Goal: Transaction & Acquisition: Purchase product/service

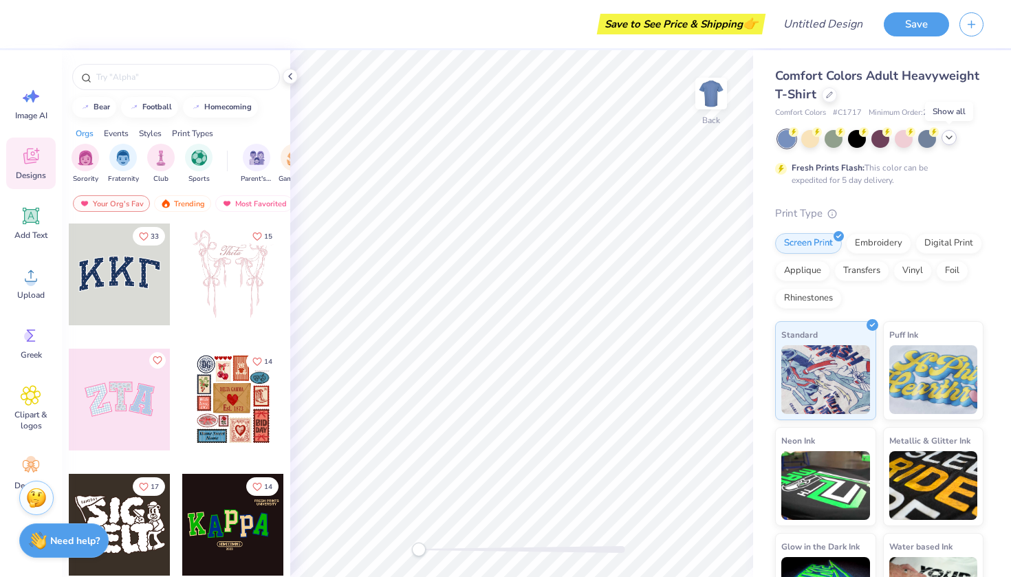
click at [952, 135] on icon at bounding box center [949, 137] width 11 height 11
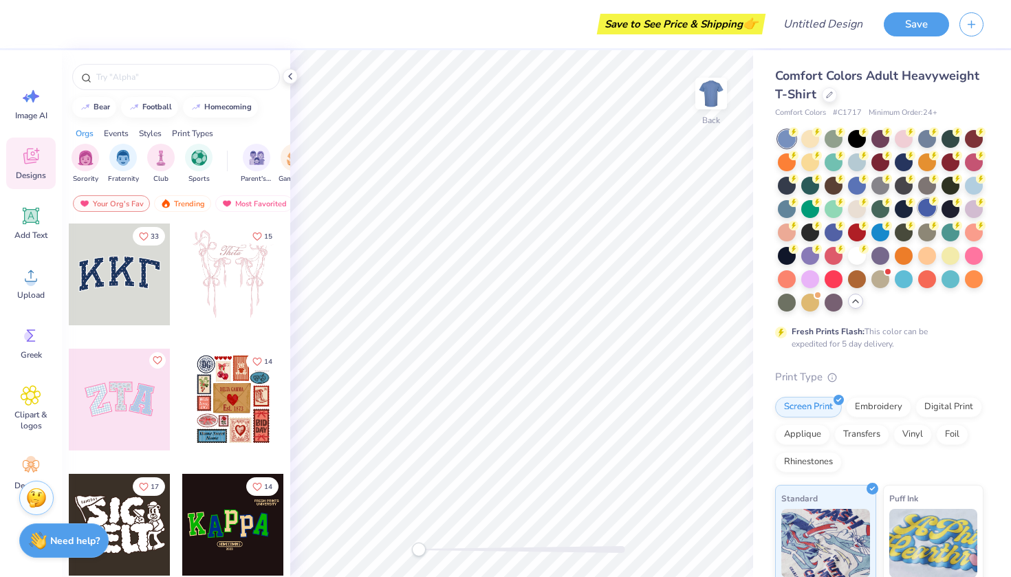
click at [923, 205] on div at bounding box center [927, 208] width 18 height 18
click at [810, 232] on div at bounding box center [810, 231] width 18 height 18
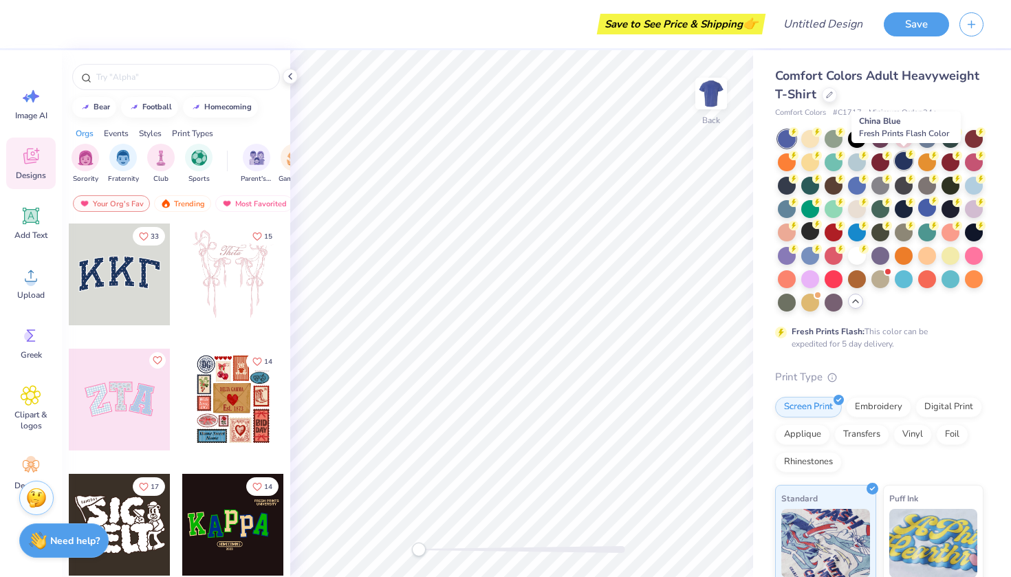
click at [900, 161] on div at bounding box center [904, 161] width 18 height 18
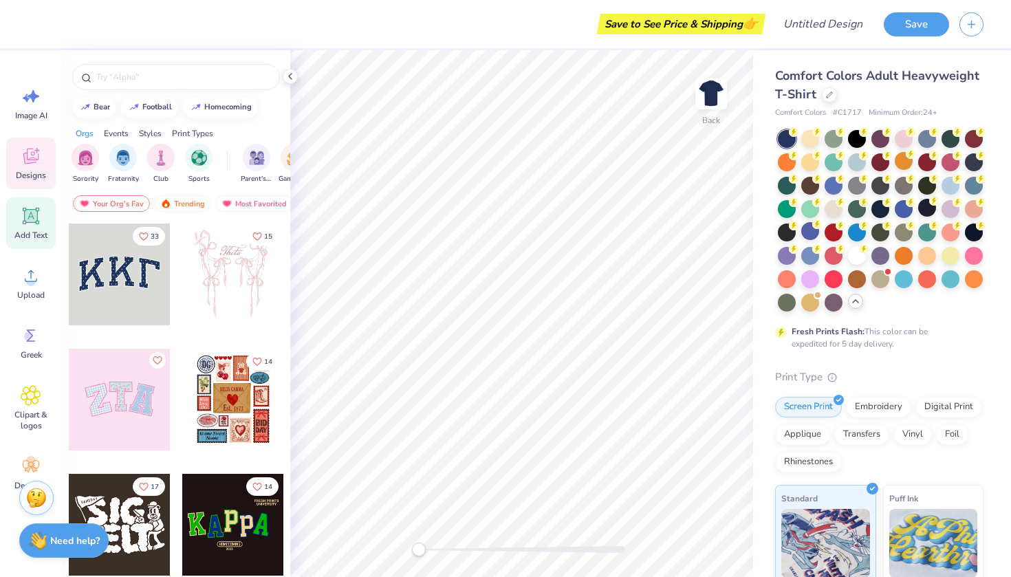
click at [31, 226] on icon at bounding box center [31, 216] width 21 height 21
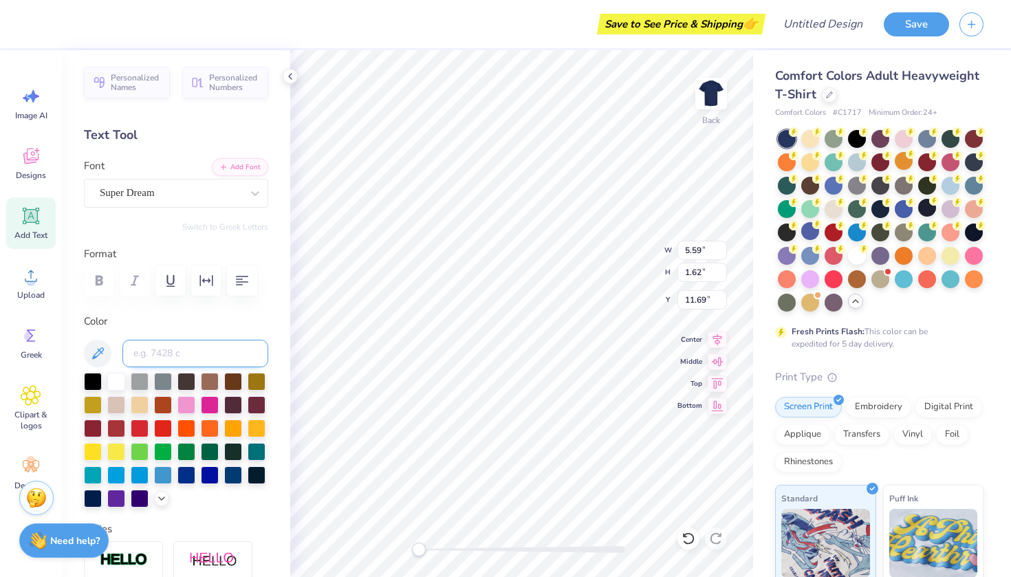
click at [188, 351] on input at bounding box center [195, 354] width 146 height 28
type input "c"
click at [98, 350] on icon at bounding box center [98, 353] width 12 height 12
click at [204, 346] on input "CC5500" at bounding box center [195, 354] width 146 height 28
click at [199, 353] on input "CC5500" at bounding box center [195, 354] width 146 height 28
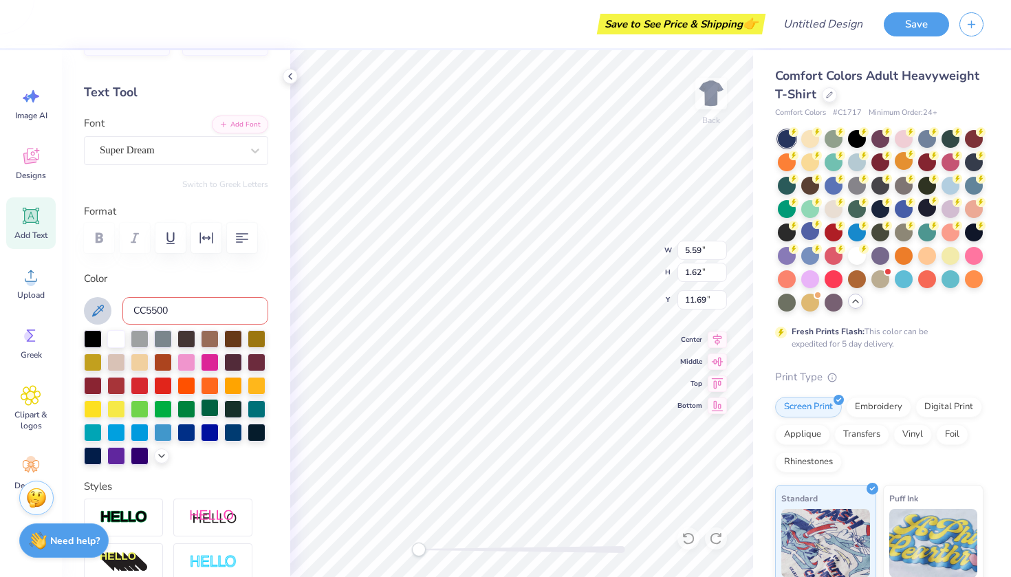
scroll to position [34, 0]
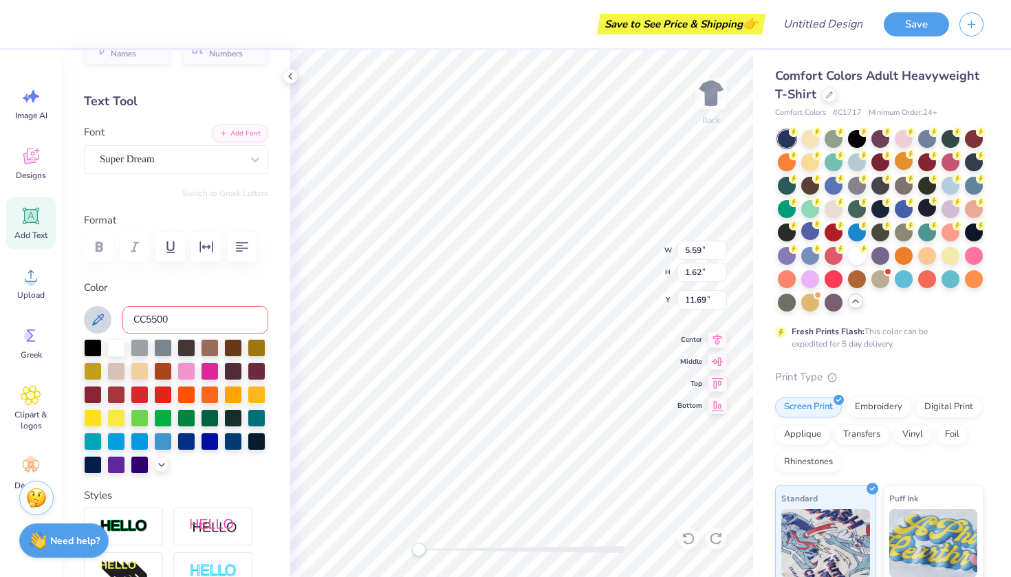
click at [229, 330] on input "CC5500" at bounding box center [195, 320] width 146 height 28
type input "C"
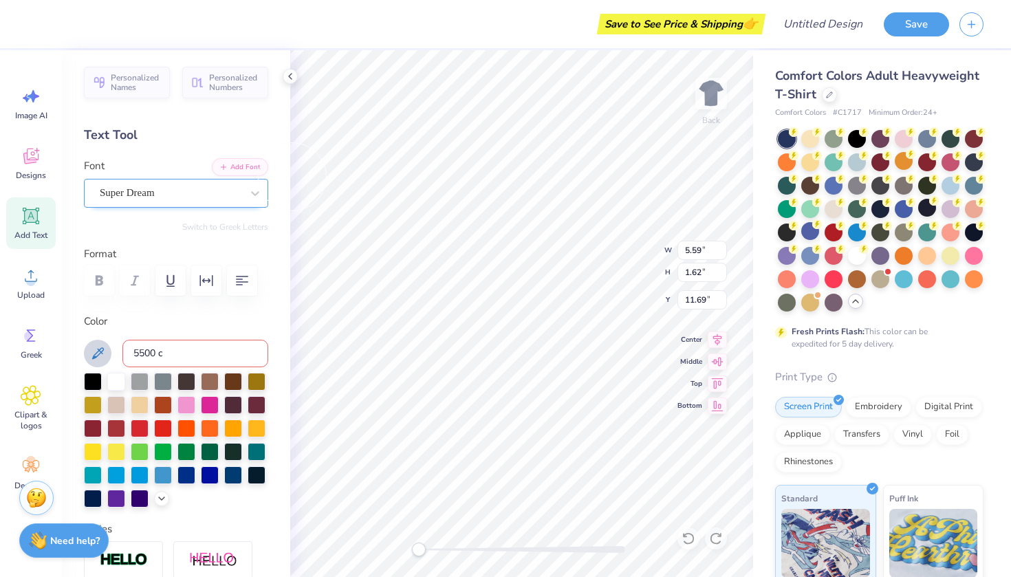
scroll to position [0, 0]
click at [190, 355] on input "5500 c" at bounding box center [195, 354] width 146 height 28
type input "5"
click at [161, 501] on icon at bounding box center [161, 497] width 11 height 11
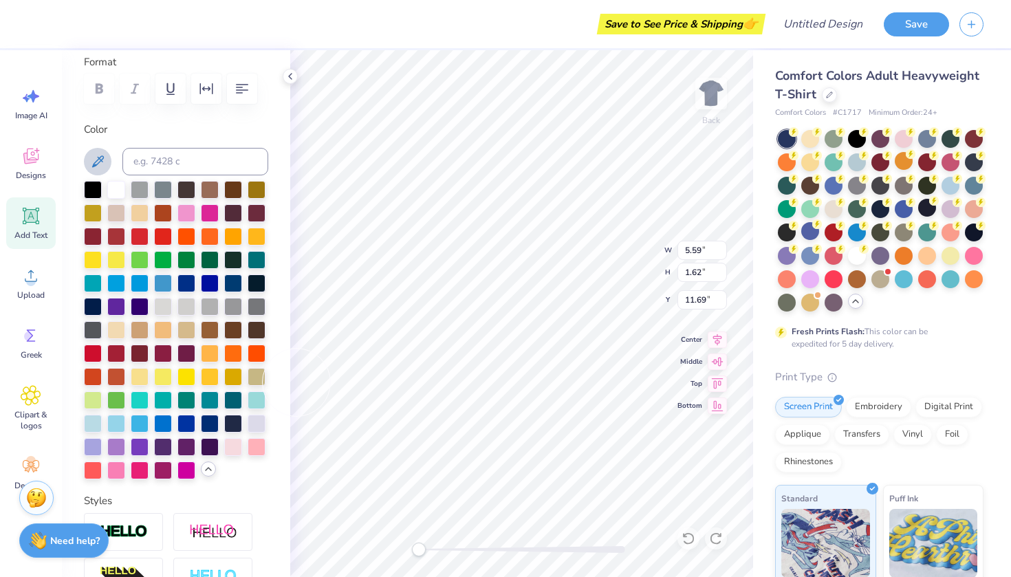
scroll to position [210, 0]
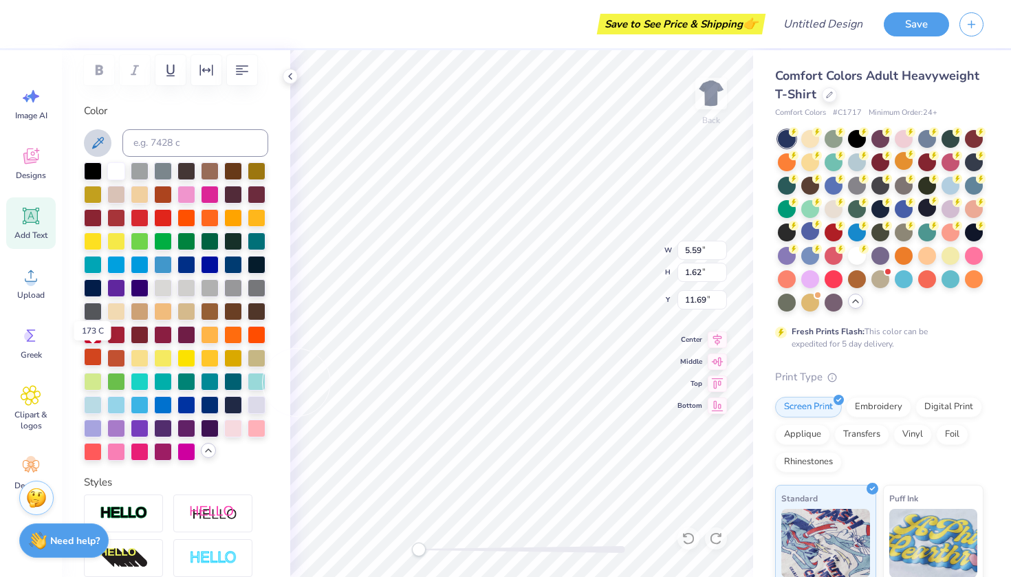
click at [96, 361] on div at bounding box center [93, 357] width 18 height 18
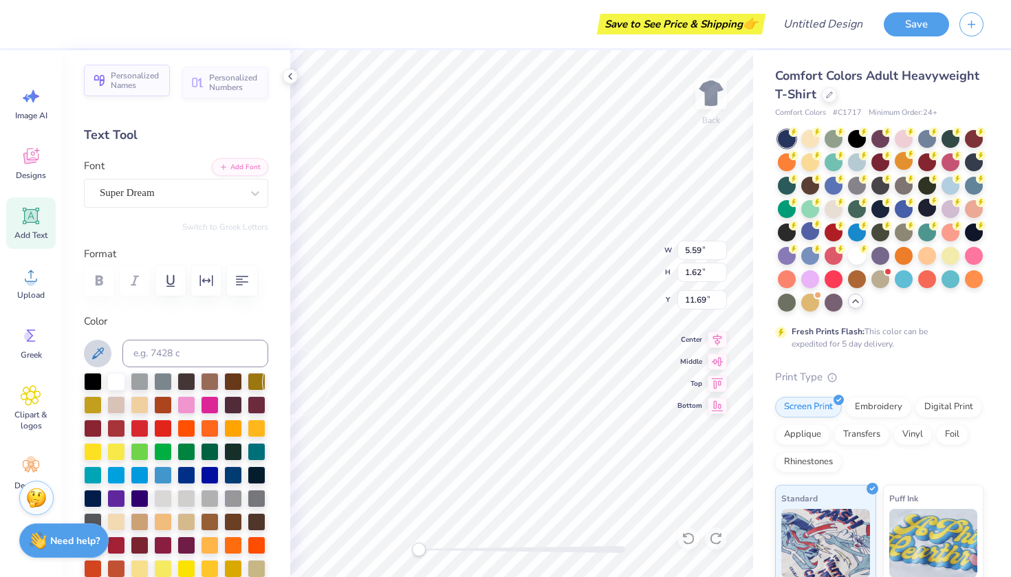
scroll to position [0, 0]
click at [169, 356] on input at bounding box center [195, 354] width 146 height 28
type input "7428"
type input "5"
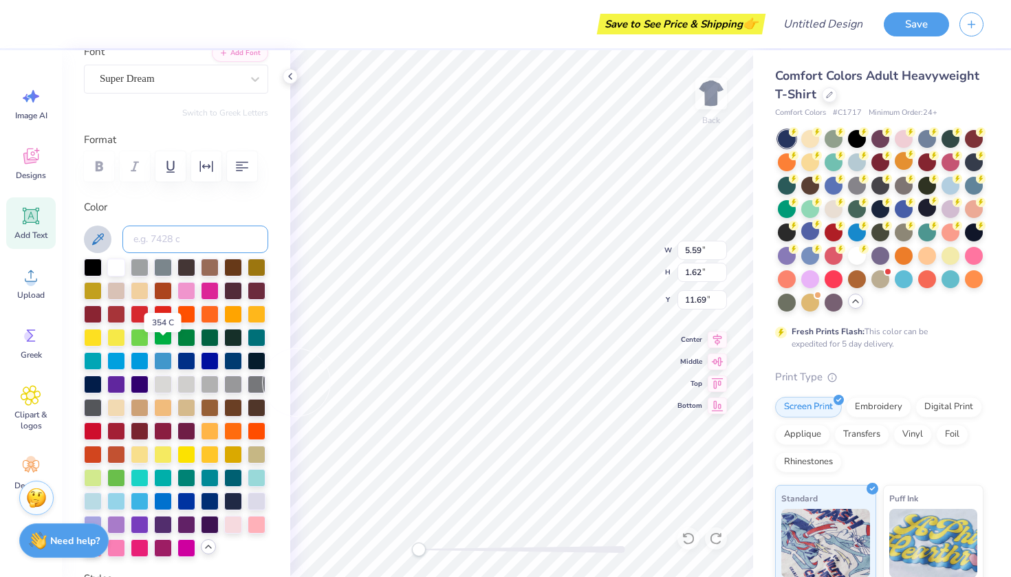
scroll to position [133, 0]
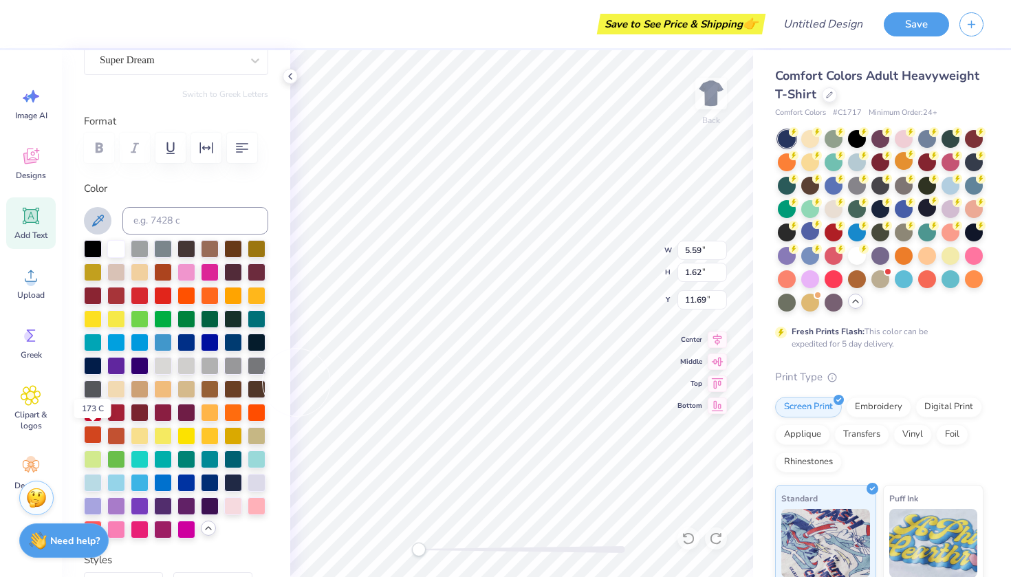
click at [92, 438] on div at bounding box center [93, 435] width 18 height 18
click at [119, 437] on div at bounding box center [116, 435] width 18 height 18
click at [120, 434] on div at bounding box center [116, 435] width 18 height 18
click at [90, 437] on div at bounding box center [93, 435] width 18 height 18
click at [117, 436] on div at bounding box center [116, 435] width 18 height 18
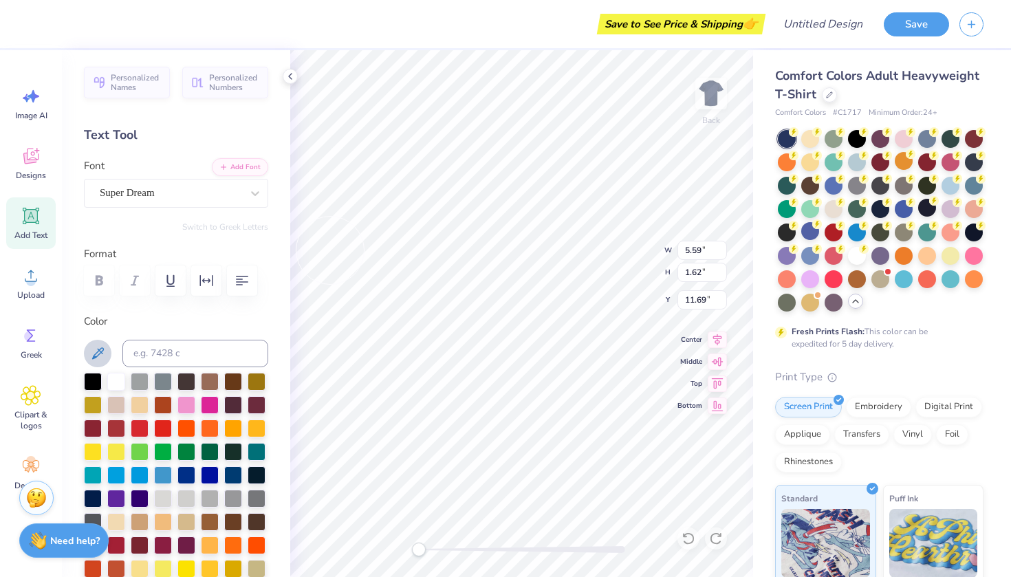
scroll to position [0, 0]
click at [827, 94] on icon at bounding box center [829, 93] width 7 height 7
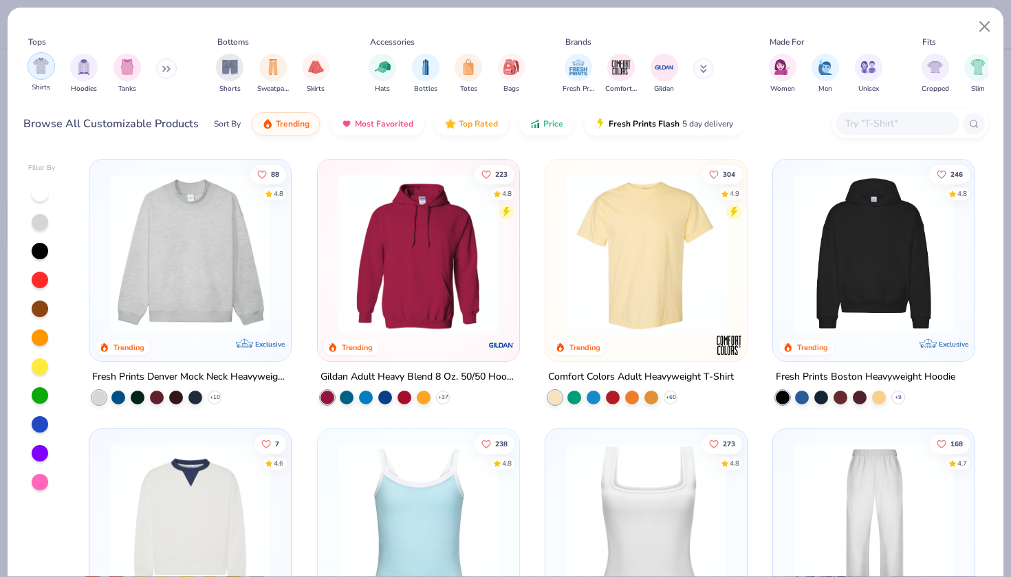
click at [40, 69] on img "filter for Shirts" at bounding box center [41, 66] width 16 height 16
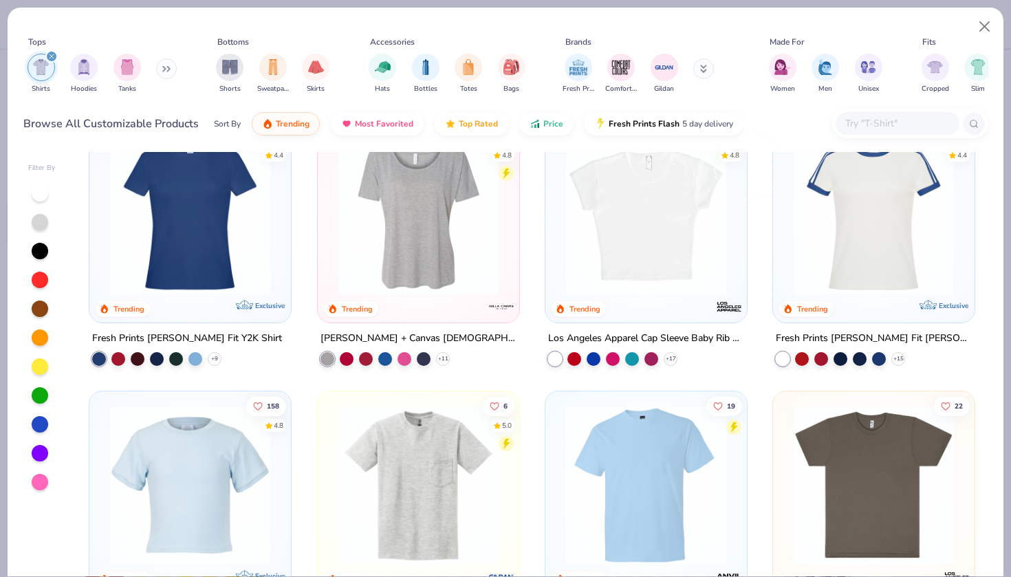
scroll to position [314, 0]
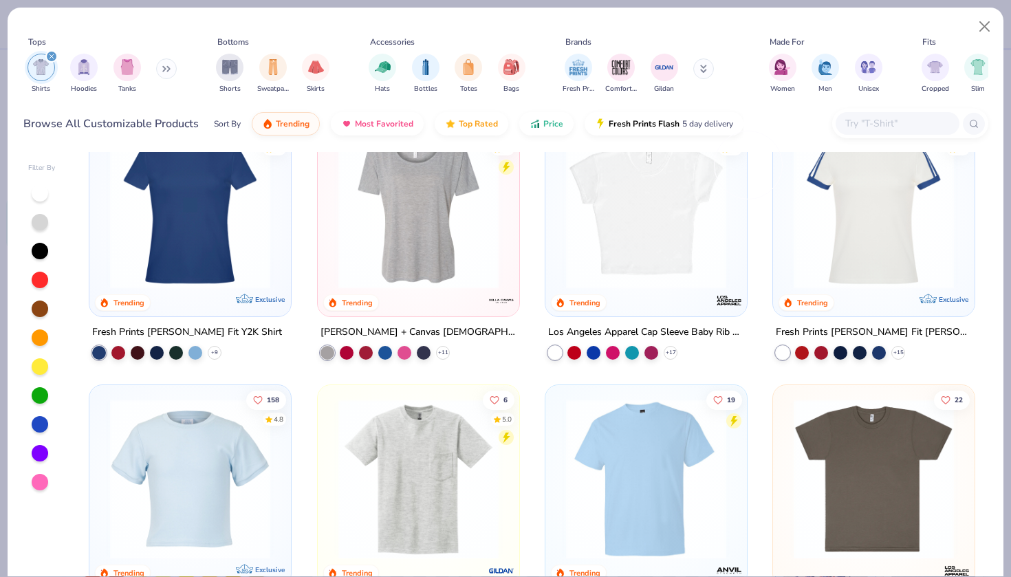
click at [417, 490] on img at bounding box center [418, 478] width 174 height 160
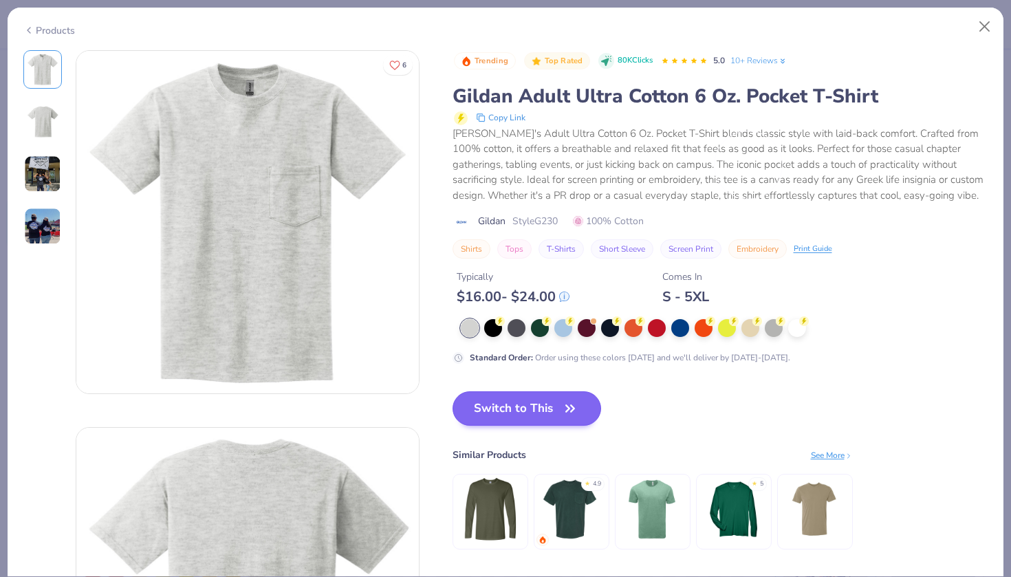
click at [570, 415] on icon "button" at bounding box center [569, 408] width 19 height 19
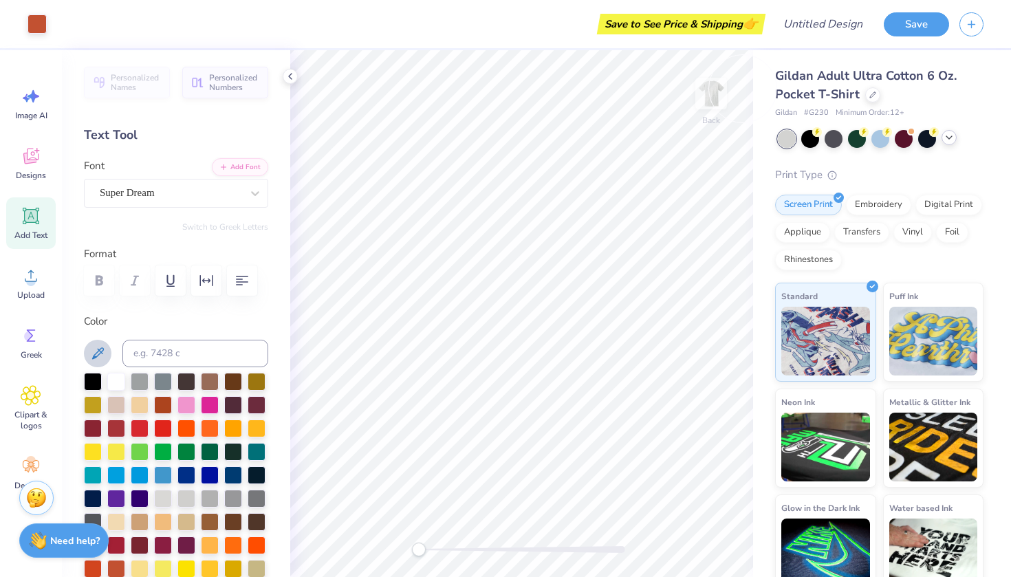
click at [948, 141] on icon at bounding box center [949, 137] width 11 height 11
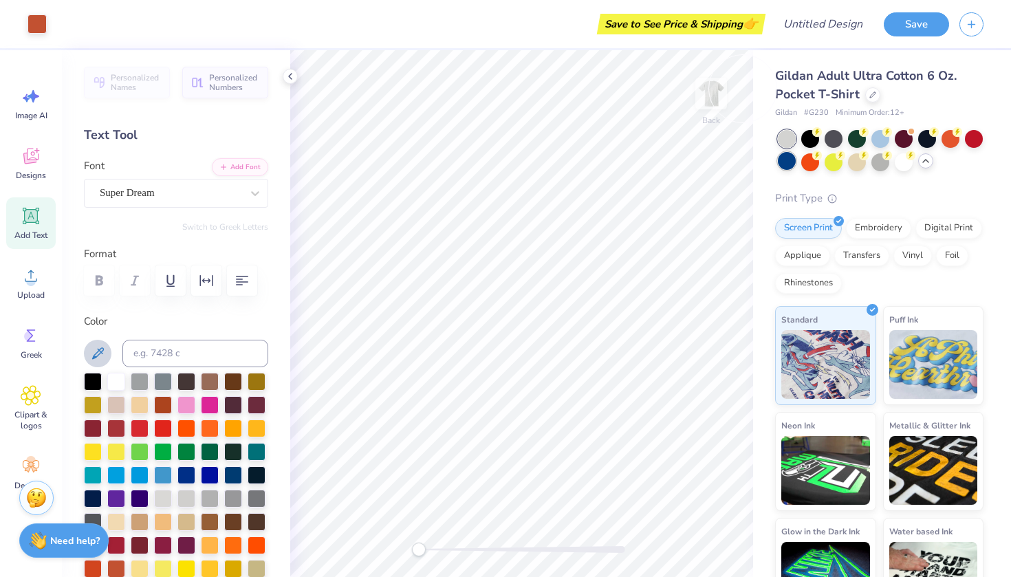
click at [783, 171] on div "Gildan Adult Ultra Cotton 6 Oz. Pocket T-Shirt Gildan # G230 Minimum Order: 12 …" at bounding box center [879, 342] width 208 height 550
click at [788, 164] on div at bounding box center [787, 161] width 18 height 18
click at [948, 134] on div at bounding box center [950, 138] width 18 height 18
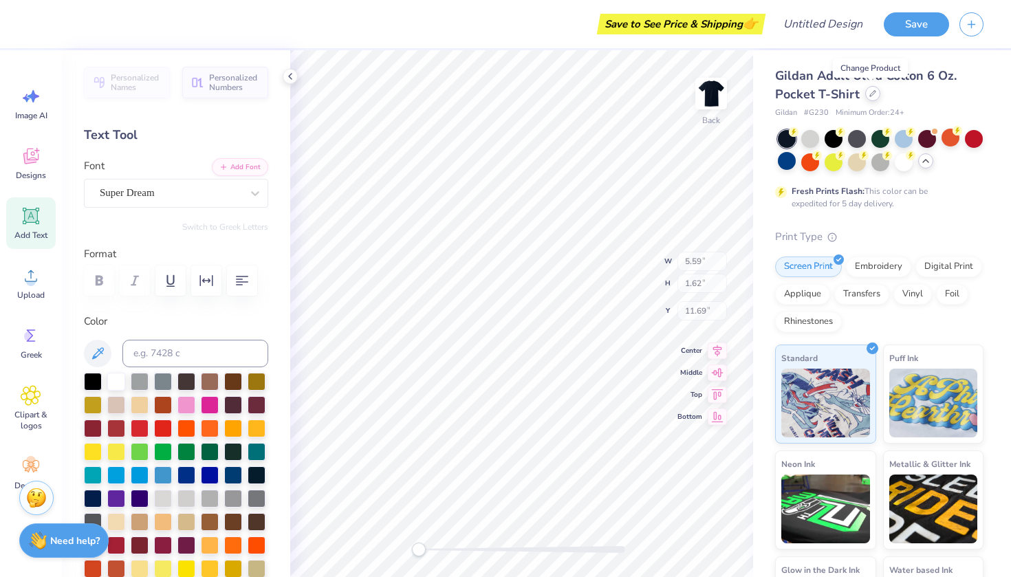
click at [870, 98] on div at bounding box center [872, 93] width 15 height 15
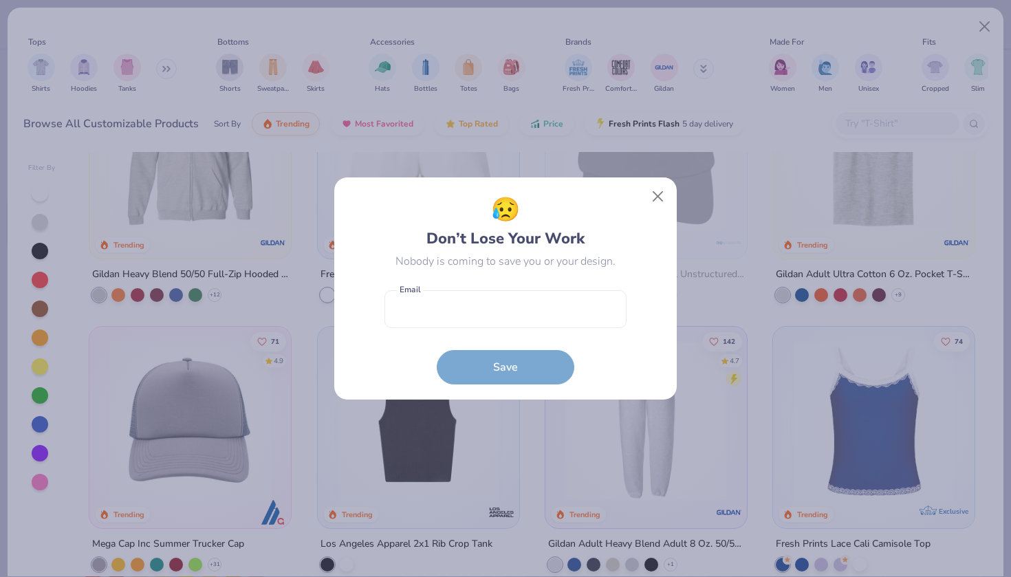
scroll to position [3362, 0]
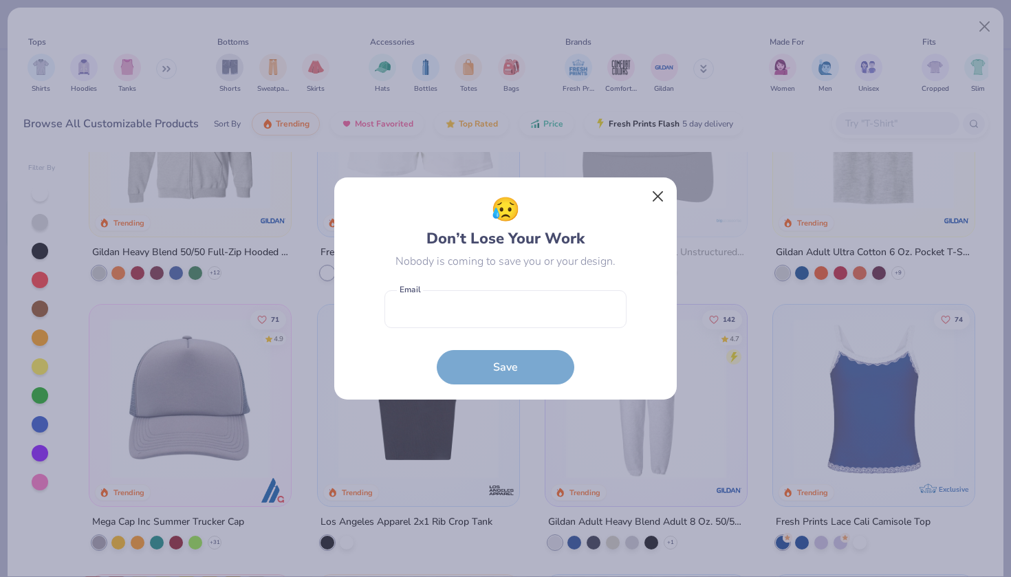
click at [658, 196] on button "Close" at bounding box center [658, 197] width 26 height 26
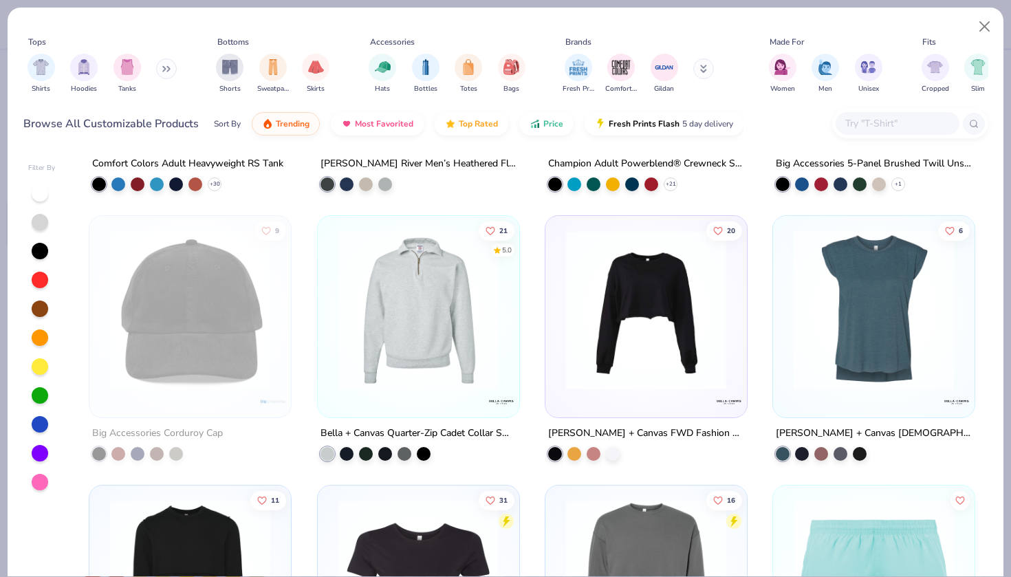
scroll to position [15051, 0]
click at [41, 69] on img "filter for Shirts" at bounding box center [41, 66] width 16 height 16
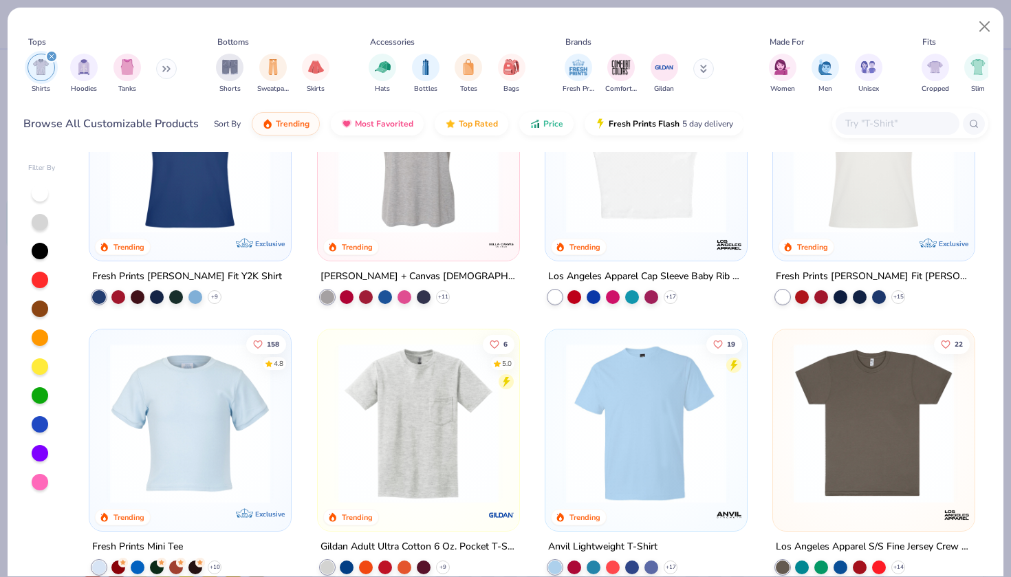
scroll to position [402, 0]
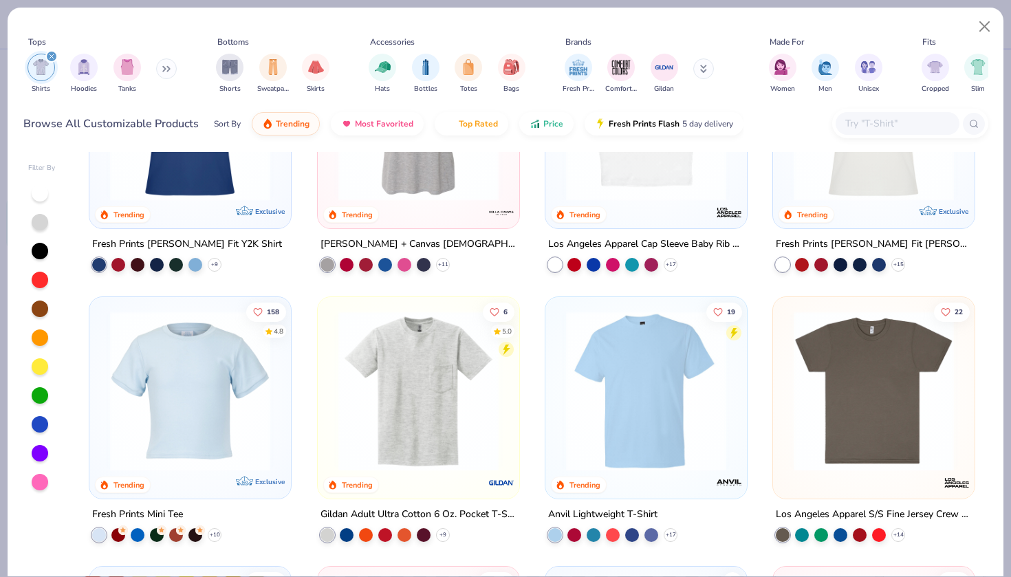
click at [437, 405] on img at bounding box center [418, 390] width 174 height 160
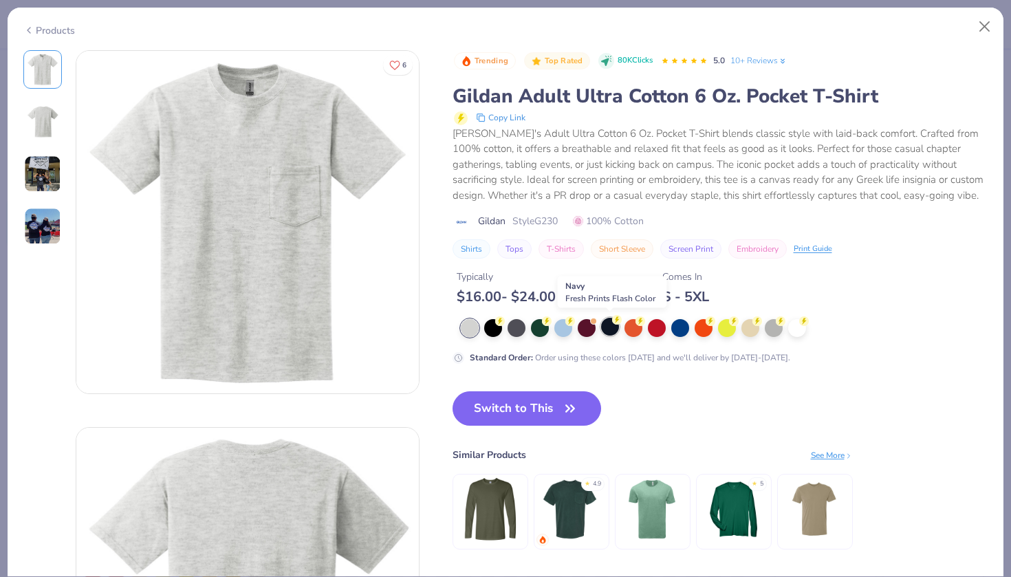
click at [605, 325] on div at bounding box center [610, 327] width 18 height 18
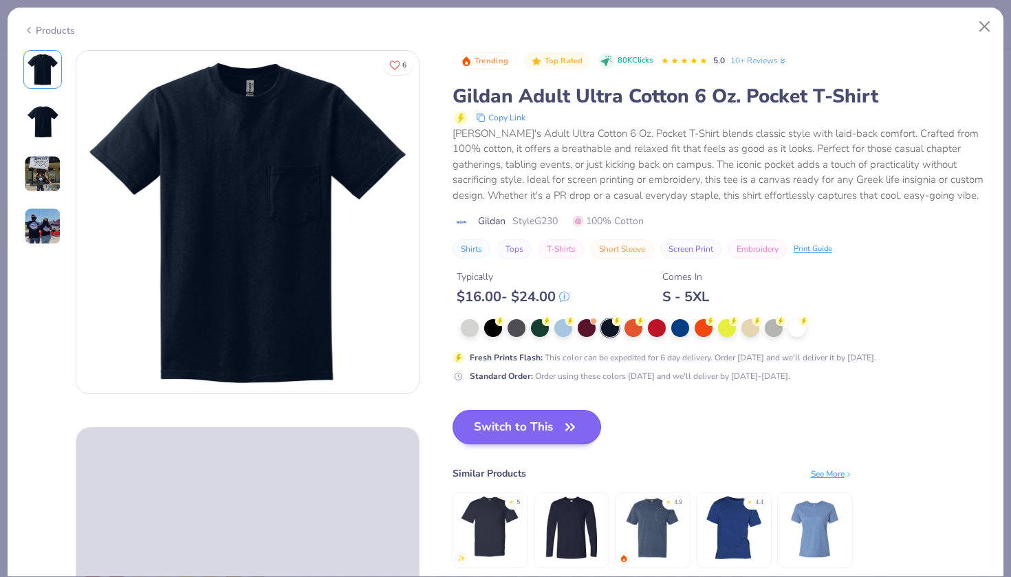
click at [552, 429] on button "Switch to This" at bounding box center [527, 427] width 149 height 34
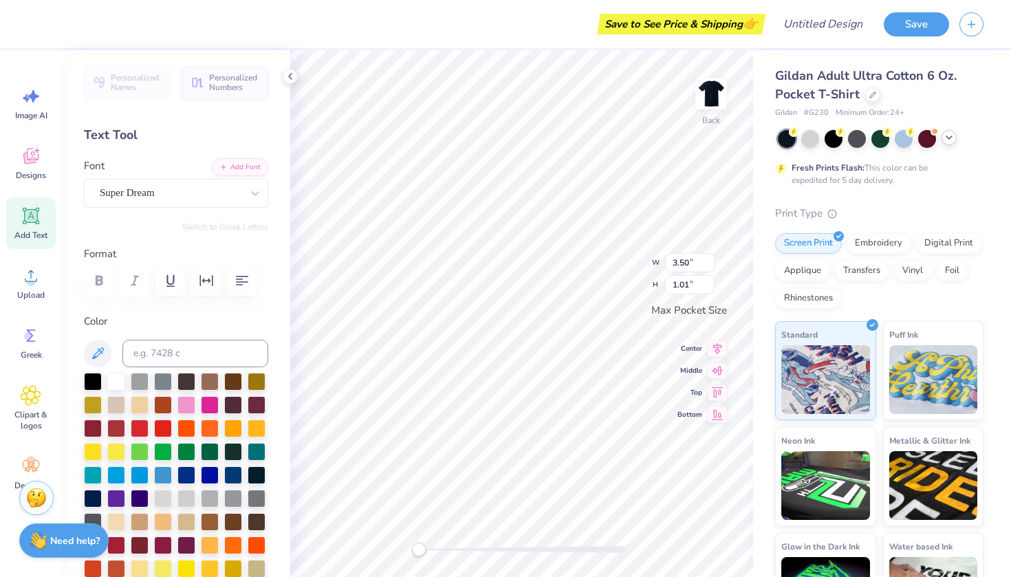
type input "3.50"
type input "1.01"
type textarea "T"
type textarea "u"
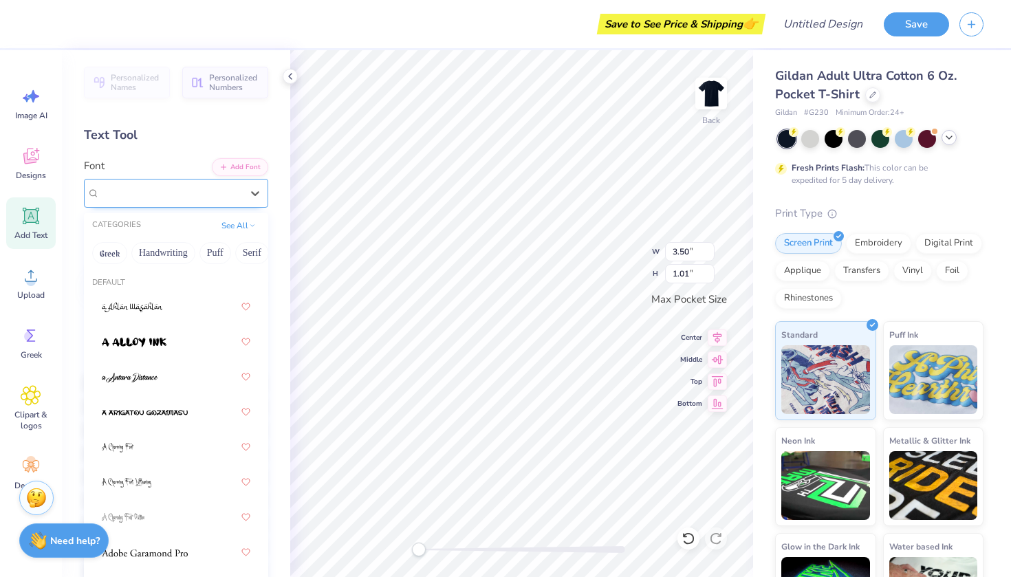
click at [226, 202] on div "Super Dream" at bounding box center [170, 192] width 144 height 21
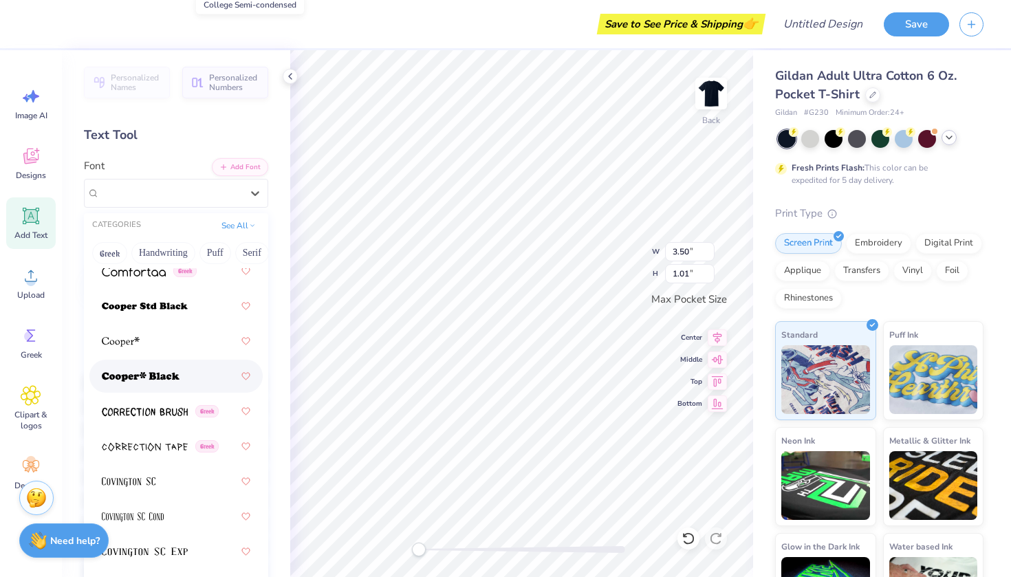
scroll to position [2915, 0]
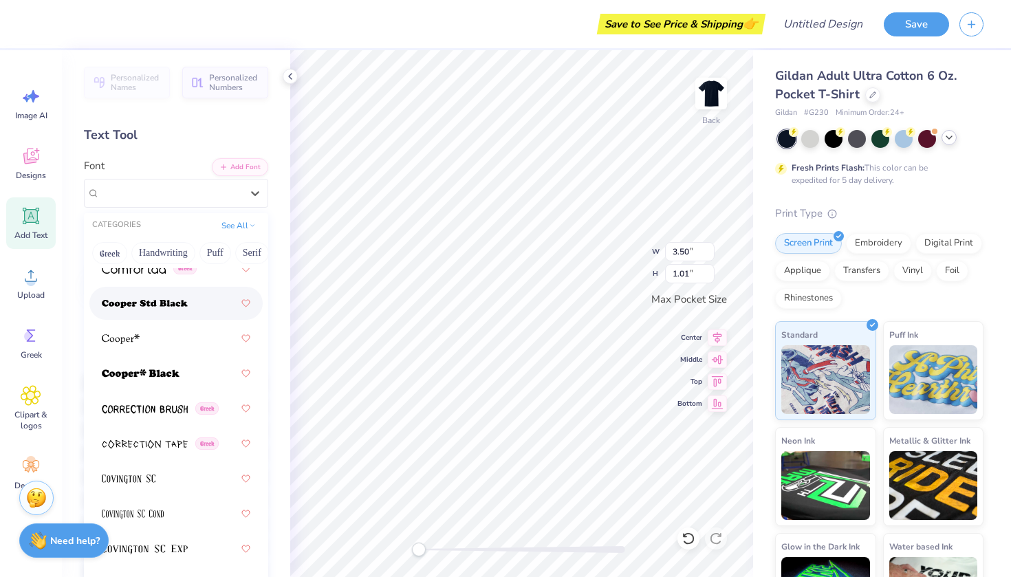
click at [175, 303] on img at bounding box center [145, 304] width 86 height 10
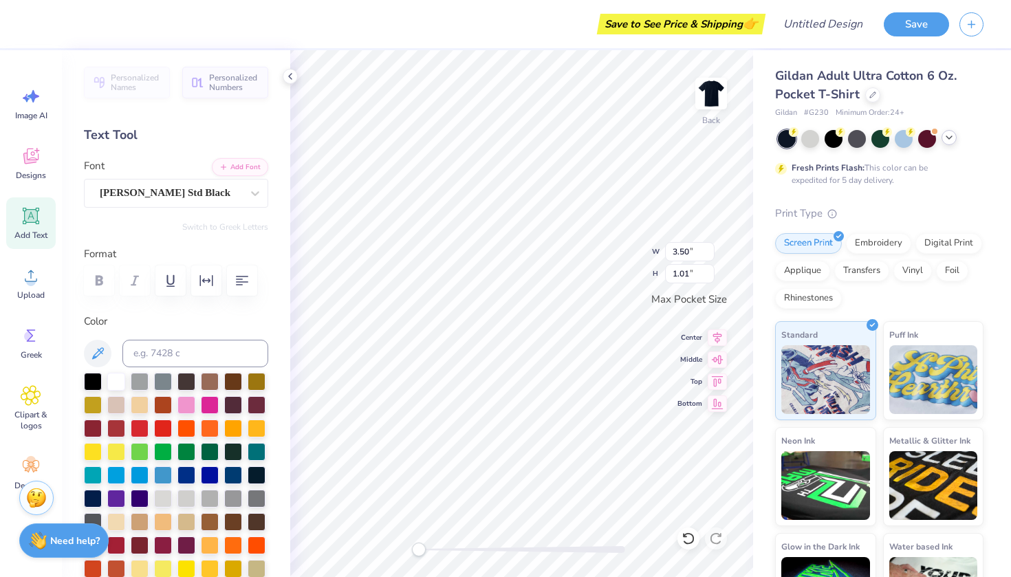
scroll to position [1, 0]
type textarea "UT DT"
click at [234, 277] on button "button" at bounding box center [242, 280] width 30 height 30
click at [208, 284] on icon "button" at bounding box center [206, 280] width 17 height 17
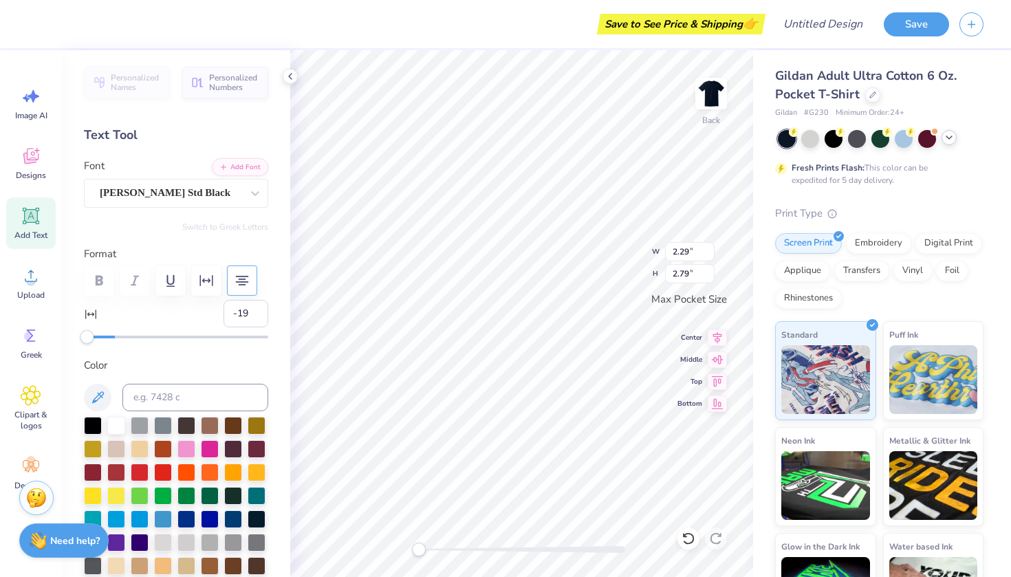
type input "-20"
drag, startPoint x: 114, startPoint y: 336, endPoint x: 77, endPoint y: 331, distance: 37.5
click at [77, 331] on div "Personalized Names Personalized Numbers Text Tool Add Font Font Cooper Std Blac…" at bounding box center [176, 313] width 228 height 527
type input "1"
drag, startPoint x: 86, startPoint y: 336, endPoint x: 117, endPoint y: 342, distance: 31.6
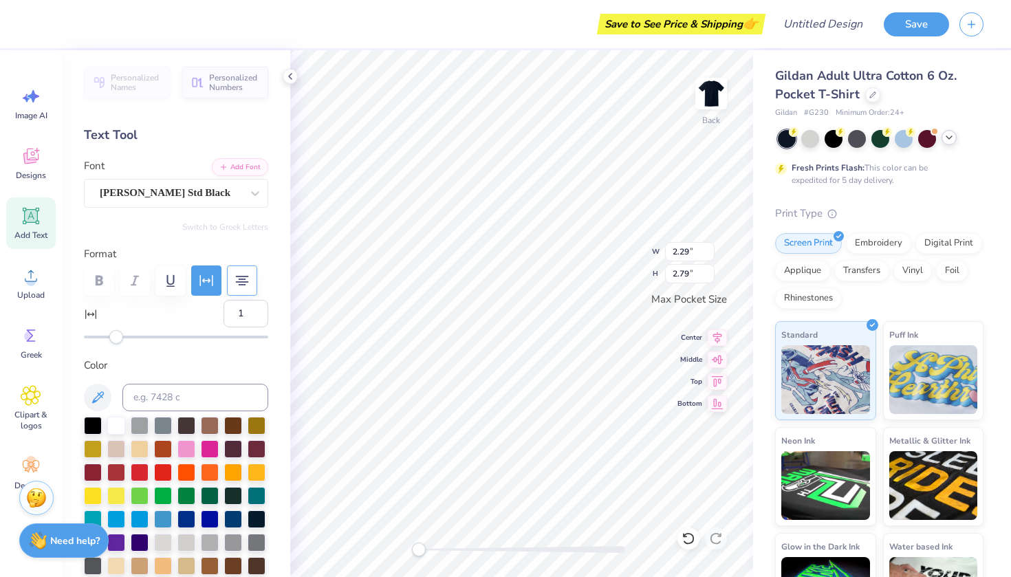
click at [117, 342] on div "Accessibility label" at bounding box center [116, 337] width 14 height 14
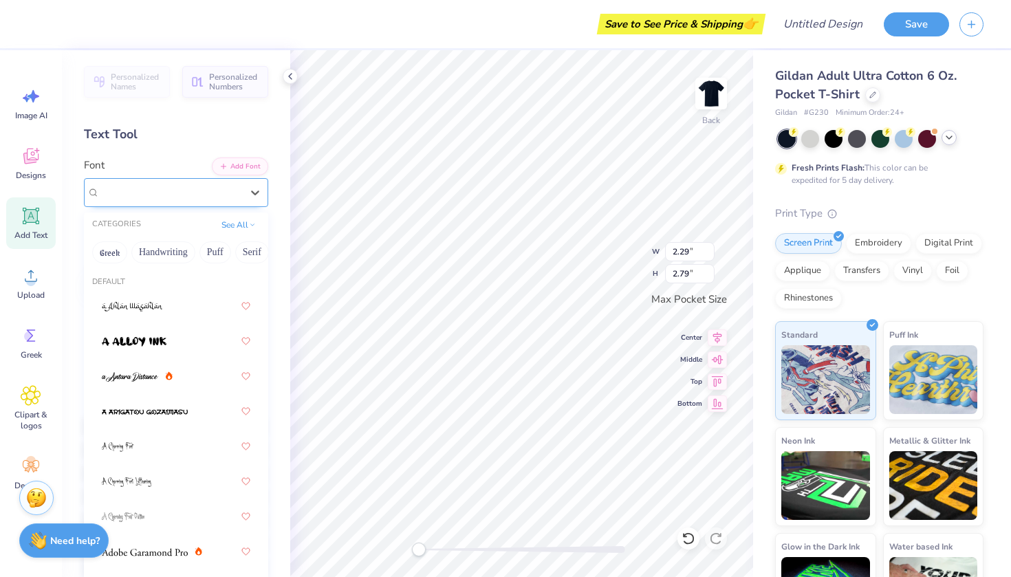
click at [239, 205] on div "Cooper Std Black" at bounding box center [176, 192] width 184 height 29
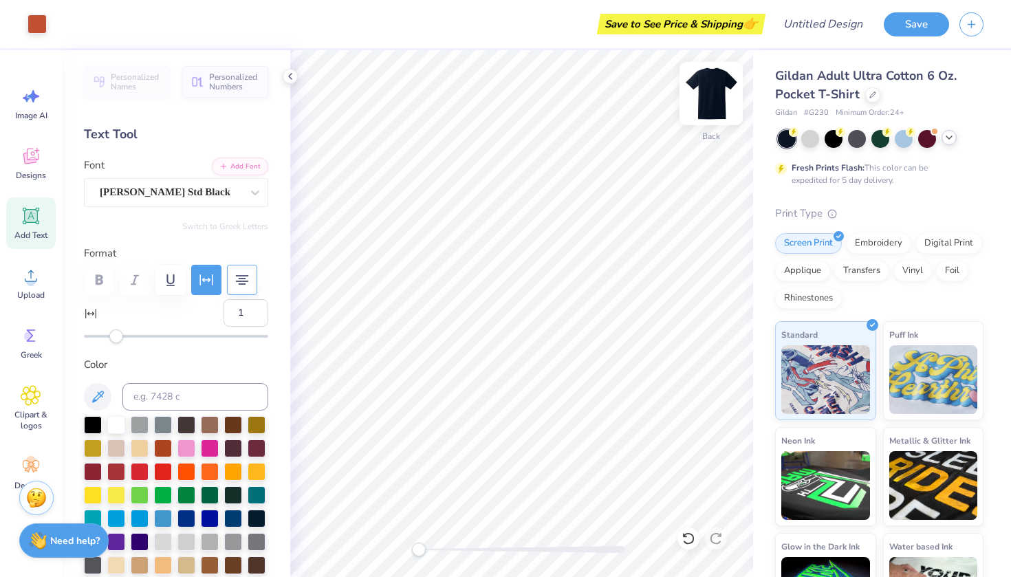
click at [712, 92] on img at bounding box center [711, 93] width 55 height 55
click at [714, 96] on img at bounding box center [711, 93] width 55 height 55
click at [714, 96] on img at bounding box center [711, 94] width 28 height 28
click at [38, 225] on icon at bounding box center [31, 216] width 21 height 21
type input "0"
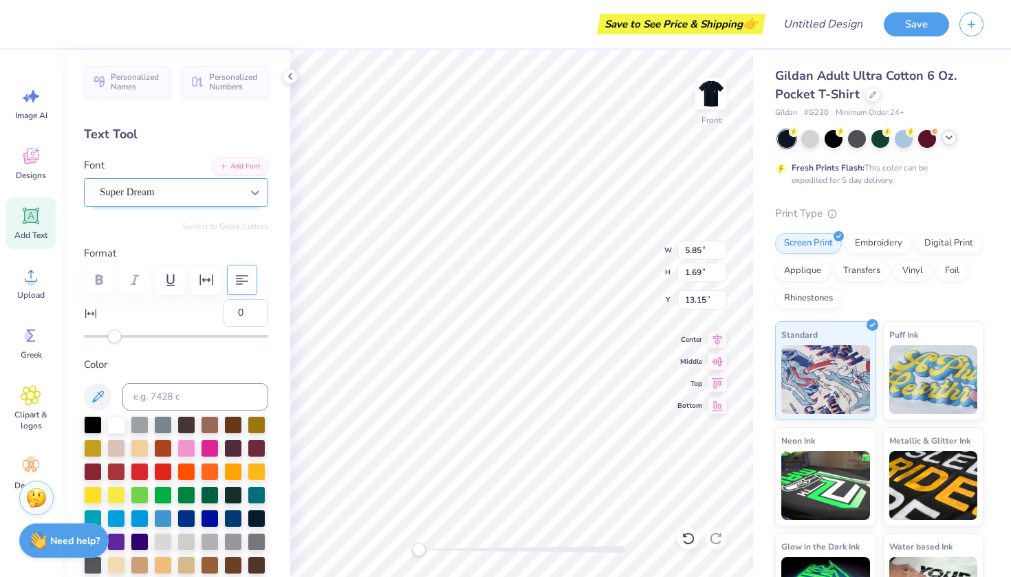
click at [255, 199] on div at bounding box center [255, 192] width 25 height 25
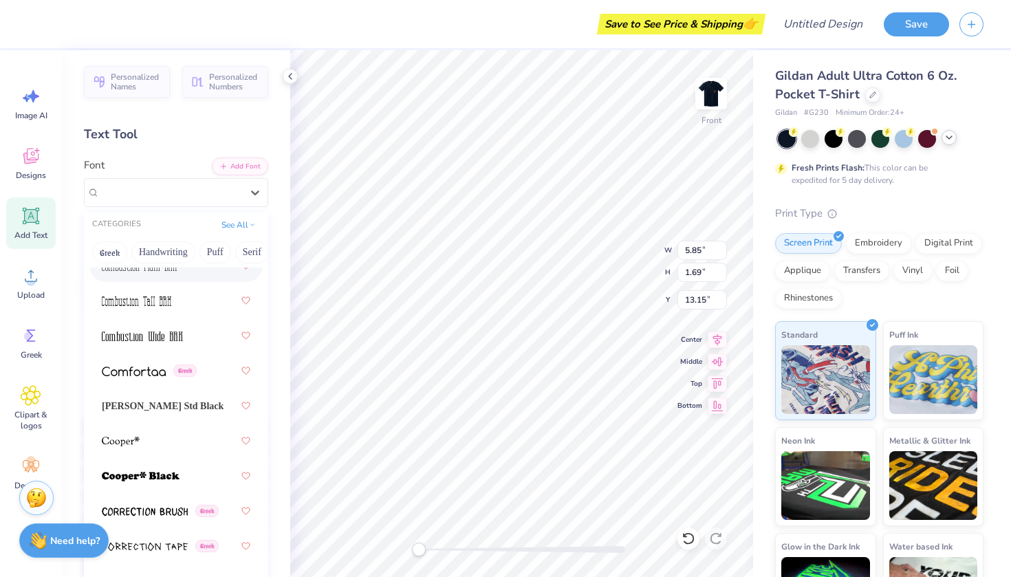
scroll to position [2861, 0]
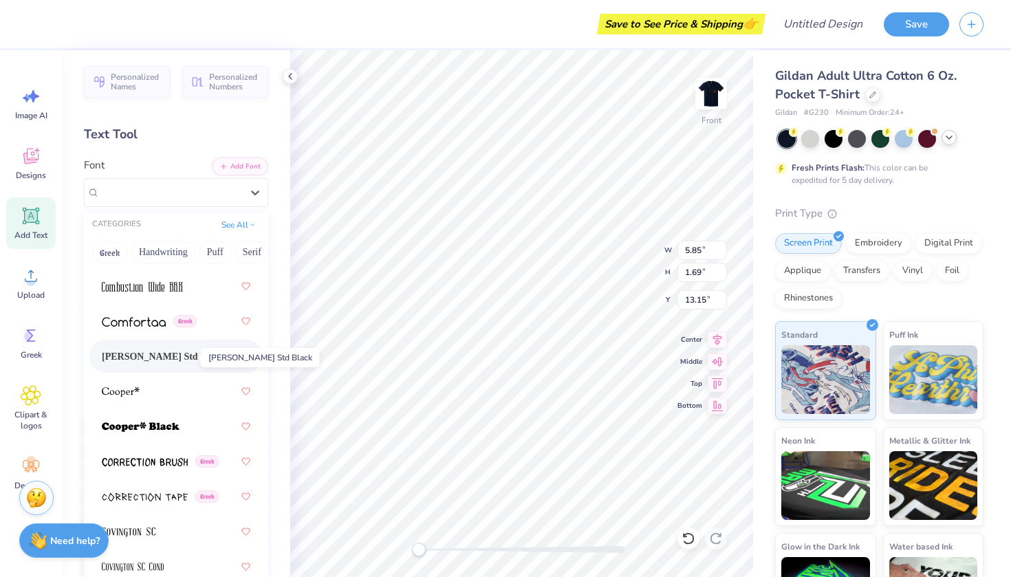
click at [168, 358] on span "Cooper Std Black" at bounding box center [163, 356] width 122 height 14
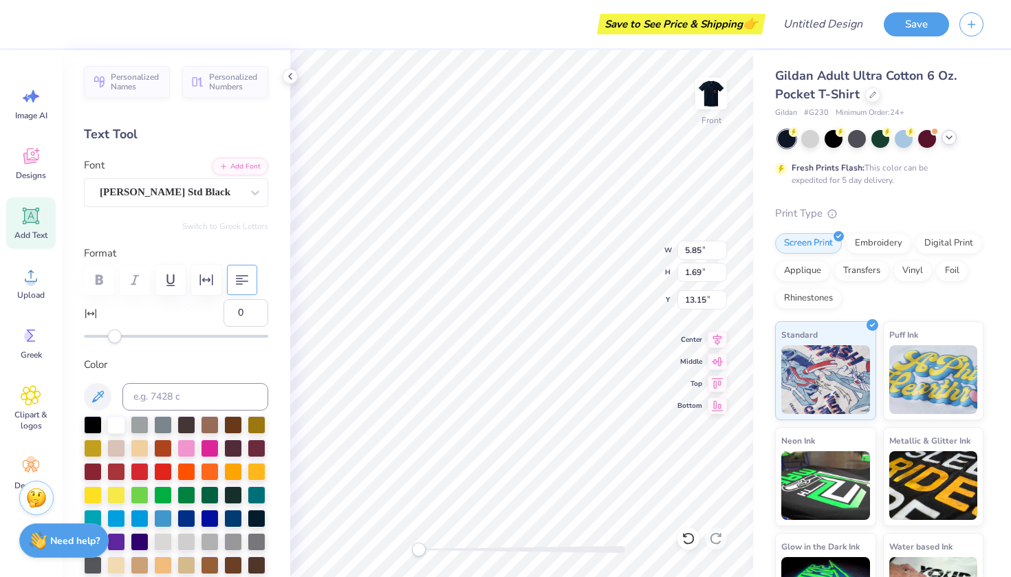
type textarea "T"
type textarea "Fall Show 2025"
click at [243, 276] on icon "button" at bounding box center [242, 280] width 17 height 17
click at [30, 156] on icon at bounding box center [31, 156] width 21 height 21
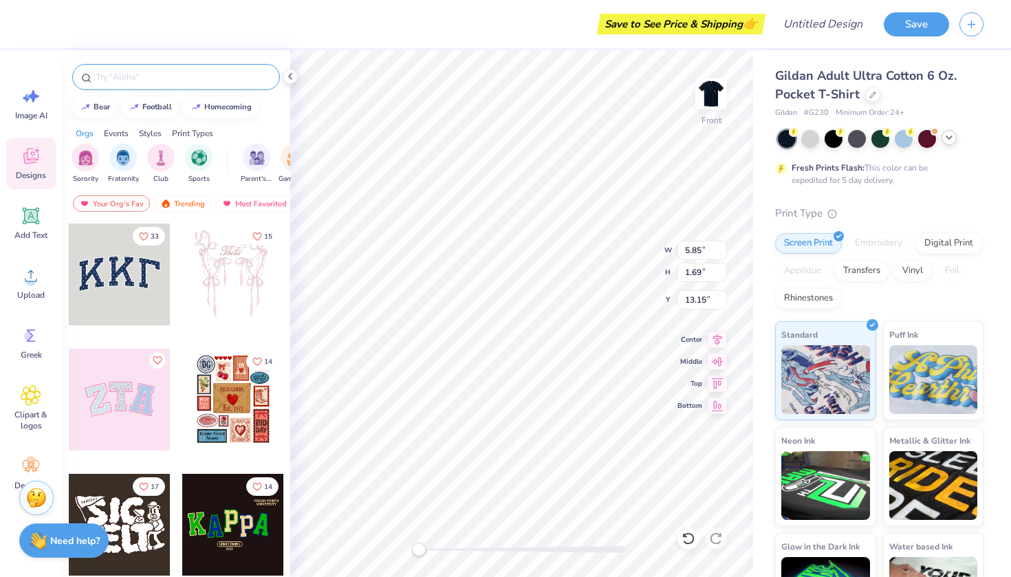
click at [137, 68] on div at bounding box center [176, 77] width 208 height 26
click at [138, 76] on input "text" at bounding box center [183, 77] width 176 height 14
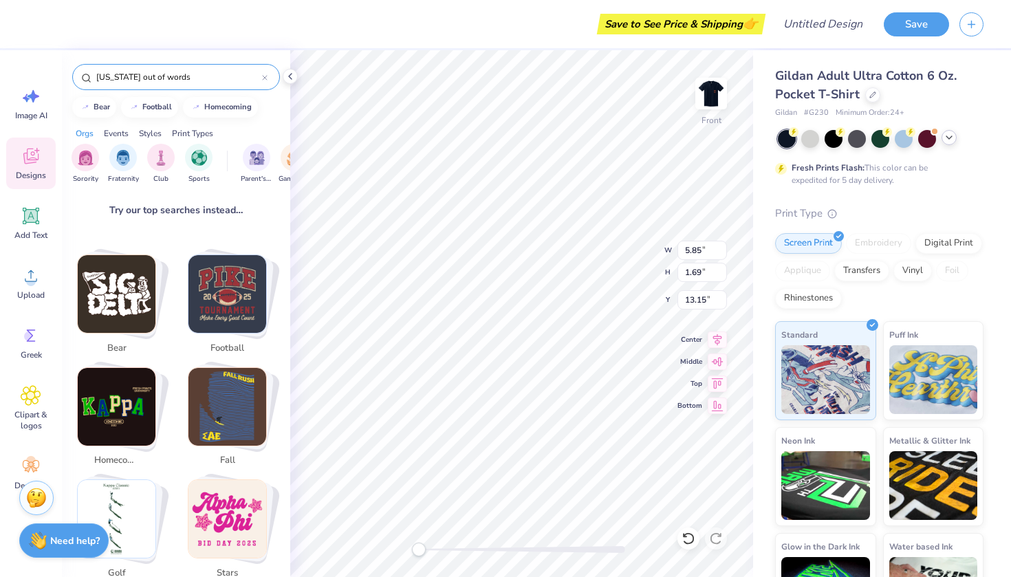
scroll to position [0, 0]
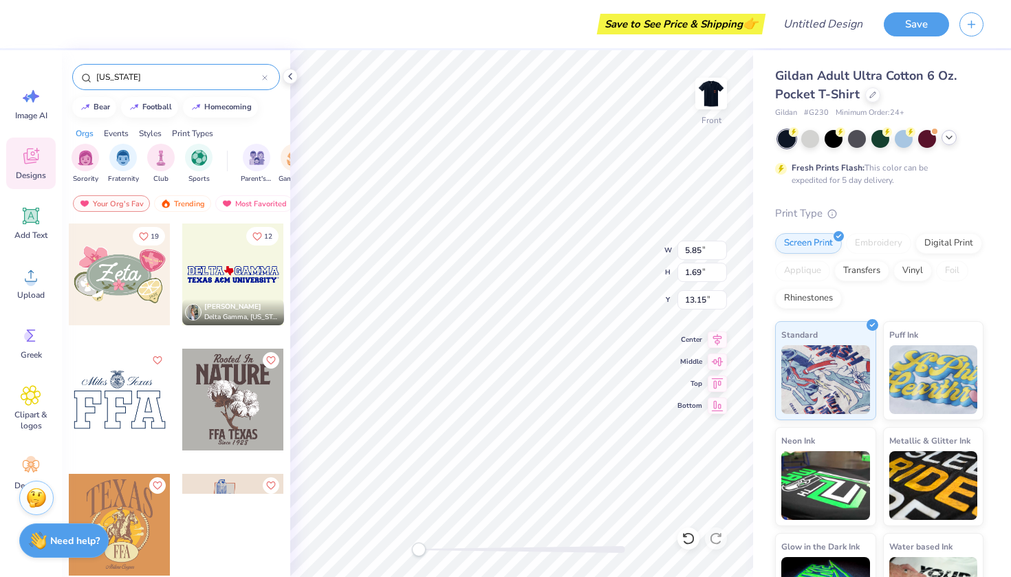
type input "Texas"
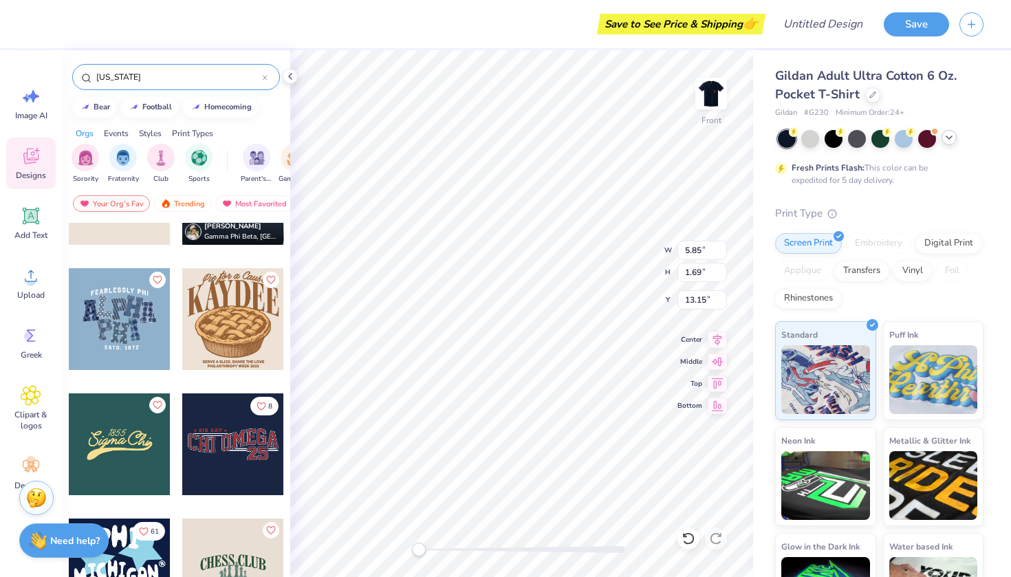
scroll to position [1341, 0]
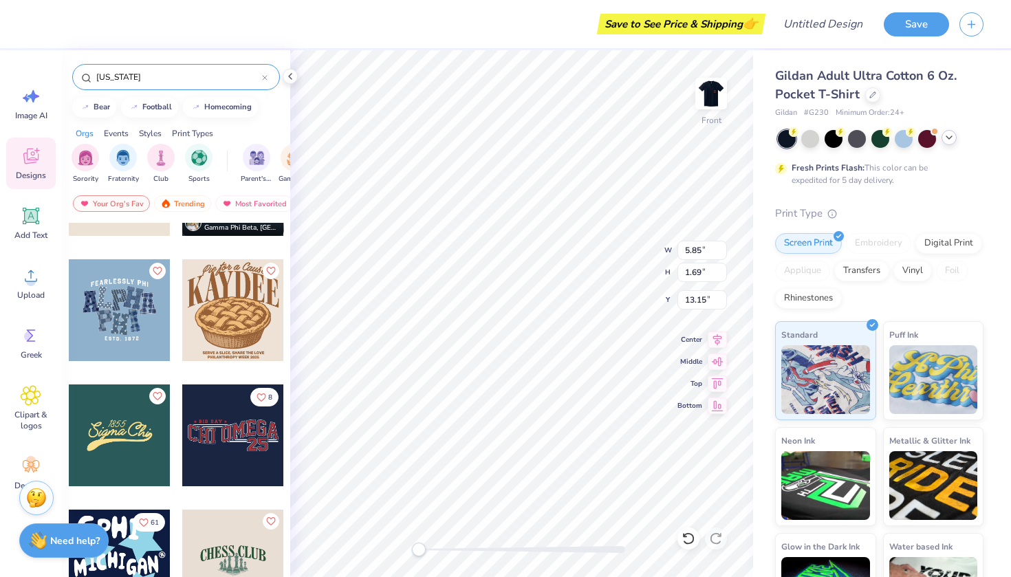
click at [116, 436] on div at bounding box center [120, 435] width 102 height 102
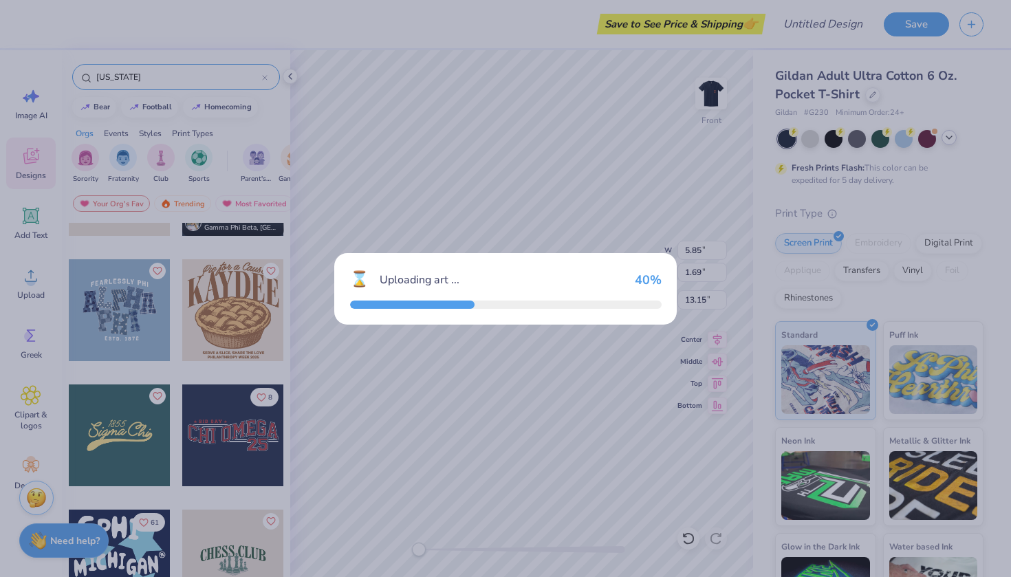
type input "4.70"
type input "2.23"
type input "3.00"
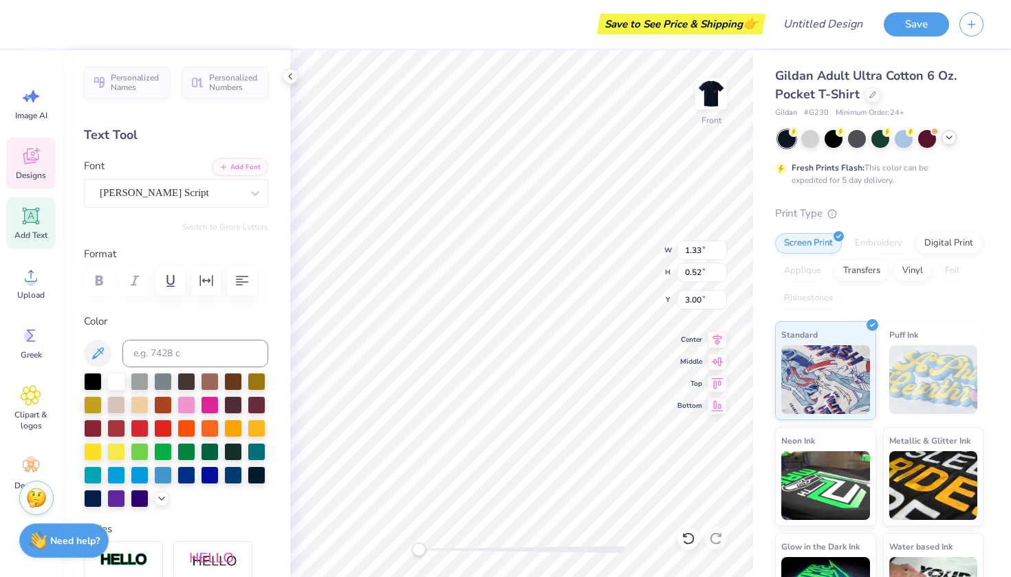
type textarea "7"
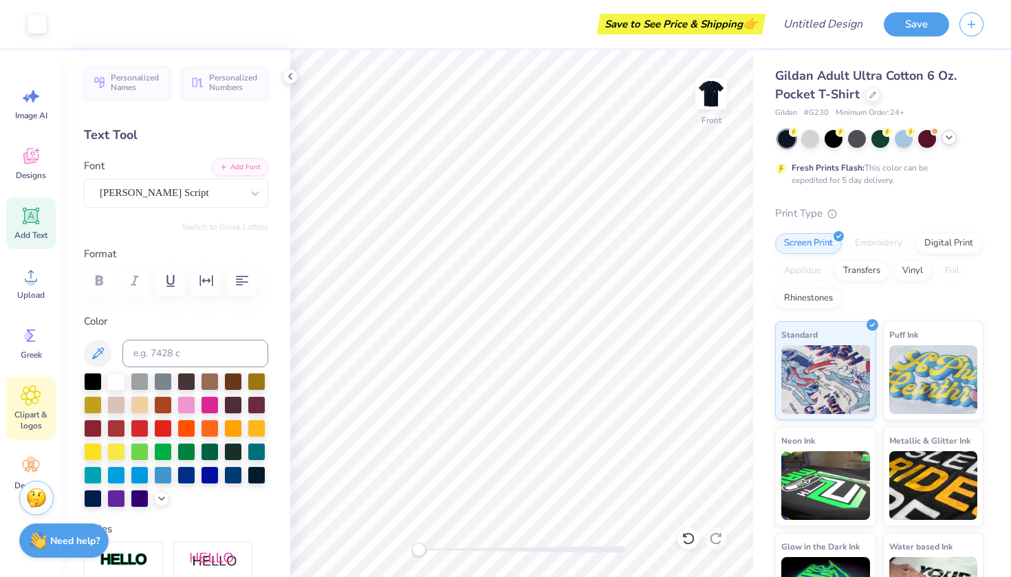
click at [28, 411] on span "Clipart & logos" at bounding box center [30, 420] width 45 height 22
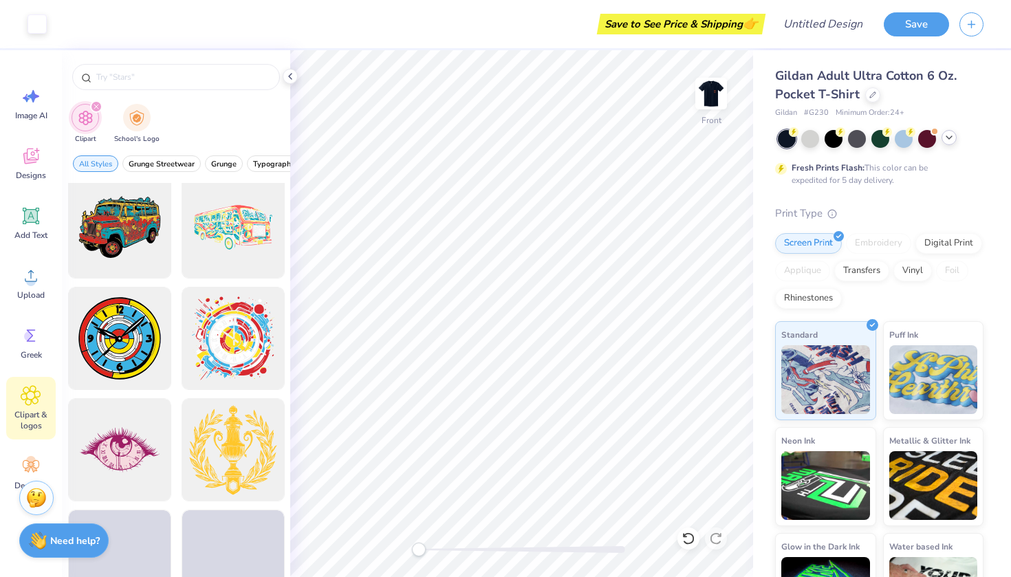
scroll to position [911, 0]
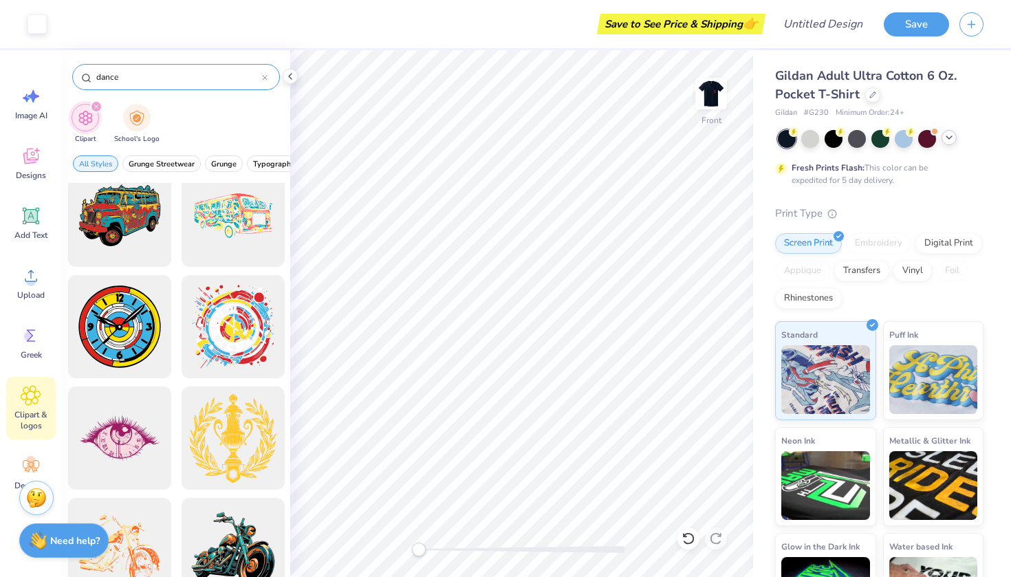
type input "dance"
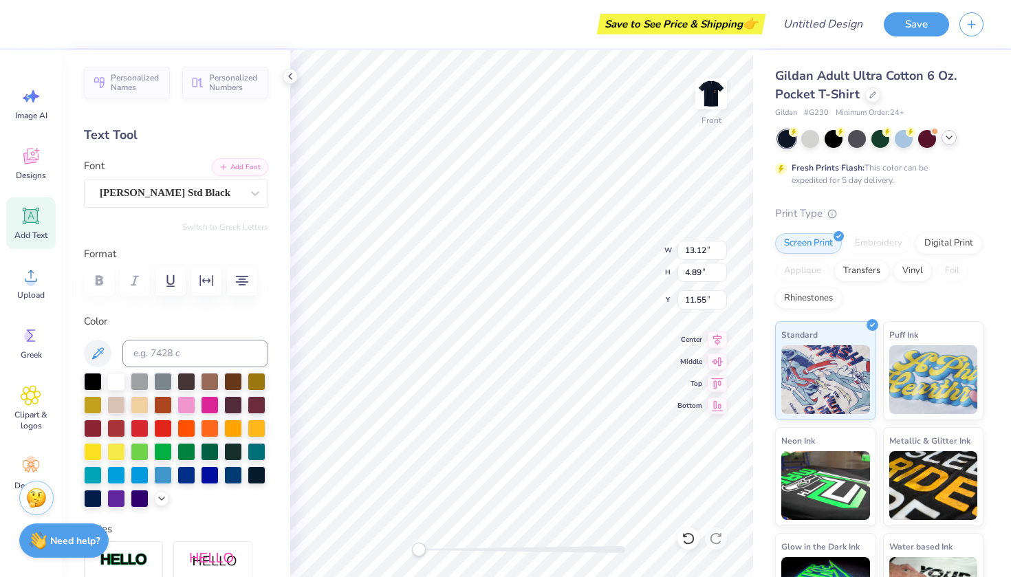
scroll to position [0, 1]
click at [164, 498] on icon at bounding box center [161, 497] width 11 height 11
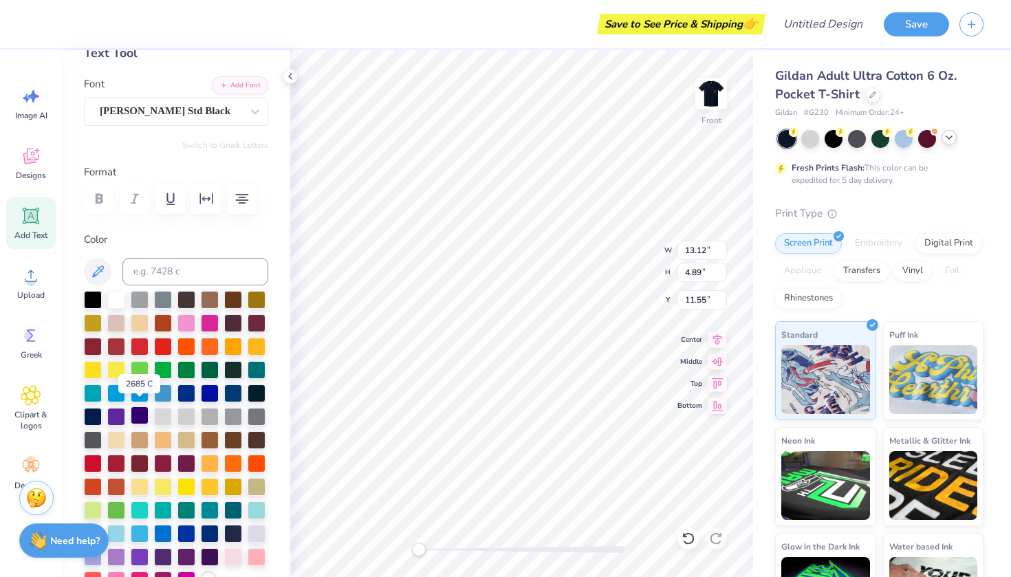
scroll to position [87, 0]
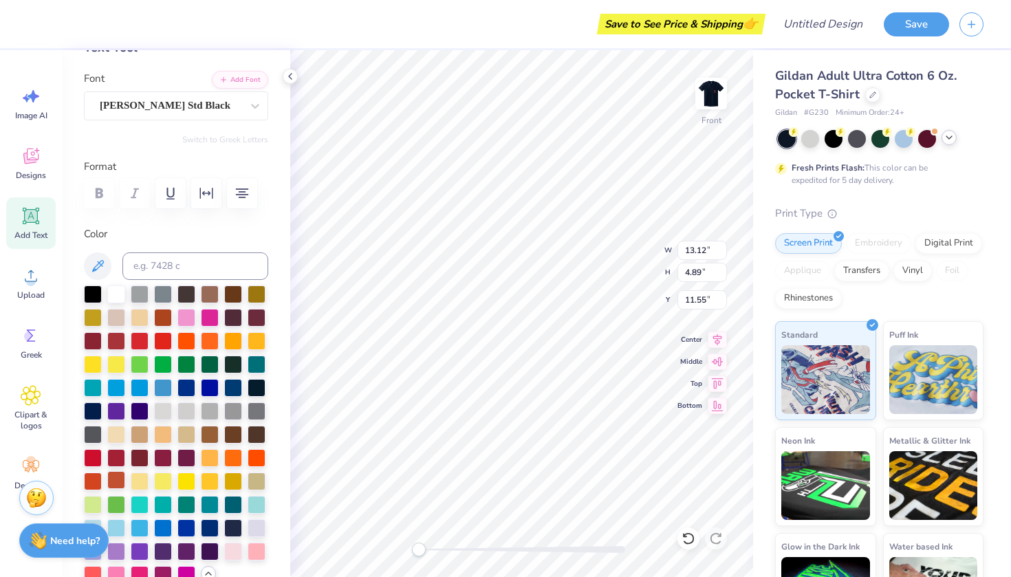
click at [116, 480] on div at bounding box center [116, 480] width 18 height 18
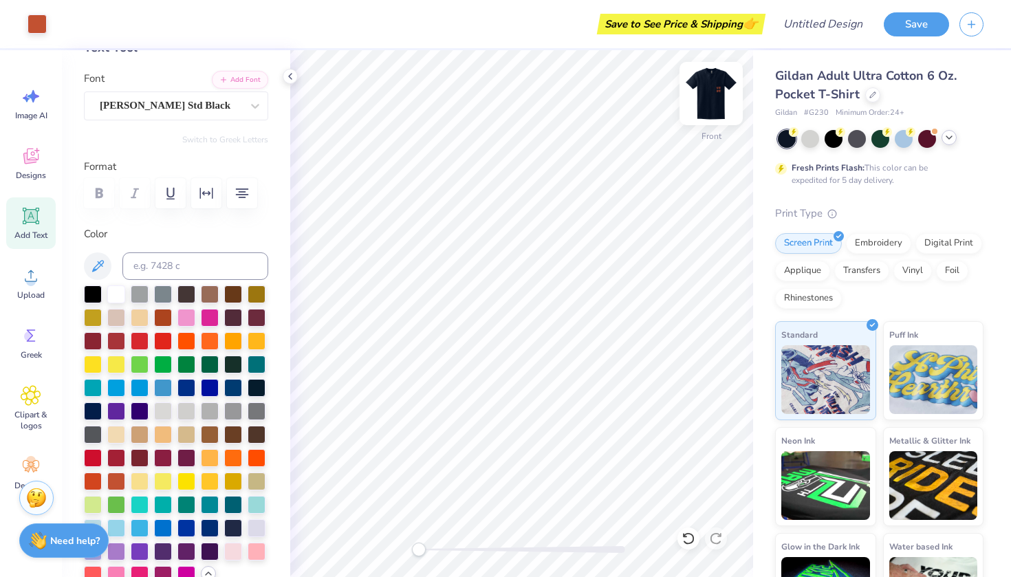
click at [708, 89] on img at bounding box center [711, 93] width 55 height 55
click at [715, 99] on img at bounding box center [711, 93] width 55 height 55
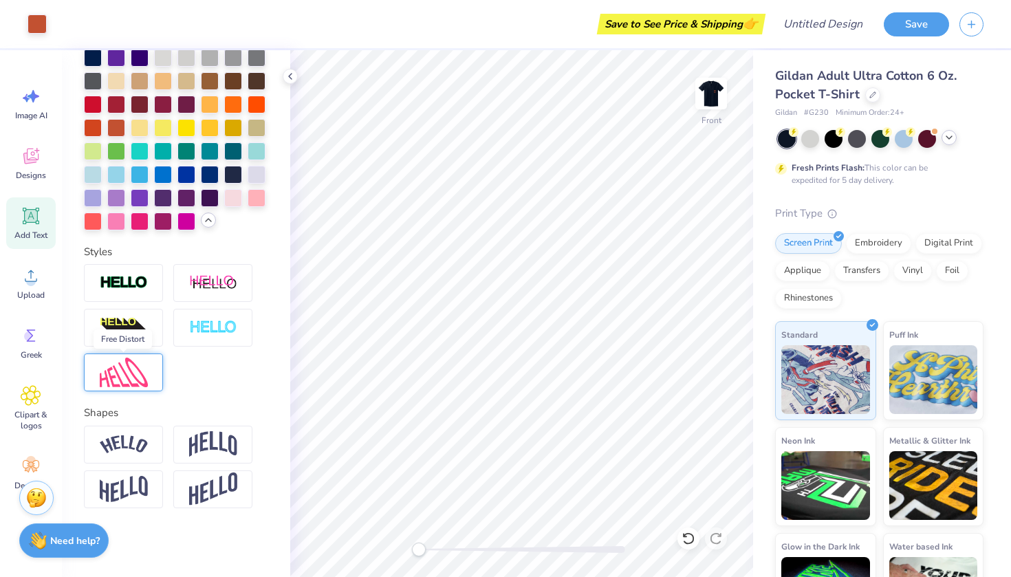
scroll to position [441, 0]
click at [110, 411] on label "Shapes" at bounding box center [101, 413] width 34 height 16
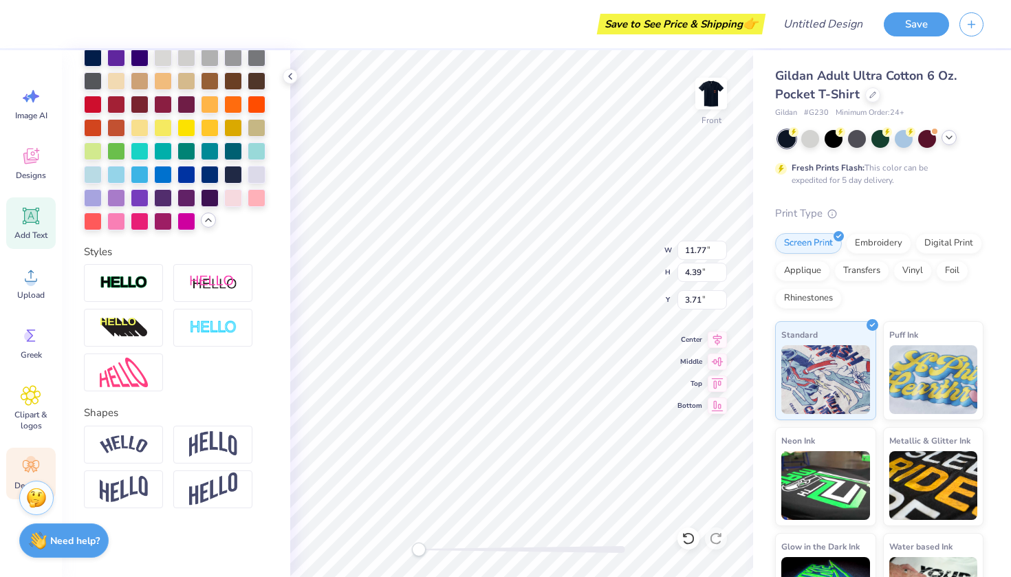
click at [34, 464] on icon at bounding box center [31, 466] width 21 height 21
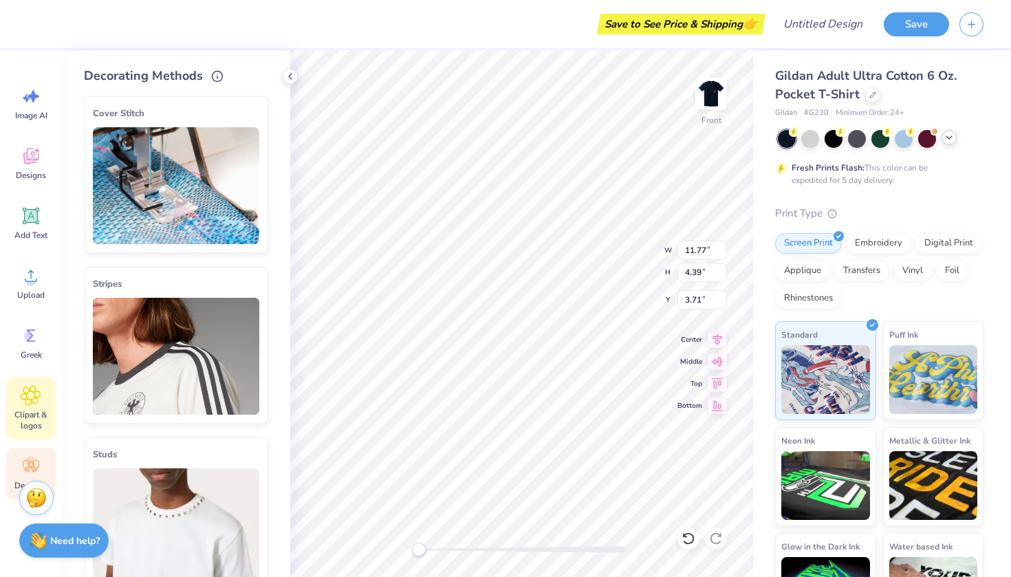
click at [30, 412] on span "Clipart & logos" at bounding box center [30, 420] width 45 height 22
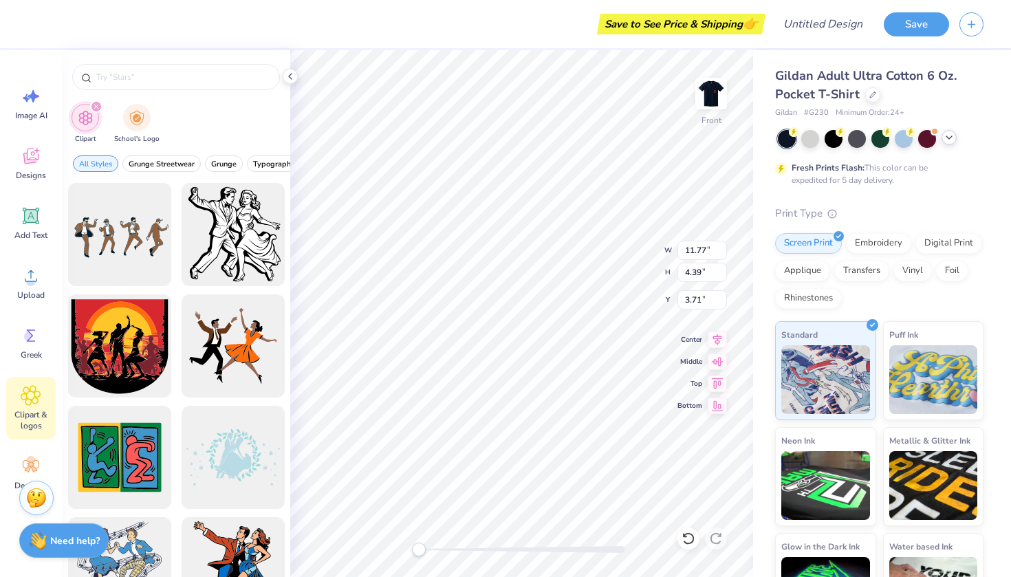
type input "dance"
click at [269, 76] on div "dance" at bounding box center [176, 77] width 208 height 26
click at [266, 76] on icon at bounding box center [265, 78] width 4 height 4
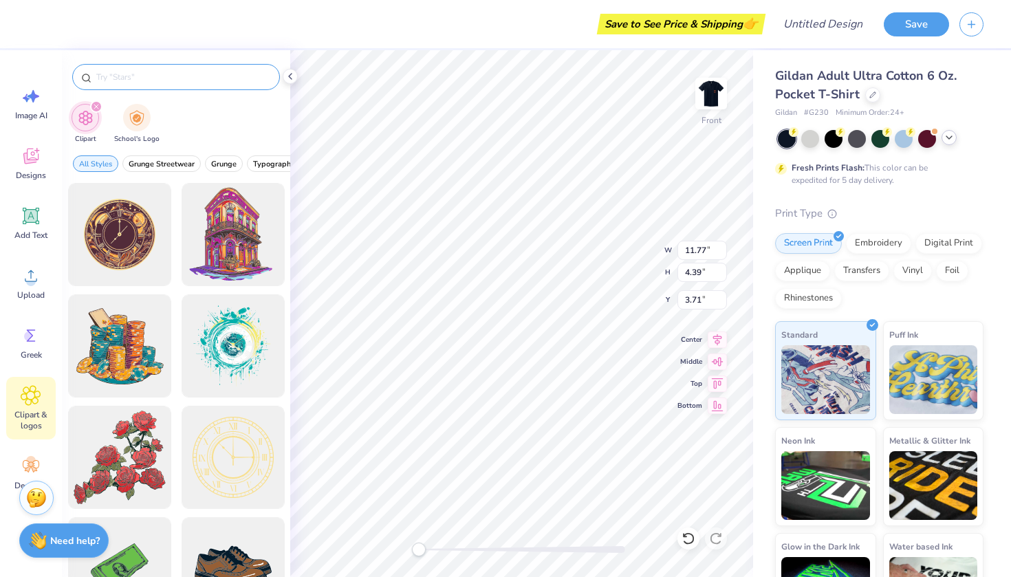
click at [249, 73] on input "text" at bounding box center [183, 77] width 176 height 14
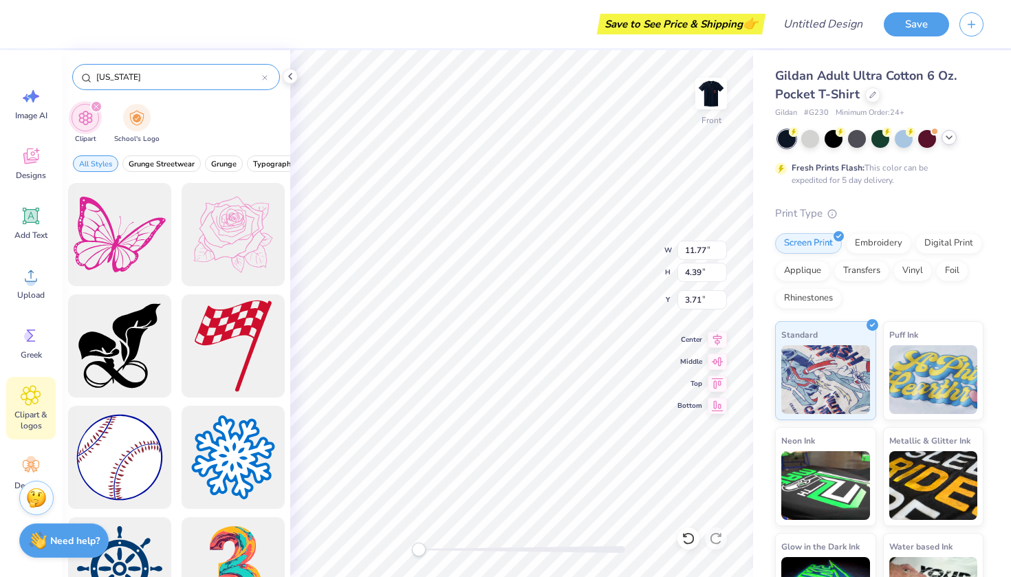
type input "texas"
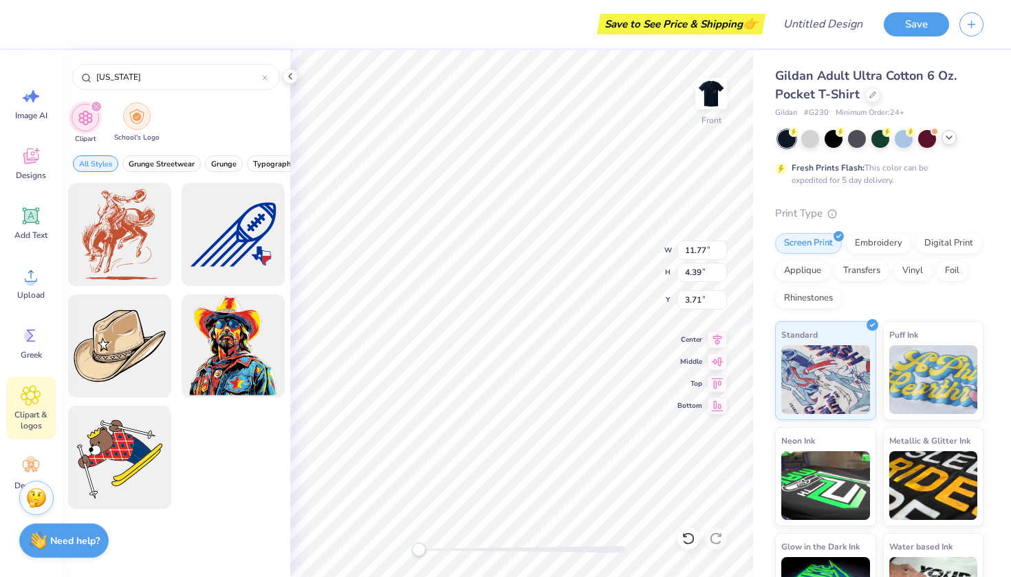
click at [137, 121] on img "filter for School's Logo" at bounding box center [136, 117] width 15 height 16
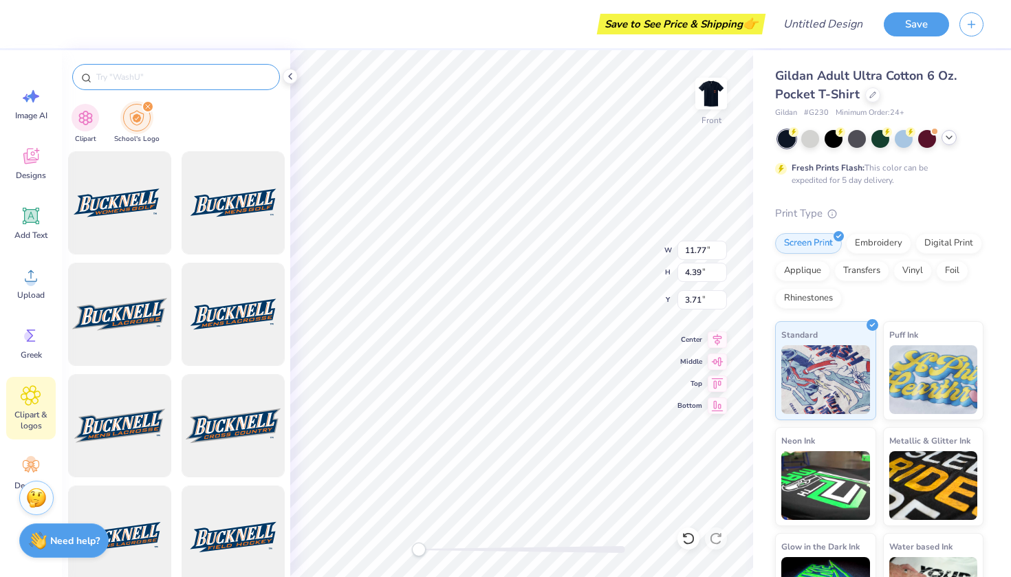
click at [127, 77] on input "text" at bounding box center [183, 77] width 176 height 14
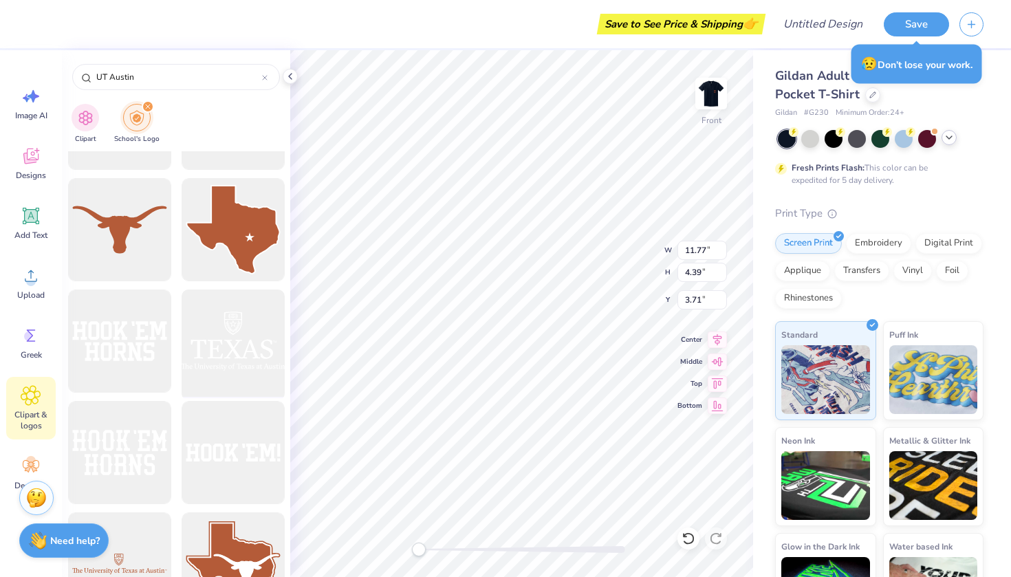
scroll to position [532, 0]
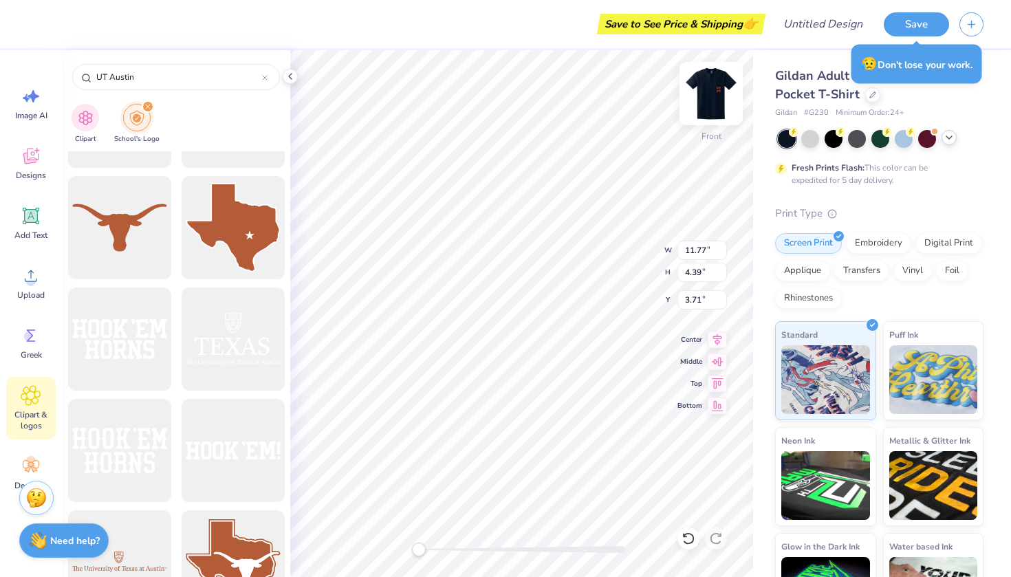
type input "UT Austin"
click at [708, 99] on img at bounding box center [711, 93] width 55 height 55
type input "3.44"
type input "1.28"
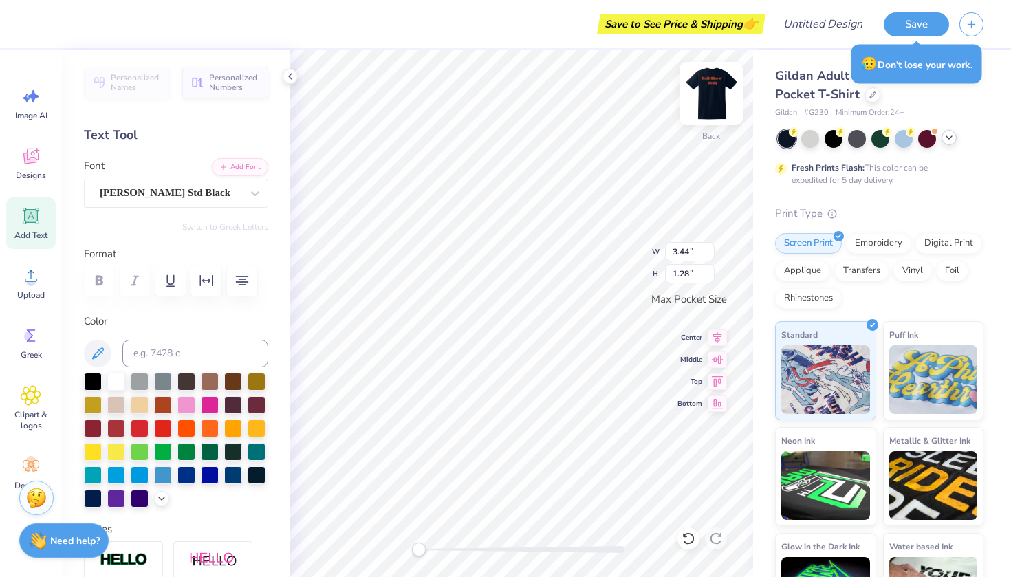
type input "2.31"
type input "2.79"
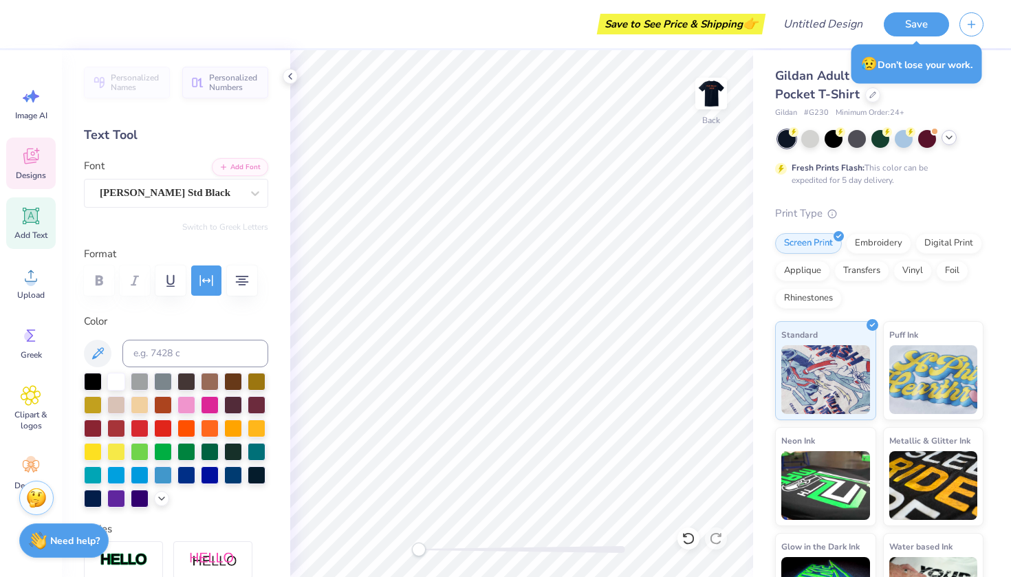
click at [21, 157] on icon at bounding box center [31, 156] width 21 height 21
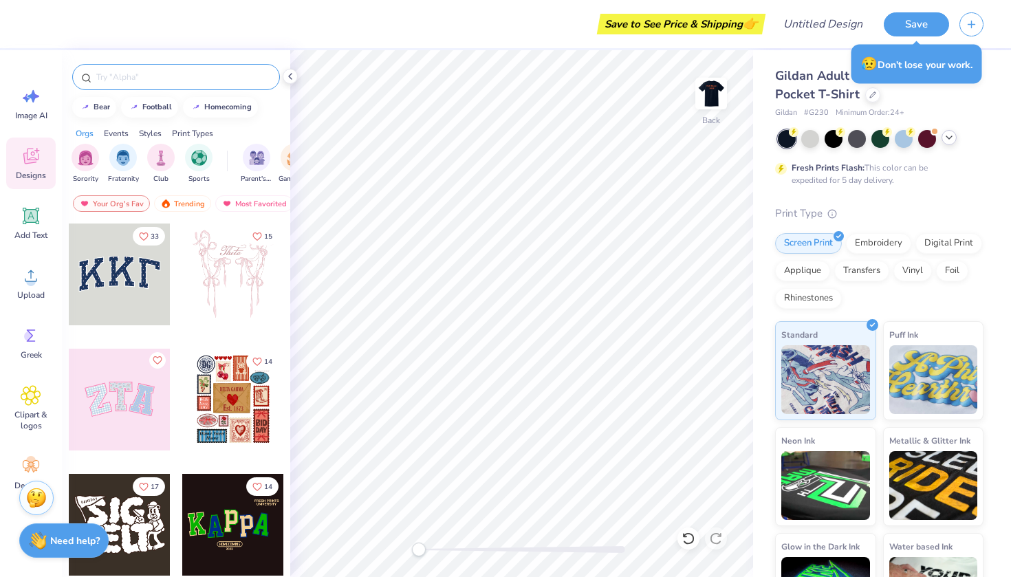
click at [180, 84] on div at bounding box center [176, 77] width 208 height 26
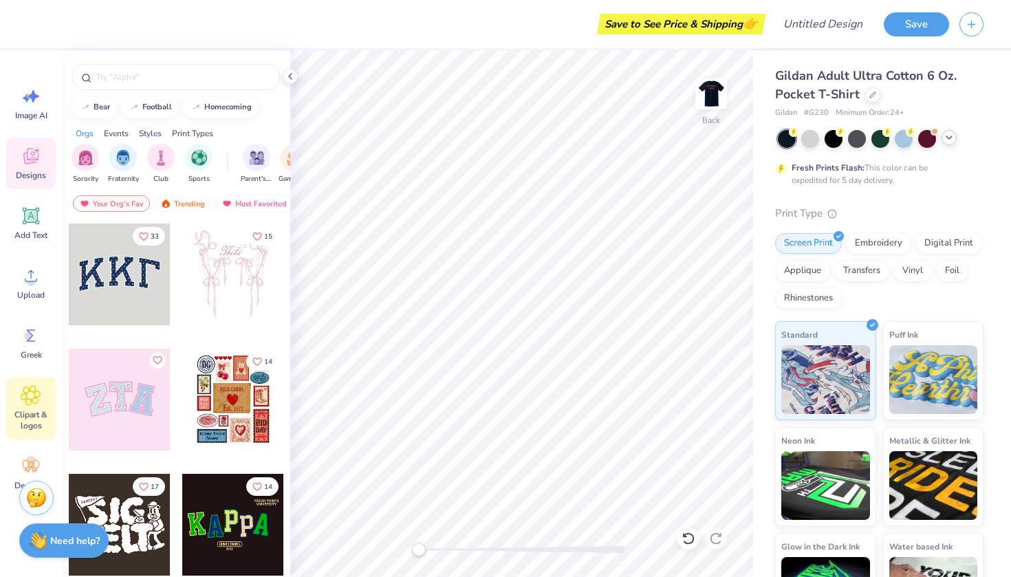
click at [35, 404] on icon at bounding box center [31, 395] width 20 height 21
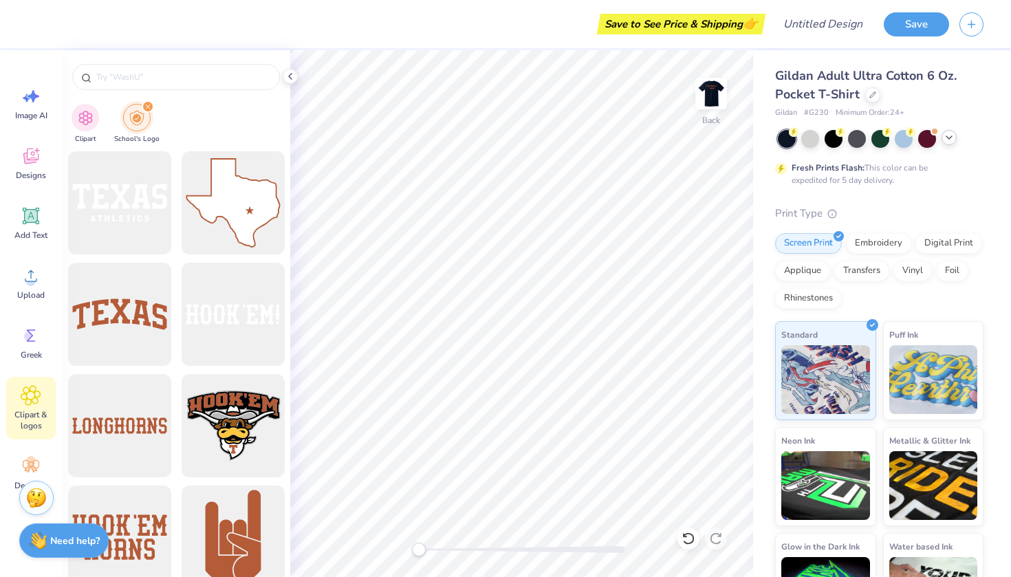
type input "UT Austin"
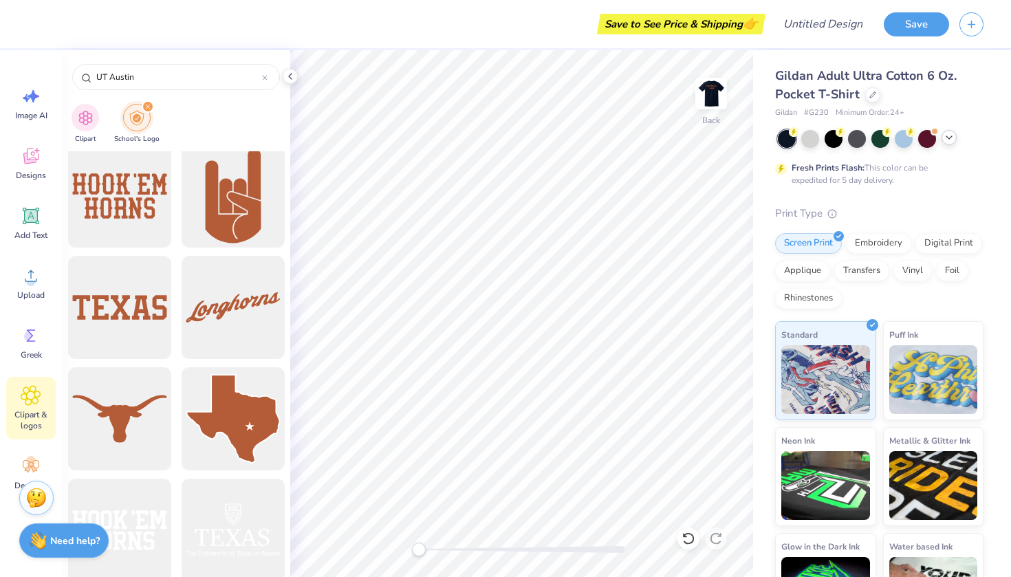
scroll to position [389, 0]
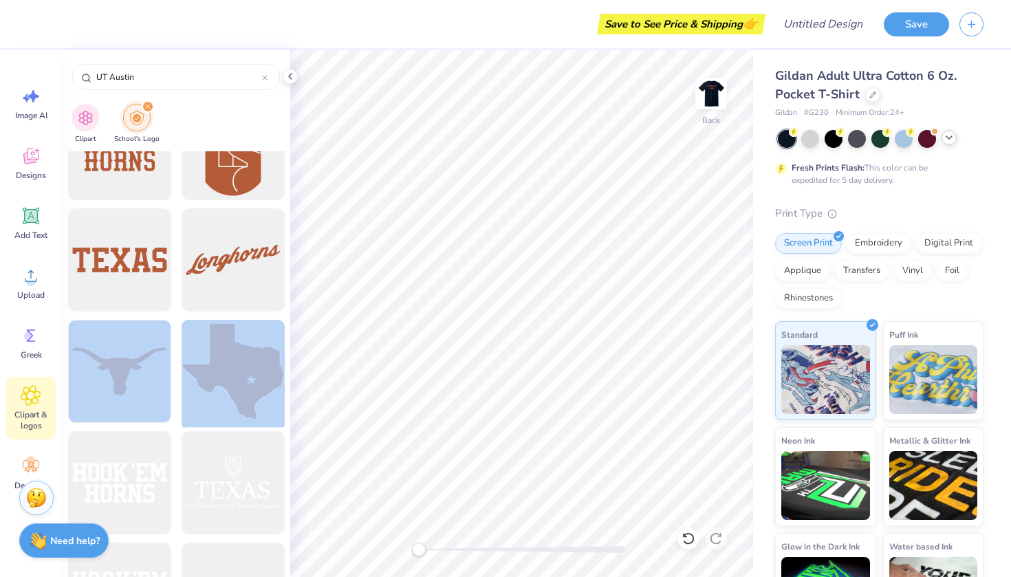
drag, startPoint x: 112, startPoint y: 374, endPoint x: 224, endPoint y: 356, distance: 113.6
click at [124, 356] on div at bounding box center [119, 371] width 113 height 113
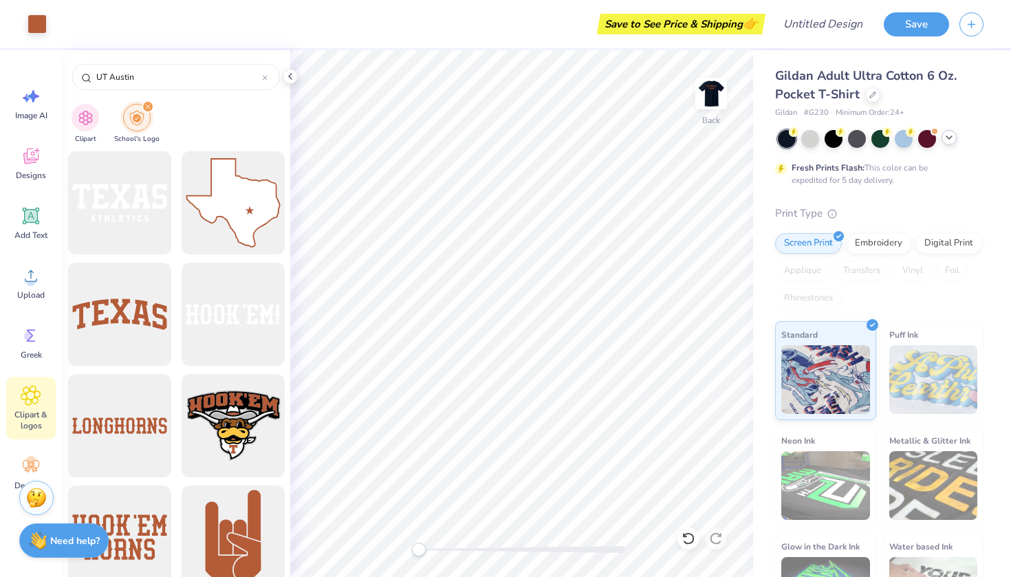
scroll to position [0, 0]
click at [711, 89] on img at bounding box center [711, 93] width 55 height 55
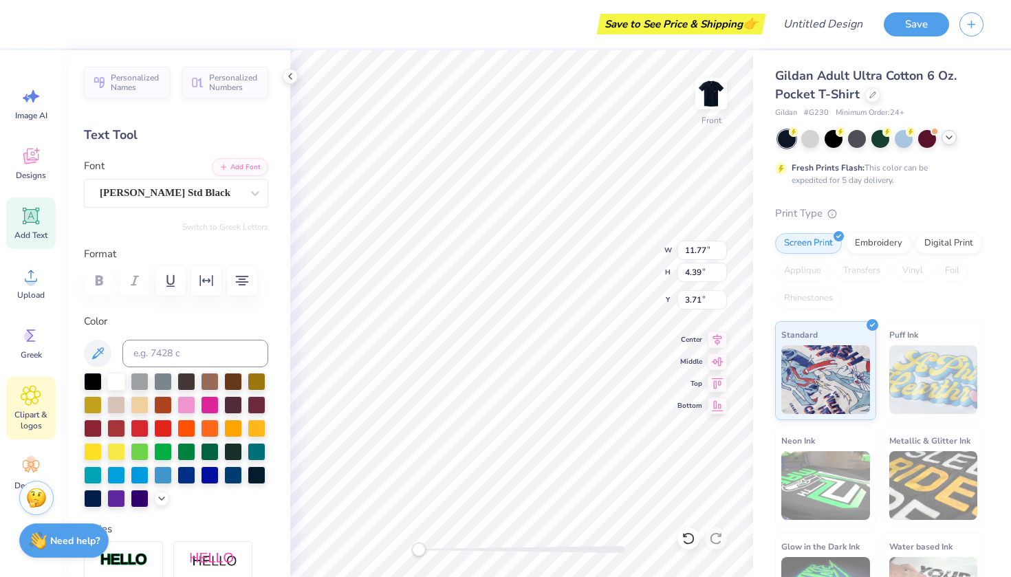
click at [34, 410] on span "Clipart & logos" at bounding box center [30, 420] width 45 height 22
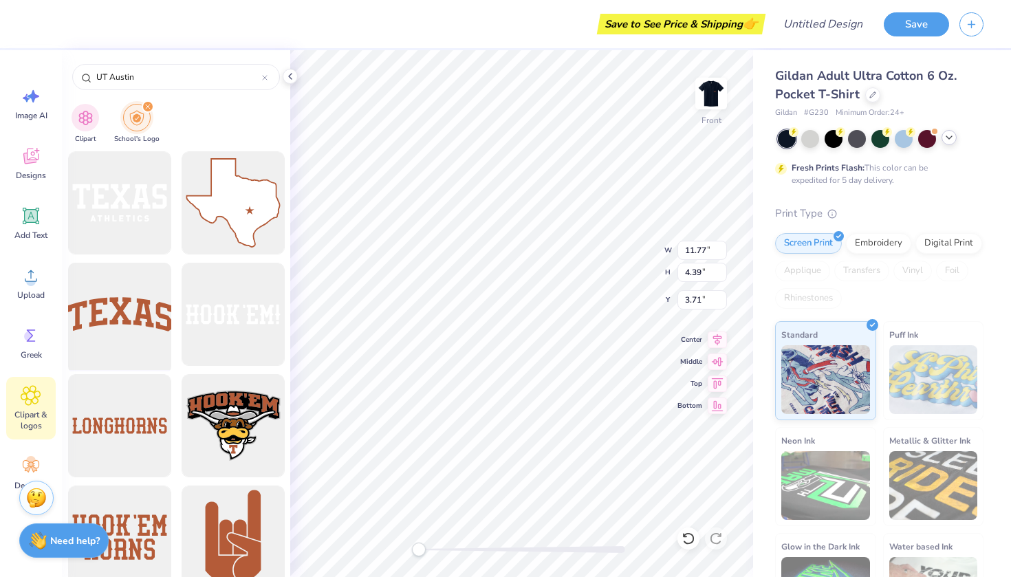
click at [117, 314] on div at bounding box center [119, 314] width 113 height 113
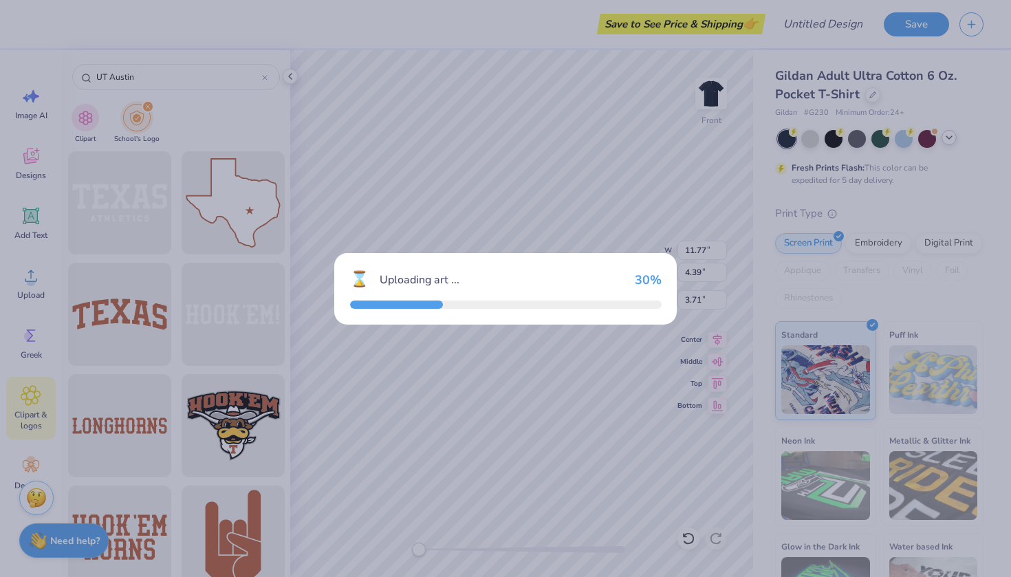
type input "15.00"
type input "4.95"
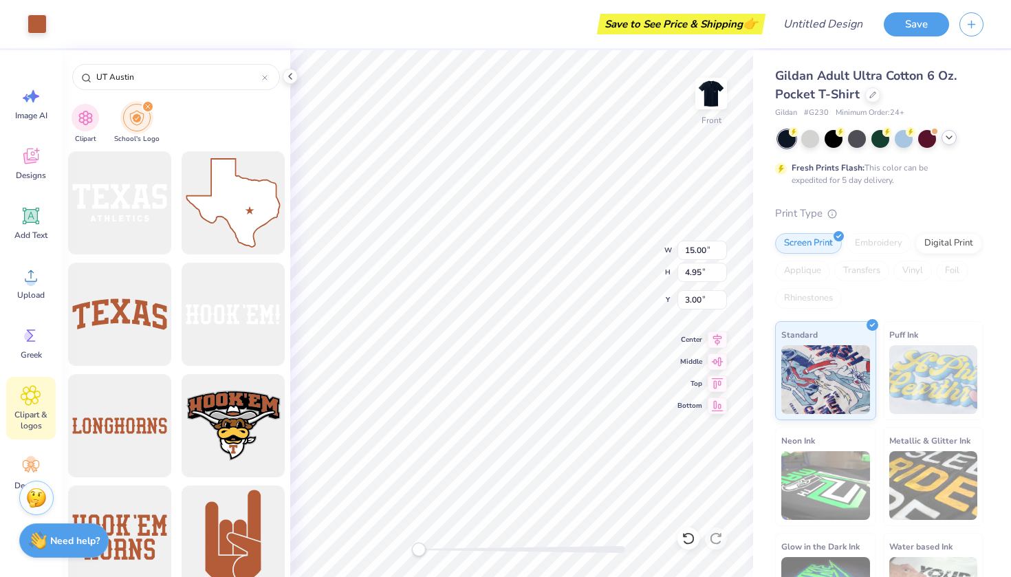
type input "9.35"
type input "11.77"
type input "4.39"
type input "3.75"
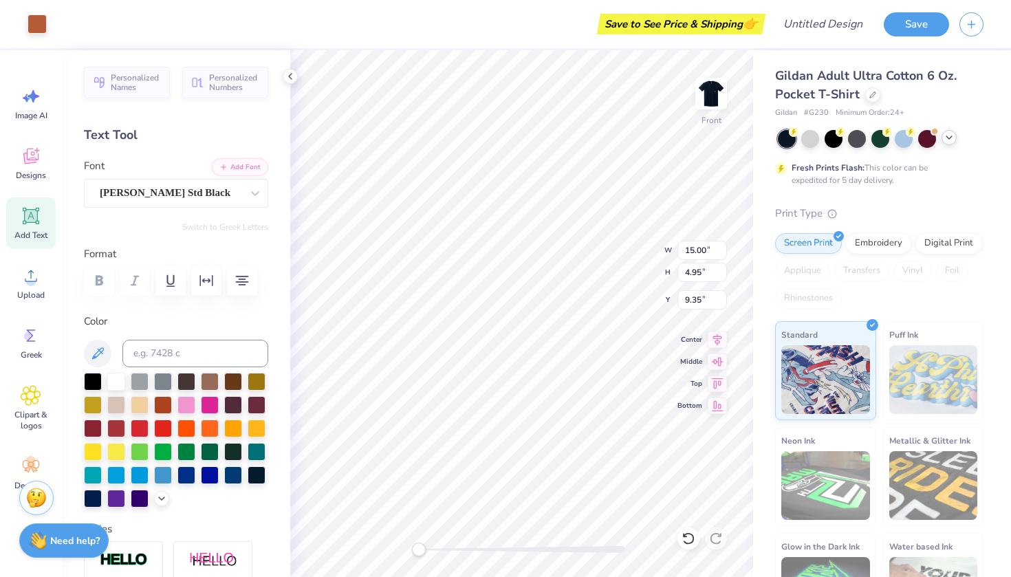
type input "10.98"
type input "3.62"
type input "3.83"
click at [34, 402] on icon at bounding box center [31, 395] width 20 height 21
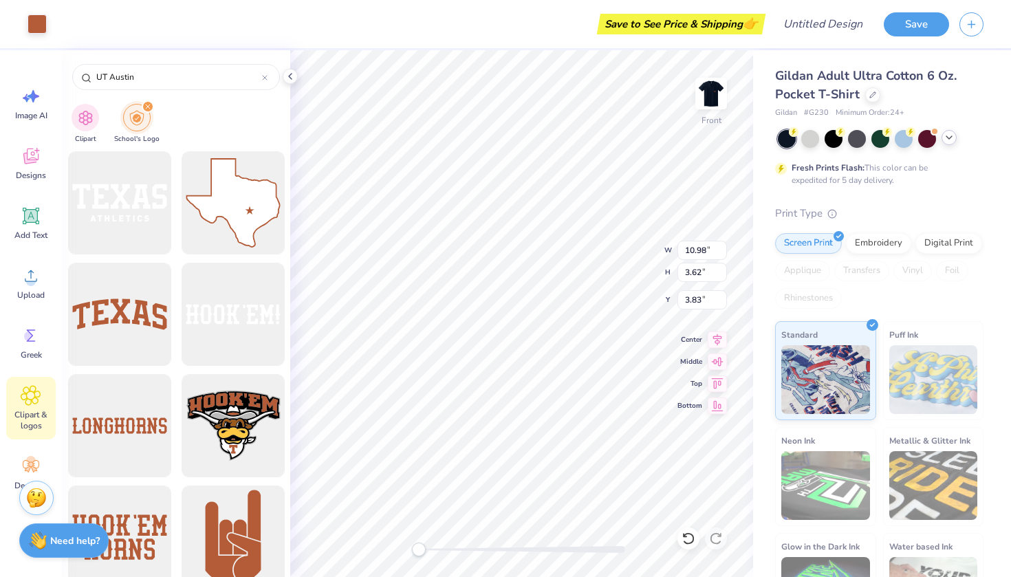
type input "UT Austin"
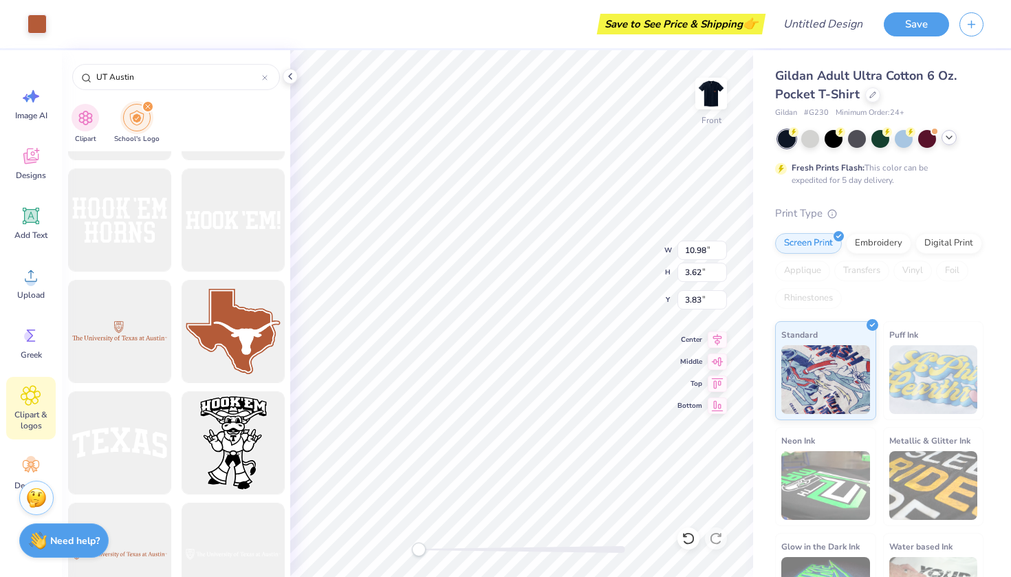
scroll to position [772, 0]
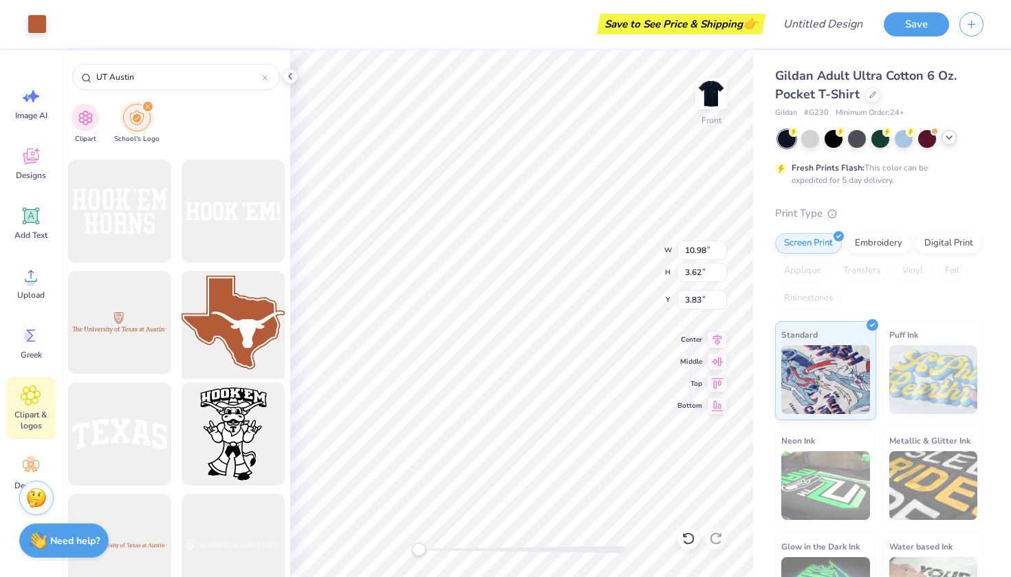
click at [227, 319] on div at bounding box center [232, 322] width 113 height 113
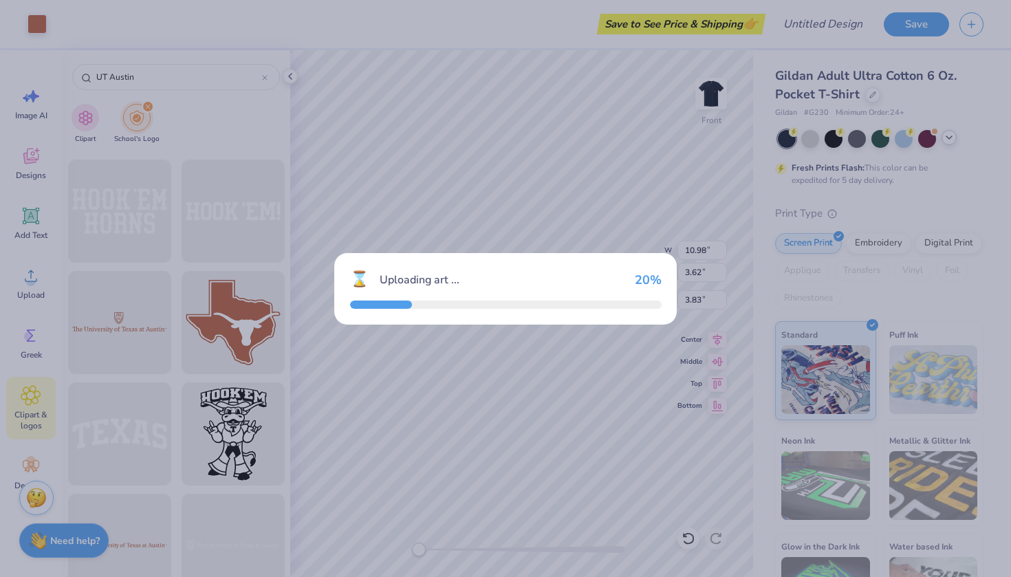
type input "15.00"
type input "13.60"
type input "3.00"
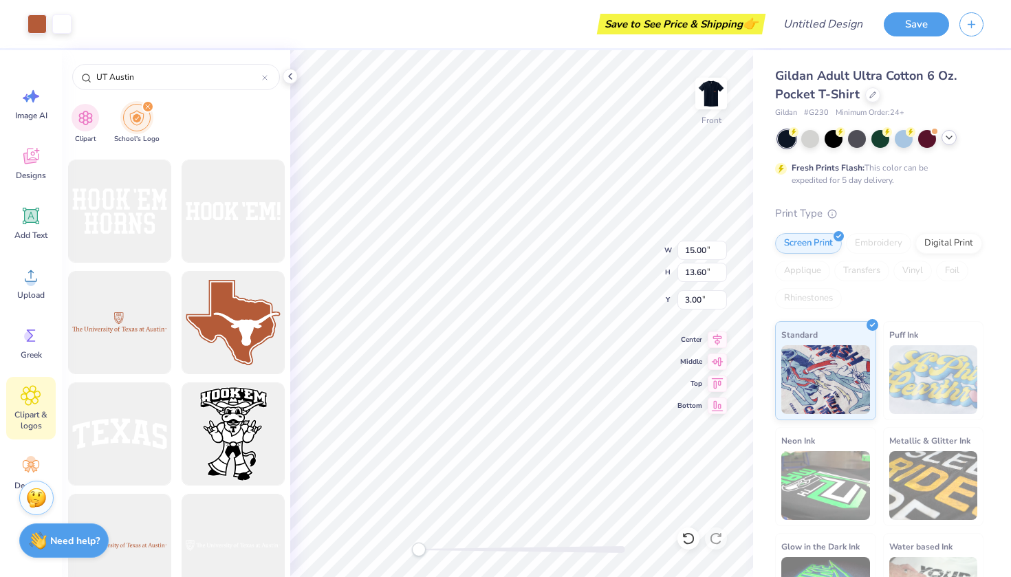
type input "10.98"
type input "3.62"
type input "3.87"
click at [710, 94] on img at bounding box center [711, 93] width 55 height 55
type input "1.73"
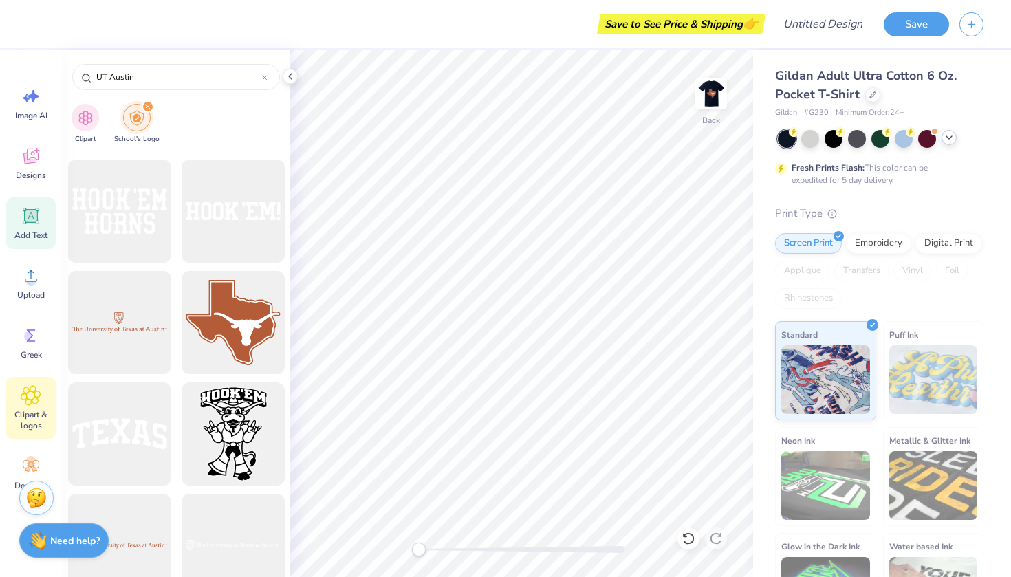
click at [30, 221] on icon at bounding box center [31, 216] width 13 height 13
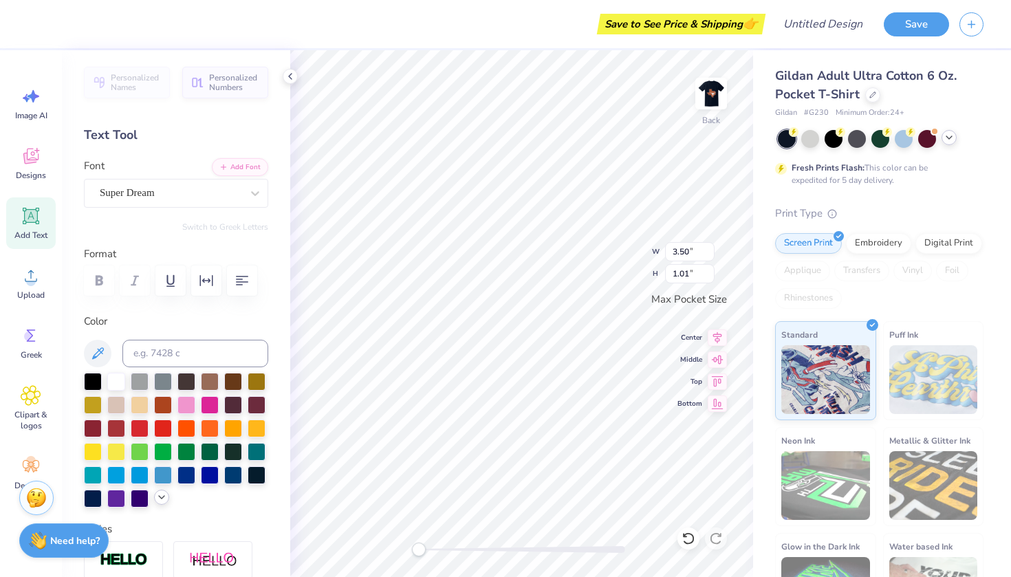
click at [160, 499] on icon at bounding box center [161, 497] width 11 height 11
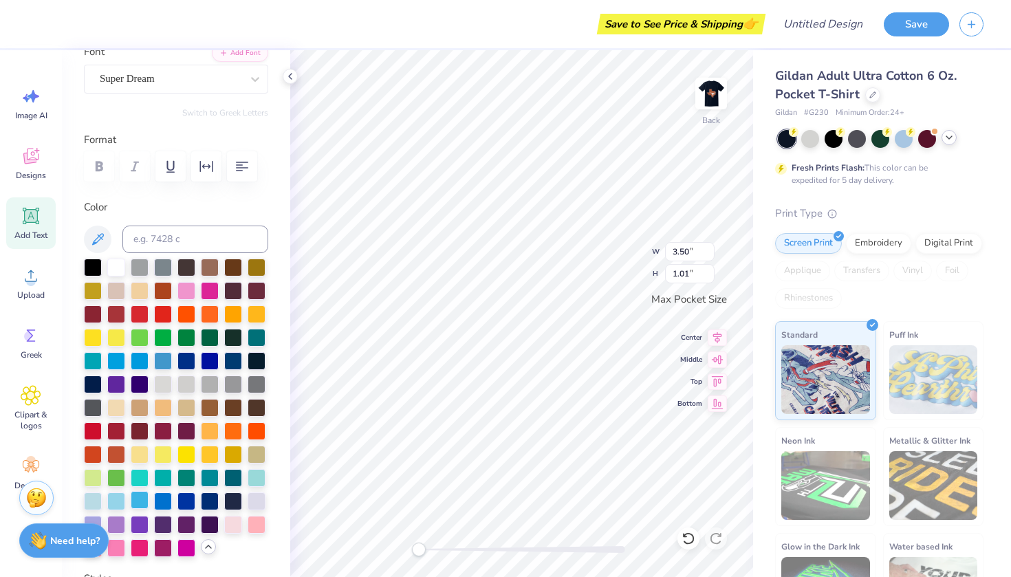
scroll to position [117, 0]
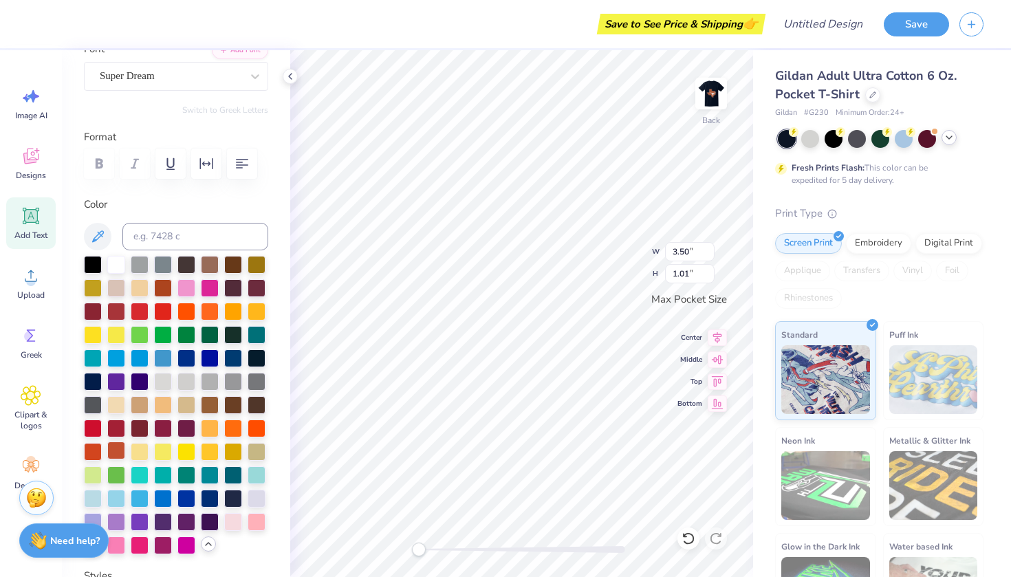
click at [117, 450] on div at bounding box center [116, 451] width 18 height 18
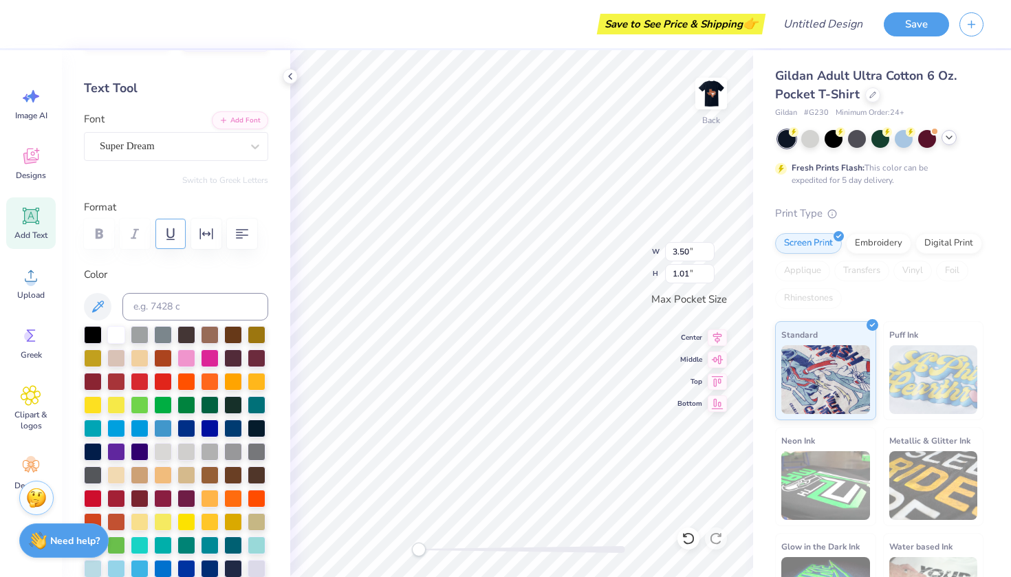
scroll to position [12, 0]
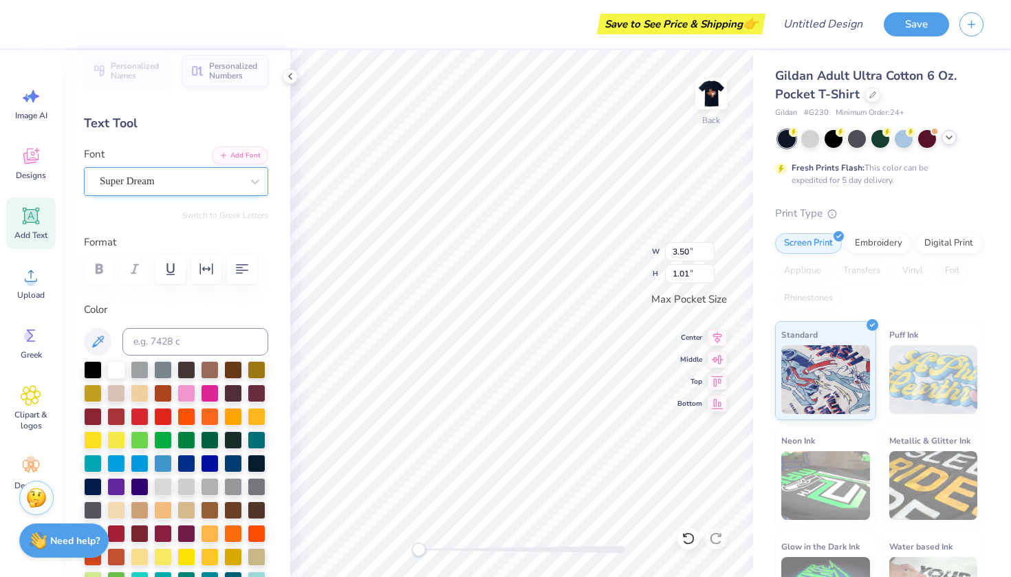
click at [211, 189] on div at bounding box center [171, 181] width 142 height 19
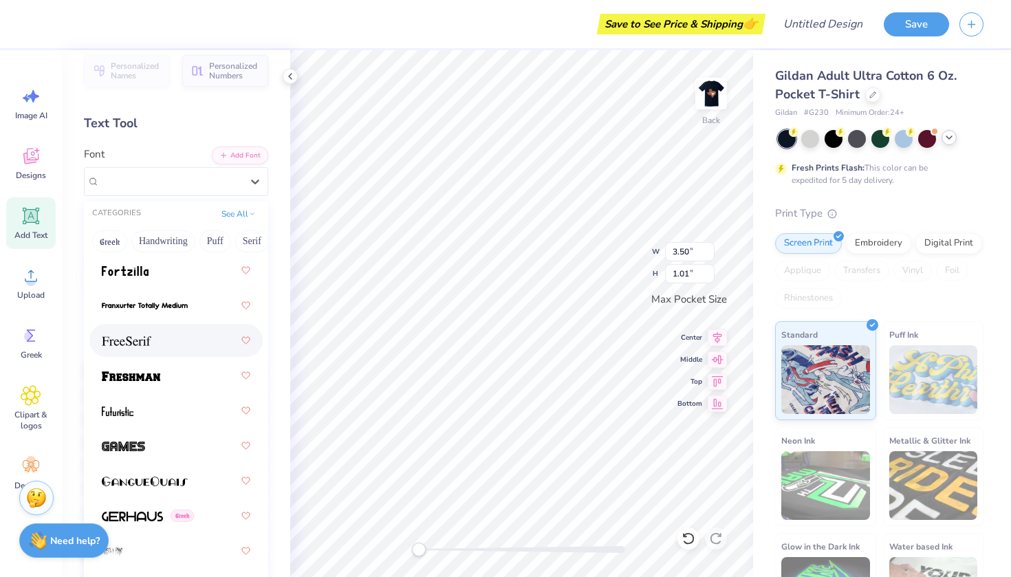
scroll to position [4320, 0]
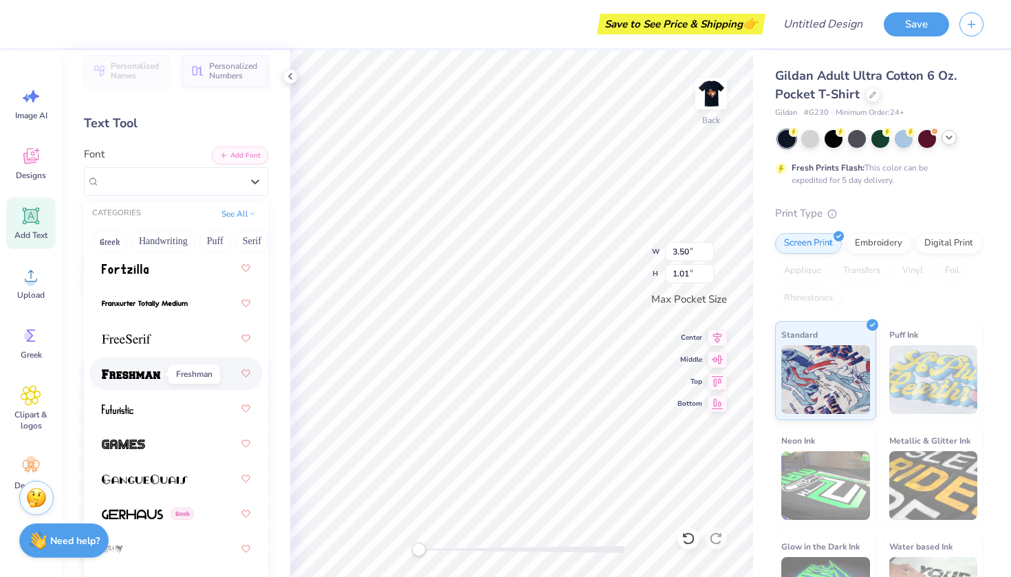
click at [156, 374] on img at bounding box center [131, 374] width 58 height 10
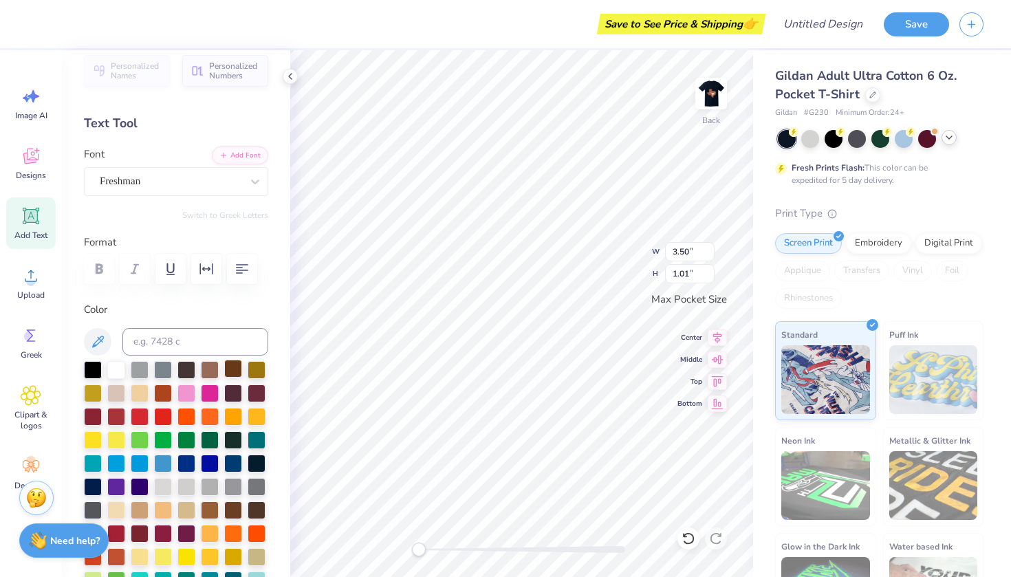
type textarea "UT DT"
click at [715, 94] on img at bounding box center [711, 93] width 55 height 55
click at [24, 230] on span "Add Text" at bounding box center [30, 235] width 33 height 11
type input "5.85"
type input "1.69"
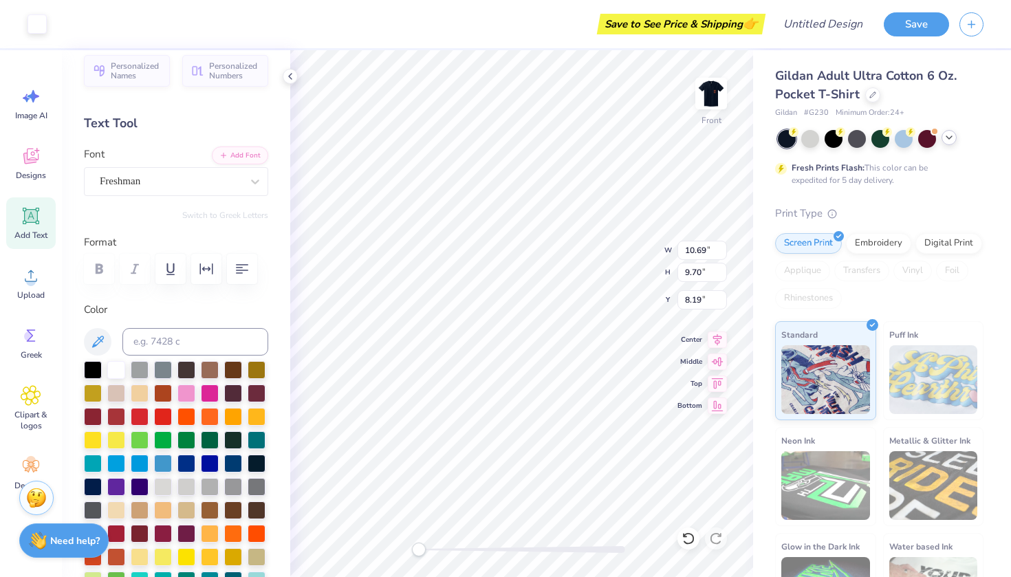
type input "13.15"
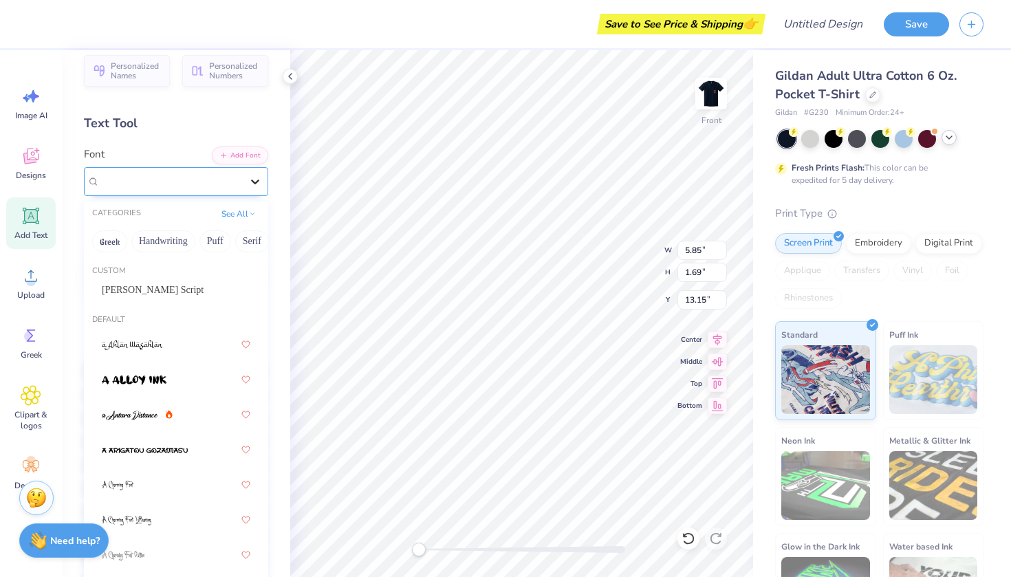
click at [244, 184] on div at bounding box center [255, 181] width 25 height 25
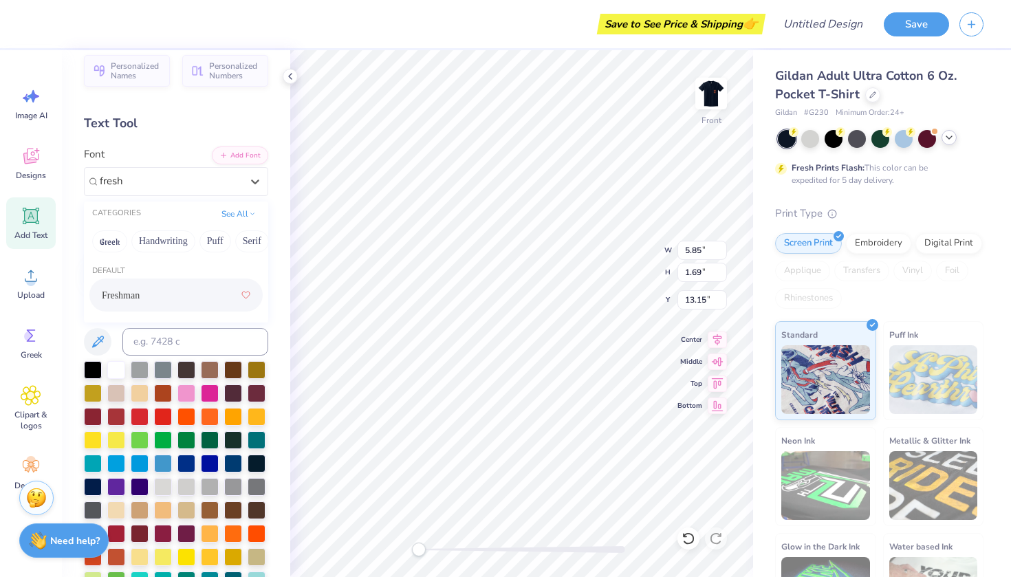
click at [155, 304] on div "Freshman" at bounding box center [176, 295] width 149 height 25
type input "fresh"
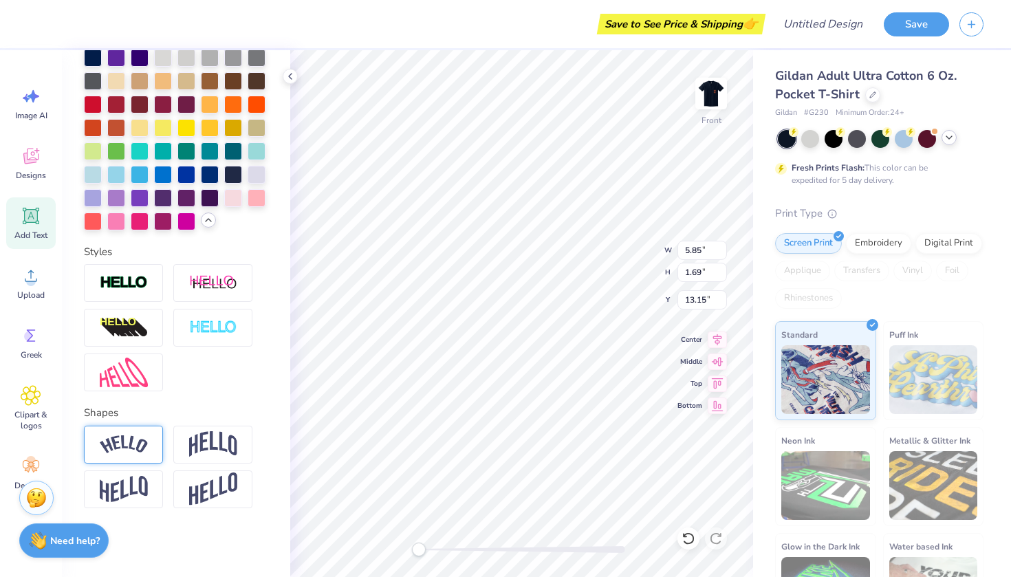
scroll to position [441, 0]
type textarea "Texas Dance"
click at [131, 439] on img at bounding box center [124, 444] width 48 height 19
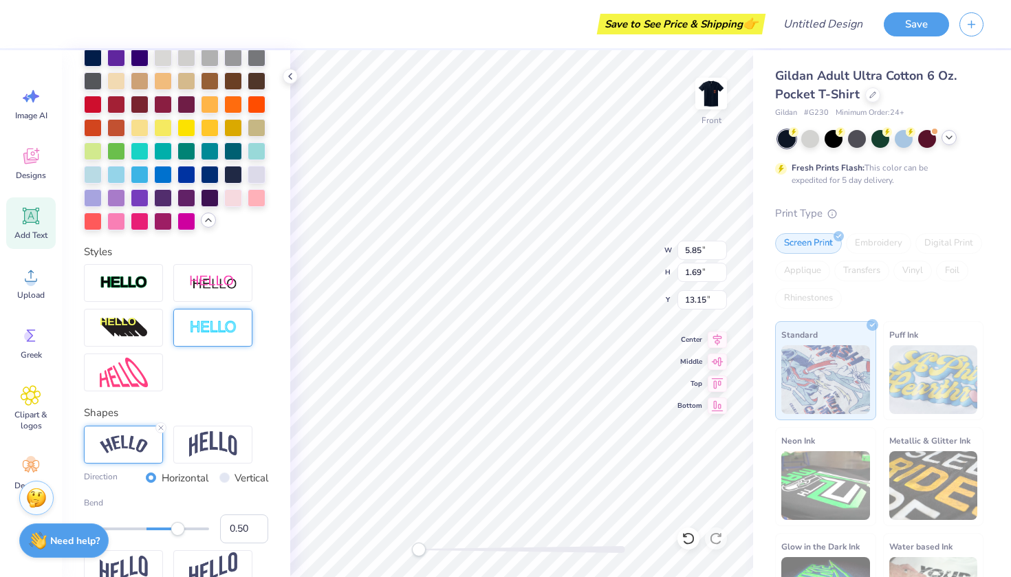
type input "10.69"
type input "9.70"
type input "8.81"
type input "15.90"
type input "3.69"
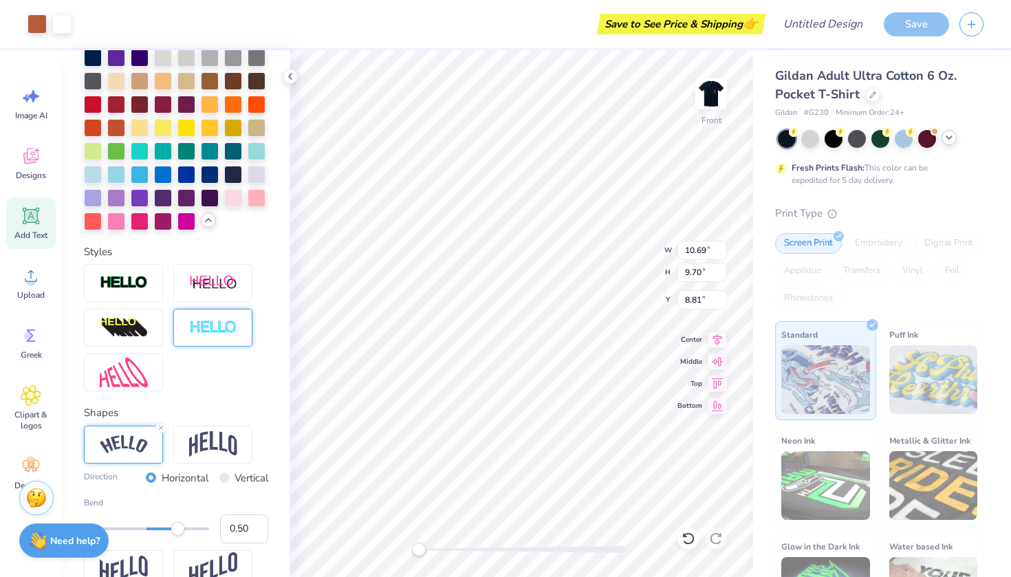
type input "3.69"
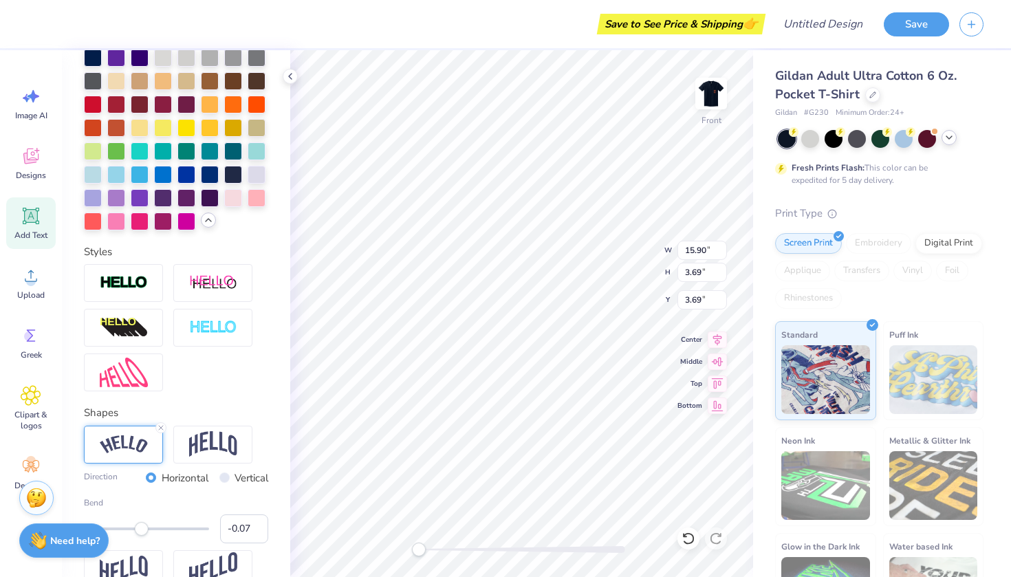
type input "-0.05"
drag, startPoint x: 180, startPoint y: 531, endPoint x: 146, endPoint y: 533, distance: 34.4
click at [146, 533] on div "Accessibility label" at bounding box center [143, 529] width 14 height 14
type input "0.24"
drag, startPoint x: 146, startPoint y: 533, endPoint x: 162, endPoint y: 537, distance: 16.3
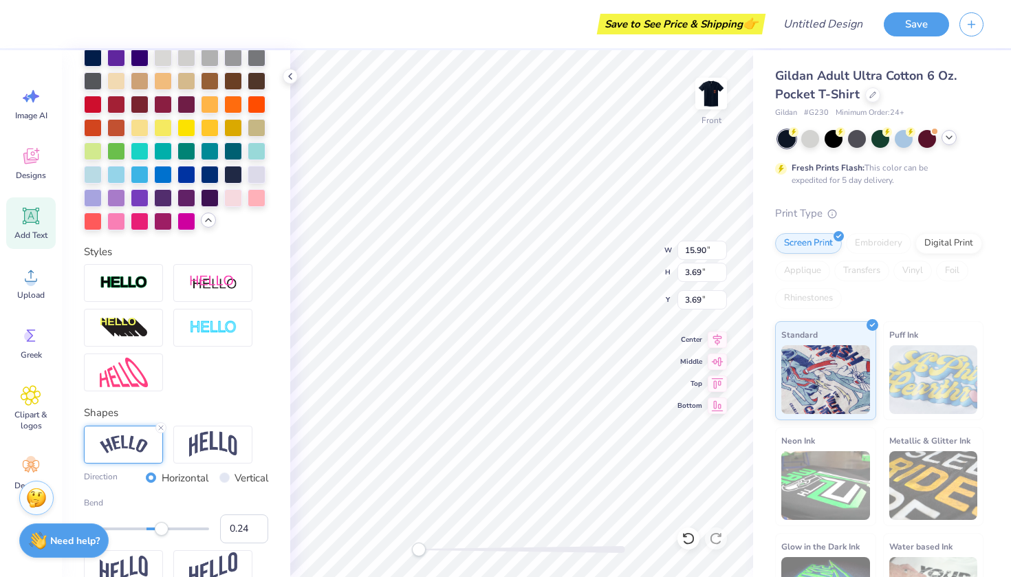
click at [162, 537] on div "Bend 0.24" at bounding box center [176, 520] width 184 height 47
type input "0.37"
drag, startPoint x: 161, startPoint y: 534, endPoint x: 170, endPoint y: 534, distance: 9.0
click at [170, 534] on div "Accessibility label" at bounding box center [170, 529] width 14 height 14
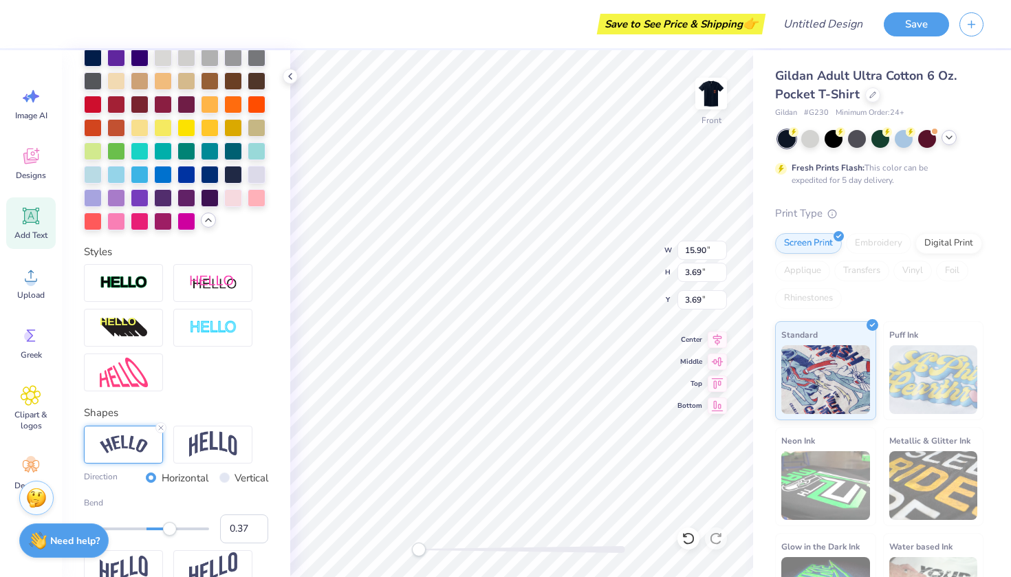
type textarea "TEXAS DANCE"
type input "10.69"
type input "9.70"
type input "8.81"
type input "14.86"
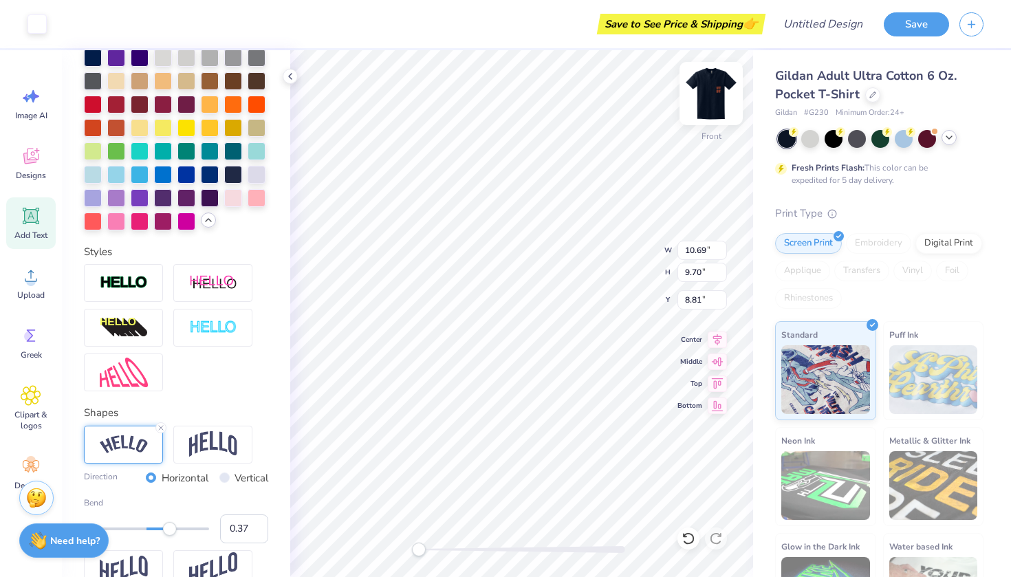
type input "2.49"
type input "5.27"
click at [116, 128] on div at bounding box center [116, 127] width 18 height 18
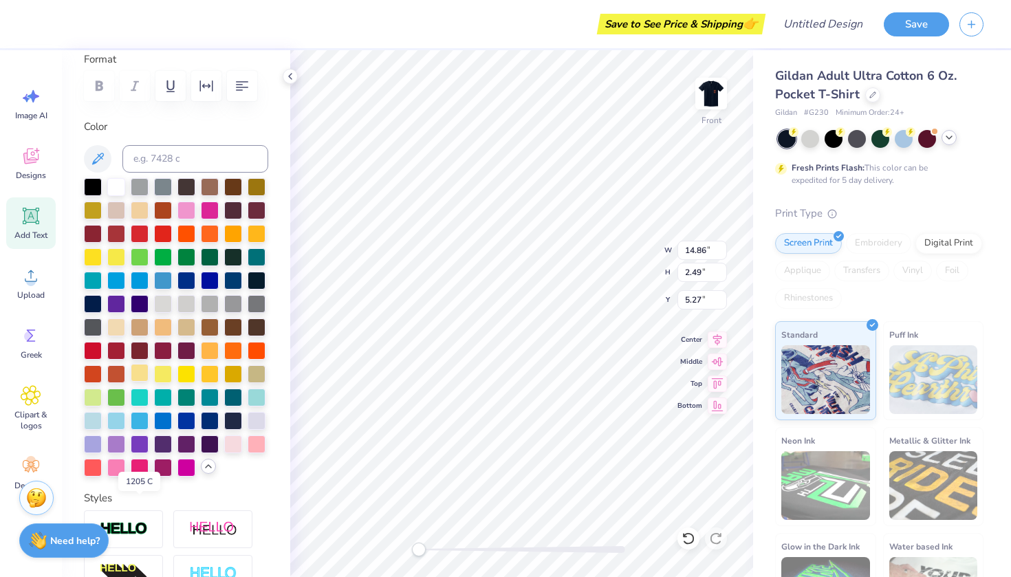
scroll to position [30, 0]
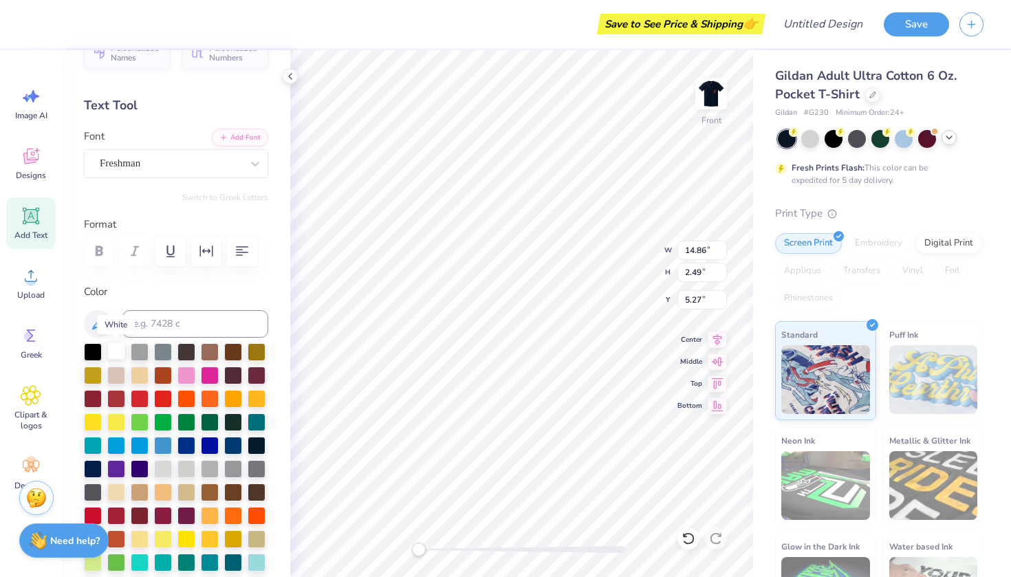
click at [117, 353] on div at bounding box center [116, 351] width 18 height 18
click at [290, 74] on icon at bounding box center [290, 76] width 11 height 11
click at [510, 323] on li "Duplicate" at bounding box center [529, 327] width 108 height 27
type input "6.27"
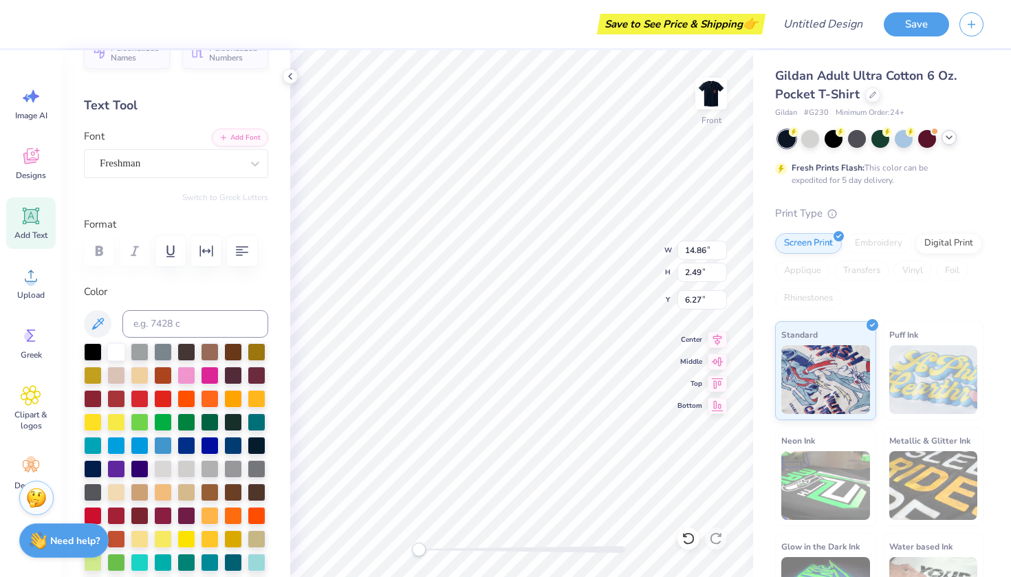
type textarea "FALL SHOW"
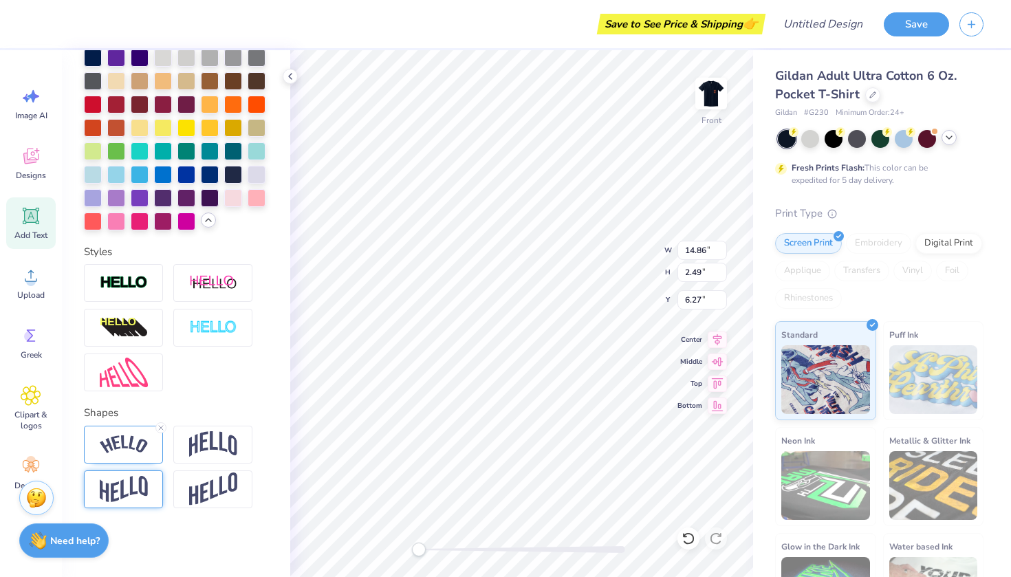
scroll to position [441, 0]
type input "5.27"
click at [224, 439] on img at bounding box center [213, 444] width 48 height 26
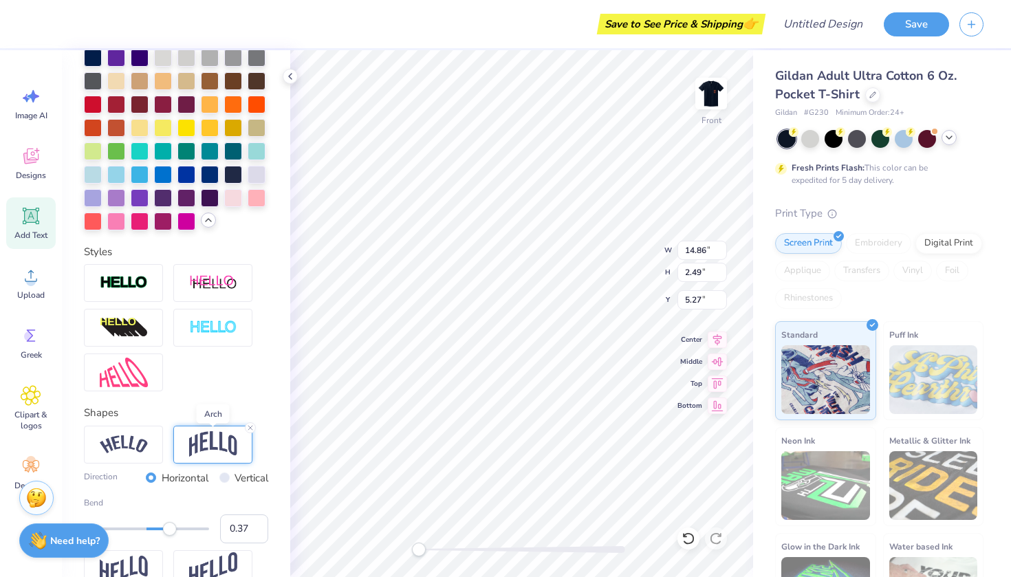
scroll to position [0, 1]
type input "0.24"
click at [162, 530] on div "Accessibility label" at bounding box center [162, 529] width 14 height 14
type input "10.69"
type input "9.70"
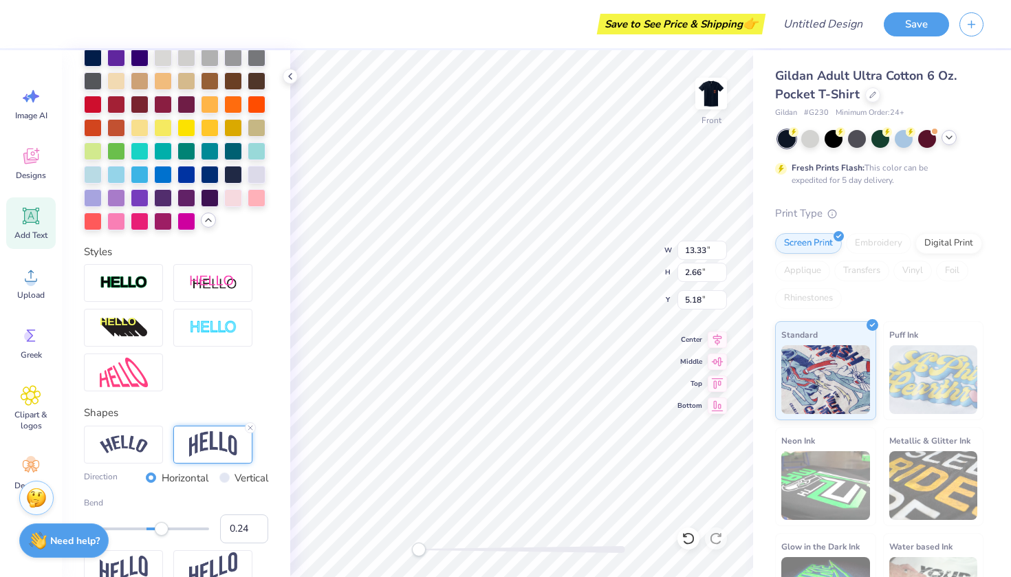
type input "8.86"
type input "12.45"
type input "2.29"
type input "19.11"
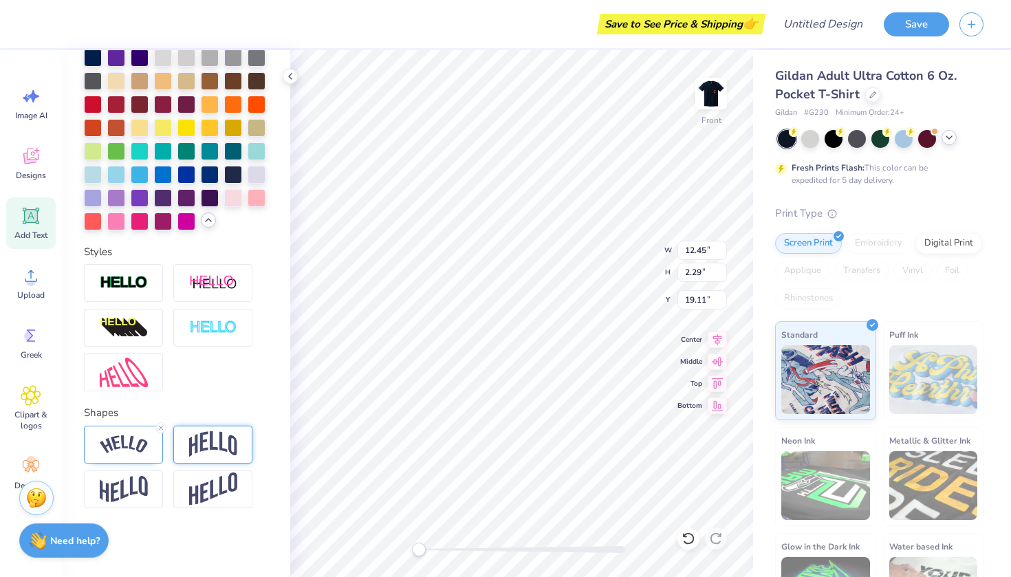
click at [219, 443] on img at bounding box center [213, 444] width 48 height 26
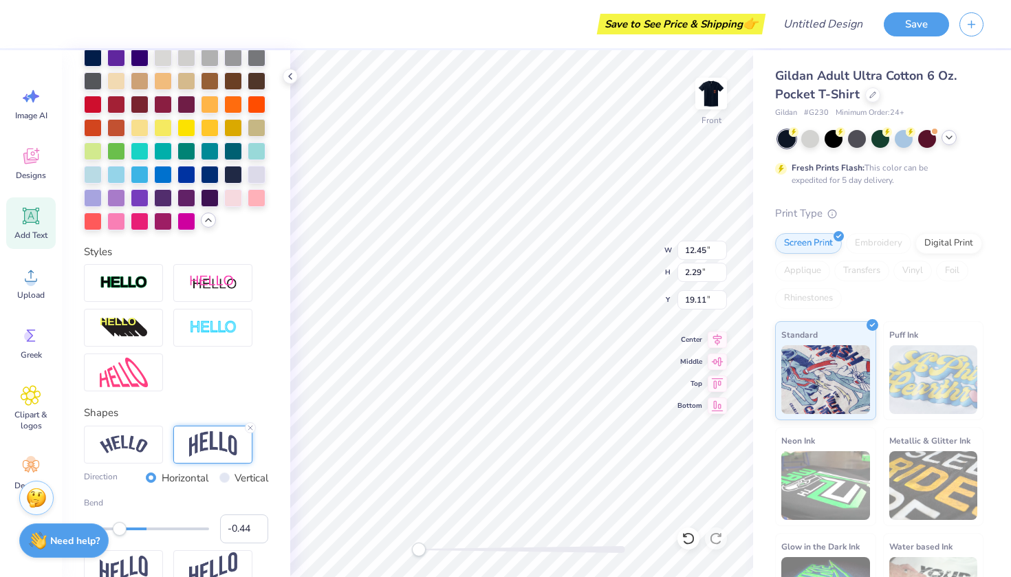
type input "-0.45"
drag, startPoint x: 171, startPoint y: 533, endPoint x: 118, endPoint y: 530, distance: 52.4
click at [118, 530] on div "Accessibility label" at bounding box center [118, 529] width 14 height 14
type input "-0.21"
drag, startPoint x: 122, startPoint y: 533, endPoint x: 133, endPoint y: 536, distance: 11.3
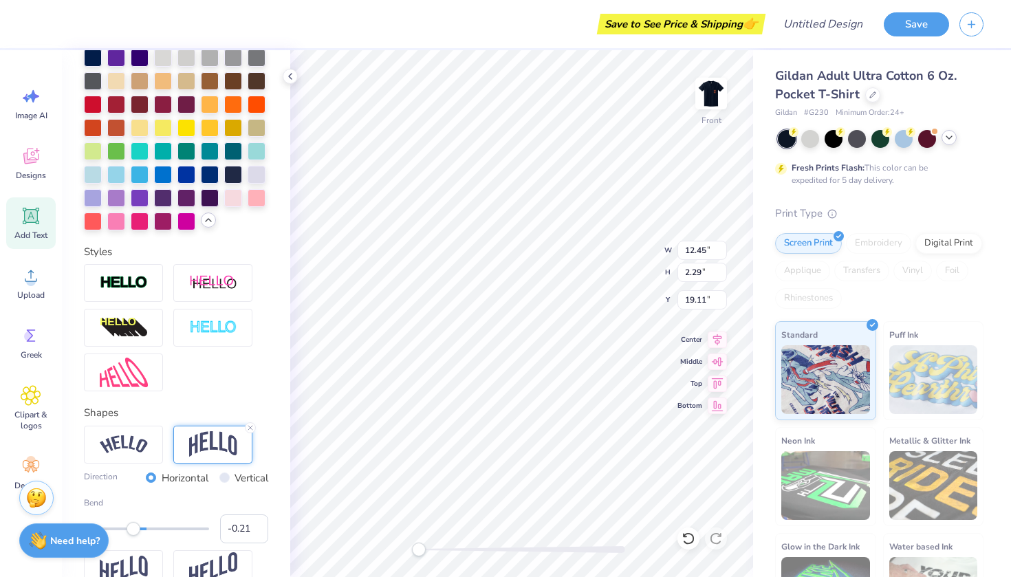
click at [133, 536] on div "Accessibility label" at bounding box center [134, 529] width 14 height 14
type input "-0.20"
click at [134, 531] on div "Accessibility label" at bounding box center [134, 529] width 14 height 14
type input "13.33"
type input "2.66"
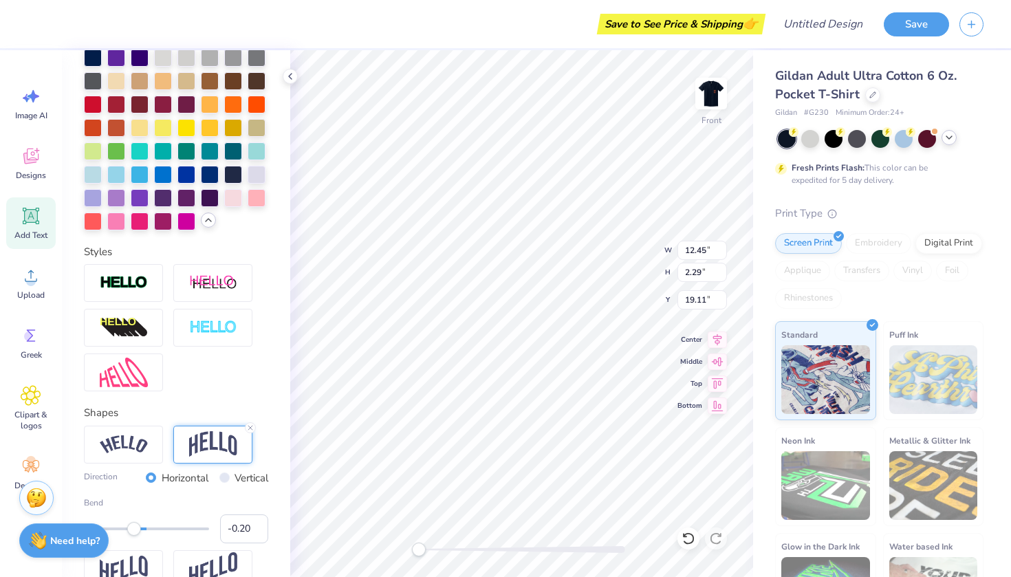
type input "5.23"
click at [252, 381] on div at bounding box center [176, 327] width 184 height 127
type input "10.92"
type input "2.26"
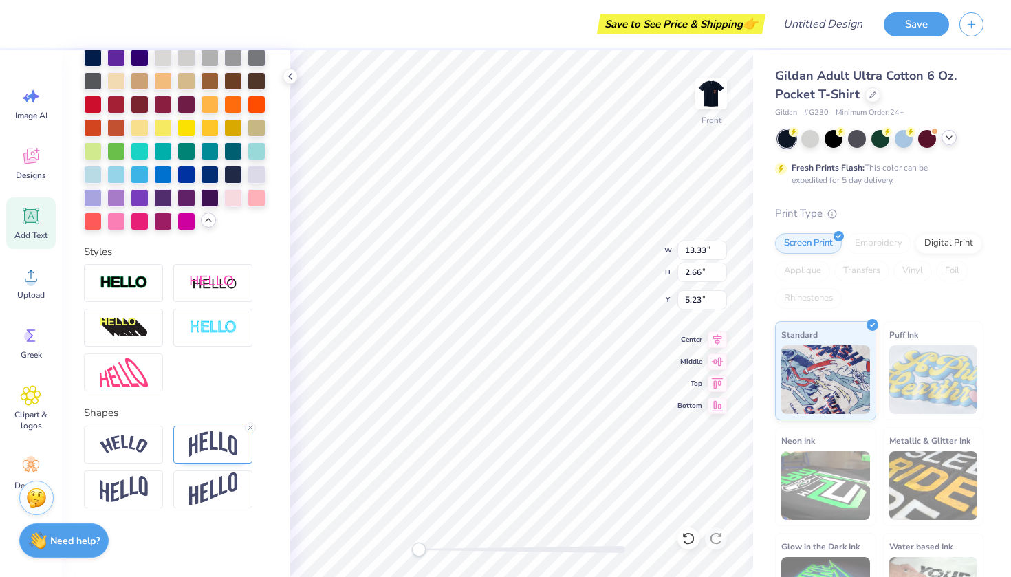
type input "19.17"
type input "13.33"
type input "2.66"
type input "5.23"
click at [275, 356] on div "Personalized Names Personalized Numbers Text Tool Add Font Font Freshman Switch…" at bounding box center [176, 313] width 228 height 527
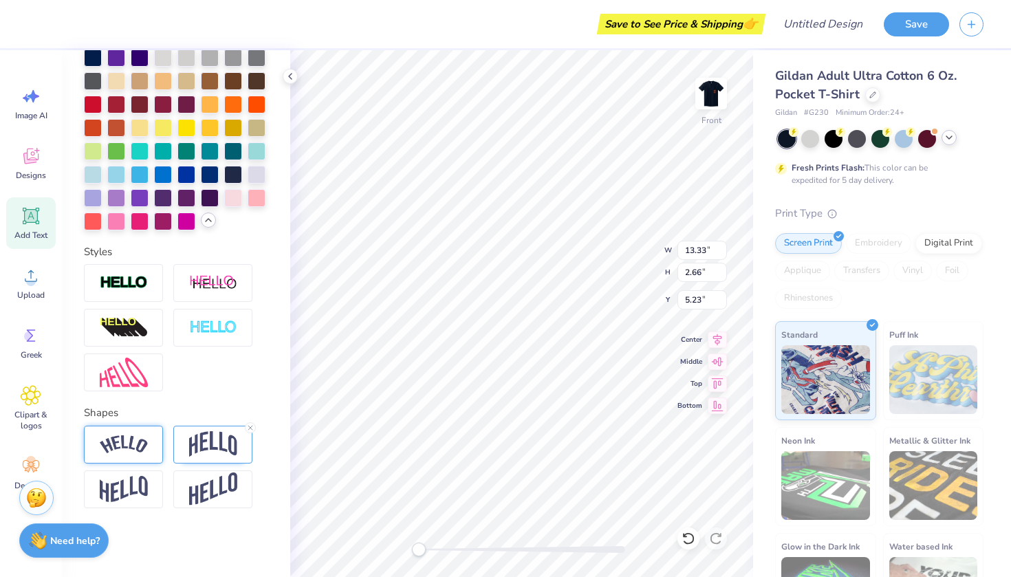
click at [133, 447] on img at bounding box center [124, 444] width 48 height 19
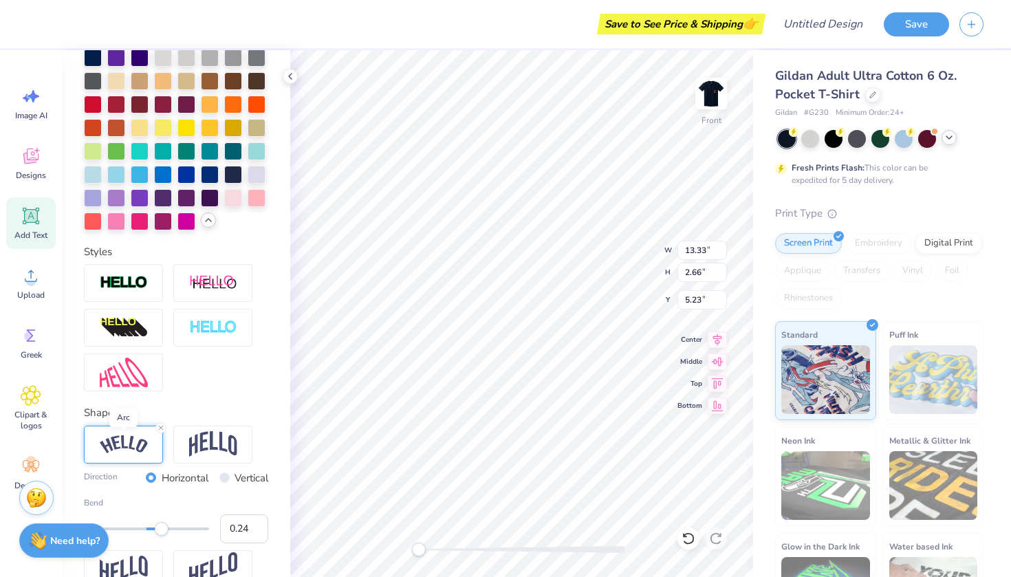
scroll to position [0, 2]
click at [202, 444] on img at bounding box center [213, 444] width 48 height 26
type input "10.92"
type input "2.26"
type input "19.21"
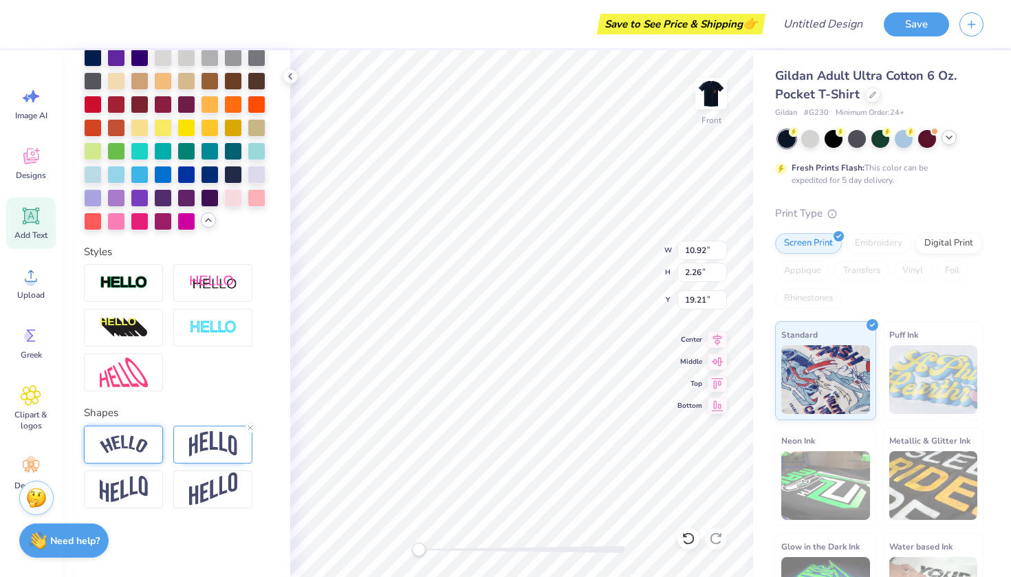
click at [157, 452] on div at bounding box center [123, 445] width 79 height 38
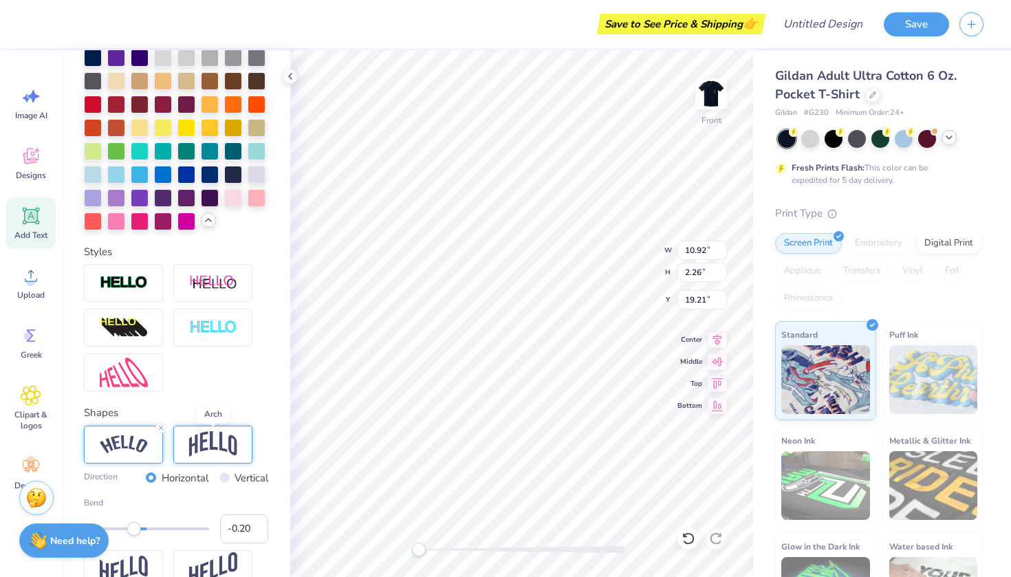
click at [197, 456] on img at bounding box center [213, 444] width 48 height 26
type input "-0.24"
click at [131, 535] on div "Accessibility label" at bounding box center [131, 529] width 14 height 14
type textarea "FALL SHOW 2025"
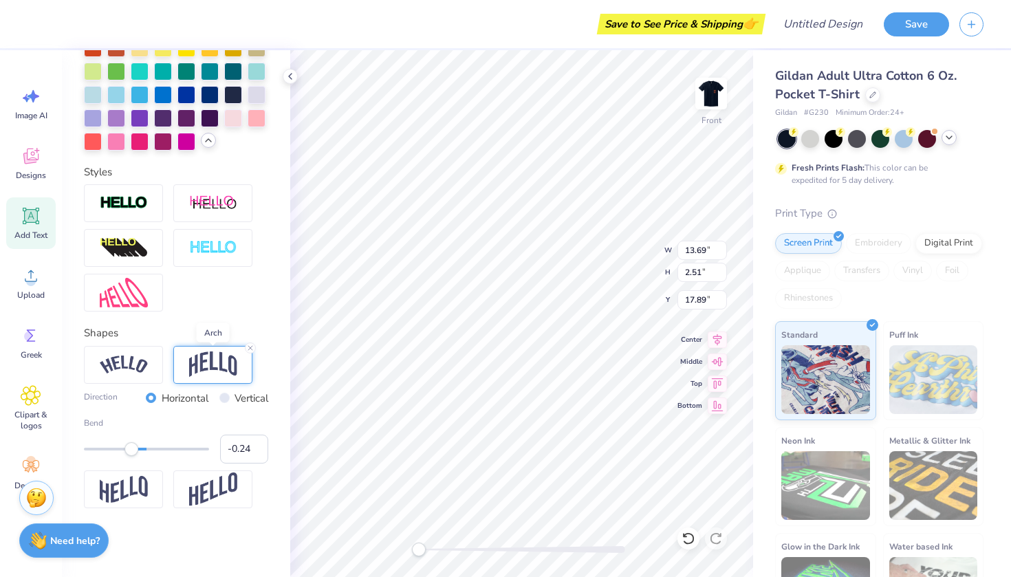
scroll to position [521, 0]
click at [127, 487] on img at bounding box center [124, 489] width 48 height 27
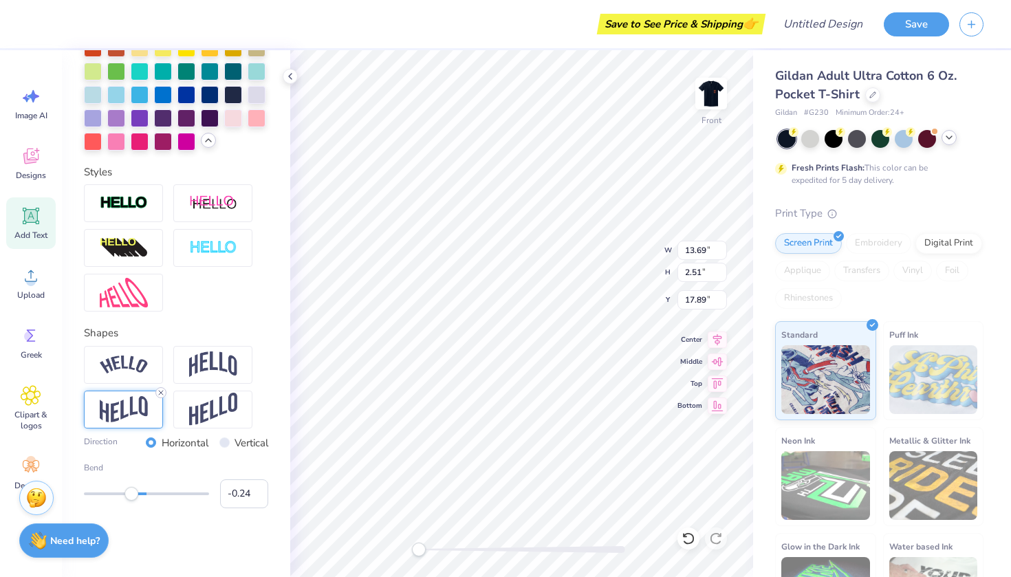
click at [163, 392] on icon at bounding box center [161, 393] width 8 height 8
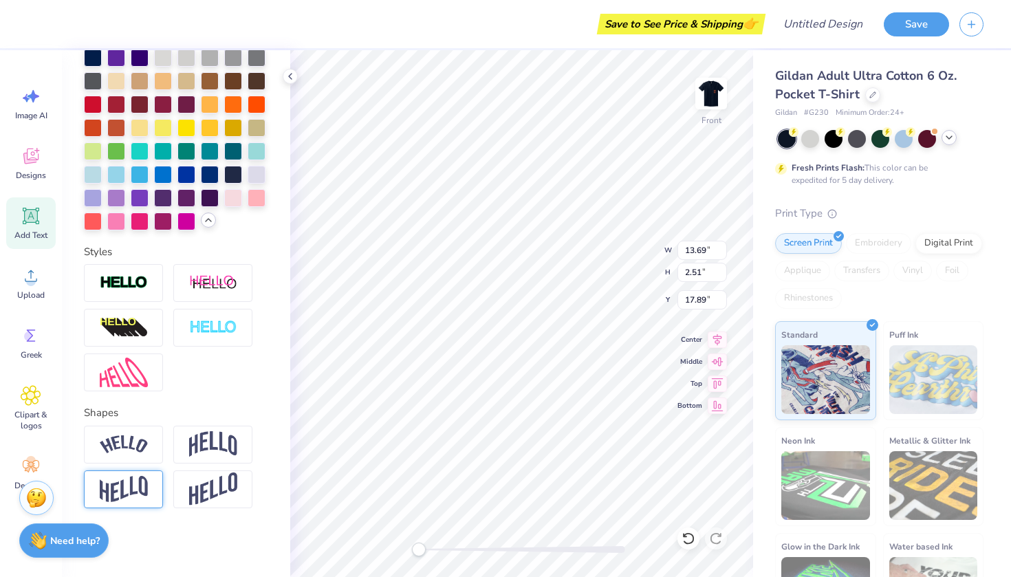
scroll to position [441, 0]
type input "13.33"
type input "2.66"
type input "5.23"
click at [251, 429] on icon at bounding box center [250, 428] width 8 height 8
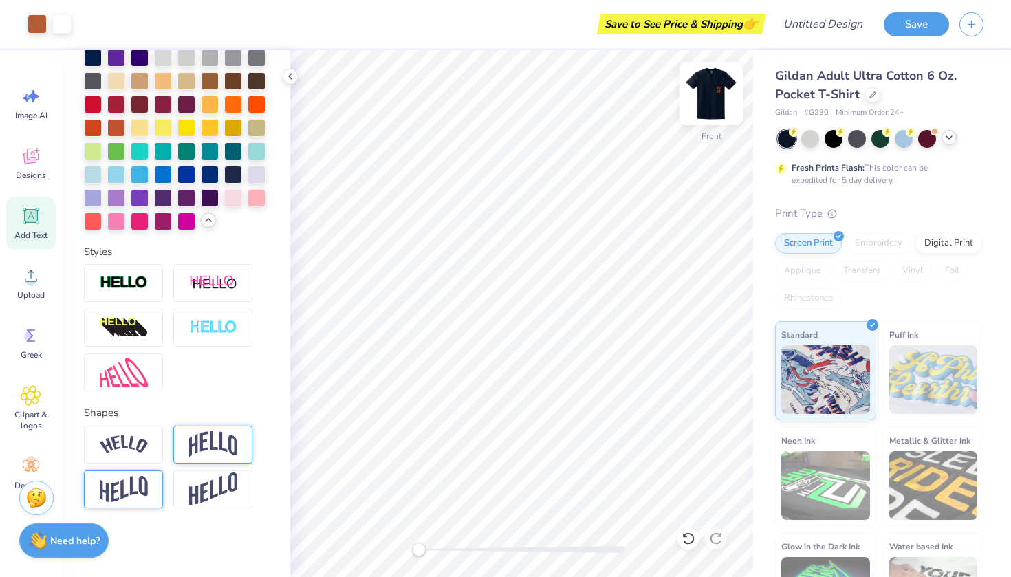
click at [717, 92] on img at bounding box center [711, 93] width 55 height 55
click at [714, 93] on img at bounding box center [711, 93] width 55 height 55
type input "10.69"
type input "9.70"
type input "7.89"
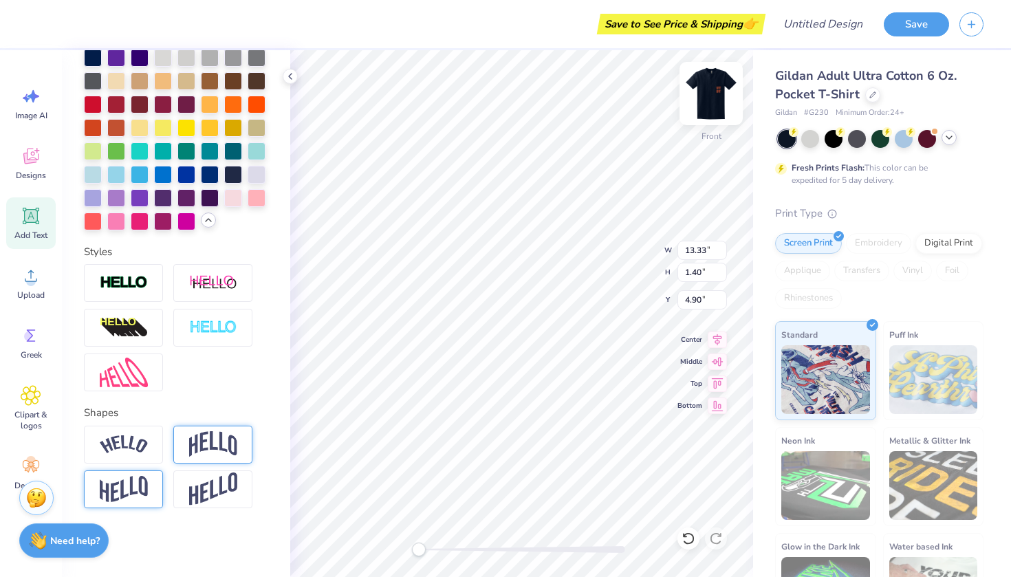
type textarea "TEXAS"
type textarea "TEXAS DANCE"
type input "10.69"
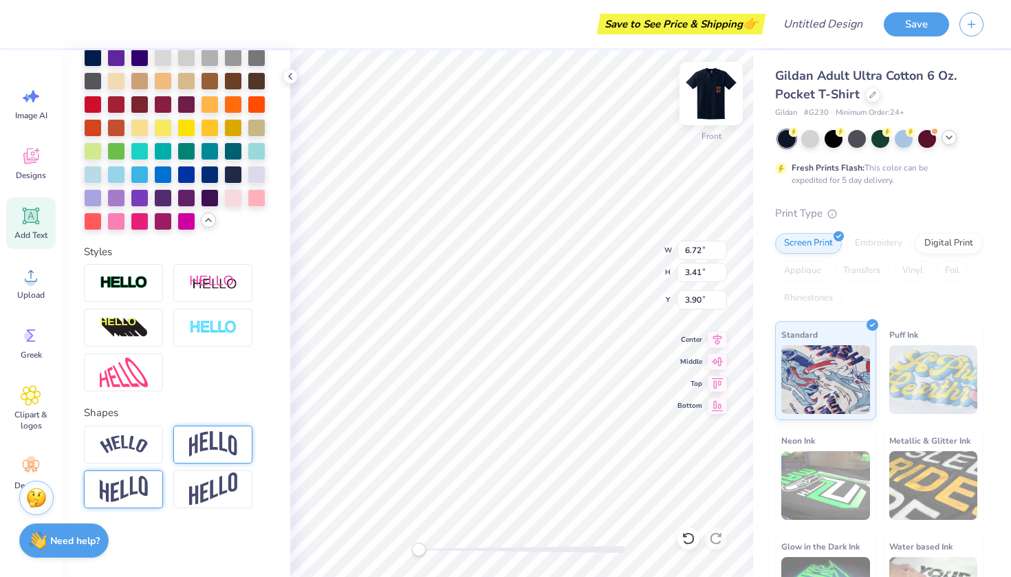
type input "9.70"
type input "7.35"
type input "6.72"
type input "3.41"
type input "3.28"
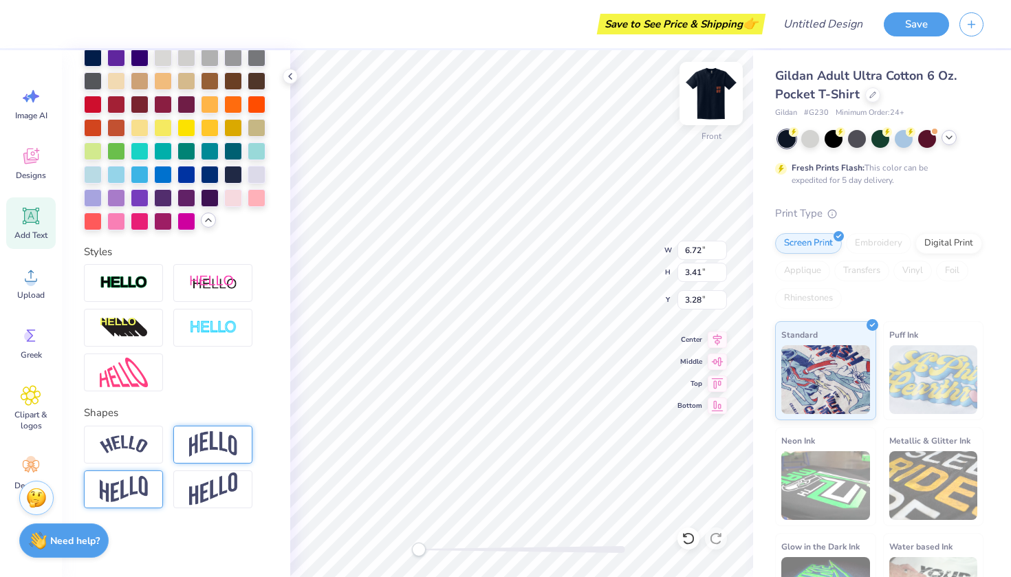
scroll to position [1, 2]
type textarea "TEXAS DANCE"
type input "13.69"
type input "1.20"
type input "18.55"
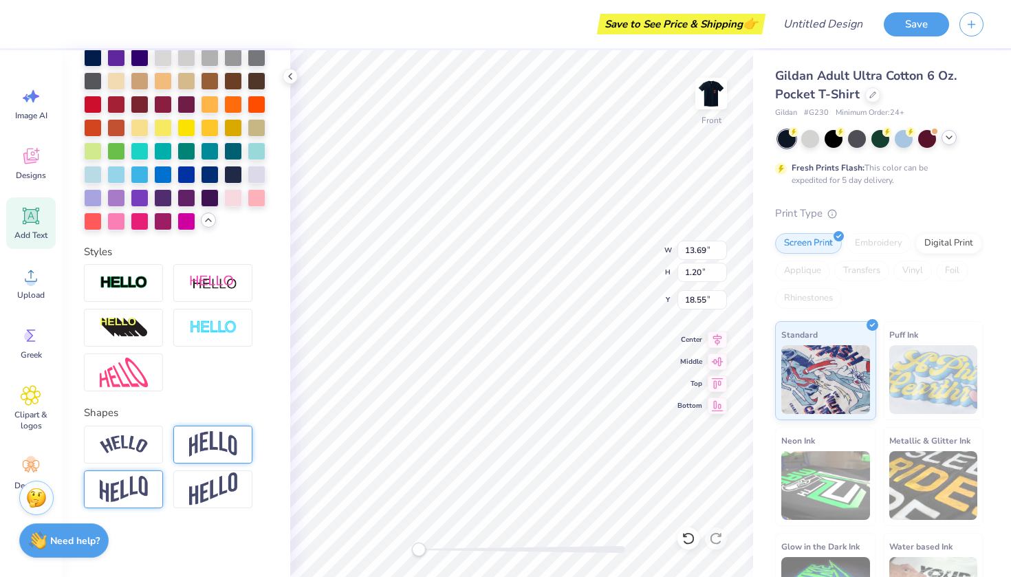
type input "10.69"
type input "9.70"
type input "8.10"
type input "13.69"
type input "1.20"
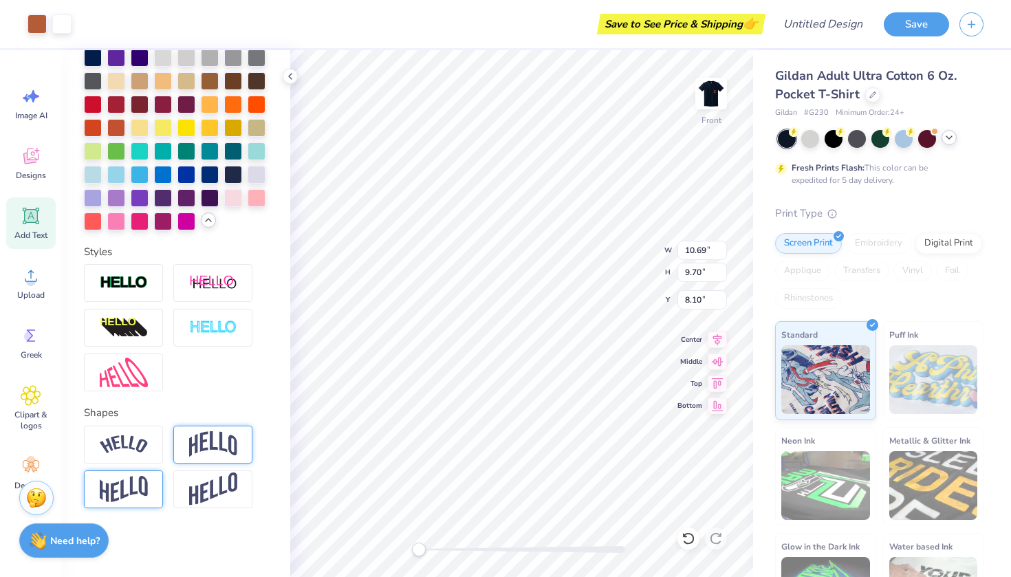
type input "18.55"
type input "13.33"
type input "1.40"
type input "5.28"
type input "10.69"
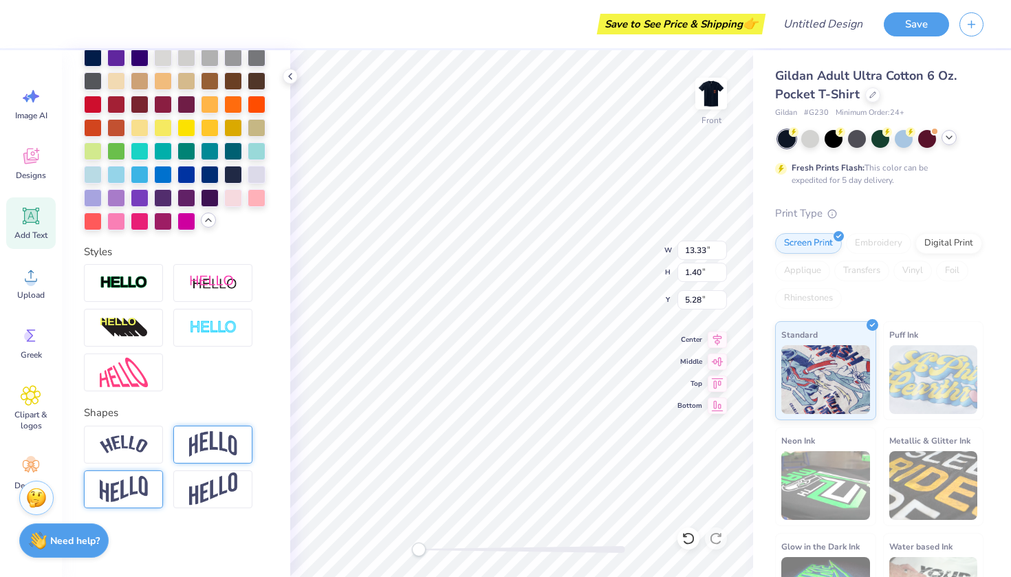
type input "9.70"
type input "13.70"
type input "13.33"
type input "1.40"
type input "5.57"
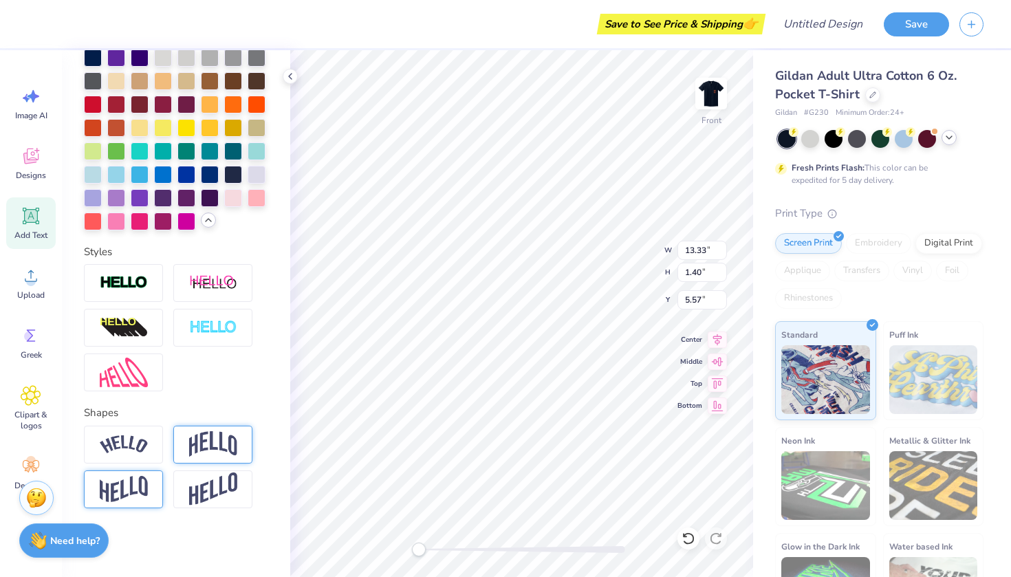
type input "10.00"
type input "0.88"
type input "8.04"
type input "10.69"
type input "9.70"
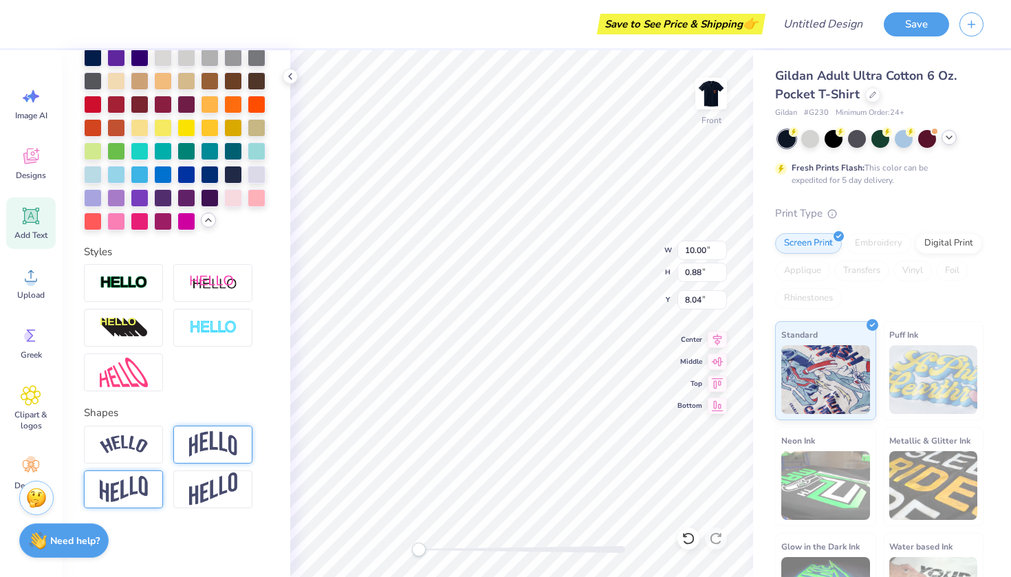
type input "13.16"
type input "10.00"
type input "0.88"
type input "6.01"
type input "13.33"
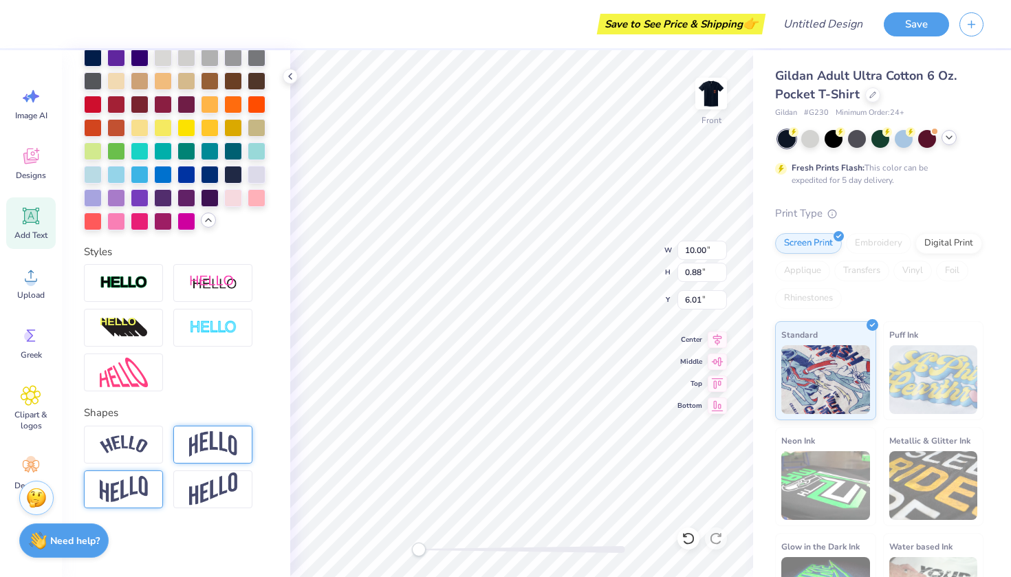
type input "1.40"
type input "3.66"
click at [289, 76] on polyline at bounding box center [290, 77] width 3 height 6
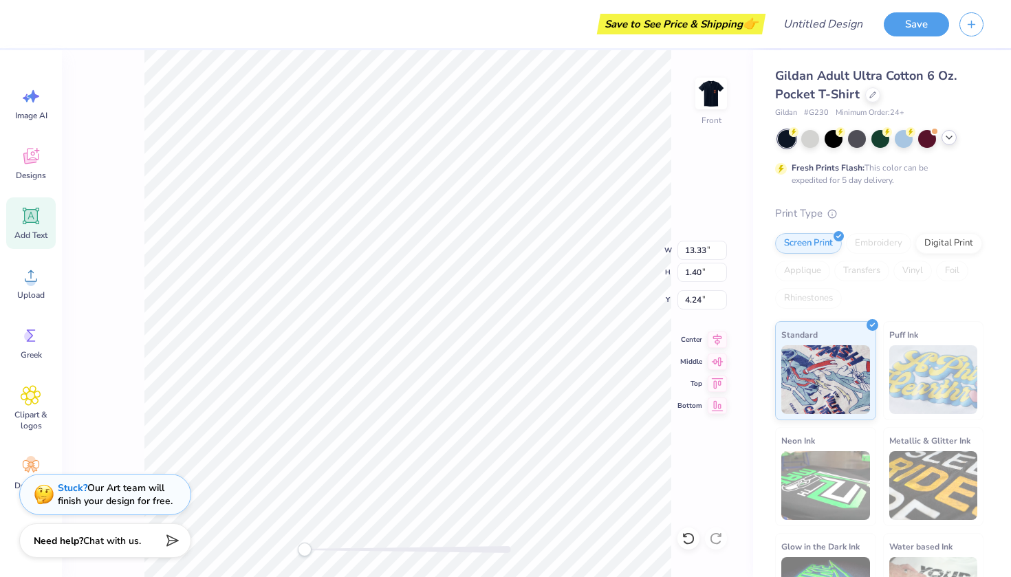
scroll to position [0, 3]
click at [30, 220] on icon at bounding box center [31, 216] width 13 height 13
type input "4.20"
type input "5.85"
type input "1.69"
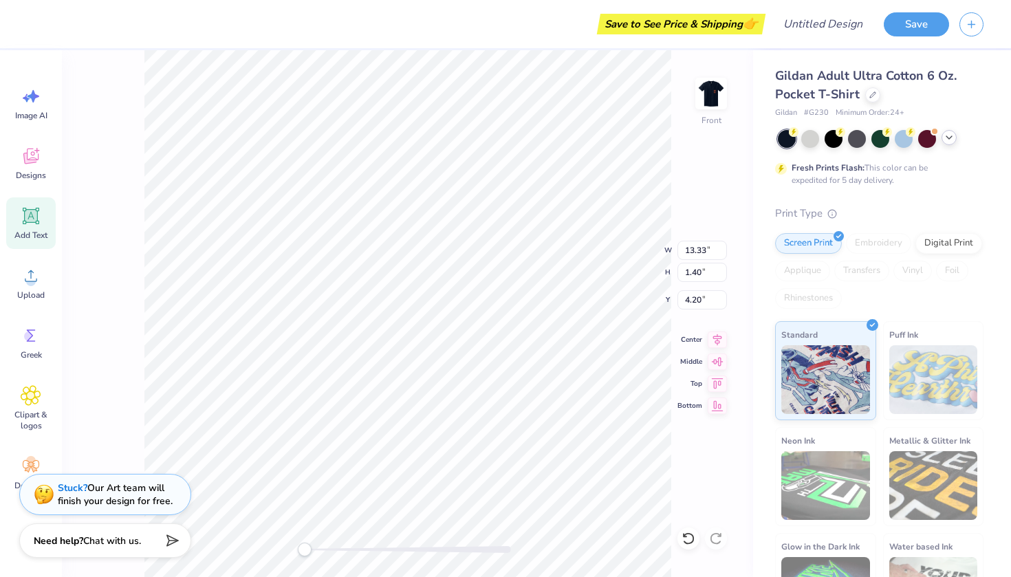
type input "13.15"
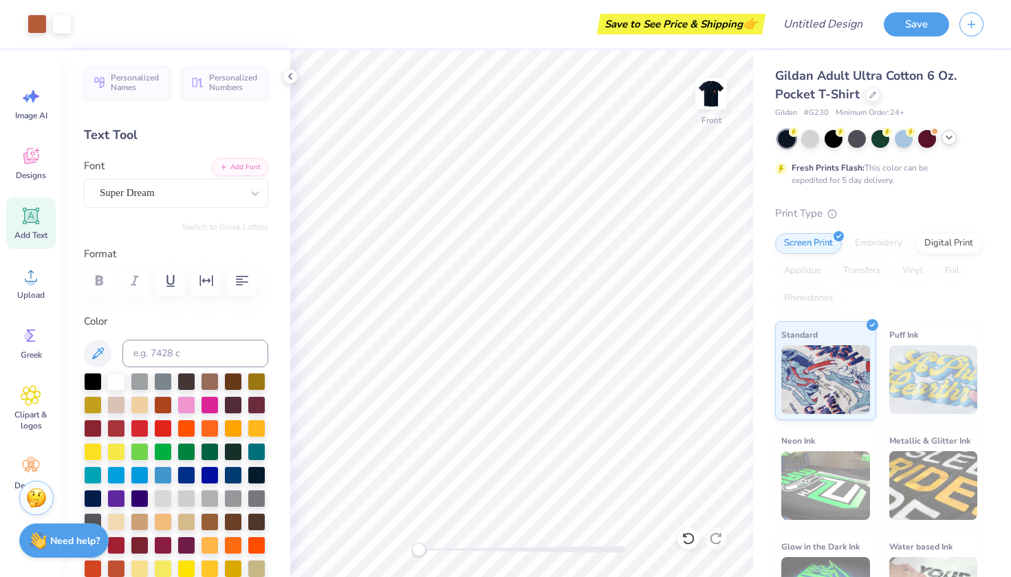
scroll to position [0, 0]
click at [716, 98] on img at bounding box center [711, 93] width 55 height 55
click at [709, 102] on img at bounding box center [711, 93] width 55 height 55
type input "10.00"
type input "0.88"
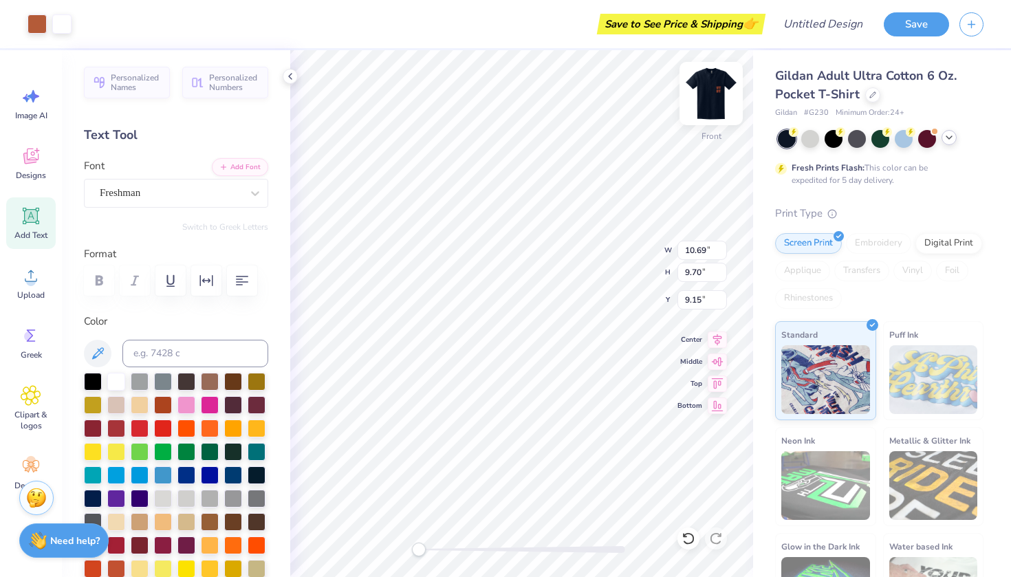
type input "6.34"
click at [36, 28] on div at bounding box center [37, 22] width 19 height 19
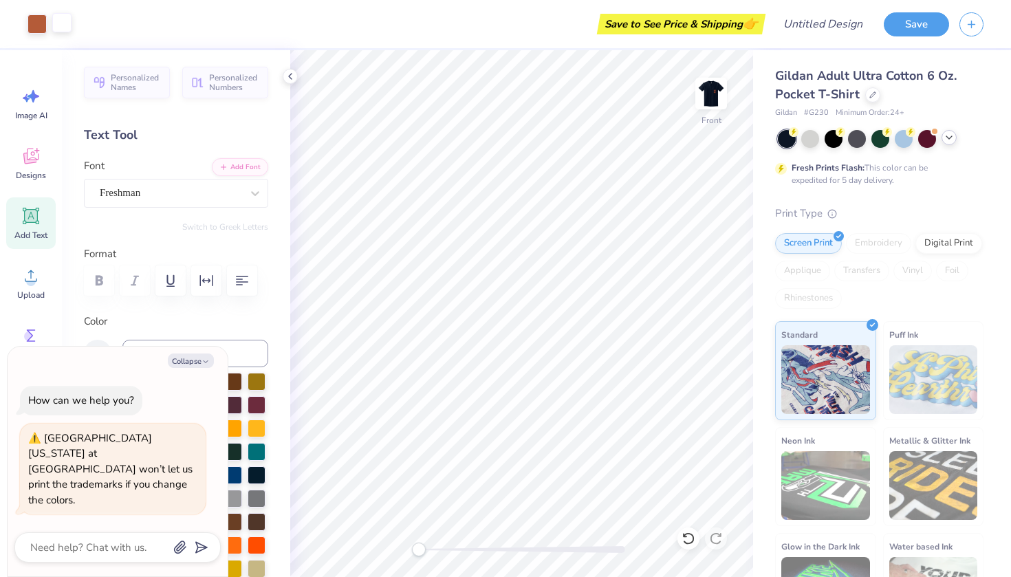
click at [65, 30] on div at bounding box center [61, 22] width 19 height 19
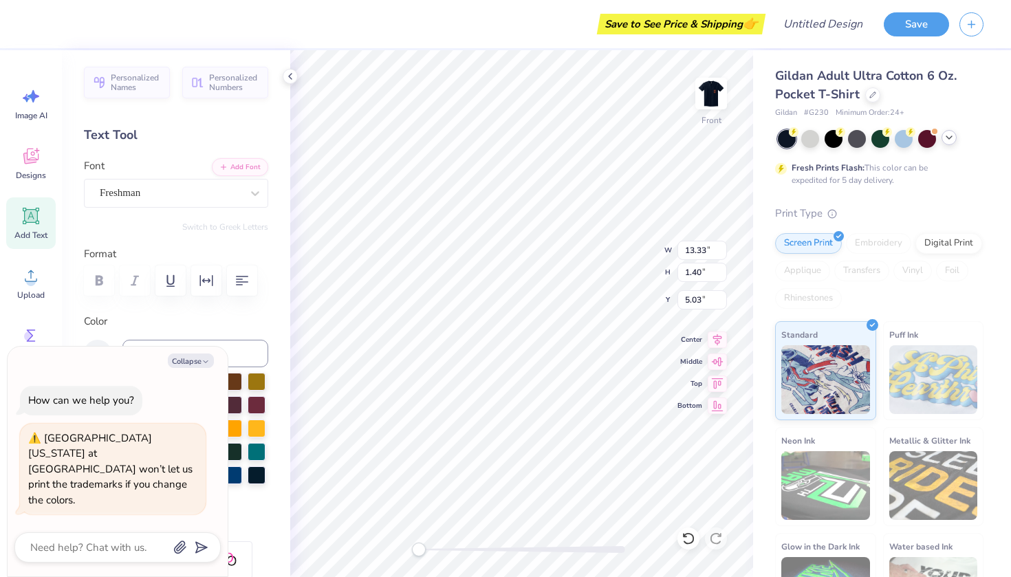
type textarea "x"
type input "10.69"
type input "9.70"
type input "9.78"
type textarea "x"
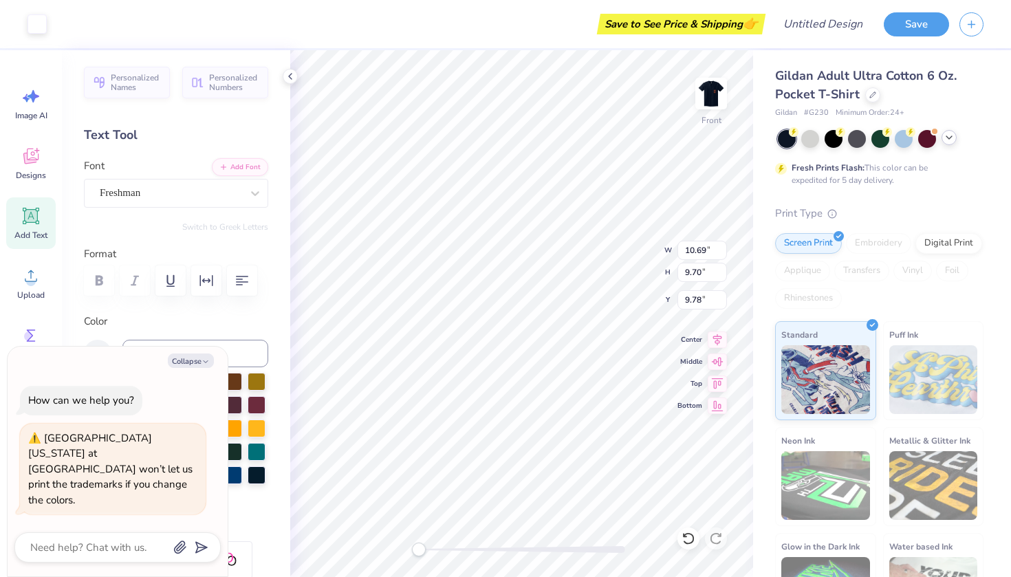
type input "13.33"
type input "1.40"
type input "5.07"
click at [175, 350] on input at bounding box center [195, 354] width 146 height 28
click at [202, 366] on icon "button" at bounding box center [206, 362] width 8 height 8
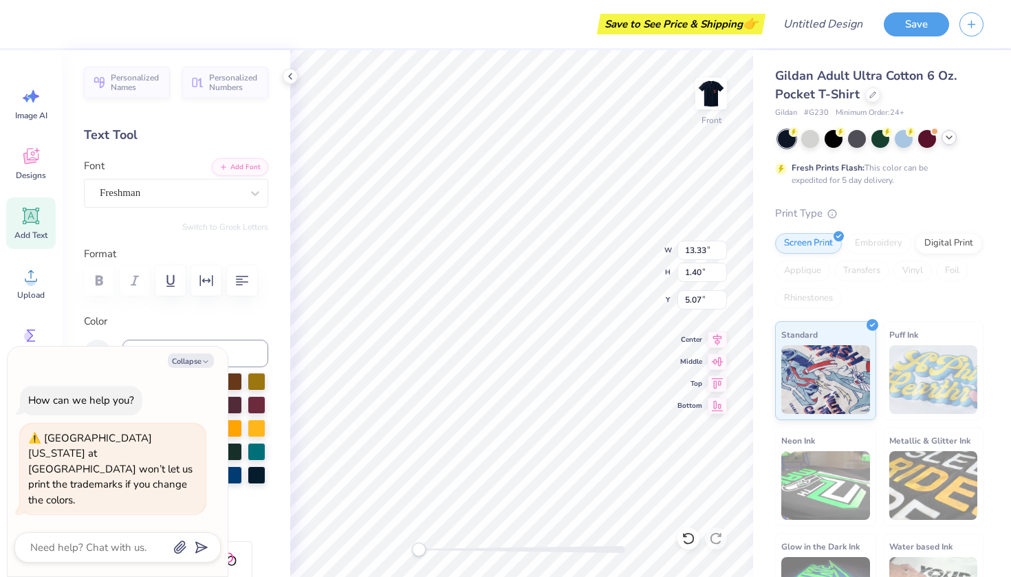
type textarea "x"
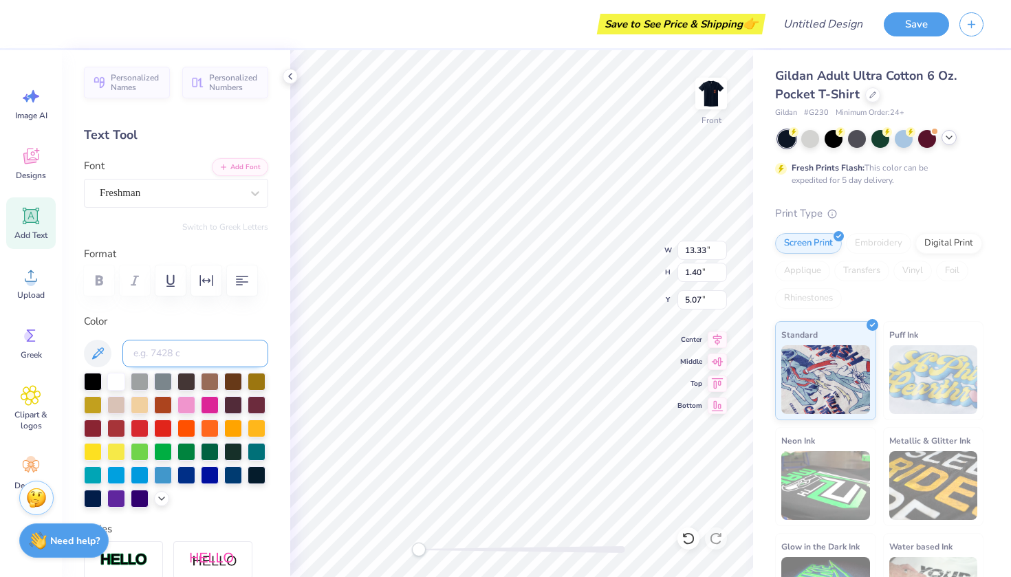
click at [184, 352] on input at bounding box center [195, 354] width 146 height 28
type input "10.69"
type input "9.70"
type input "9.73"
type input "13.33"
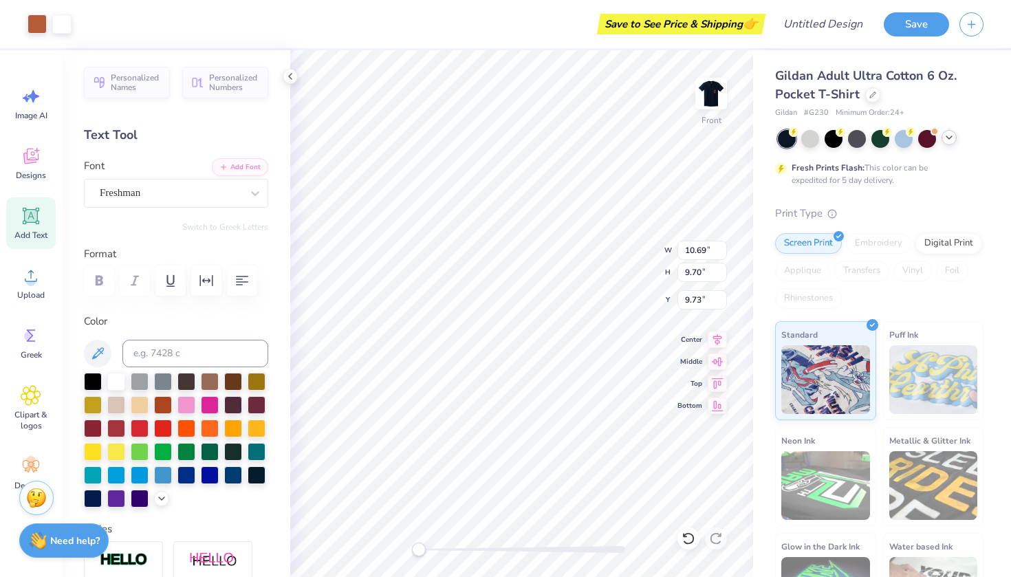
type input "1.40"
type input "5.07"
click at [217, 357] on input at bounding box center [195, 354] width 146 height 28
type input "7578"
type input "10.00"
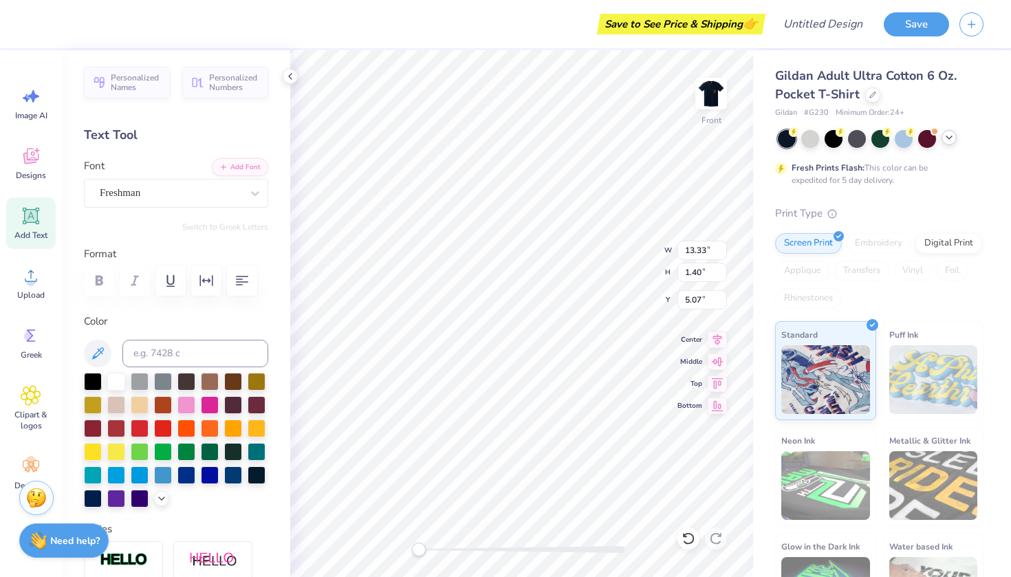
type input "0.88"
type input "6.92"
click at [173, 342] on input at bounding box center [195, 354] width 146 height 28
type input "7578"
type input "13.33"
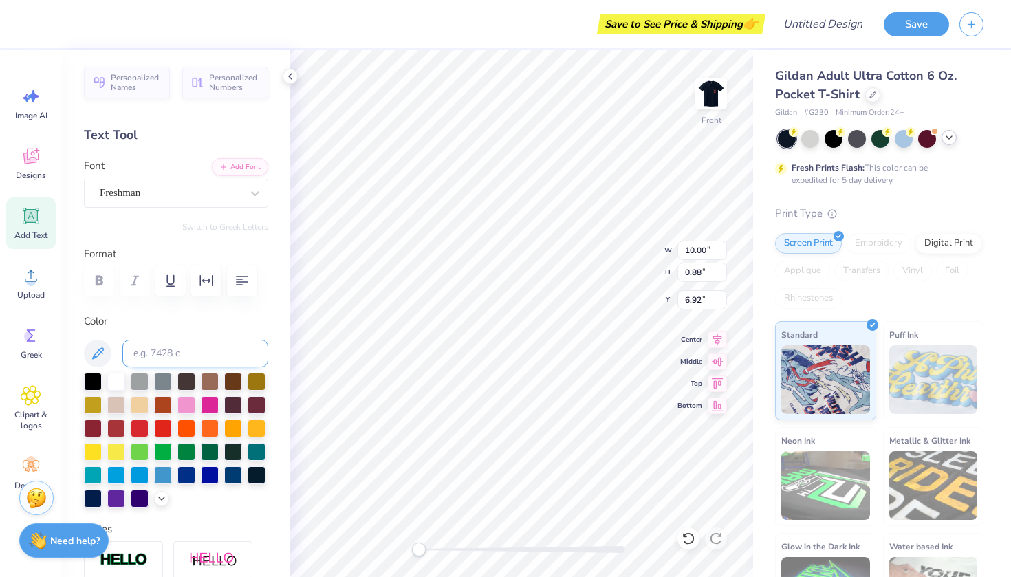
type input "1.40"
type input "5.07"
click at [118, 384] on div at bounding box center [116, 380] width 18 height 18
type input "10.00"
type input "0.88"
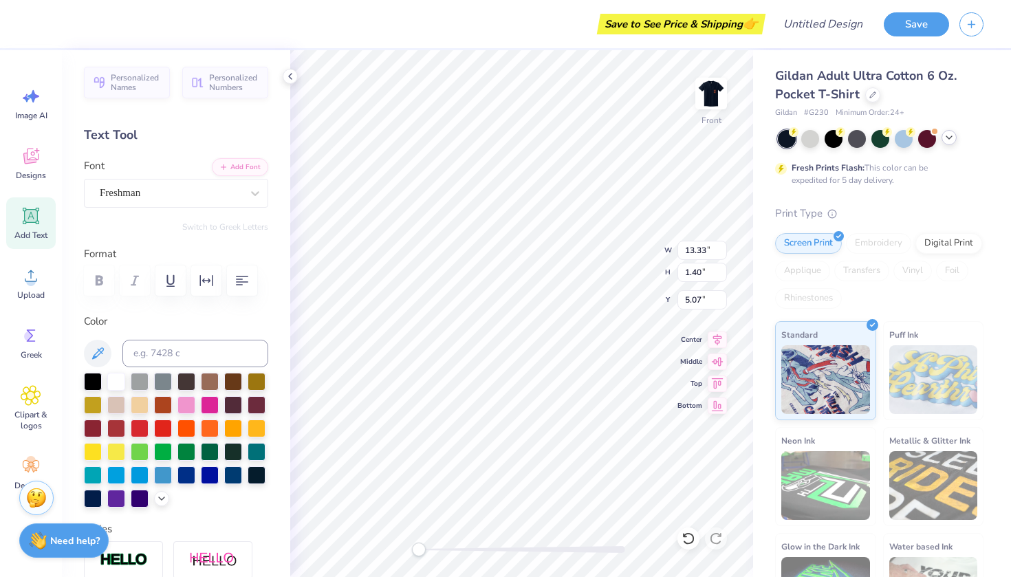
type input "7.09"
click at [111, 385] on div at bounding box center [116, 380] width 18 height 18
type input "13.33"
type input "1.40"
type input "5.03"
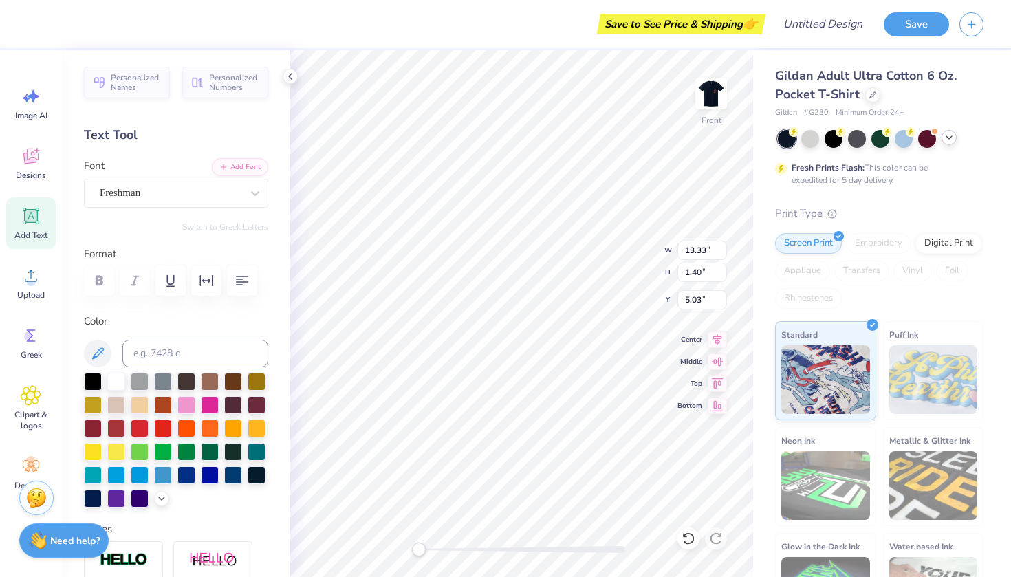
type input "10.00"
type input "0.88"
type input "7.46"
type input "10.69"
type input "9.70"
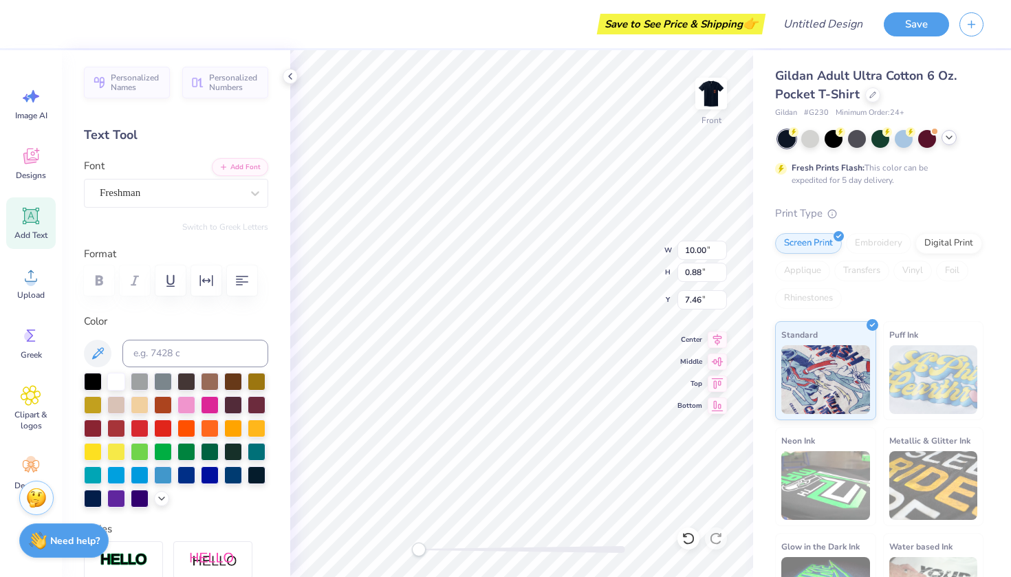
type input "9.73"
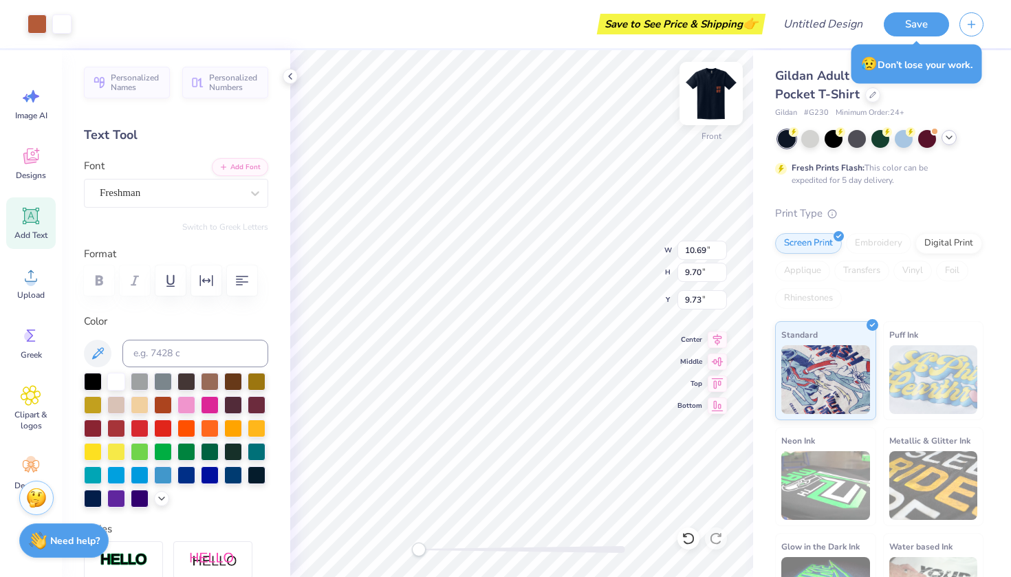
click at [718, 100] on img at bounding box center [711, 93] width 55 height 55
type input "3.44"
type input "3.12"
click at [716, 96] on img at bounding box center [711, 93] width 55 height 55
type input "10.69"
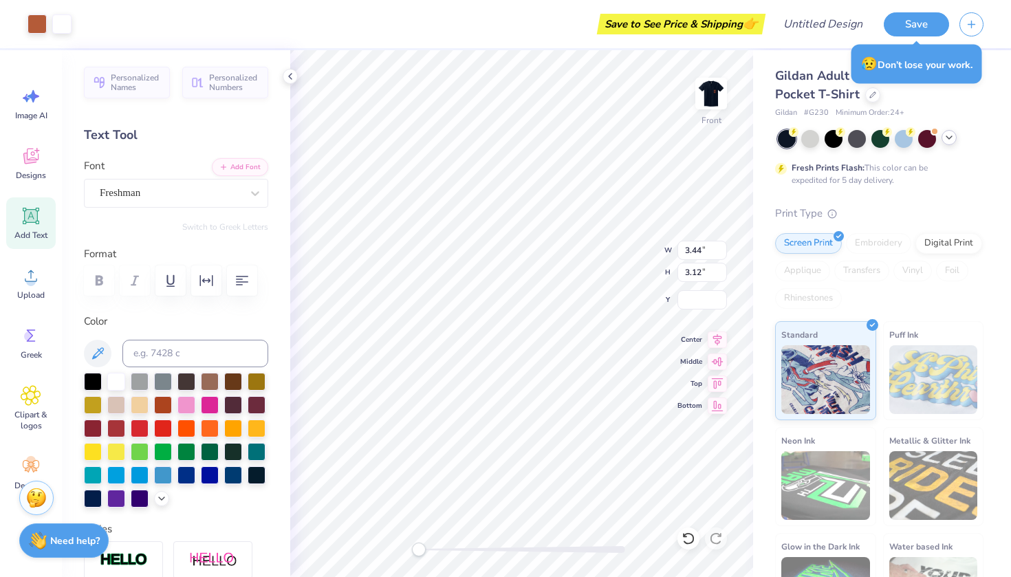
type input "9.70"
type input "9.15"
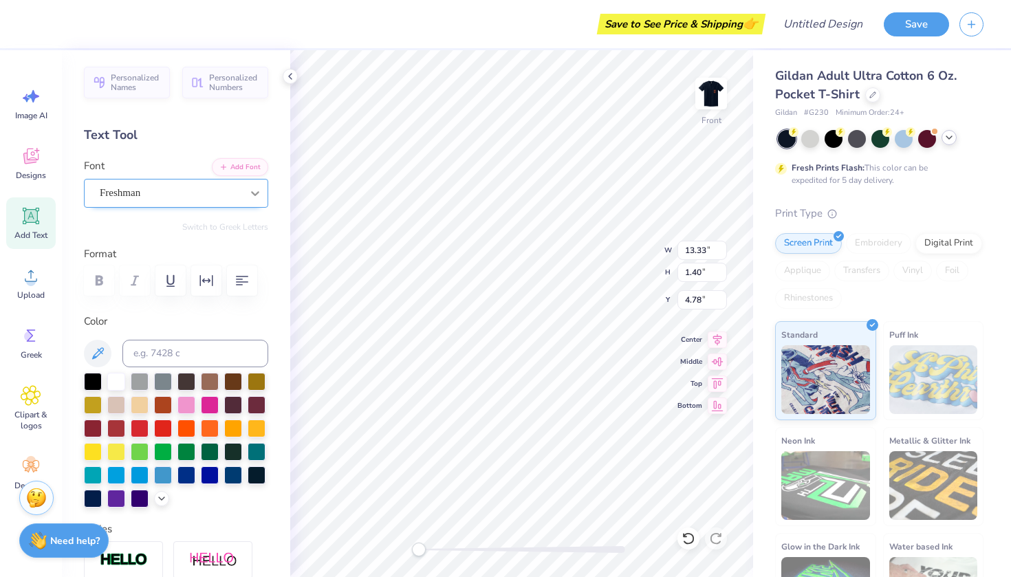
click at [254, 191] on icon at bounding box center [255, 193] width 14 height 14
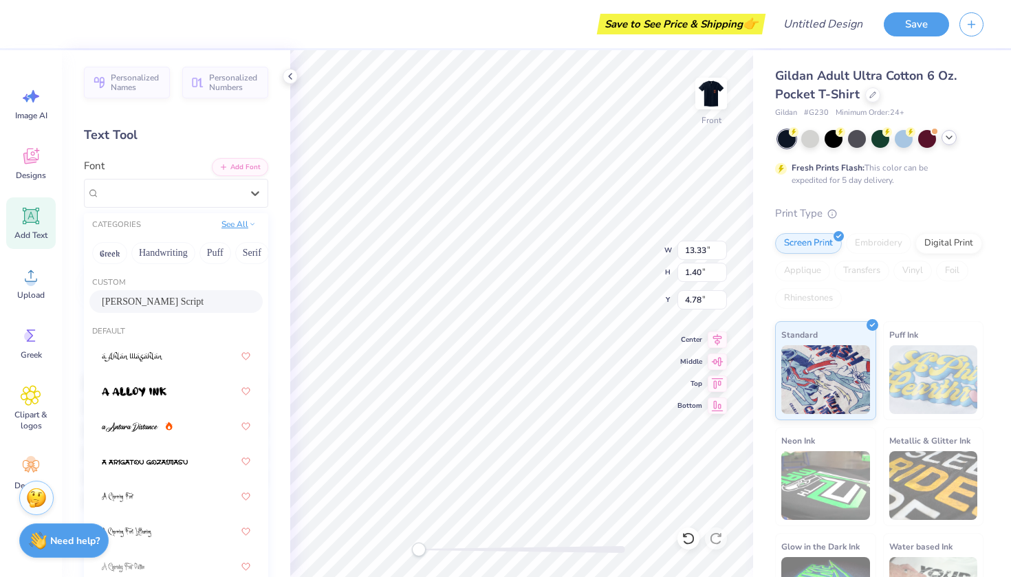
click at [252, 224] on icon at bounding box center [252, 224] width 7 height 7
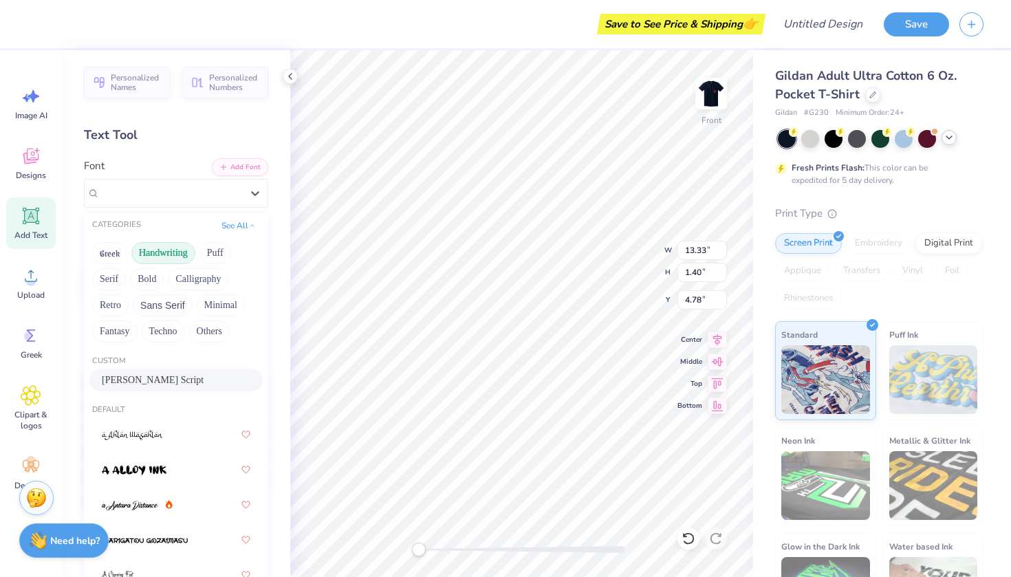
click at [166, 252] on button "Handwriting" at bounding box center [163, 253] width 64 height 22
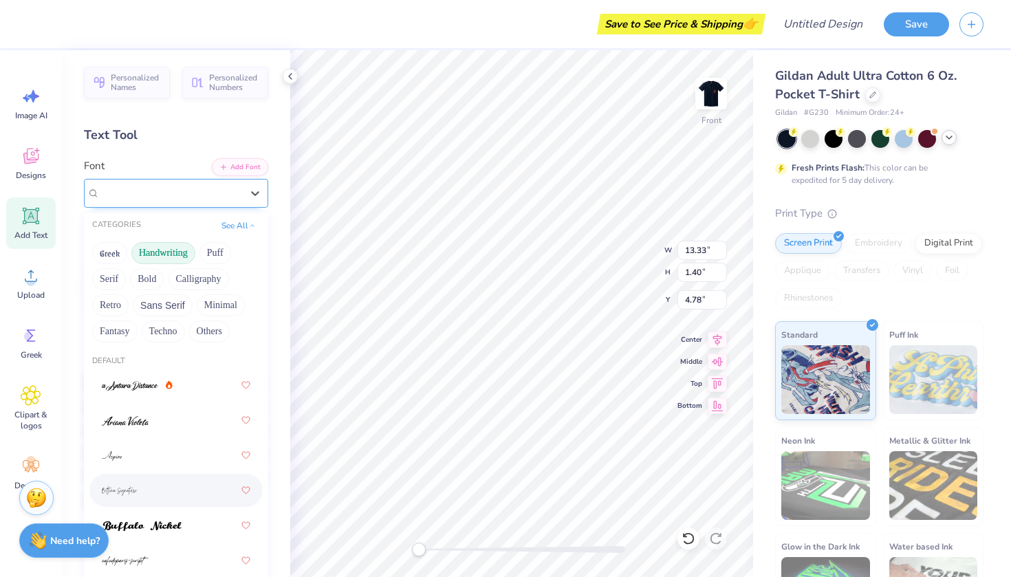
click at [139, 195] on span "Freshman" at bounding box center [120, 193] width 41 height 16
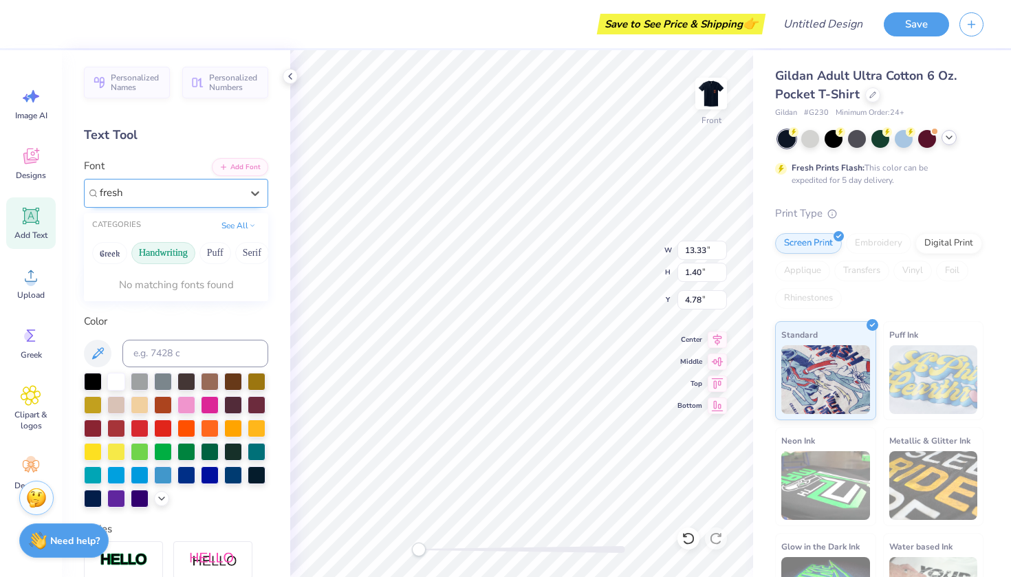
click at [152, 261] on button "Handwriting" at bounding box center [163, 253] width 64 height 22
click at [168, 252] on button "Handwriting" at bounding box center [163, 253] width 64 height 22
click at [164, 308] on div "Freshman" at bounding box center [176, 306] width 149 height 25
type input "fresh"
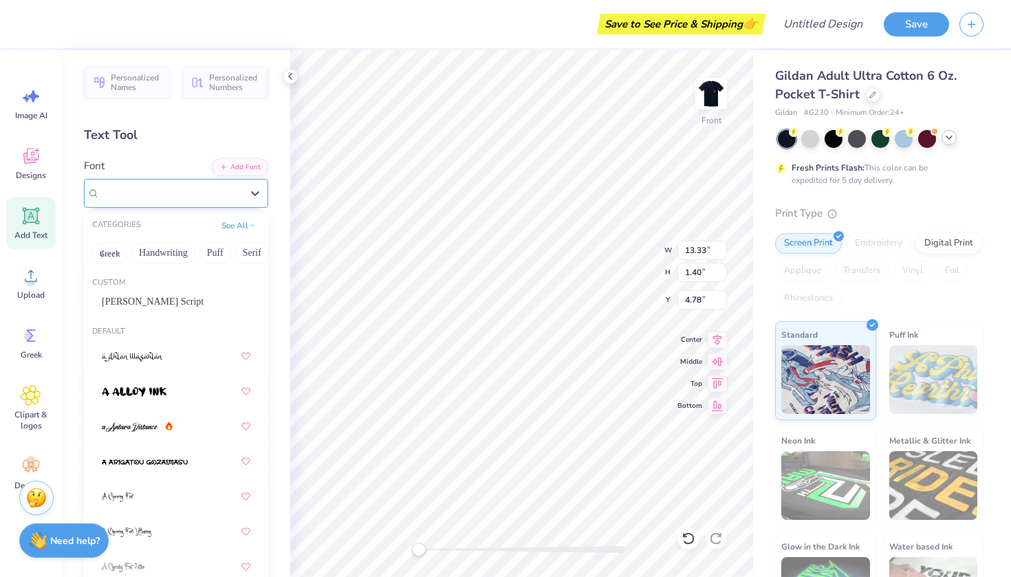
click at [140, 193] on span "Freshman" at bounding box center [120, 193] width 41 height 16
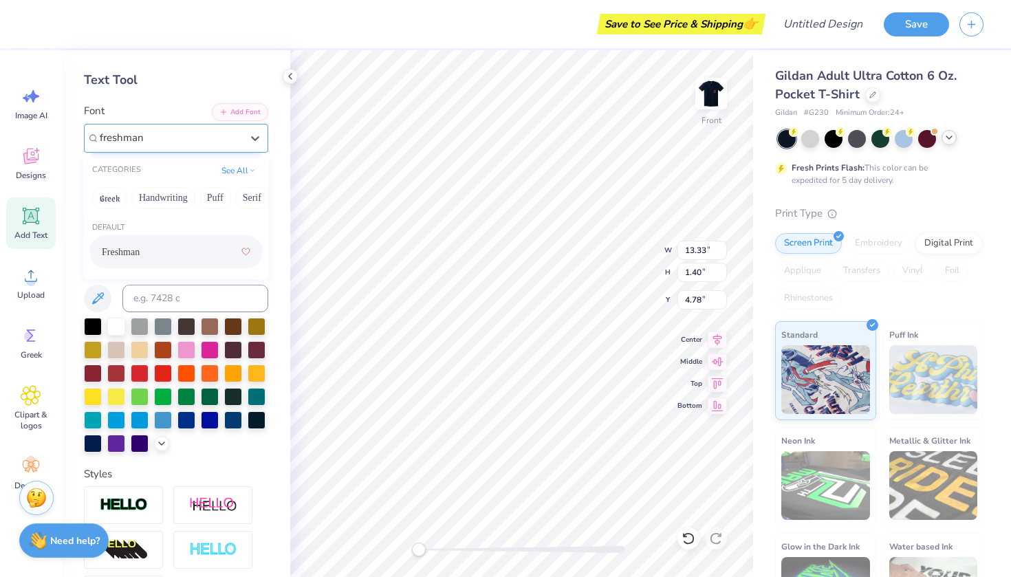
scroll to position [55, 0]
type input "freshma"
click at [231, 474] on div "Styles" at bounding box center [176, 540] width 184 height 148
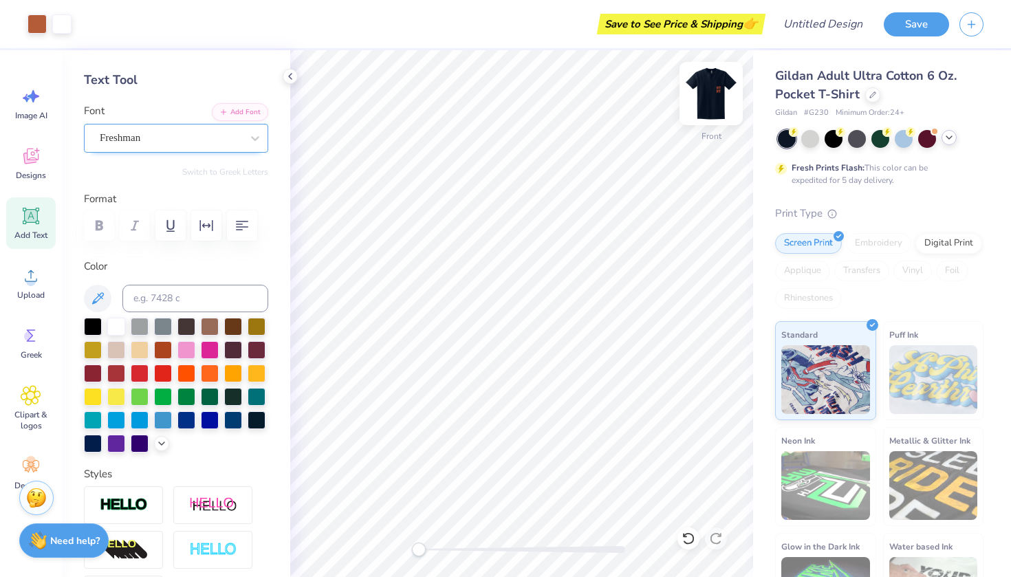
click at [708, 96] on img at bounding box center [711, 93] width 55 height 55
click at [717, 98] on img at bounding box center [711, 93] width 55 height 55
click at [719, 342] on icon at bounding box center [717, 337] width 19 height 17
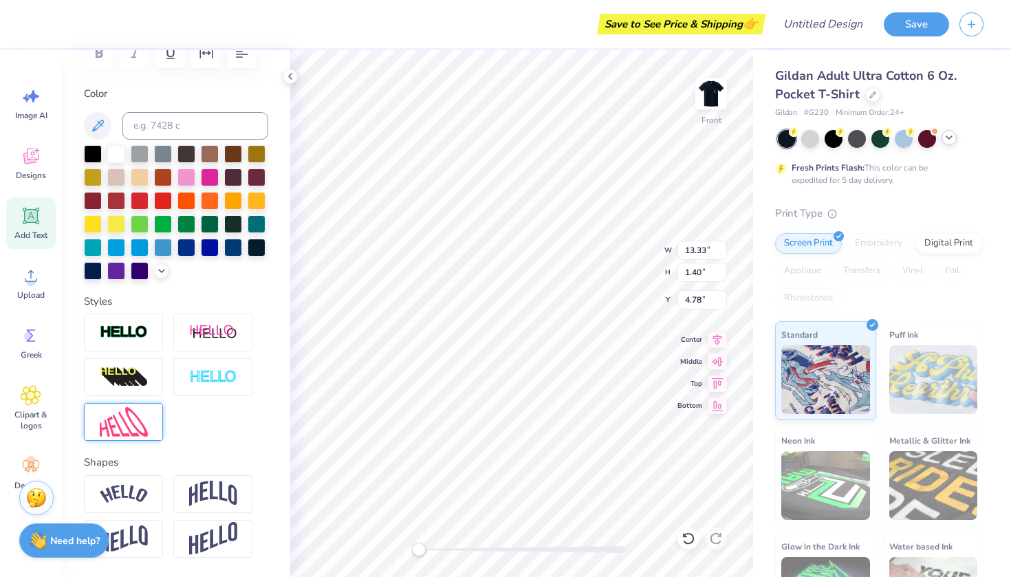
scroll to position [277, 0]
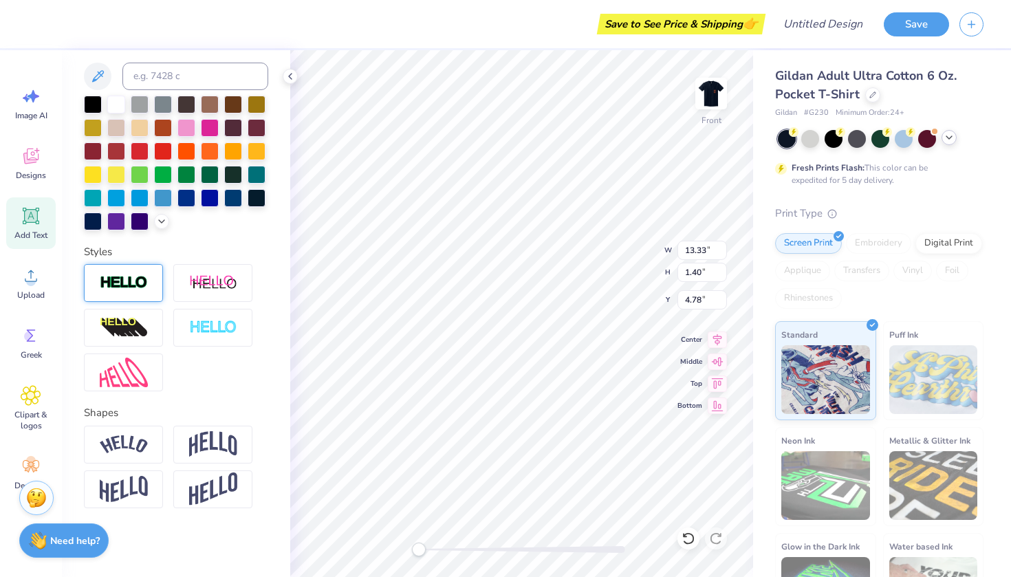
click at [131, 289] on img at bounding box center [124, 283] width 48 height 16
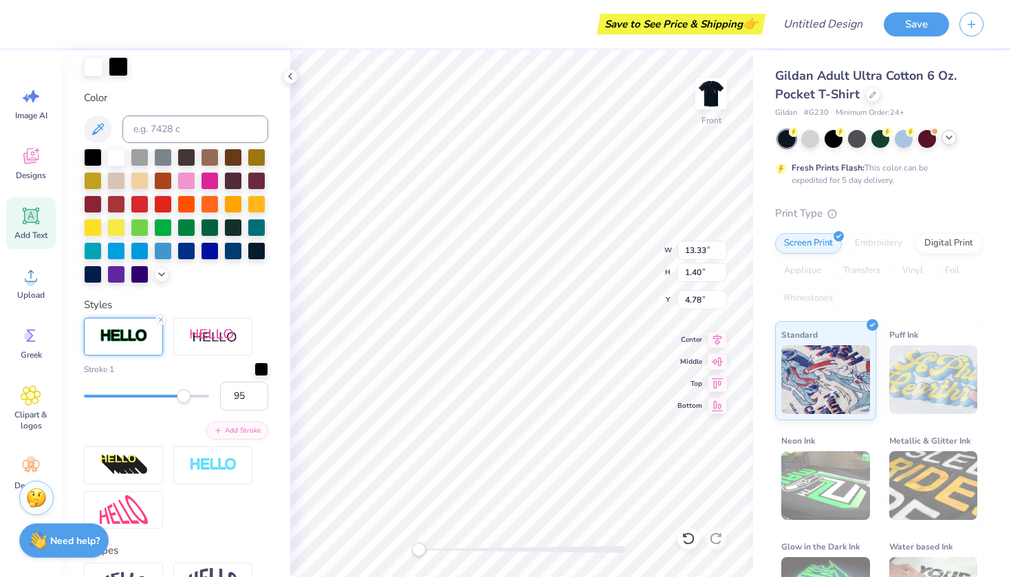
type input "96"
drag, startPoint x: 84, startPoint y: 398, endPoint x: 204, endPoint y: 401, distance: 120.4
click at [204, 401] on div "Accessibility label" at bounding box center [204, 396] width 14 height 14
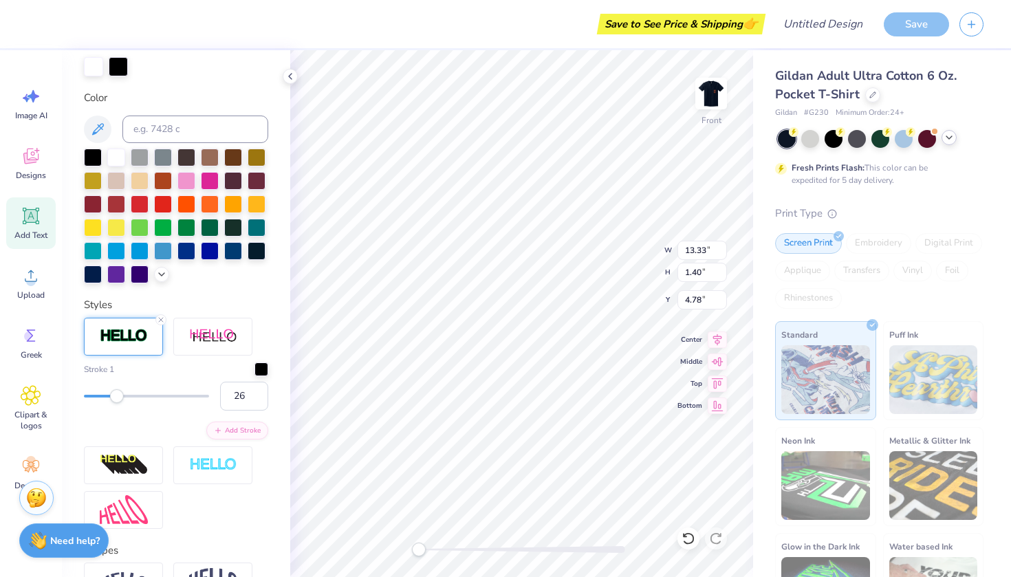
type input "25"
drag, startPoint x: 202, startPoint y: 395, endPoint x: 114, endPoint y: 386, distance: 88.6
click at [114, 385] on div "25" at bounding box center [176, 396] width 184 height 29
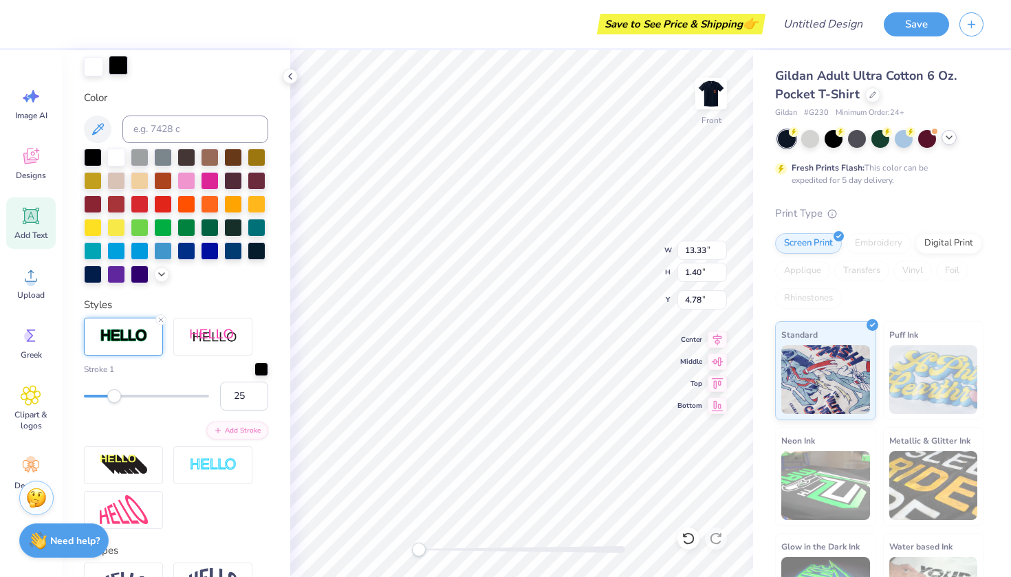
click at [118, 65] on div at bounding box center [118, 65] width 19 height 19
click at [94, 65] on div at bounding box center [93, 65] width 19 height 19
type input "2"
drag, startPoint x: 110, startPoint y: 398, endPoint x: 85, endPoint y: 394, distance: 25.1
click at [85, 394] on div "Accessibility label" at bounding box center [85, 396] width 14 height 14
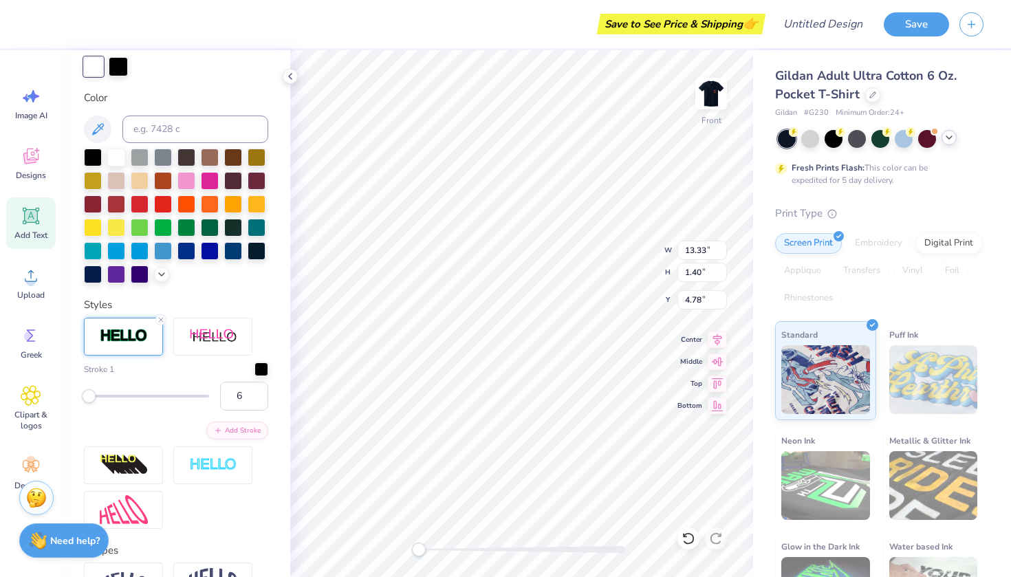
type input "7"
drag, startPoint x: 83, startPoint y: 396, endPoint x: 91, endPoint y: 398, distance: 8.4
click at [91, 398] on div "Accessibility label" at bounding box center [92, 396] width 14 height 14
click at [118, 67] on div at bounding box center [118, 65] width 19 height 19
click at [163, 276] on icon at bounding box center [161, 273] width 11 height 11
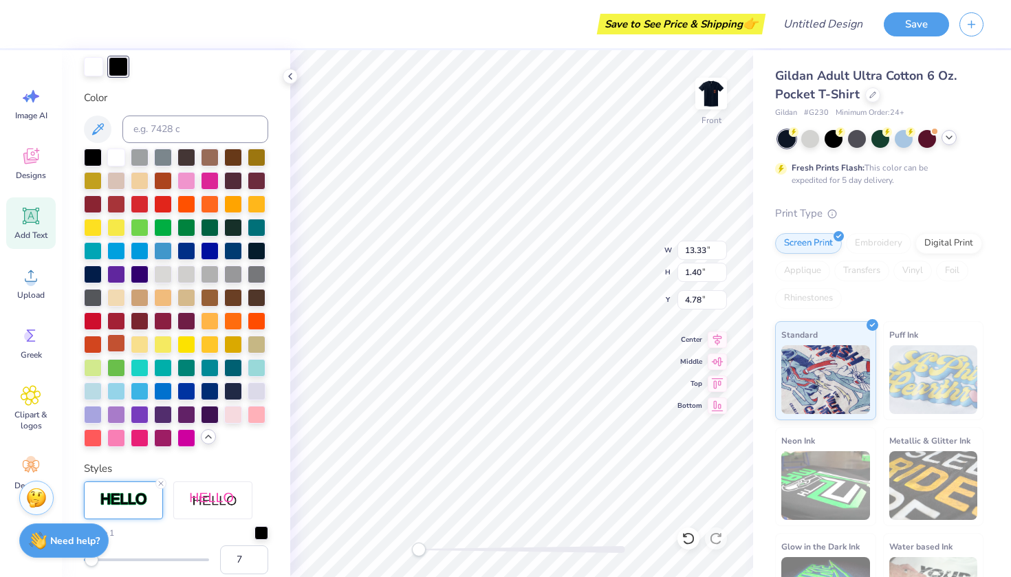
click at [116, 346] on div at bounding box center [116, 343] width 18 height 18
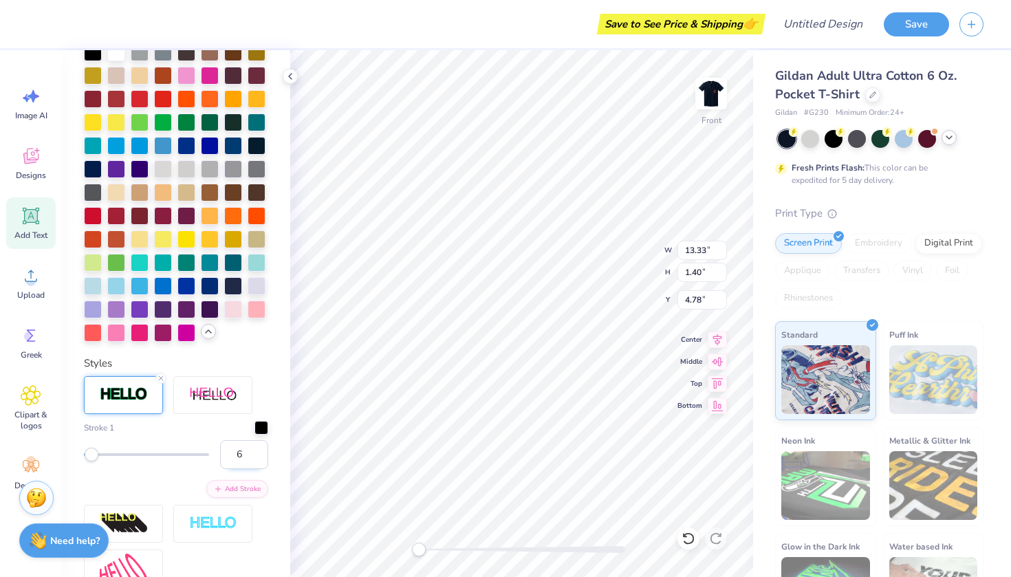
click at [257, 457] on input "6" at bounding box center [244, 454] width 48 height 29
click at [258, 459] on input "5" at bounding box center [244, 454] width 48 height 29
click at [258, 459] on input "4" at bounding box center [244, 454] width 48 height 29
click at [258, 459] on input "3" at bounding box center [244, 454] width 48 height 29
click at [258, 459] on input "2" at bounding box center [244, 454] width 48 height 29
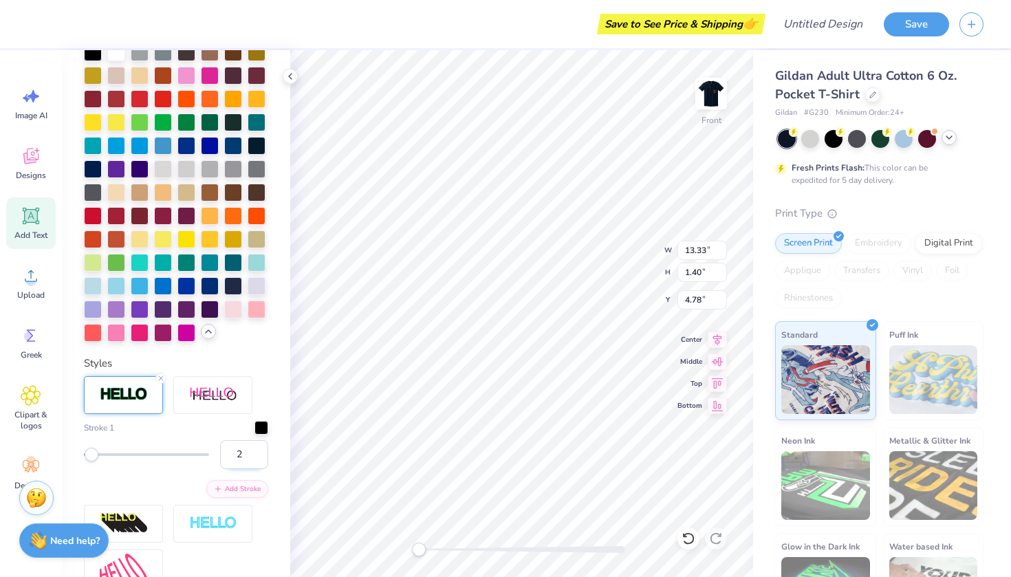
type input "1"
click at [258, 459] on input "1" at bounding box center [244, 454] width 48 height 29
click at [89, 459] on div "Accessibility label" at bounding box center [89, 455] width 14 height 14
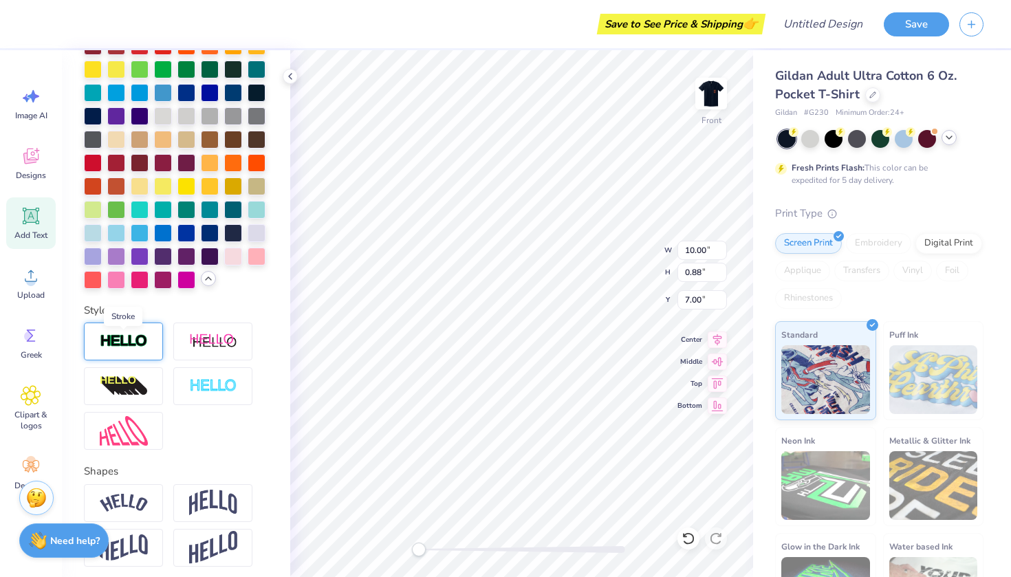
click at [135, 338] on img at bounding box center [124, 342] width 48 height 16
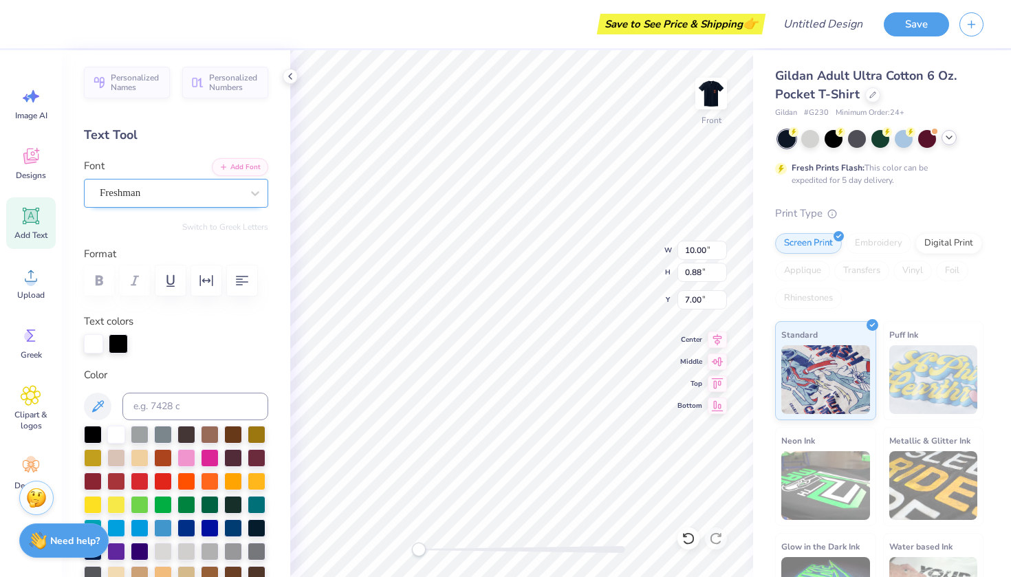
scroll to position [0, 0]
click at [115, 342] on div at bounding box center [118, 342] width 19 height 19
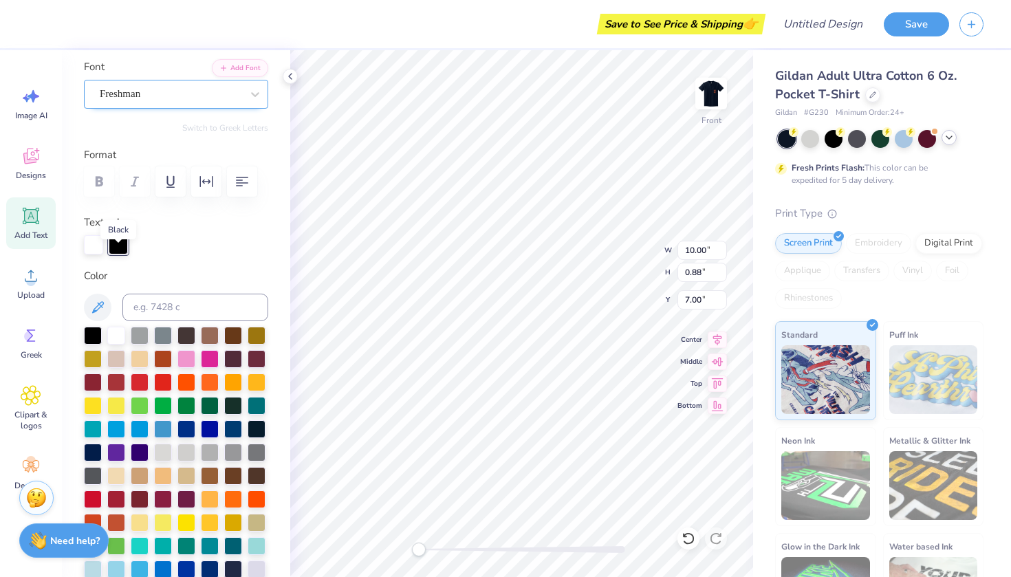
scroll to position [114, 0]
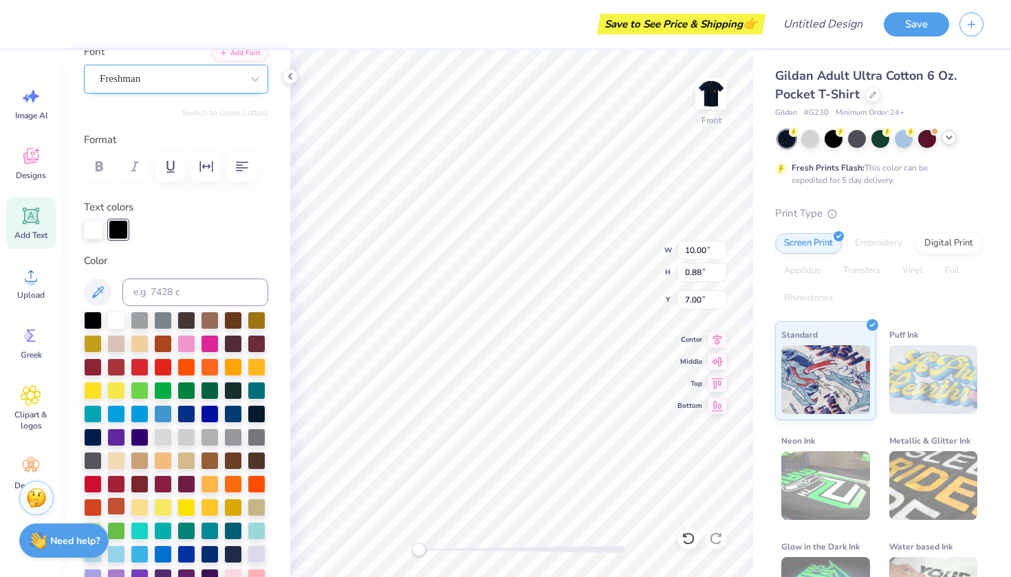
click at [113, 507] on div at bounding box center [116, 506] width 18 height 18
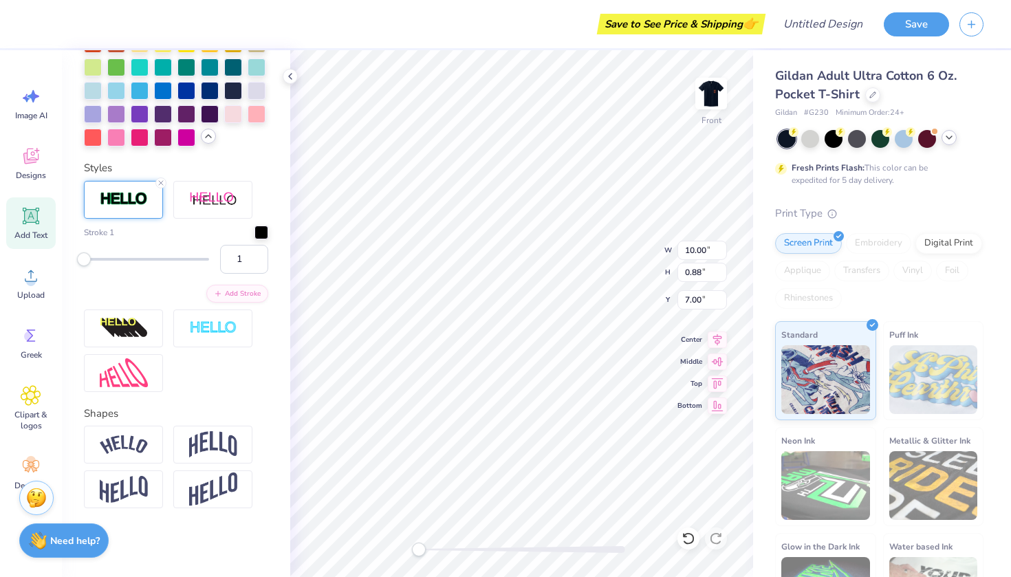
scroll to position [578, 0]
click at [257, 258] on input "2" at bounding box center [244, 259] width 48 height 29
click at [257, 258] on input "3" at bounding box center [244, 259] width 48 height 29
click at [257, 258] on input "4" at bounding box center [244, 259] width 48 height 29
click at [257, 258] on input "5" at bounding box center [244, 259] width 48 height 29
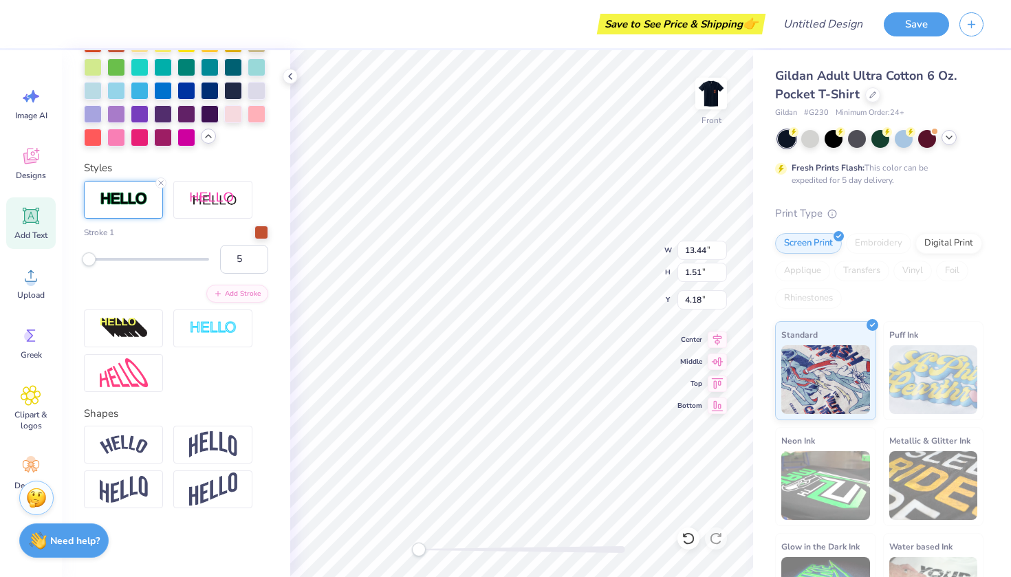
scroll to position [494, 0]
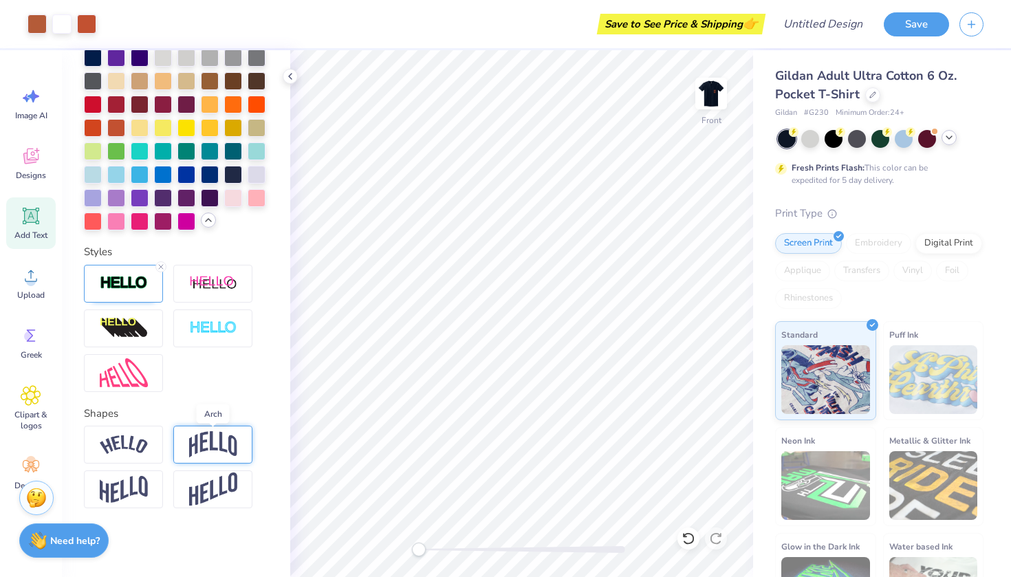
click at [208, 444] on img at bounding box center [213, 444] width 48 height 26
drag, startPoint x: 175, startPoint y: 526, endPoint x: 162, endPoint y: 527, distance: 13.1
click at [162, 527] on div "Accessibility label" at bounding box center [162, 530] width 14 height 14
click at [251, 425] on icon at bounding box center [250, 428] width 8 height 8
click at [905, 25] on button "Save" at bounding box center [916, 22] width 65 height 24
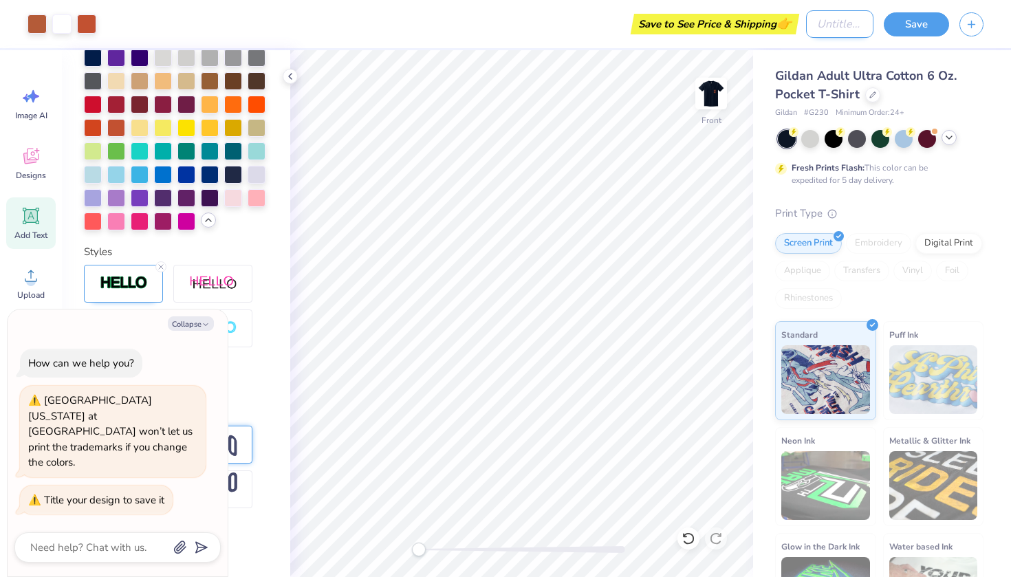
click at [846, 31] on input "Design Title" at bounding box center [839, 24] width 67 height 28
click at [913, 28] on button "Save" at bounding box center [916, 22] width 65 height 24
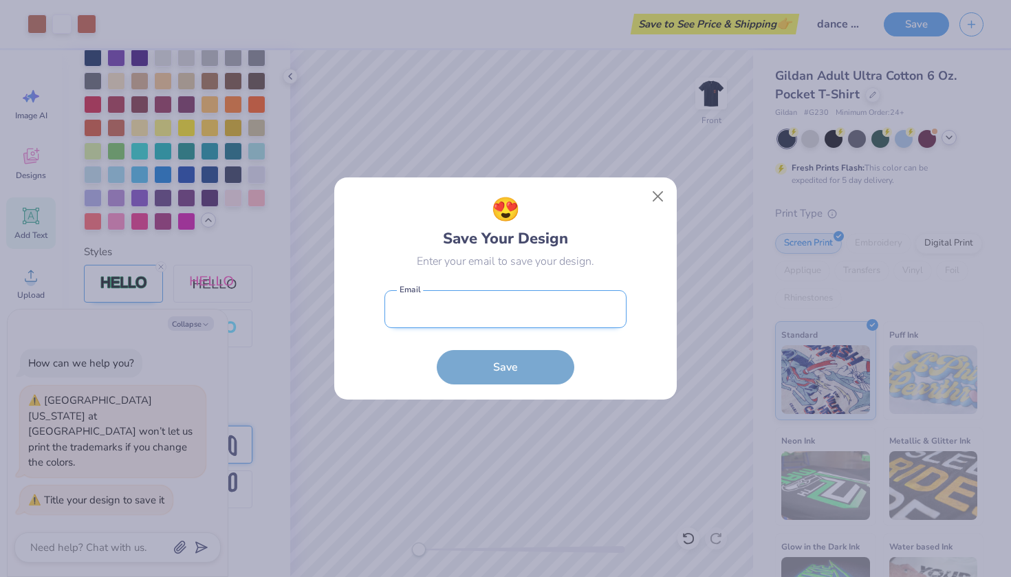
click at [554, 303] on input "email" at bounding box center [505, 309] width 242 height 38
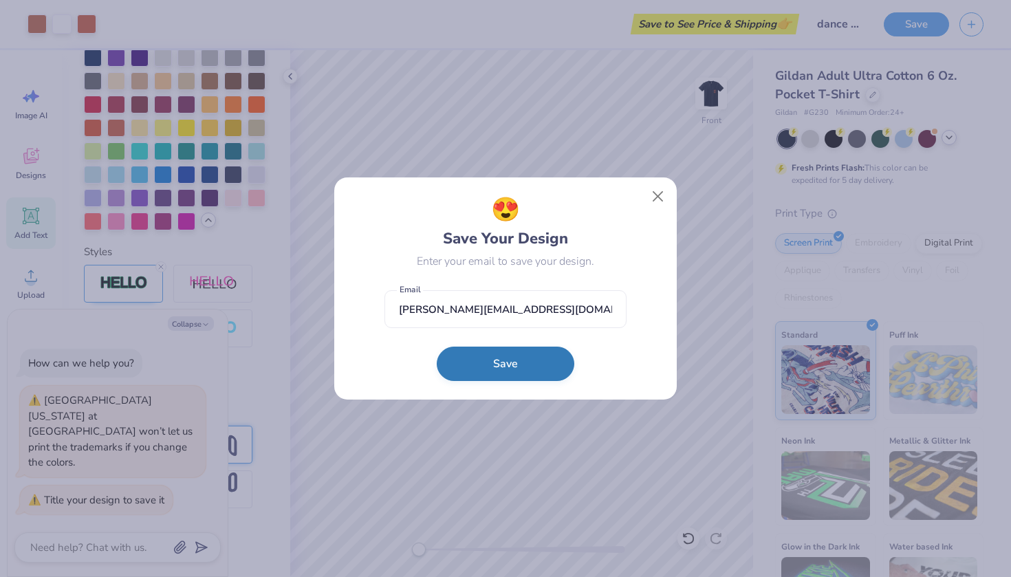
click at [530, 364] on button "Save" at bounding box center [506, 364] width 138 height 34
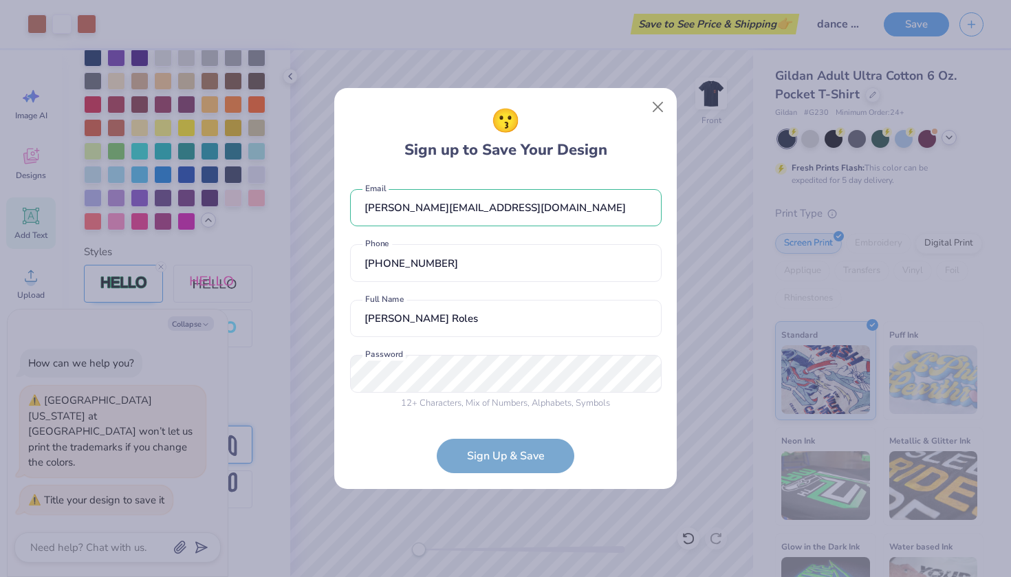
click at [435, 373] on div "12 + Characters , Mix of Numbers , Alphabets , Symbols Password is a required f…" at bounding box center [506, 382] width 312 height 55
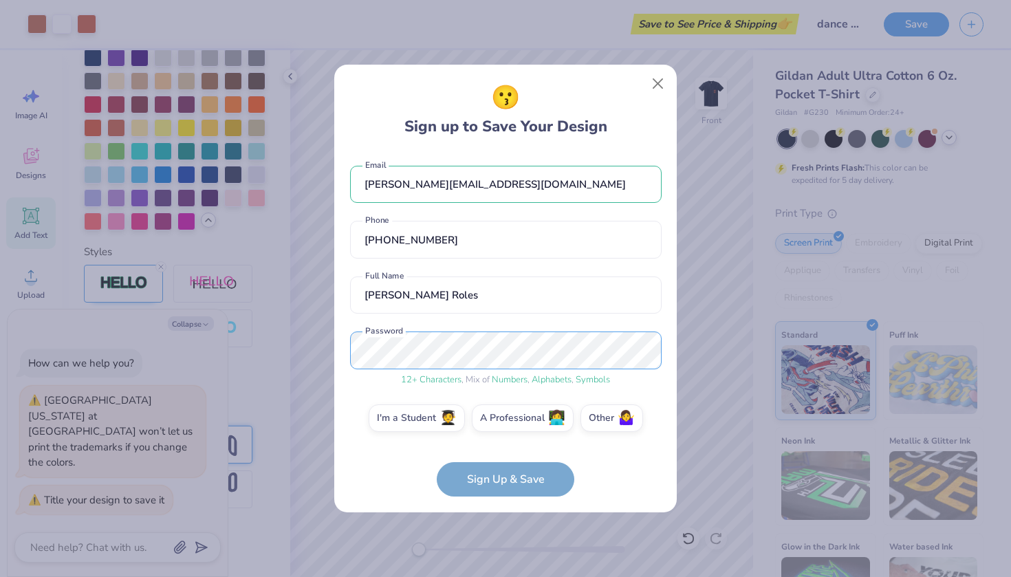
scroll to position [5, 0]
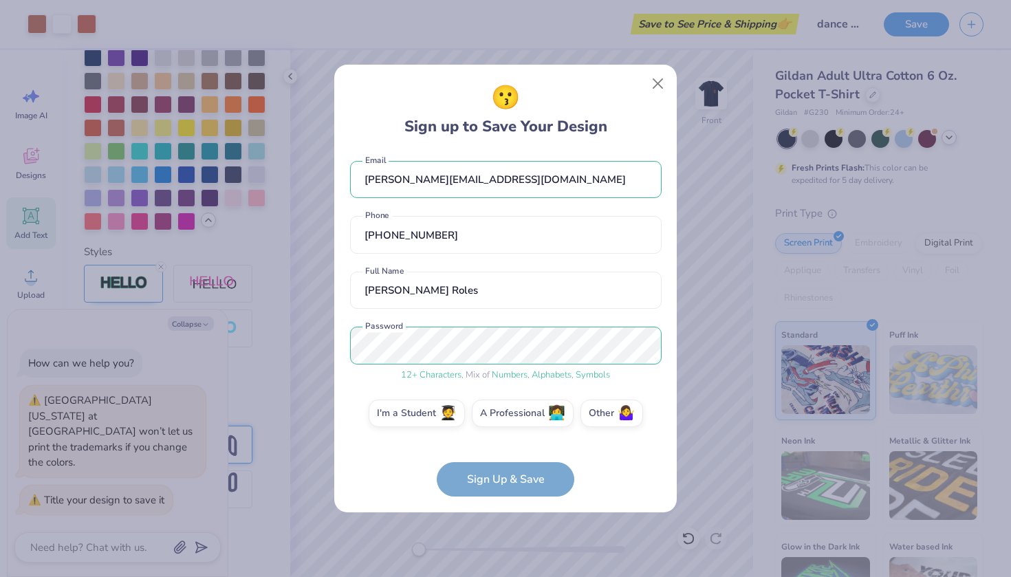
click at [507, 482] on form "Audrey.roles@gmail.com Email (571) 213-3306 Phone Audrey Roles Full Name 12 + C…" at bounding box center [506, 324] width 312 height 345
click at [505, 486] on form "Audrey.roles@gmail.com Email (571) 213-3306 Phone Audrey Roles Full Name 12 + C…" at bounding box center [506, 324] width 312 height 345
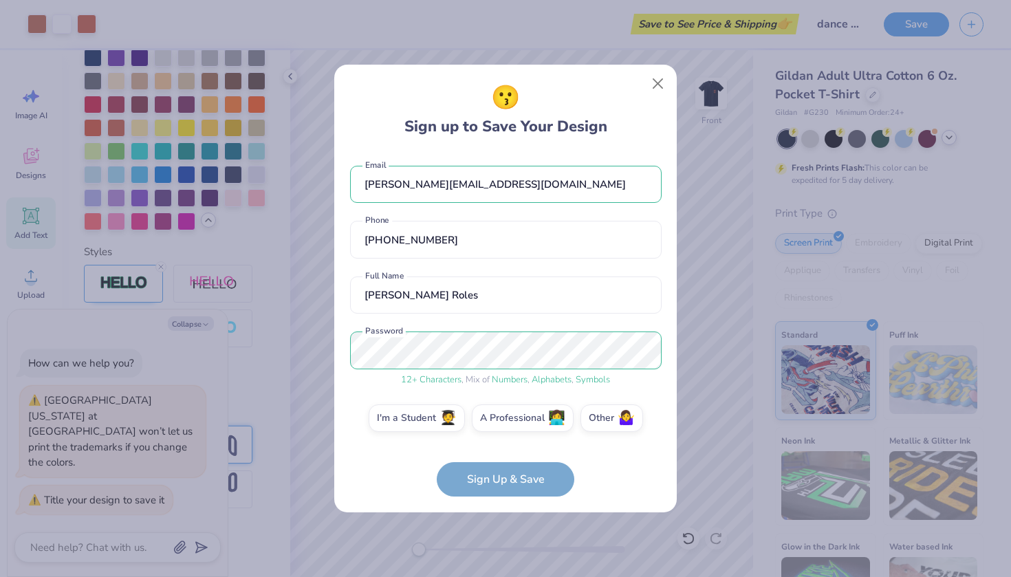
scroll to position [0, 0]
click at [409, 417] on label "I'm a Student 🧑‍🎓" at bounding box center [417, 416] width 96 height 28
click at [501, 417] on input "I'm a Student 🧑‍🎓" at bounding box center [505, 421] width 9 height 9
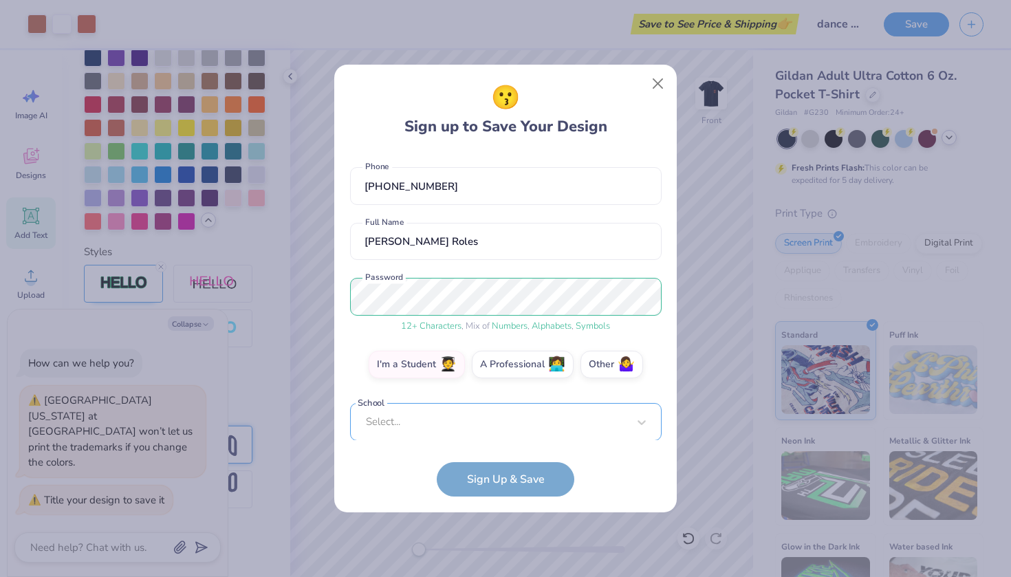
click at [494, 427] on div "Select..." at bounding box center [506, 422] width 312 height 38
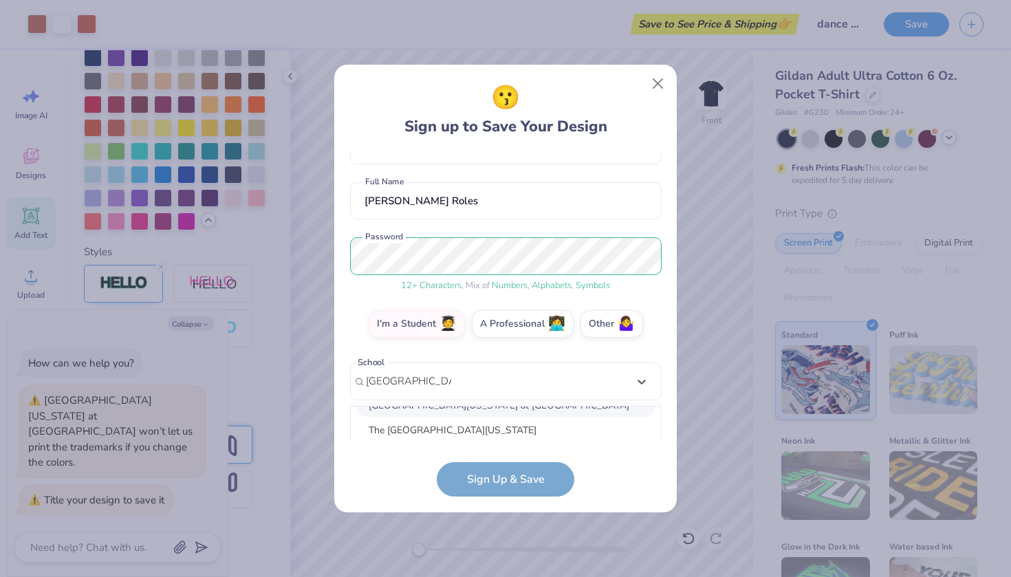
scroll to position [17, 0]
click at [495, 431] on div "The University of Texas at Austin" at bounding box center [505, 431] width 299 height 23
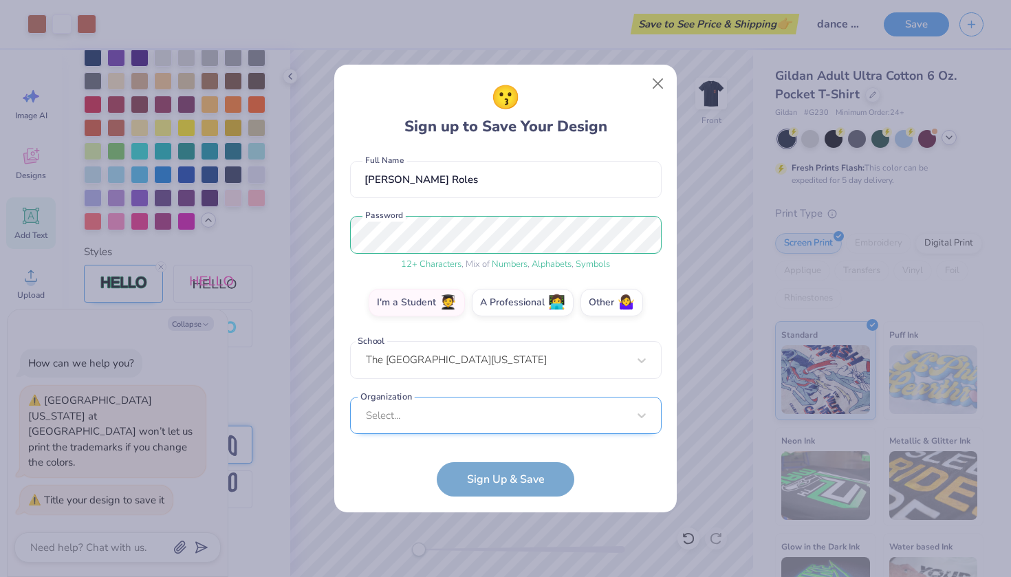
click at [491, 416] on div "Select..." at bounding box center [506, 416] width 312 height 38
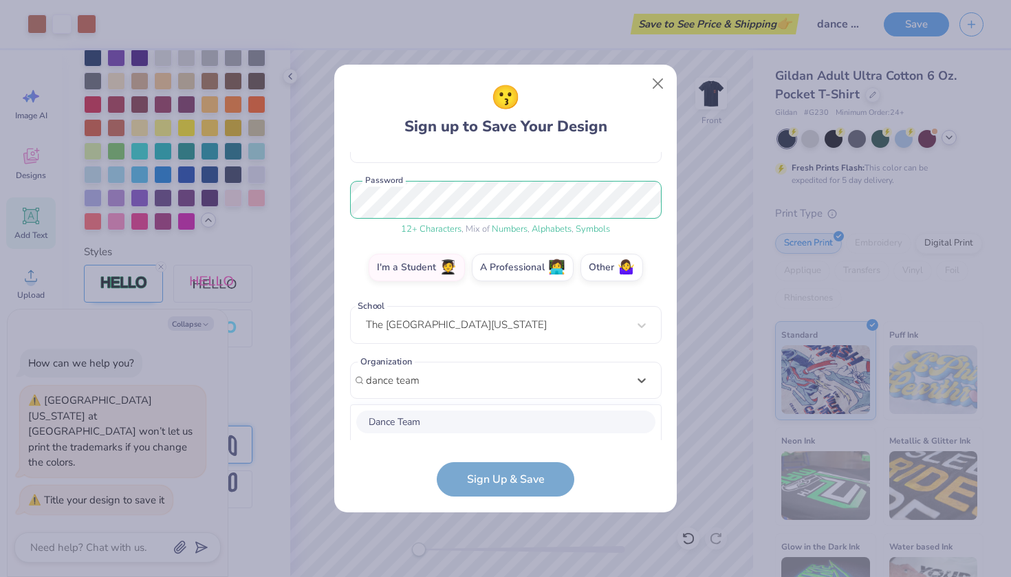
scroll to position [323, 0]
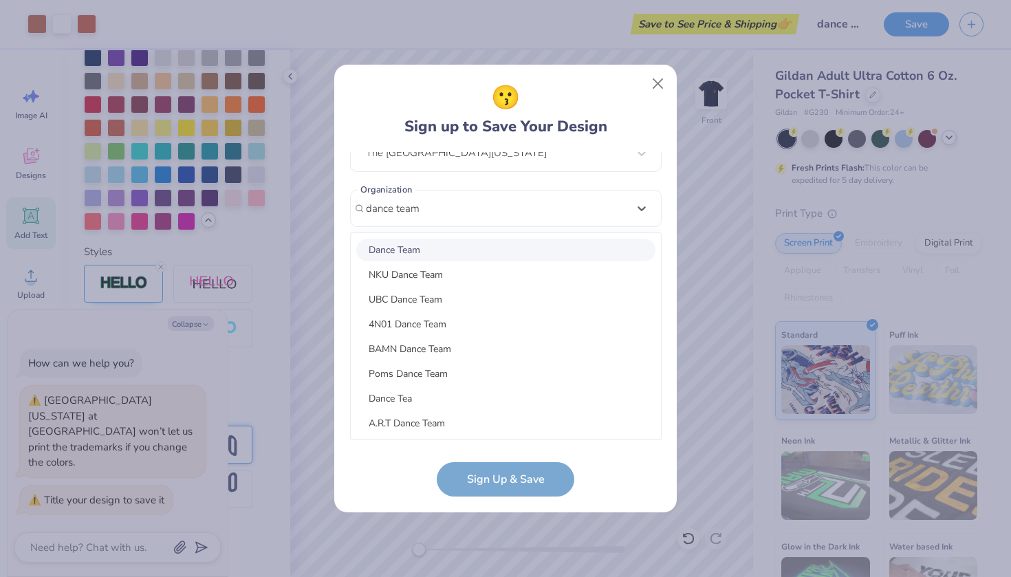
click at [446, 257] on div "Dance Team" at bounding box center [505, 250] width 299 height 23
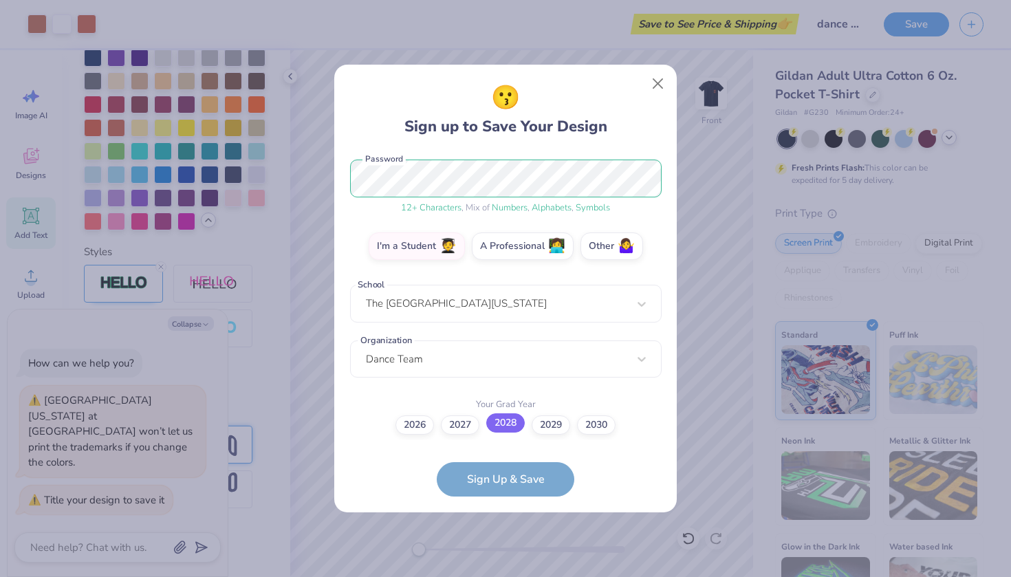
click at [503, 424] on label "2028" at bounding box center [505, 422] width 39 height 19
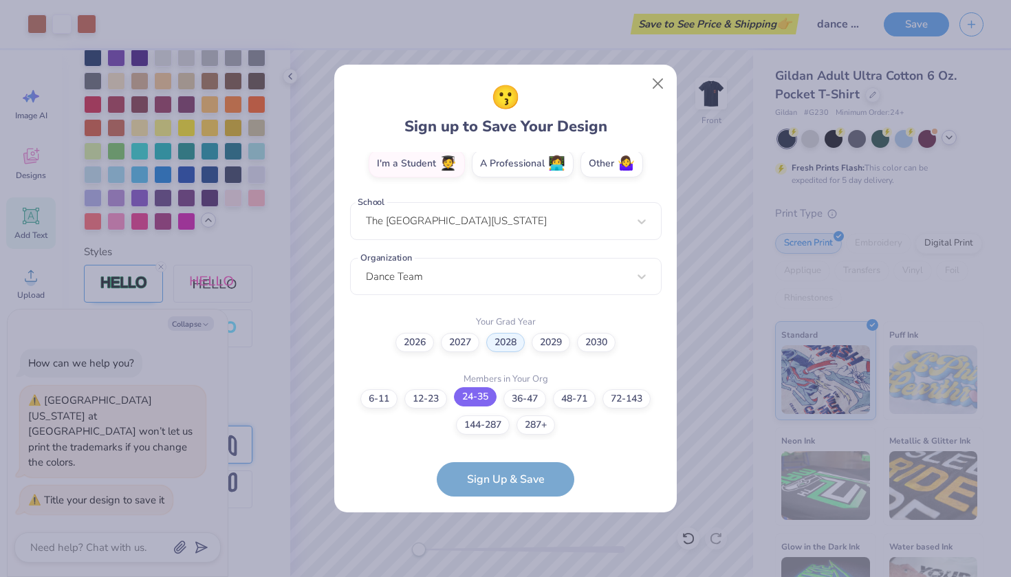
click at [478, 396] on label "24-35" at bounding box center [475, 396] width 43 height 19
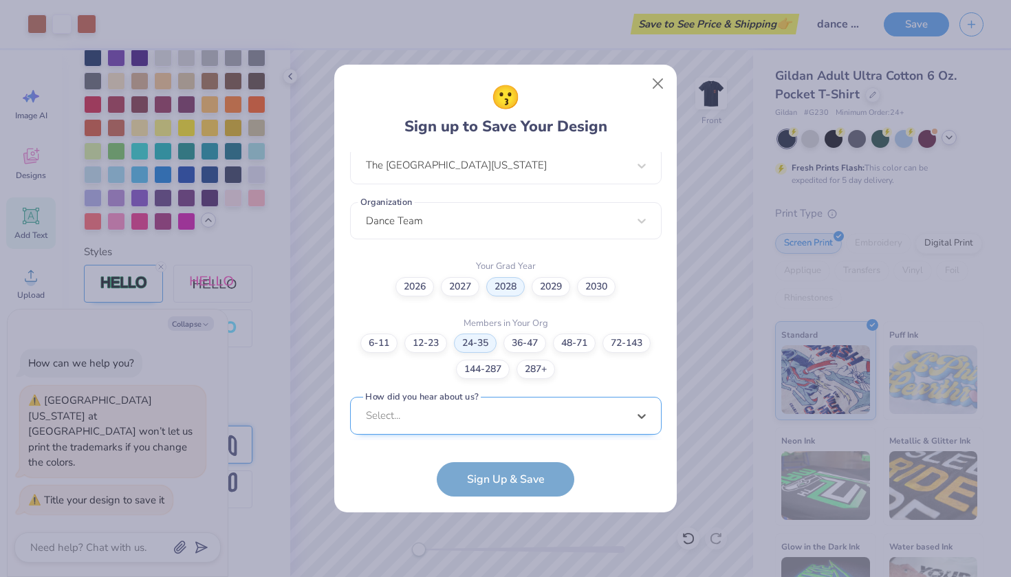
click at [491, 414] on div "option Pinterest focused, 1 of 15. 15 results available. Use Up and Down to cho…" at bounding box center [506, 522] width 312 height 251
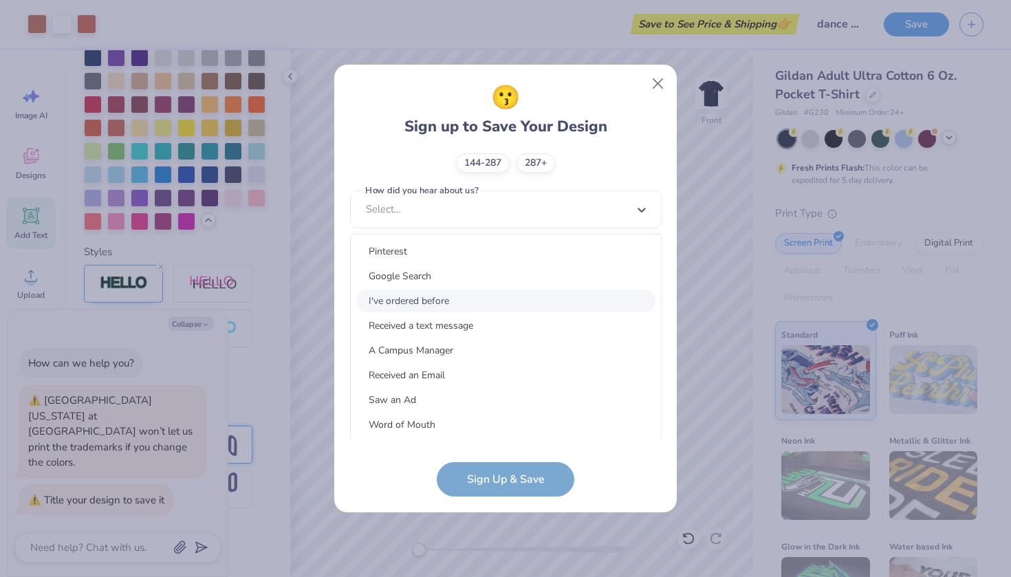
click at [436, 294] on div "I've ordered before" at bounding box center [505, 301] width 299 height 23
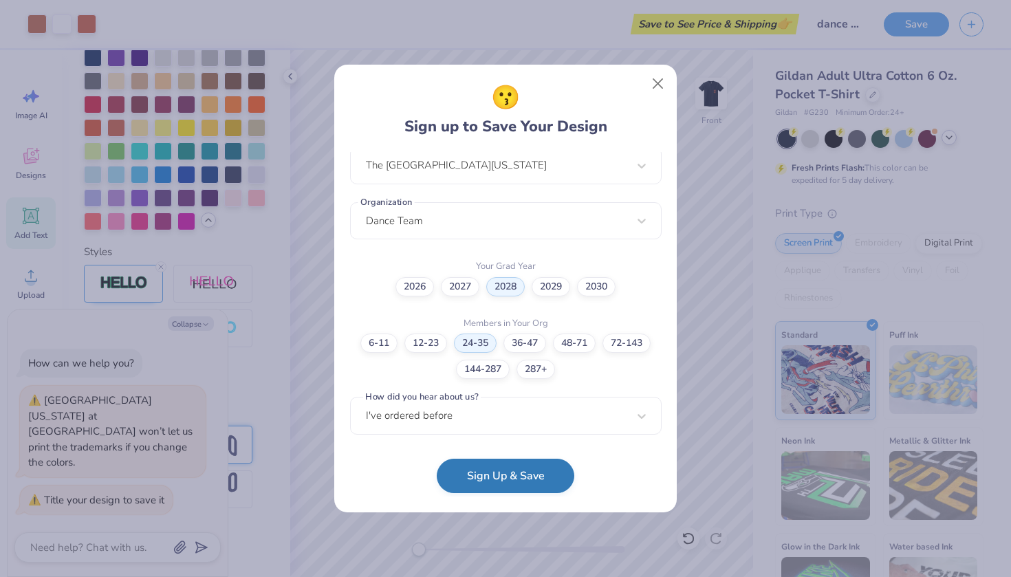
click at [501, 481] on button "Sign Up & Save" at bounding box center [506, 476] width 138 height 34
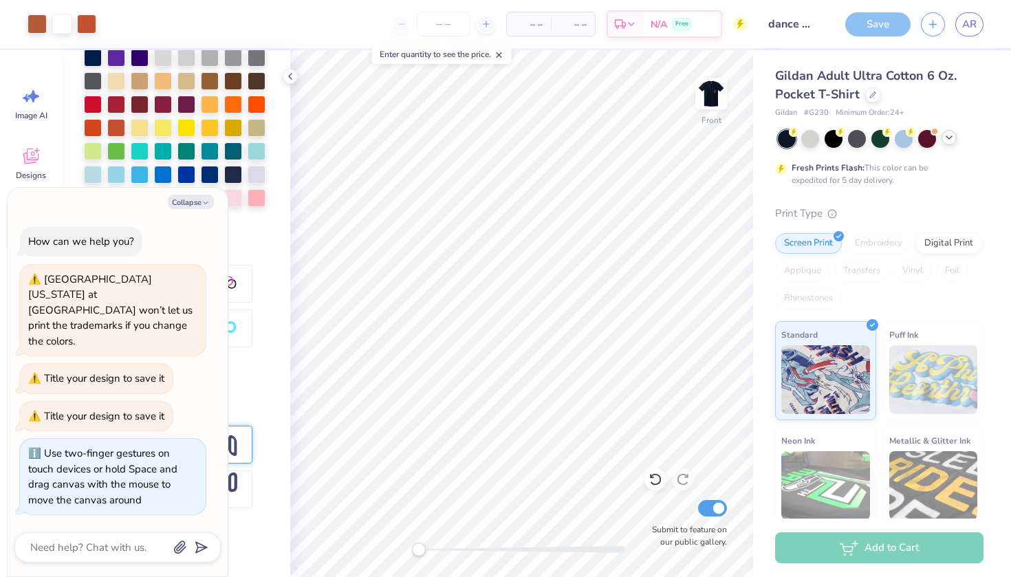
click at [325, 549] on div "Front Submit to feature on our public gallery." at bounding box center [521, 313] width 463 height 527
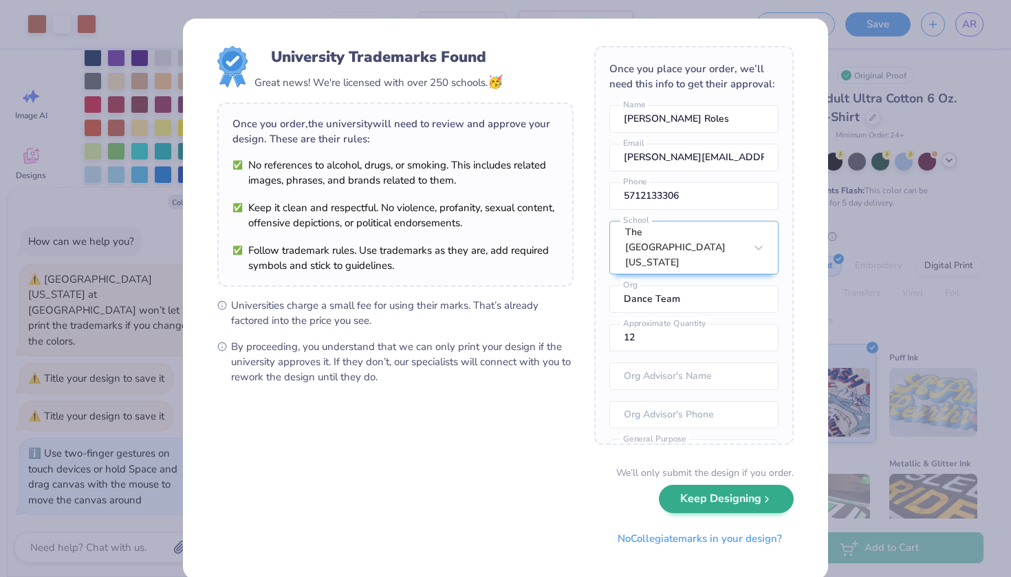
click at [770, 500] on icon "submit" at bounding box center [766, 499] width 11 height 11
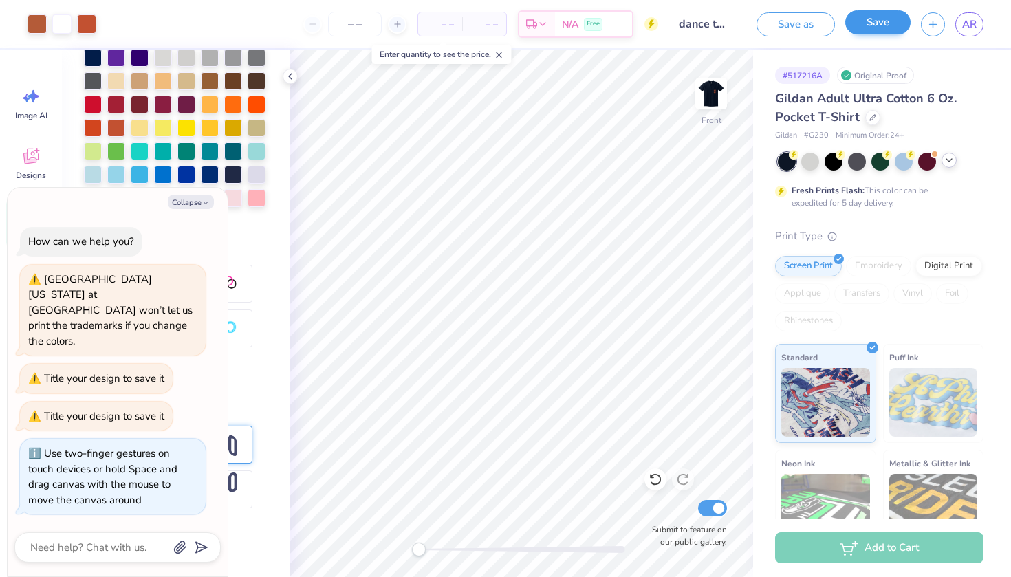
click at [869, 23] on button "Save" at bounding box center [877, 22] width 65 height 24
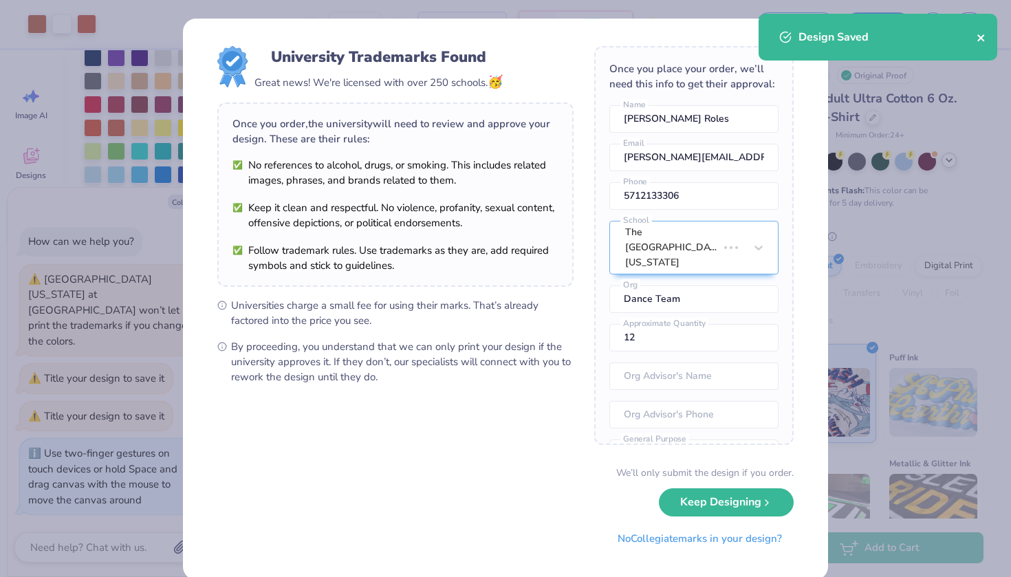
click at [983, 37] on icon "close" at bounding box center [982, 37] width 10 height 11
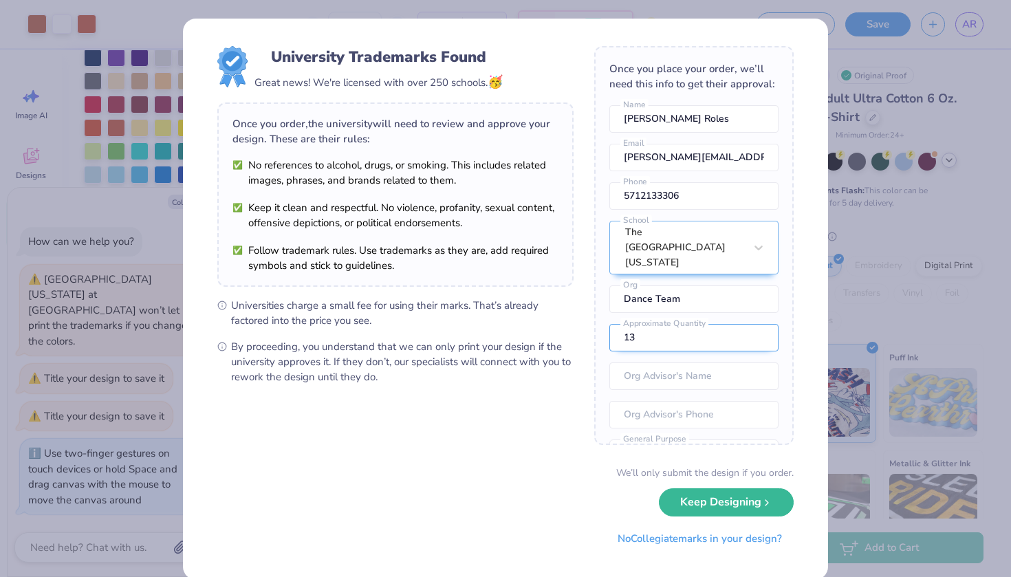
click at [760, 324] on input "13" at bounding box center [693, 338] width 169 height 28
click at [760, 324] on input "14" at bounding box center [693, 338] width 169 height 28
click at [760, 324] on input "15" at bounding box center [693, 338] width 169 height 28
click at [760, 324] on input "46" at bounding box center [693, 338] width 169 height 28
click at [760, 324] on input "47" at bounding box center [693, 338] width 169 height 28
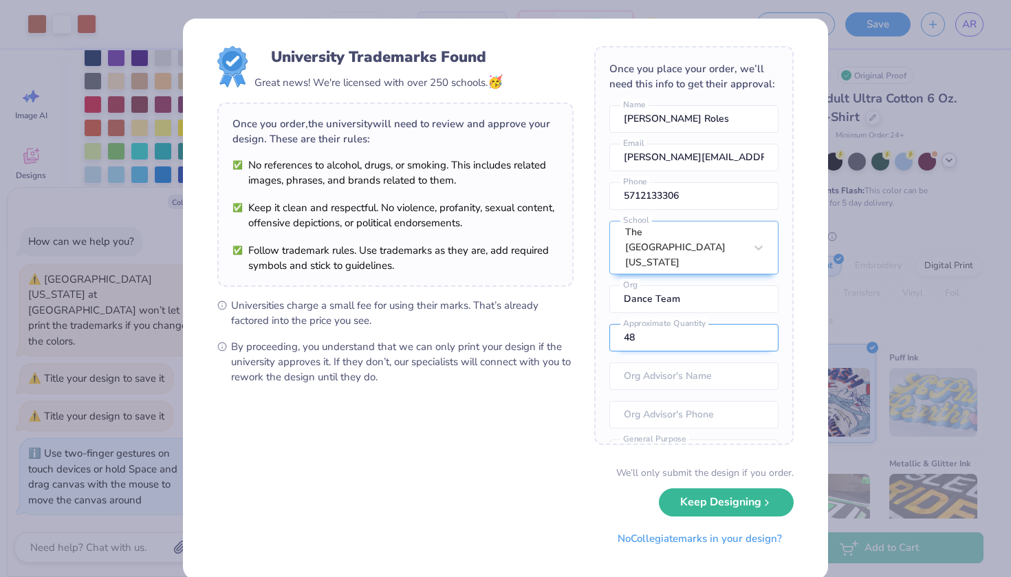
click at [760, 324] on input "48" at bounding box center [693, 338] width 169 height 28
click at [760, 324] on input "64" at bounding box center [693, 338] width 169 height 28
click at [757, 326] on input "63" at bounding box center [693, 338] width 169 height 28
click at [757, 326] on input "62" at bounding box center [693, 338] width 169 height 28
click at [757, 326] on input "61" at bounding box center [693, 338] width 169 height 28
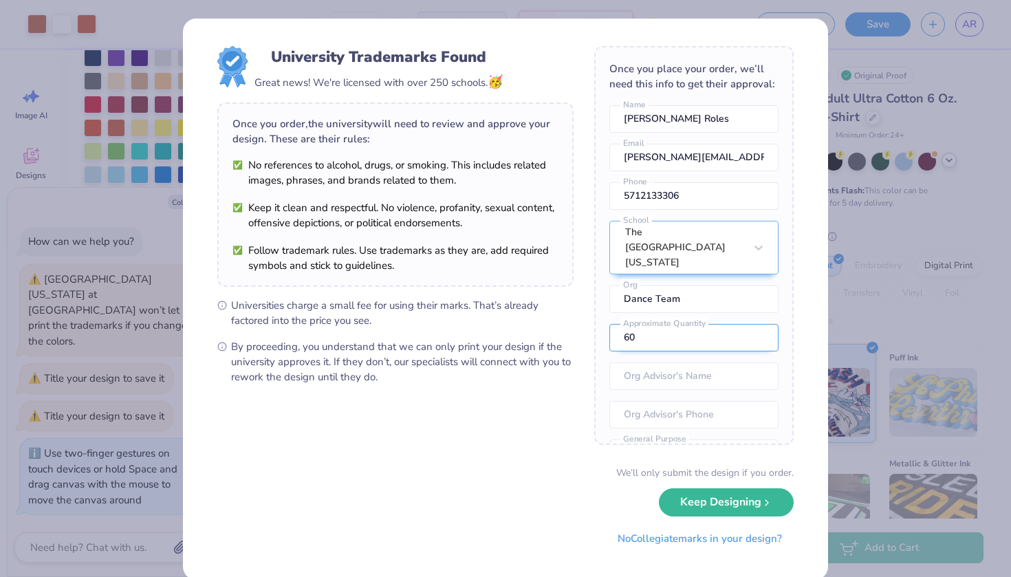
click at [757, 326] on input "60" at bounding box center [693, 338] width 169 height 28
click at [671, 368] on input "text" at bounding box center [693, 376] width 169 height 28
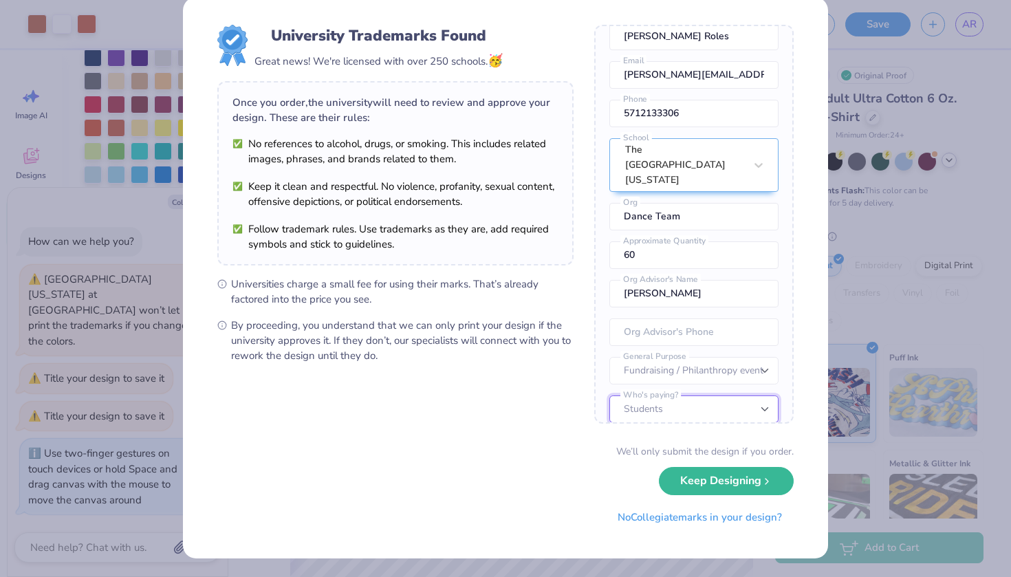
scroll to position [61, 0]
click at [711, 476] on button "Keep Designing" at bounding box center [726, 478] width 135 height 28
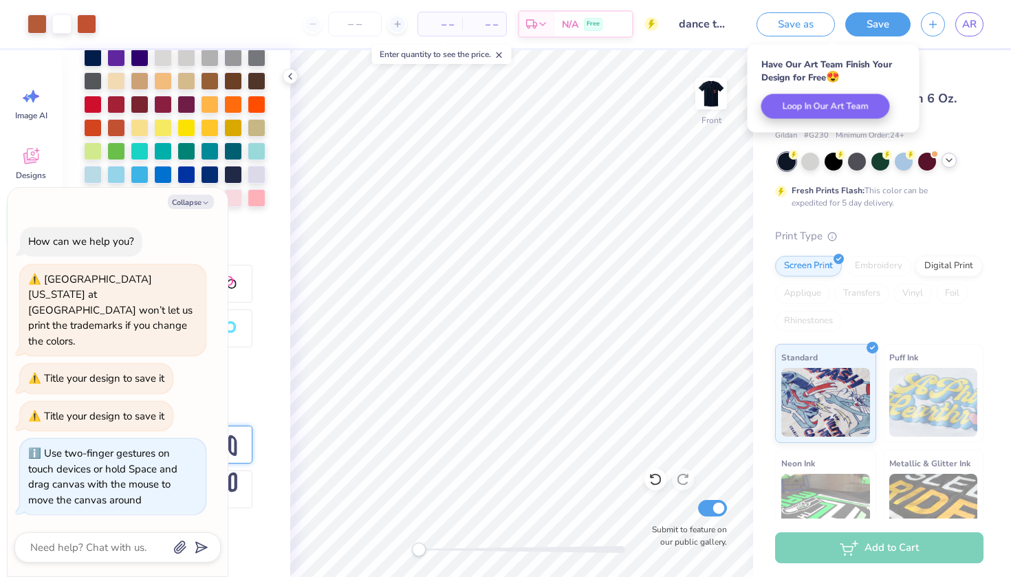
scroll to position [0, 0]
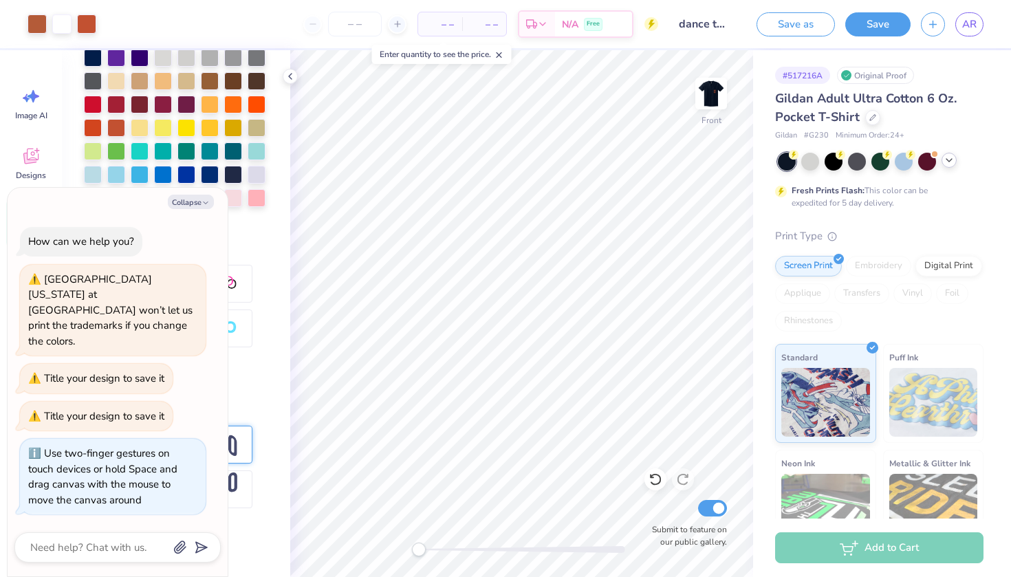
click at [962, 63] on div "# 517216A Original Proof Gildan Adult Ultra Cotton 6 Oz. Pocket T-Shirt Gildan …" at bounding box center [882, 352] width 258 height 605
click at [783, 26] on button "Save as" at bounding box center [795, 22] width 78 height 24
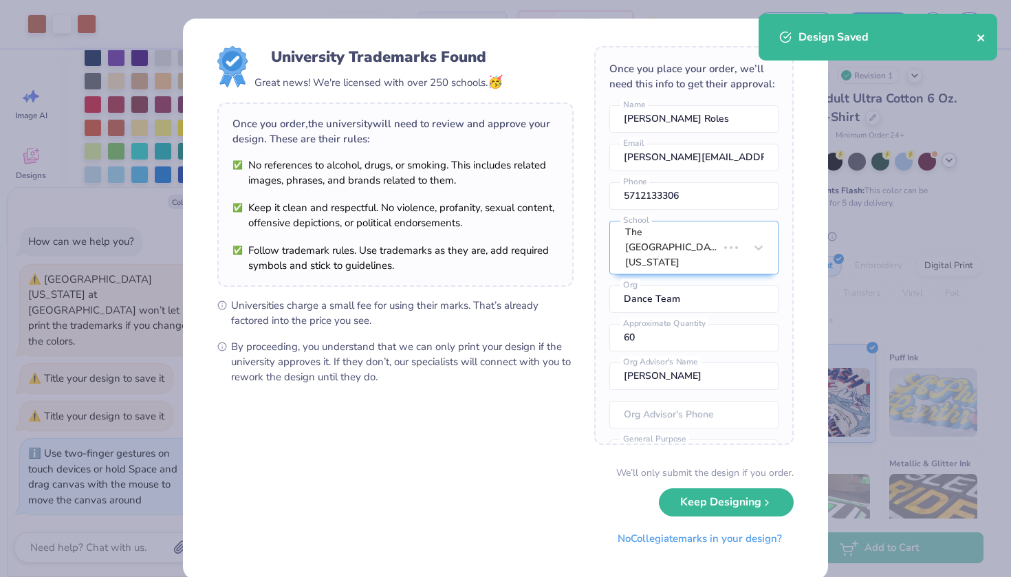
click at [983, 34] on icon "close" at bounding box center [982, 37] width 10 height 11
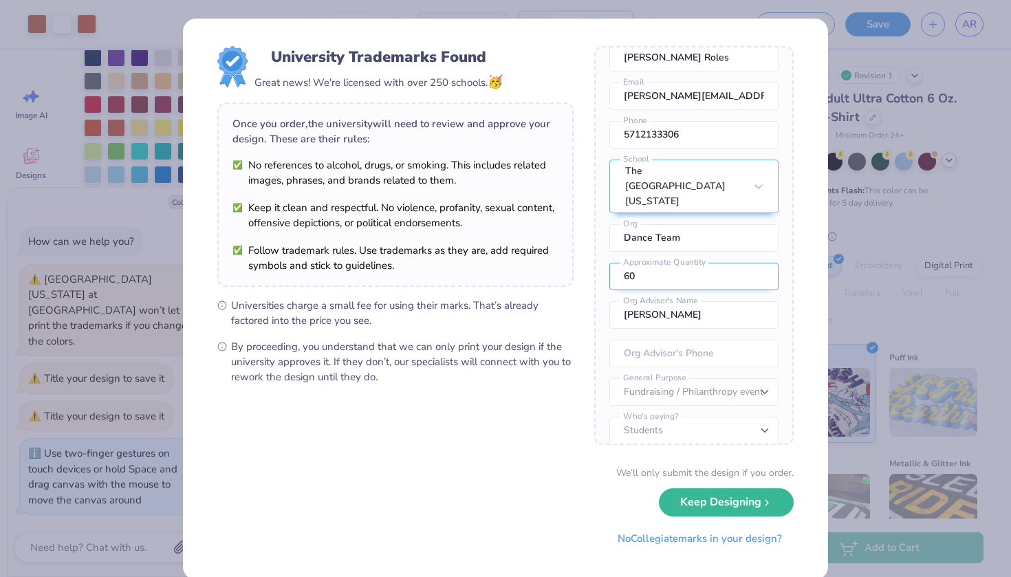
scroll to position [61, 0]
click at [919, 309] on div "University Trademarks Found Great news! We're licensed with over 250 schools. 🥳…" at bounding box center [505, 288] width 1011 height 577
click at [721, 501] on button "Keep Designing" at bounding box center [726, 499] width 135 height 28
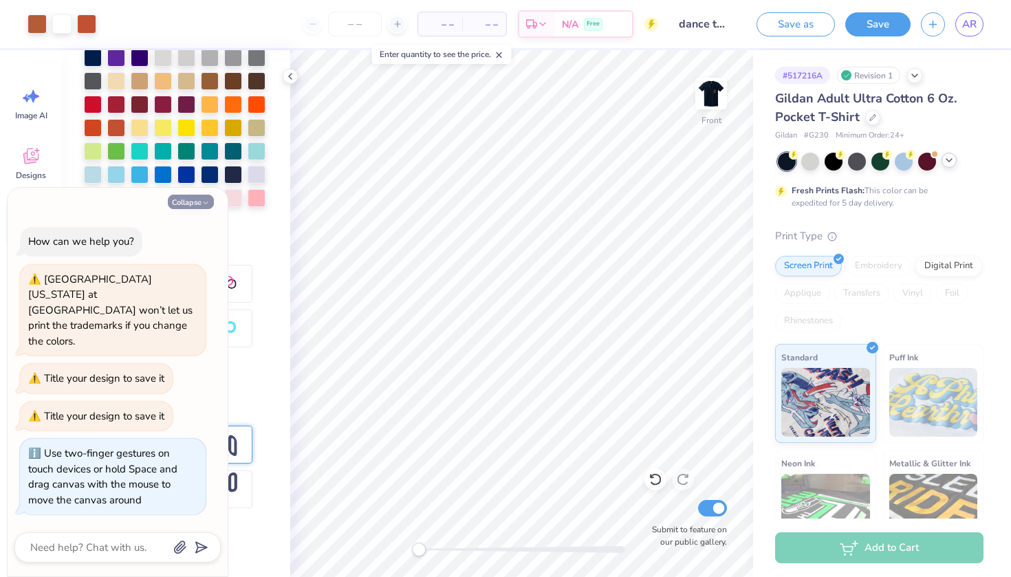
click at [204, 209] on button "Collapse" at bounding box center [191, 202] width 46 height 14
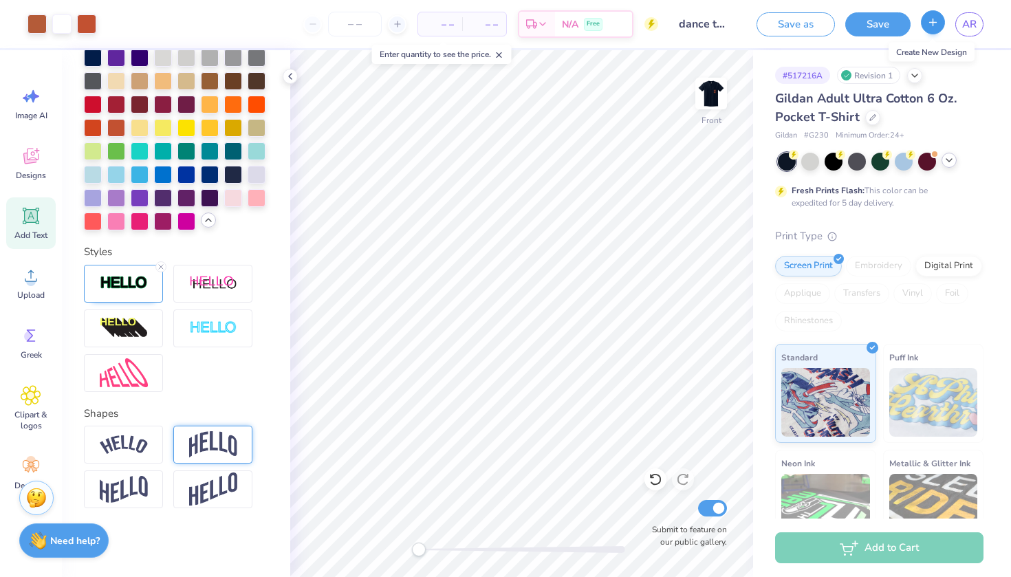
click at [931, 25] on icon "button" at bounding box center [933, 23] width 12 height 12
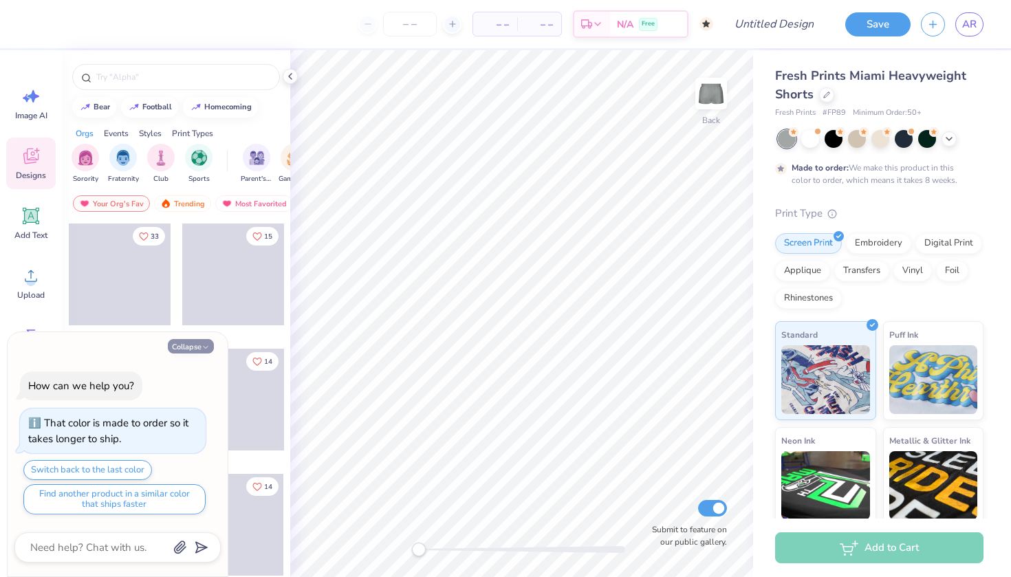
click at [192, 345] on button "Collapse" at bounding box center [191, 346] width 46 height 14
type textarea "x"
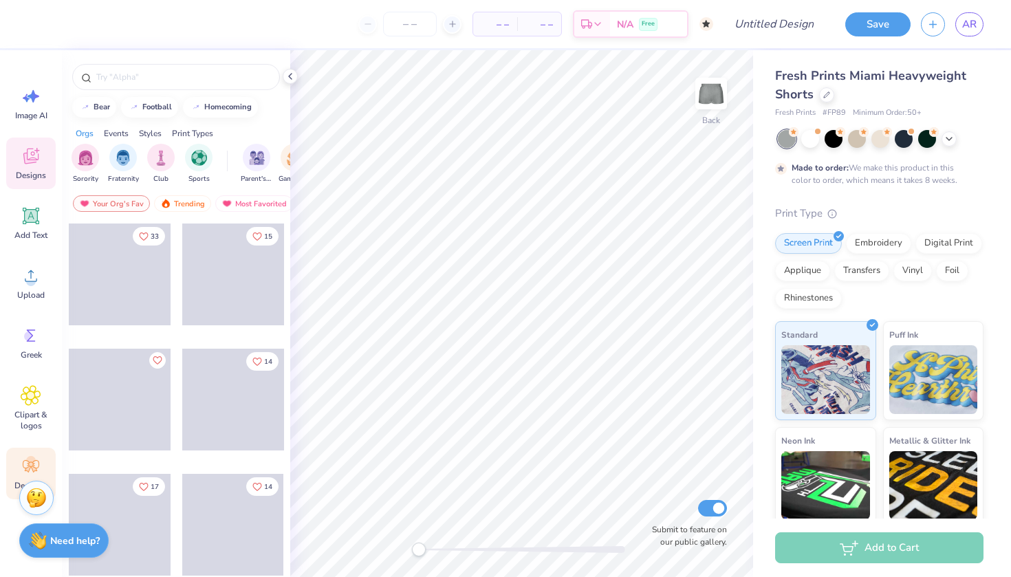
click at [27, 470] on icon at bounding box center [31, 466] width 17 height 12
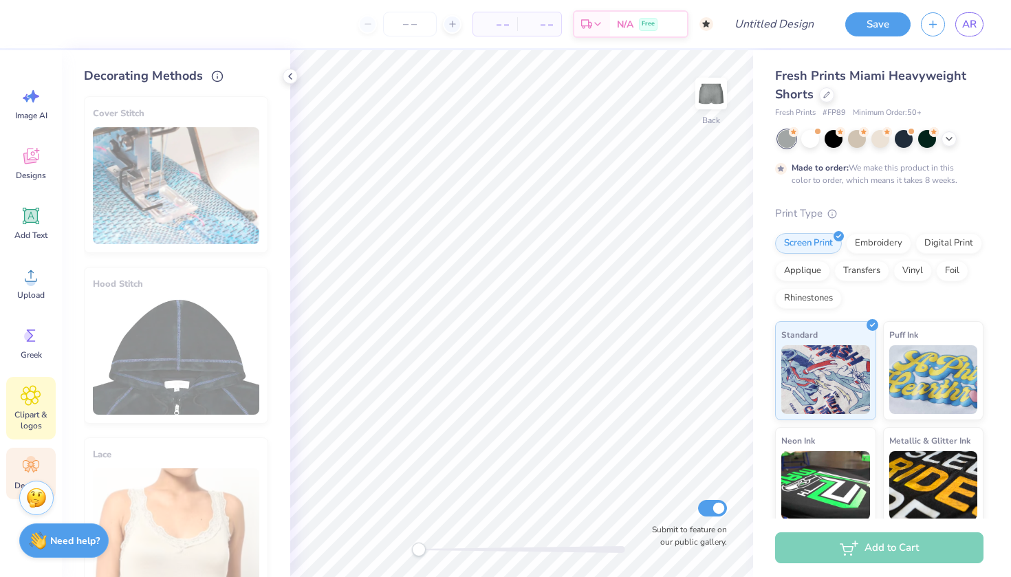
click at [25, 411] on span "Clipart & logos" at bounding box center [30, 420] width 45 height 22
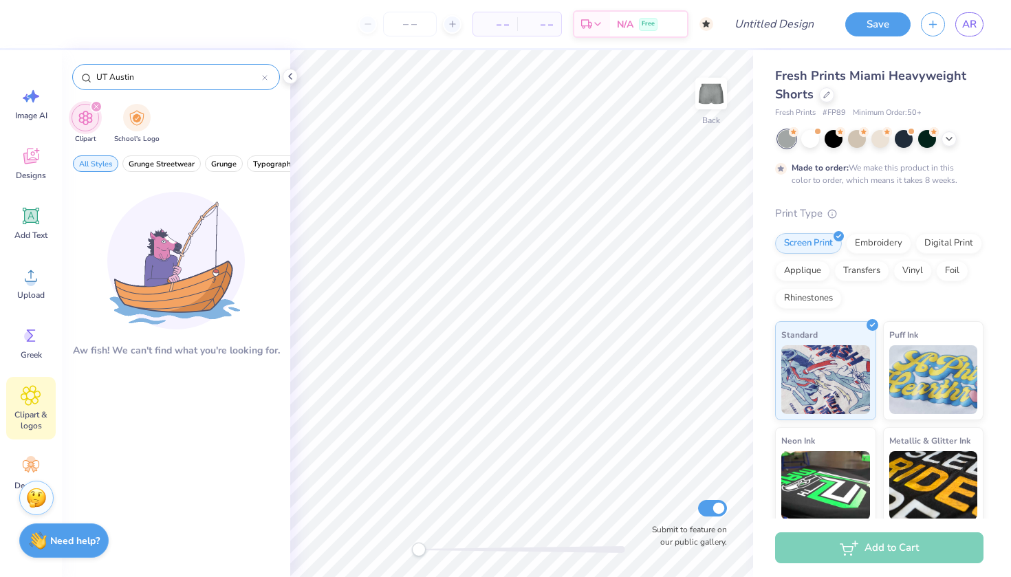
drag, startPoint x: 133, startPoint y: 78, endPoint x: 105, endPoint y: 80, distance: 28.2
click at [105, 80] on input "UT Austin" at bounding box center [178, 77] width 167 height 14
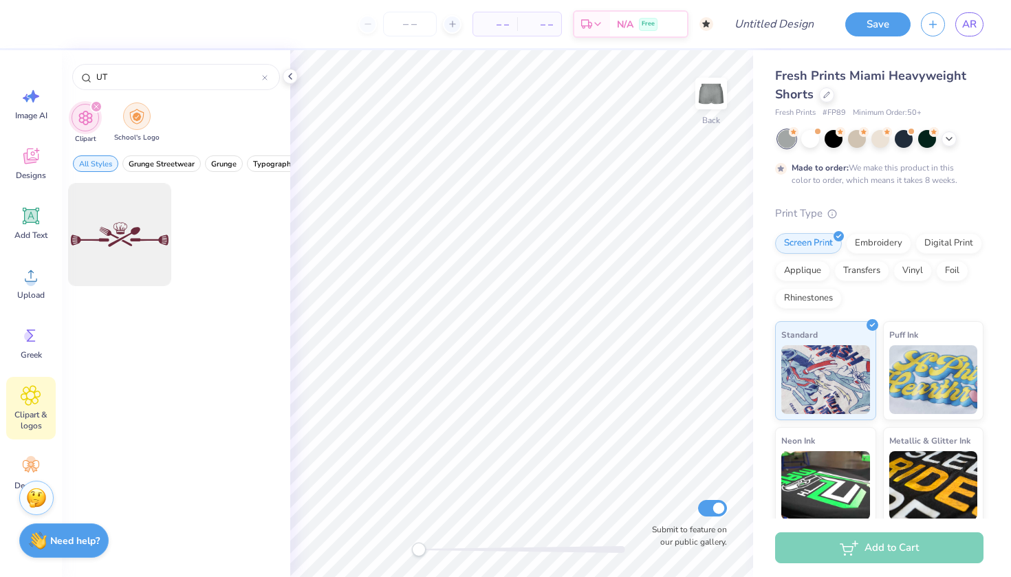
type input "UT"
click at [129, 109] on img "filter for School's Logo" at bounding box center [136, 117] width 15 height 16
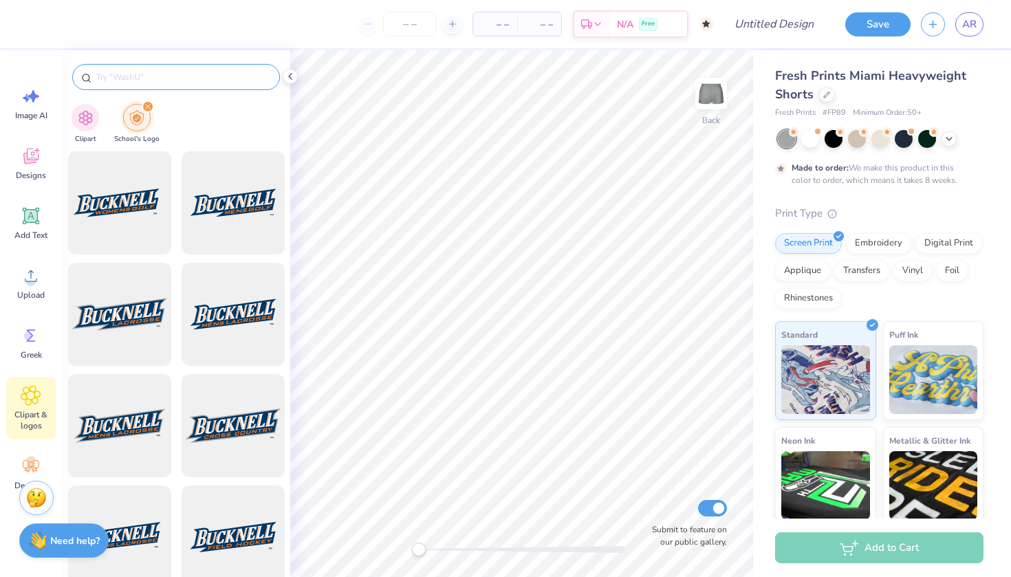
click at [126, 70] on input "text" at bounding box center [183, 77] width 176 height 14
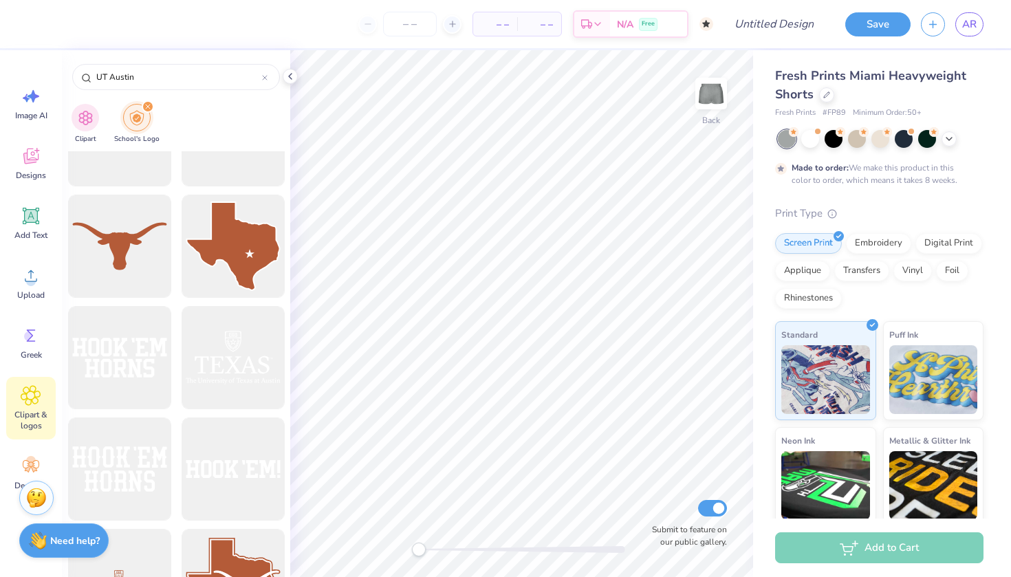
scroll to position [503, 0]
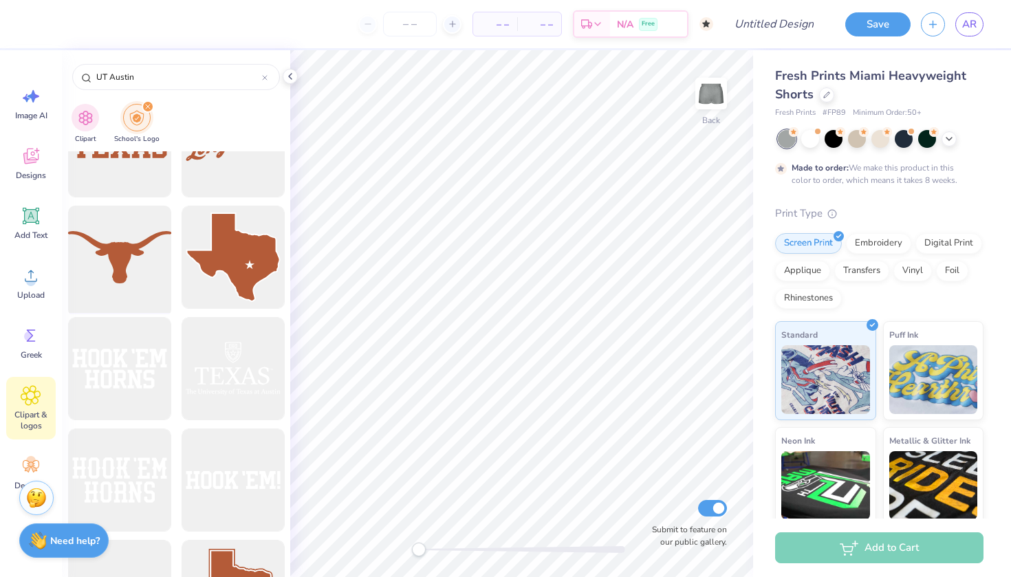
type input "UT Austin"
click at [120, 294] on div at bounding box center [119, 257] width 113 height 113
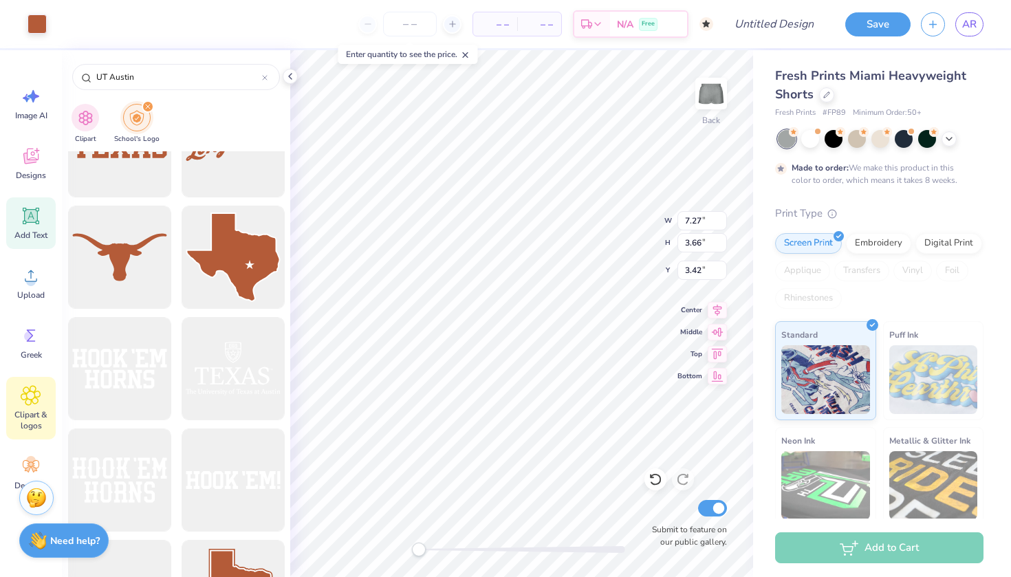
click at [37, 215] on icon at bounding box center [31, 216] width 21 height 21
type input "3.15"
type input "0.91"
type input "4.79"
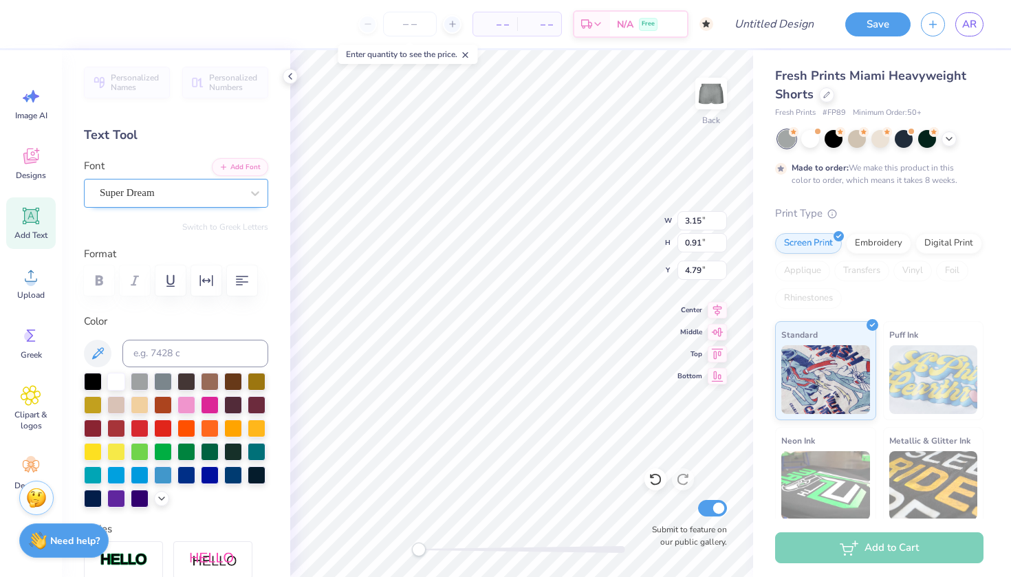
click at [231, 188] on div "Super Dream" at bounding box center [170, 192] width 144 height 21
click at [164, 303] on div at bounding box center [176, 306] width 149 height 25
type input "freshman"
type textarea "T"
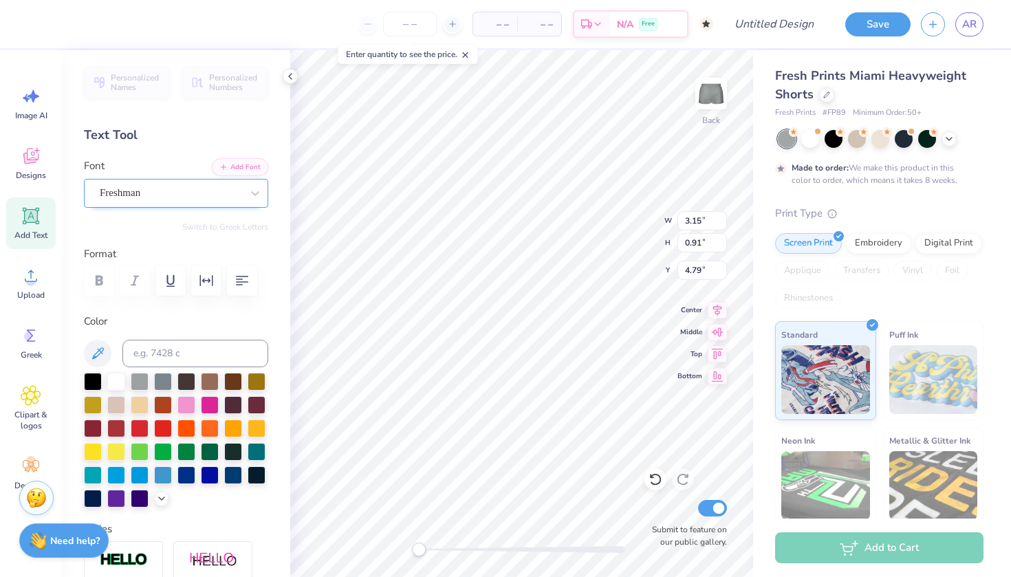
type textarea "[US_STATE] DANCE"
click at [180, 349] on input at bounding box center [195, 354] width 146 height 28
type input "3.74"
type input "1.88"
type input "7.68"
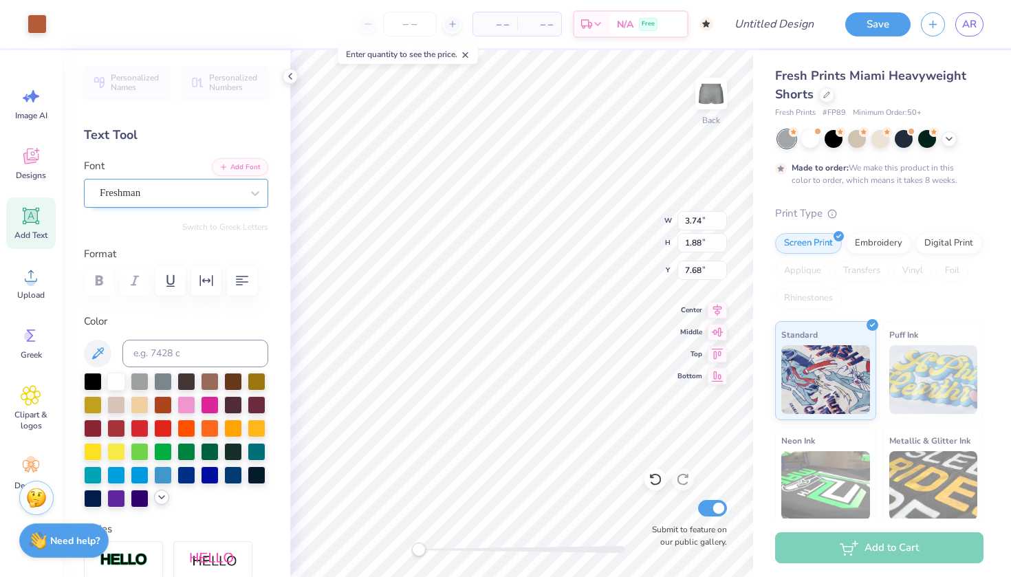
click at [161, 497] on icon at bounding box center [161, 497] width 11 height 11
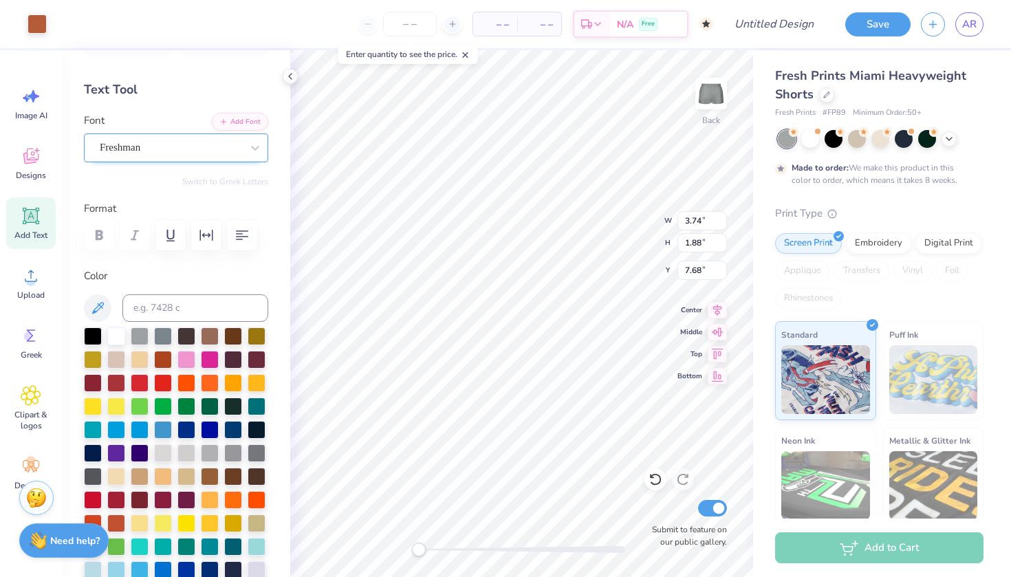
scroll to position [51, 0]
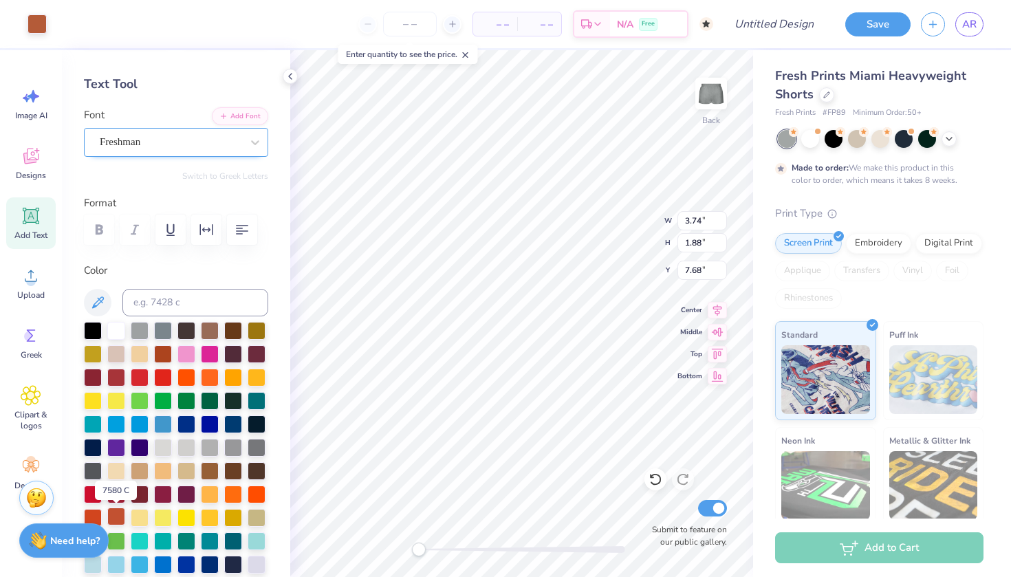
click at [116, 514] on div at bounding box center [116, 517] width 18 height 18
type input "3.79"
type input "0.40"
type input "4.87"
type input "3.79"
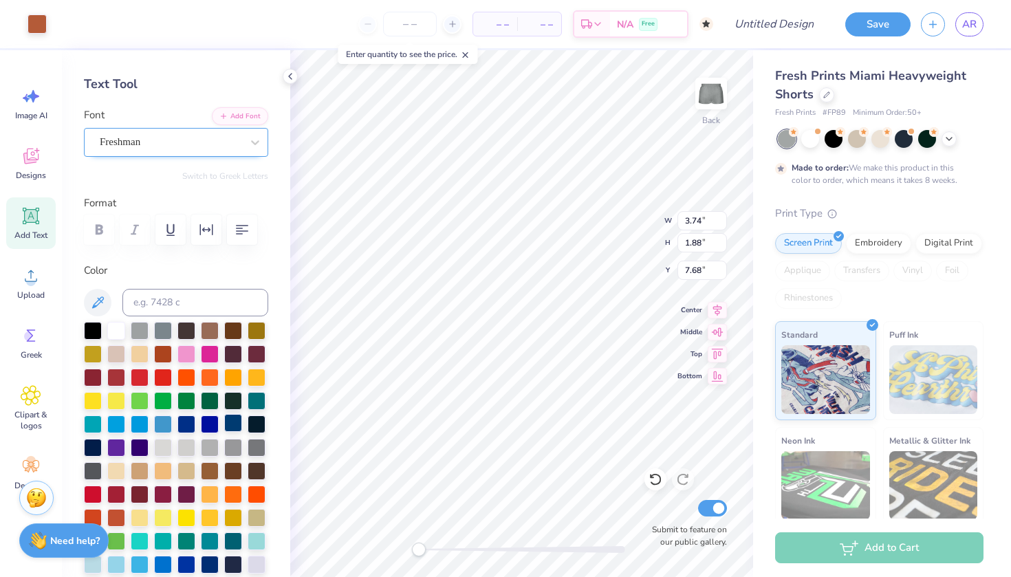
type input "0.40"
type input "7.17"
type input "3.74"
type input "1.88"
type input "7.70"
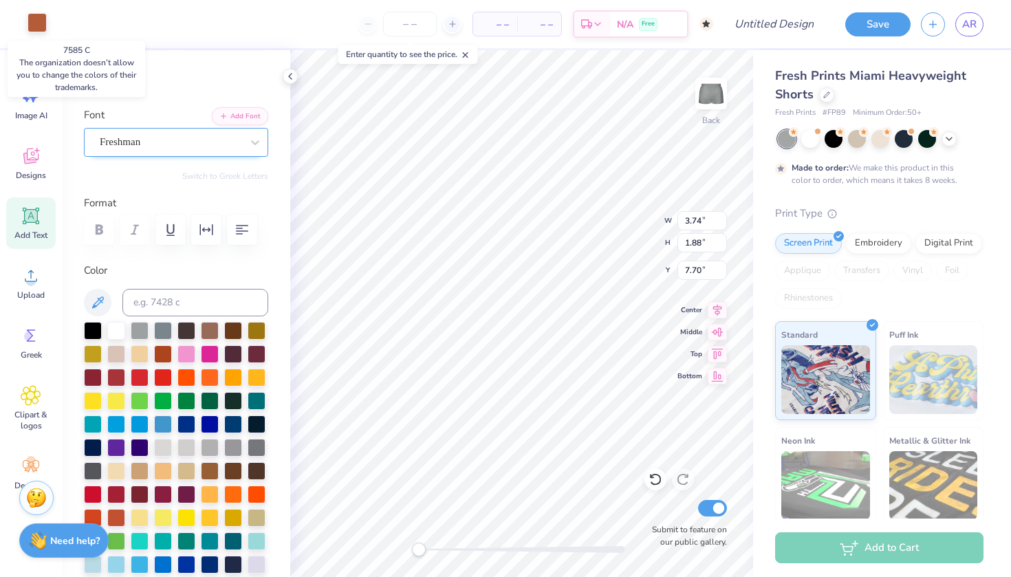
click at [38, 23] on div at bounding box center [37, 22] width 19 height 19
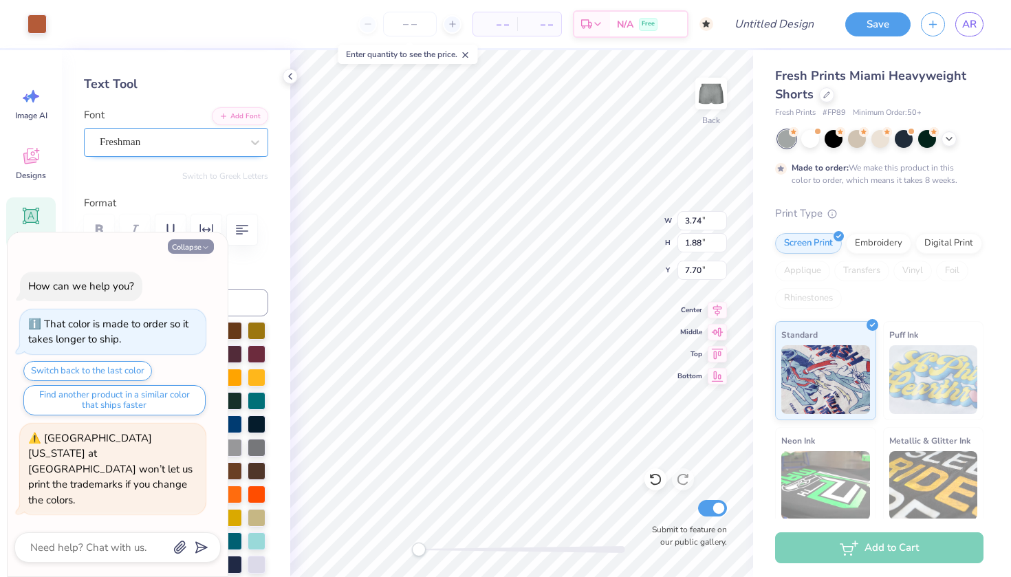
click at [195, 254] on button "Collapse" at bounding box center [191, 246] width 46 height 14
type textarea "x"
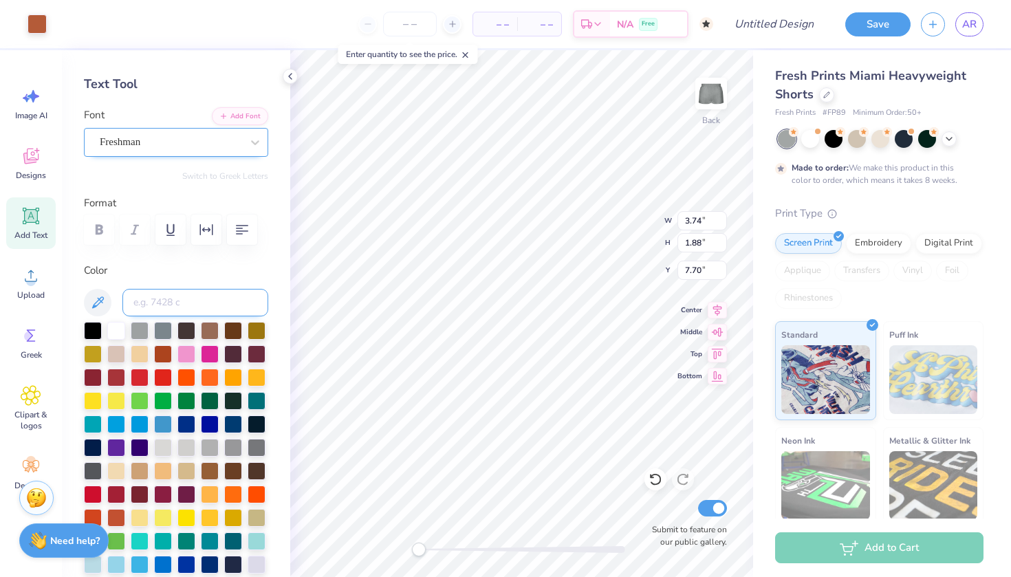
click at [190, 303] on input at bounding box center [195, 303] width 146 height 28
type input "7585"
type input "3.79"
type input "0.40"
type input "7.02"
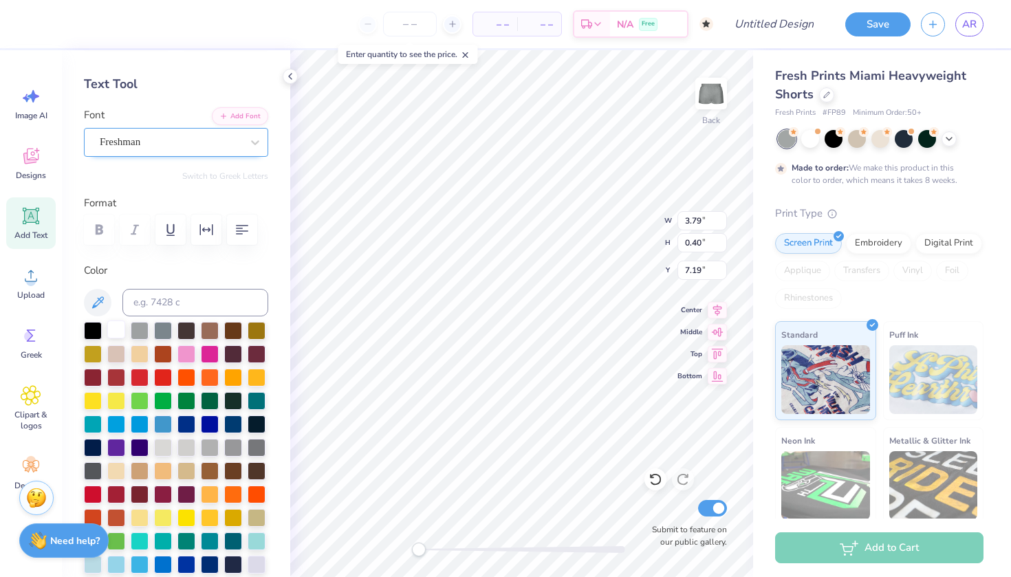
click at [113, 331] on div at bounding box center [116, 329] width 18 height 18
type input "3.74"
type input "1.88"
type input "7.70"
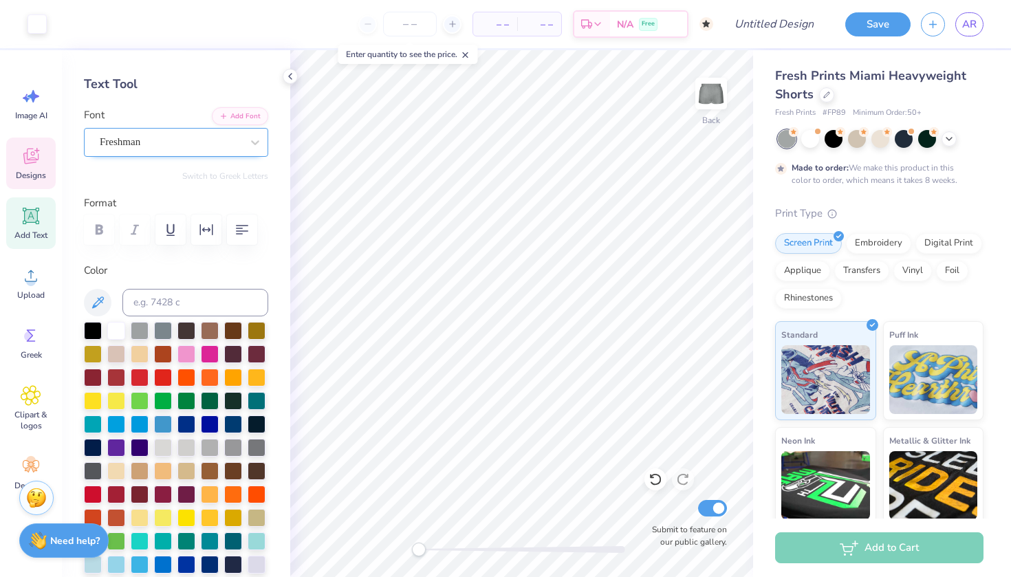
click at [31, 157] on icon at bounding box center [31, 156] width 21 height 21
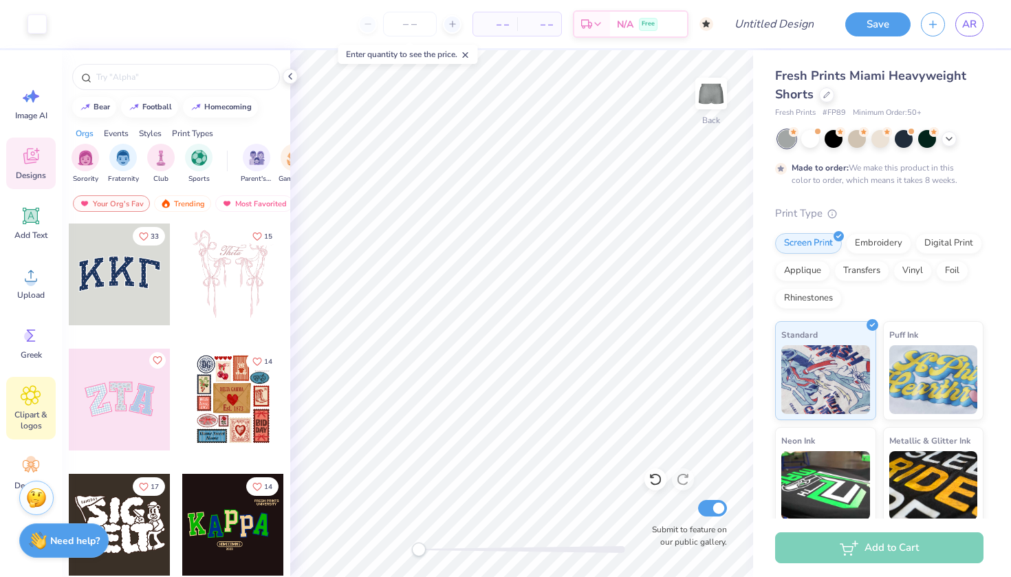
click at [23, 405] on icon at bounding box center [31, 395] width 20 height 21
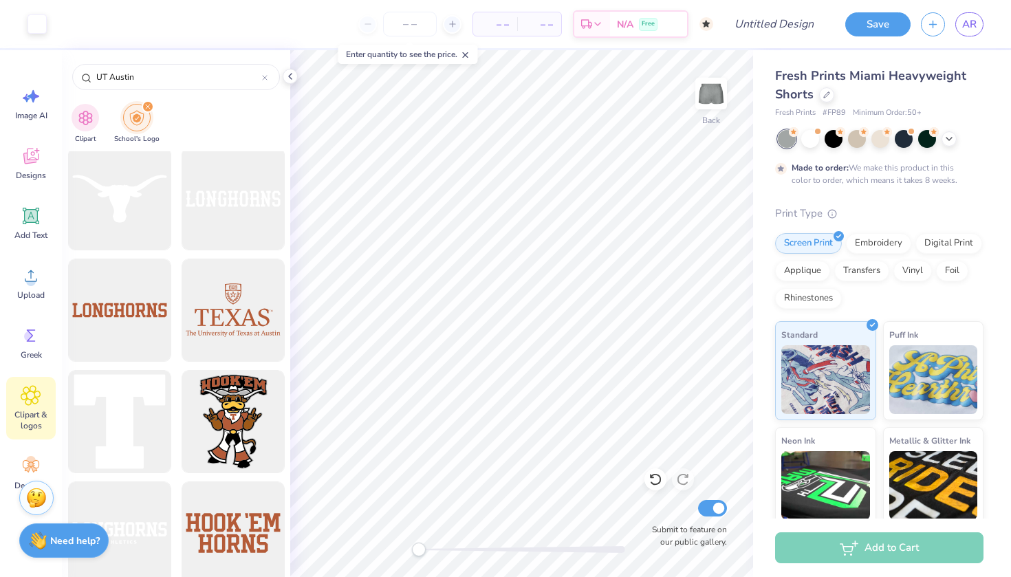
scroll to position [1931, 0]
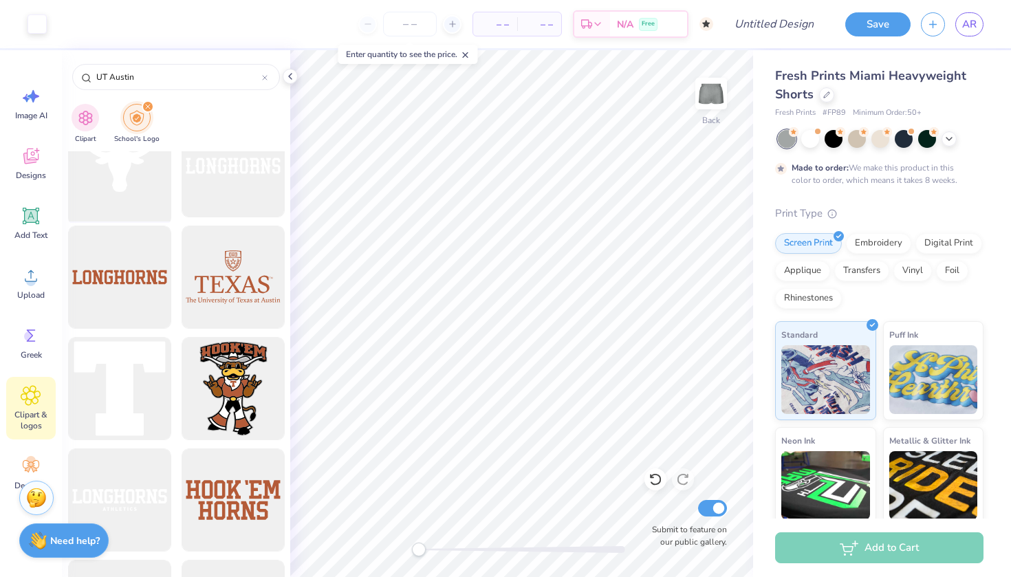
click at [129, 182] on div at bounding box center [119, 165] width 113 height 113
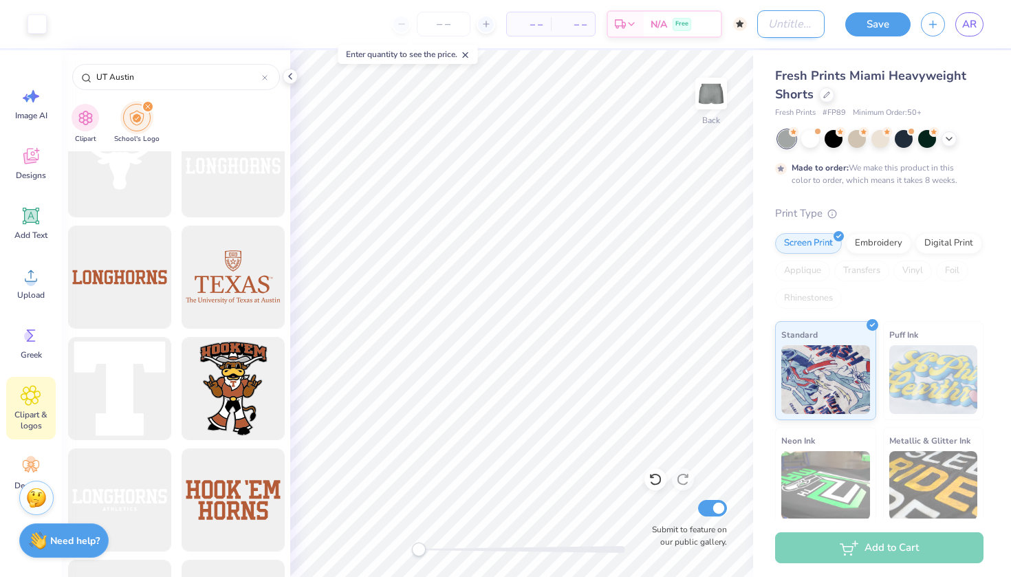
click at [792, 23] on input "Design Title" at bounding box center [790, 24] width 67 height 28
type input "grey sweat shorts"
click at [884, 30] on button "Save" at bounding box center [877, 22] width 65 height 24
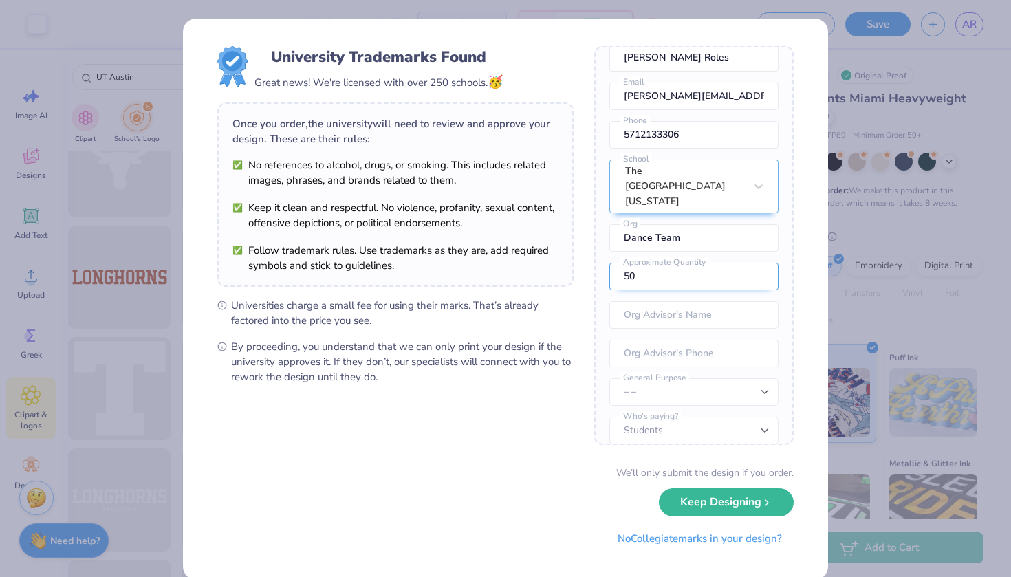
scroll to position [61, 0]
click at [743, 495] on button "Keep Designing" at bounding box center [726, 499] width 135 height 28
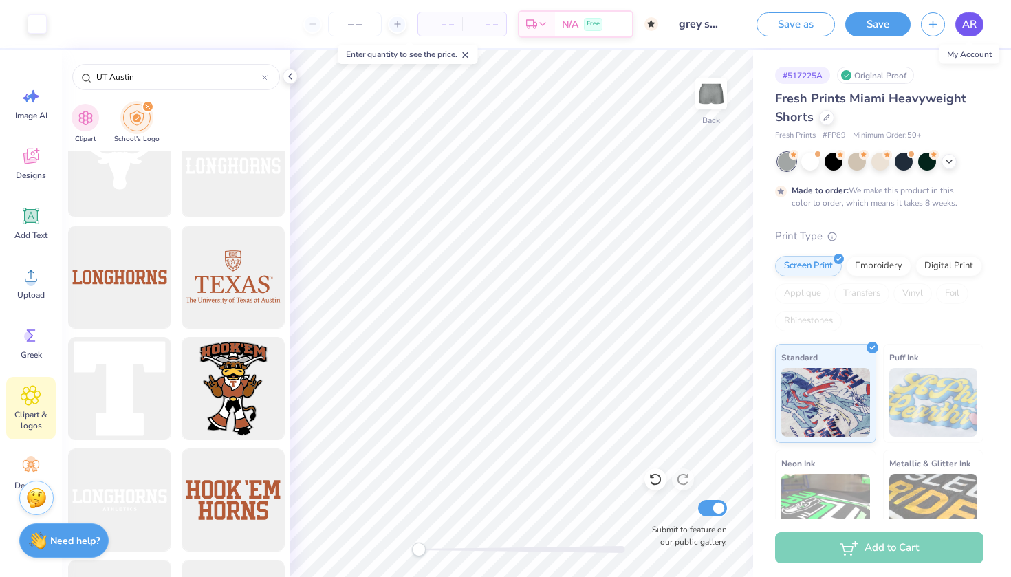
click at [964, 23] on span "AR" at bounding box center [969, 25] width 14 height 16
click at [970, 28] on span "AR" at bounding box center [969, 25] width 14 height 16
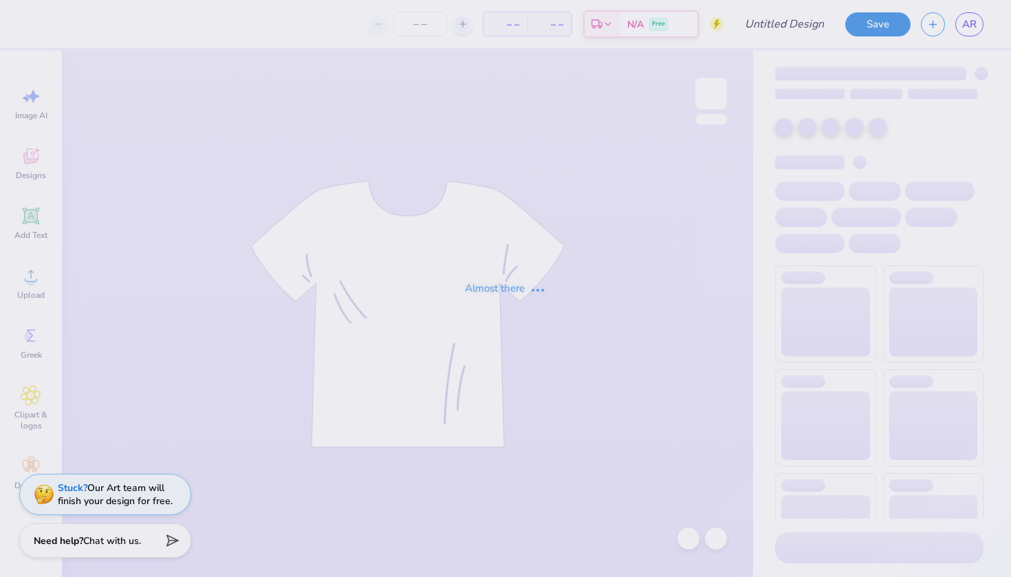
type input "dance team fall show"
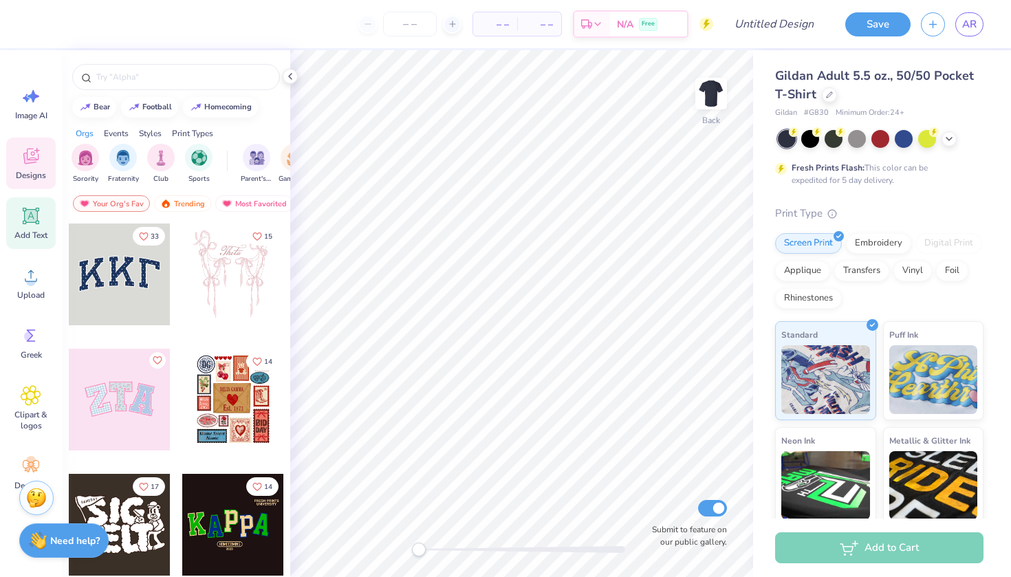
click at [26, 224] on icon at bounding box center [31, 216] width 17 height 17
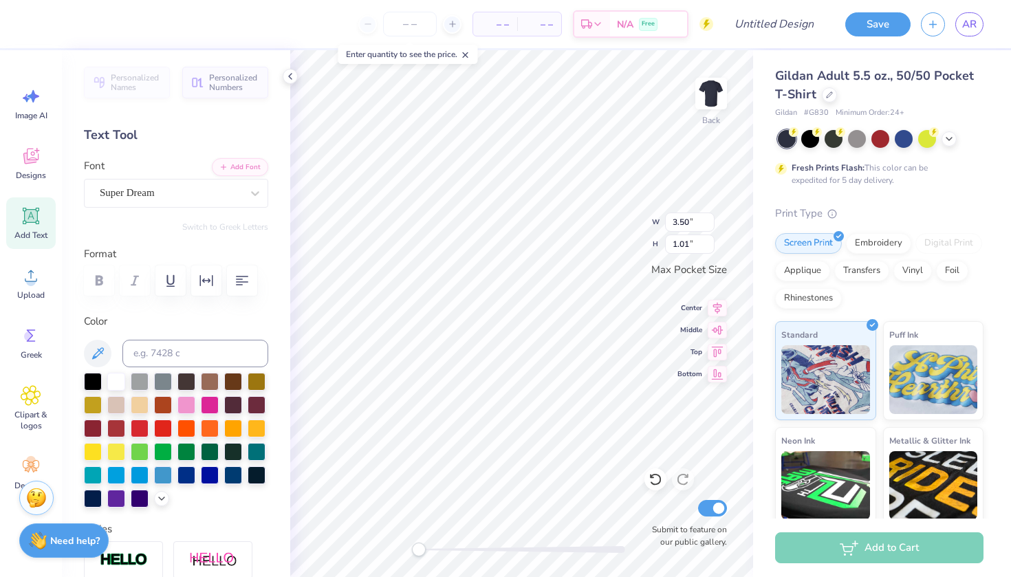
type textarea "T"
click at [254, 183] on div at bounding box center [255, 193] width 25 height 25
click at [126, 306] on img at bounding box center [131, 308] width 58 height 10
type input "fresh"
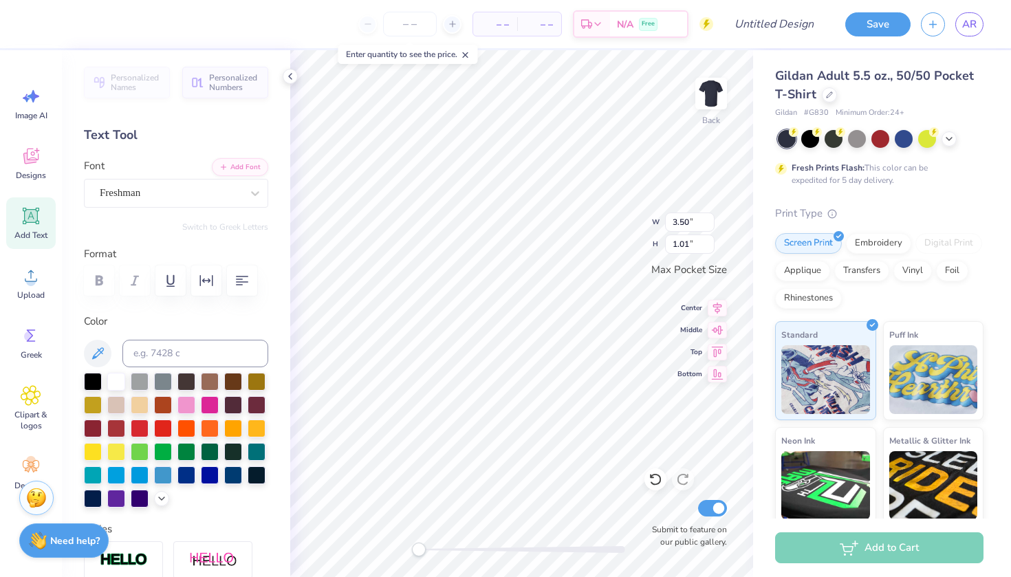
scroll to position [0, 2]
type textarea "Texas Dance"
type textarea "D"
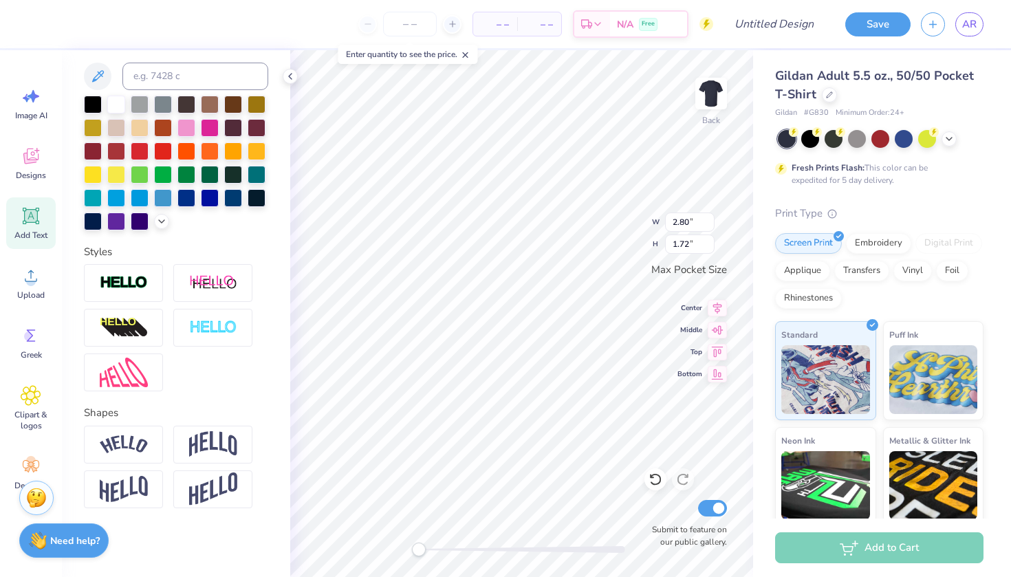
scroll to position [1, 3]
type textarea "DANCE TEAM"
click at [156, 83] on input at bounding box center [195, 77] width 146 height 28
type input "7585 c"
click at [211, 445] on img at bounding box center [213, 444] width 48 height 26
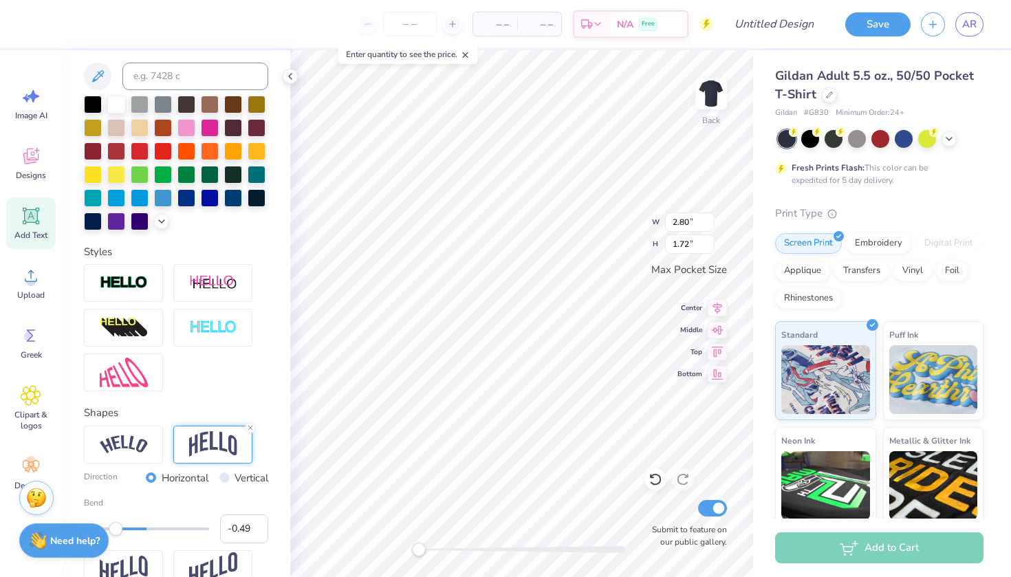
type input "-0.51"
drag, startPoint x: 180, startPoint y: 533, endPoint x: 115, endPoint y: 530, distance: 65.4
click at [115, 530] on div "Accessibility label" at bounding box center [115, 529] width 14 height 14
type input "-0.48"
click at [116, 531] on div "Accessibility label" at bounding box center [116, 529] width 14 height 14
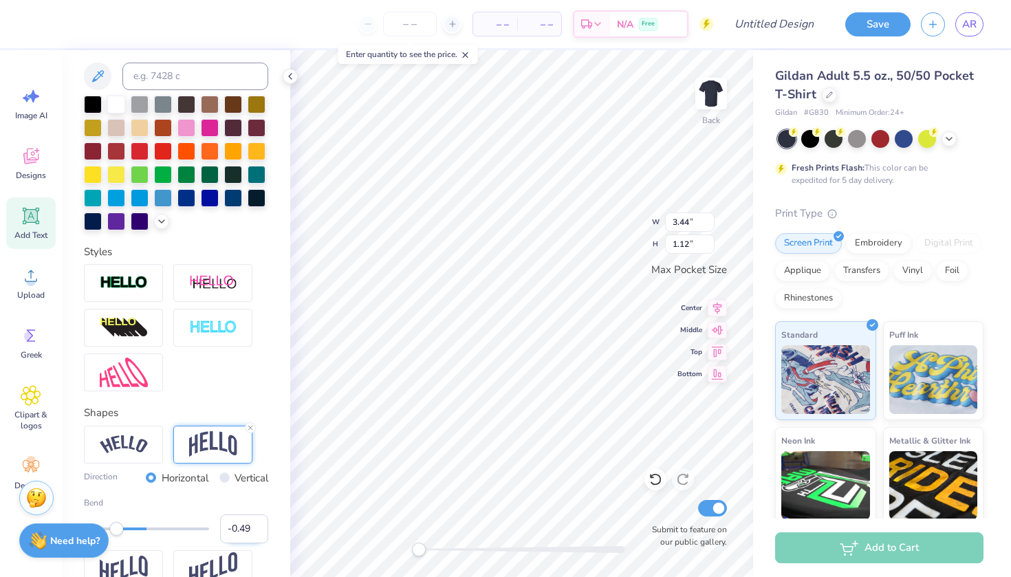
click at [258, 531] on input "-0.49" at bounding box center [244, 528] width 48 height 29
click at [258, 531] on input "-0.5" at bounding box center [244, 528] width 48 height 29
click at [258, 531] on input "-0.51" at bounding box center [244, 528] width 48 height 29
click at [254, 524] on input "-0.5" at bounding box center [244, 528] width 48 height 29
click at [254, 524] on input "-0.49" at bounding box center [244, 528] width 48 height 29
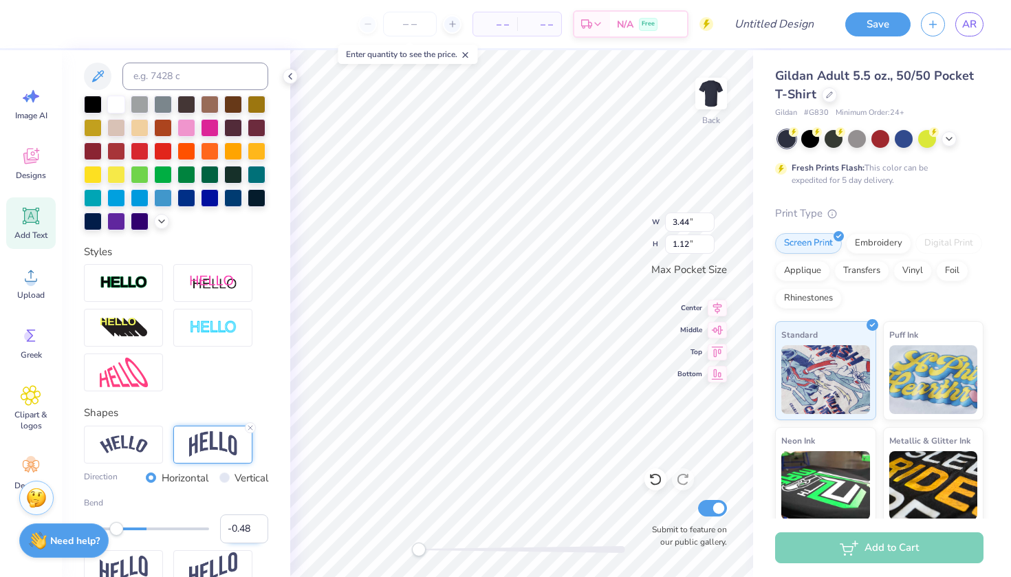
click at [254, 524] on input "-0.48" at bounding box center [244, 528] width 48 height 29
click at [254, 524] on input "-0.47" at bounding box center [244, 528] width 48 height 29
click at [254, 524] on input "-0.46" at bounding box center [244, 528] width 48 height 29
click at [254, 524] on input "-0.45" at bounding box center [244, 528] width 48 height 29
click at [254, 524] on input "-0.44" at bounding box center [244, 528] width 48 height 29
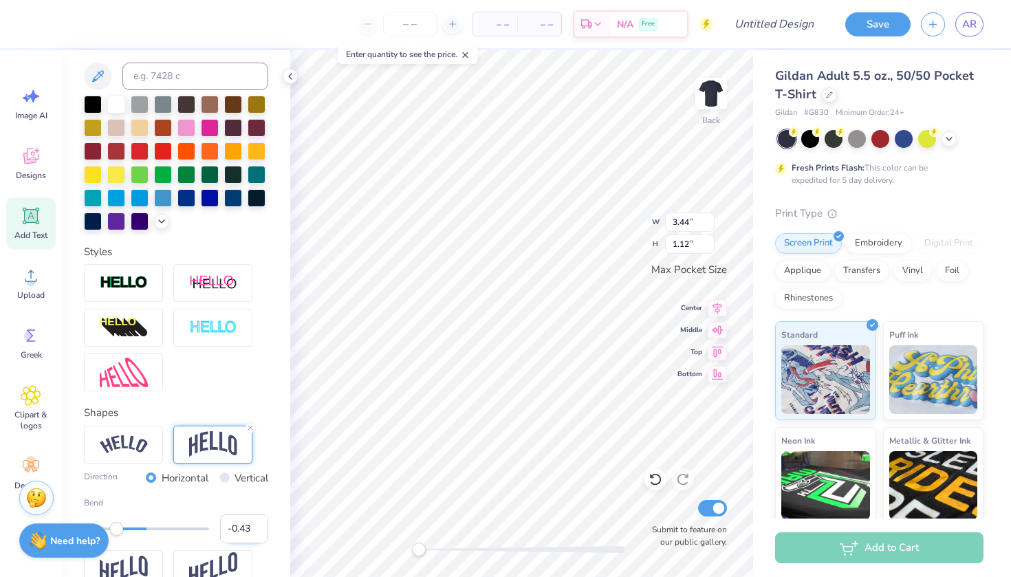
click at [259, 525] on input "-0.43" at bounding box center [244, 528] width 48 height 29
click at [259, 525] on input "-0.42" at bounding box center [244, 528] width 48 height 29
click at [259, 525] on input "-0.41" at bounding box center [244, 528] width 48 height 29
type input "-0.4"
click at [259, 525] on input "-0.4" at bounding box center [244, 528] width 48 height 29
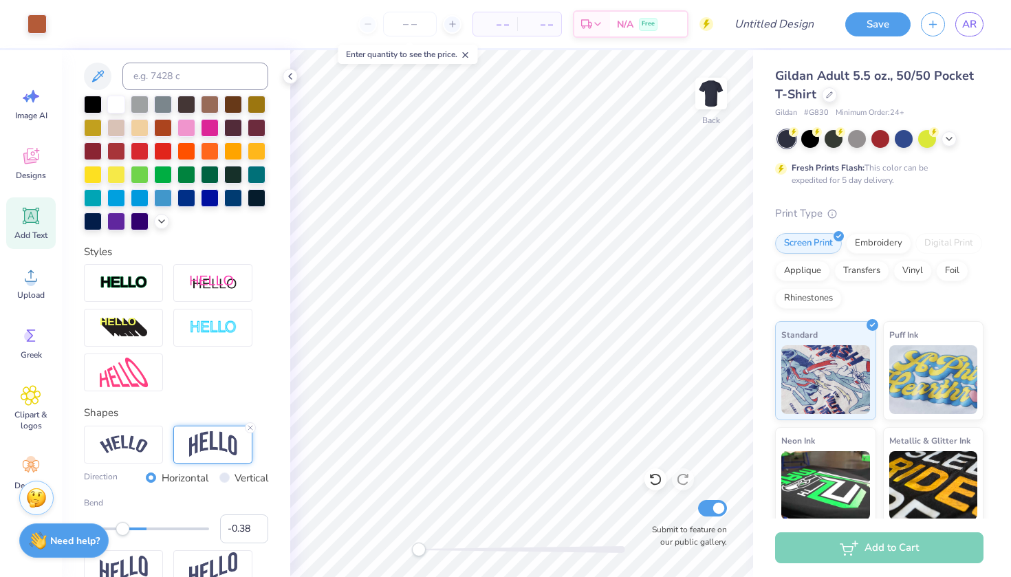
type input "-0.40"
click at [122, 532] on div "Accessibility label" at bounding box center [122, 529] width 14 height 14
click at [26, 406] on div "Clipart & logos" at bounding box center [31, 408] width 50 height 63
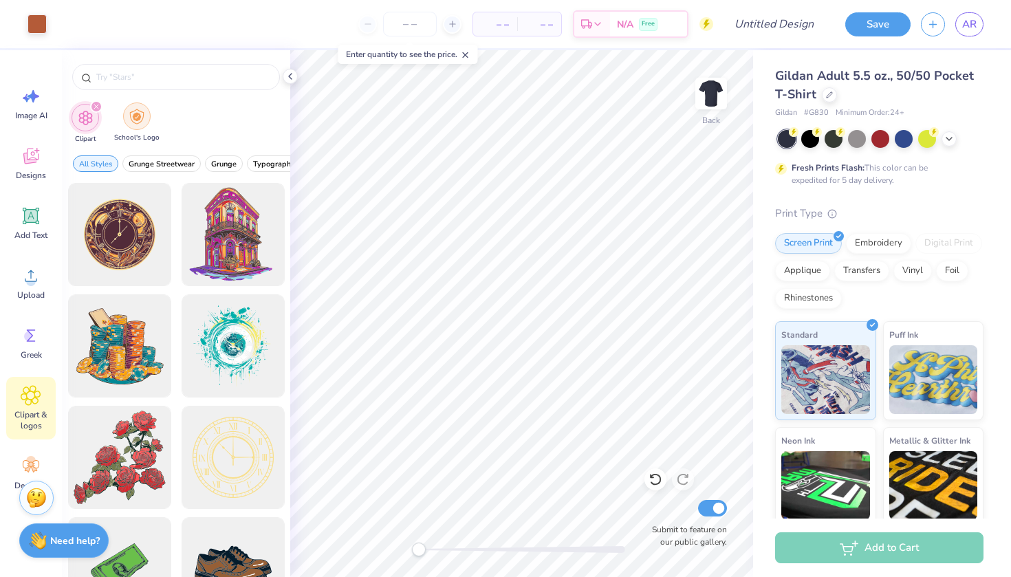
click at [130, 126] on div "filter for School's Logo" at bounding box center [137, 116] width 28 height 28
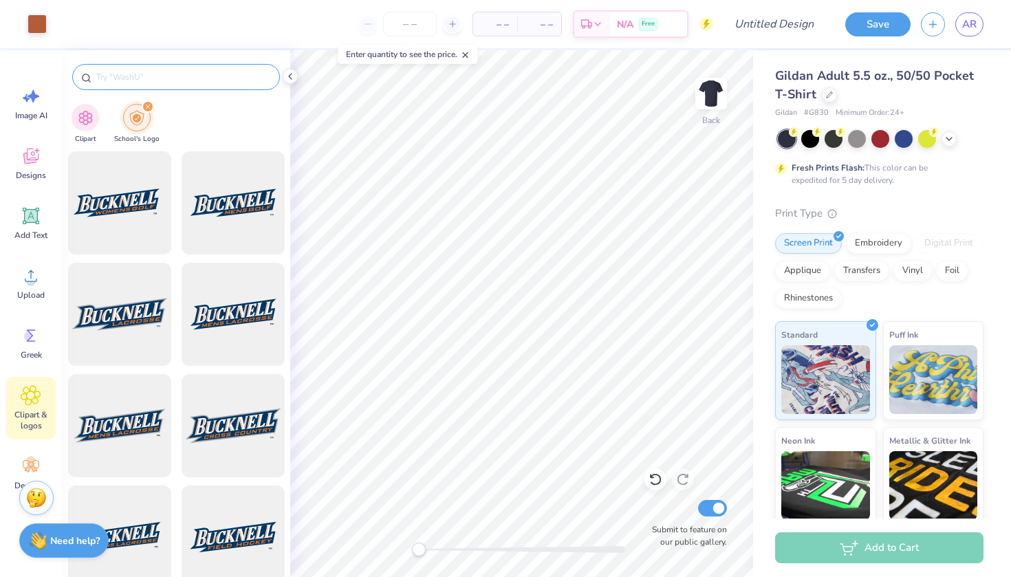
click at [143, 74] on input "text" at bounding box center [183, 77] width 176 height 14
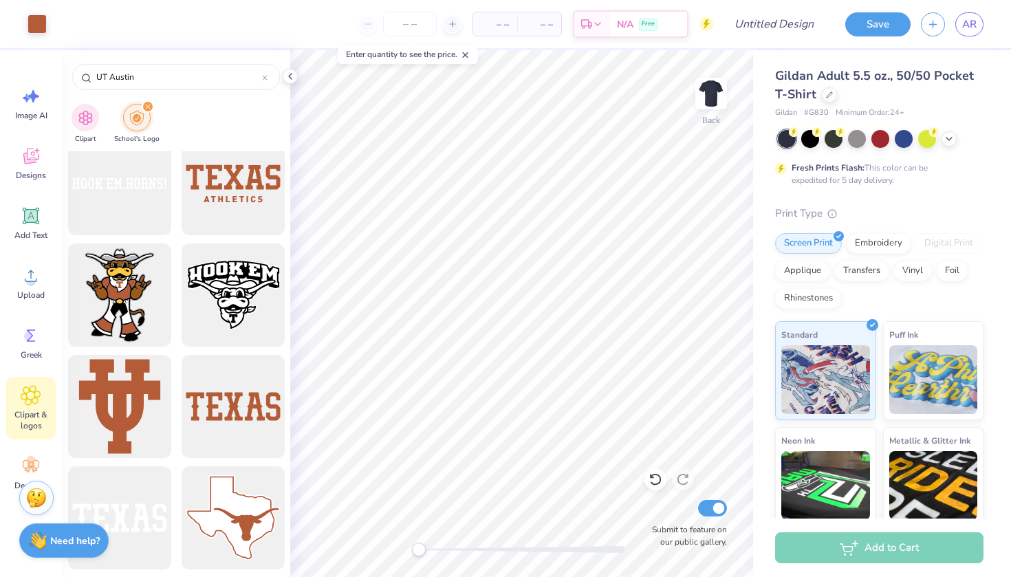
scroll to position [2582, 0]
type input "UT Austin"
click at [124, 402] on div at bounding box center [119, 406] width 113 height 113
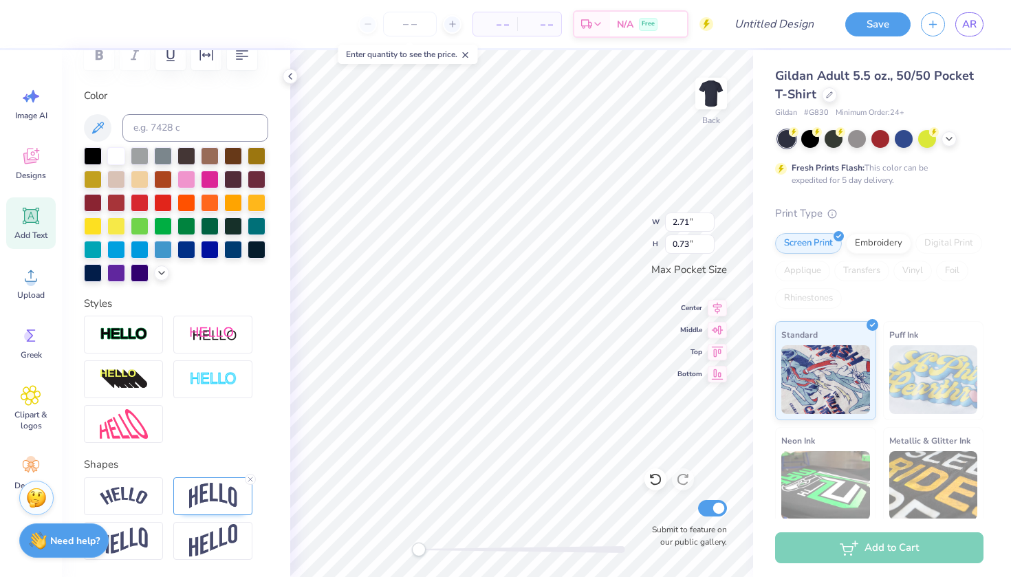
scroll to position [228, 0]
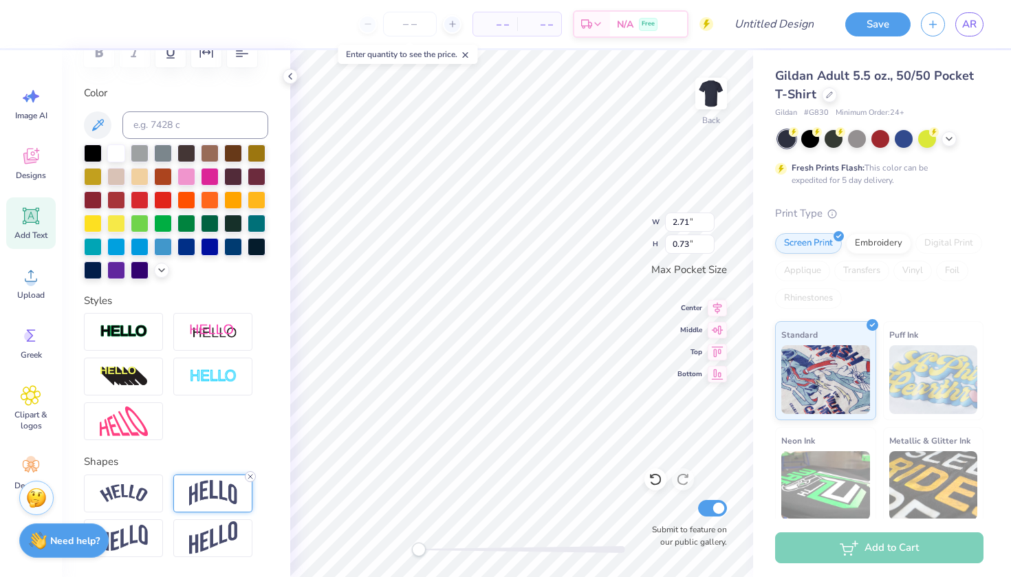
click at [248, 477] on icon at bounding box center [250, 476] width 8 height 8
click at [32, 224] on icon at bounding box center [31, 216] width 21 height 21
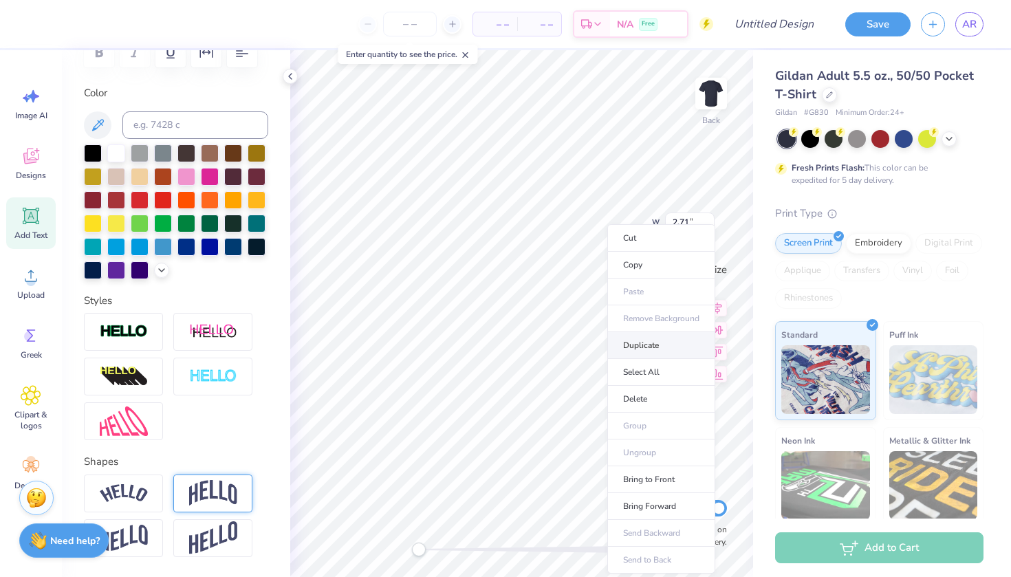
click at [660, 344] on li "Duplicate" at bounding box center [661, 345] width 108 height 27
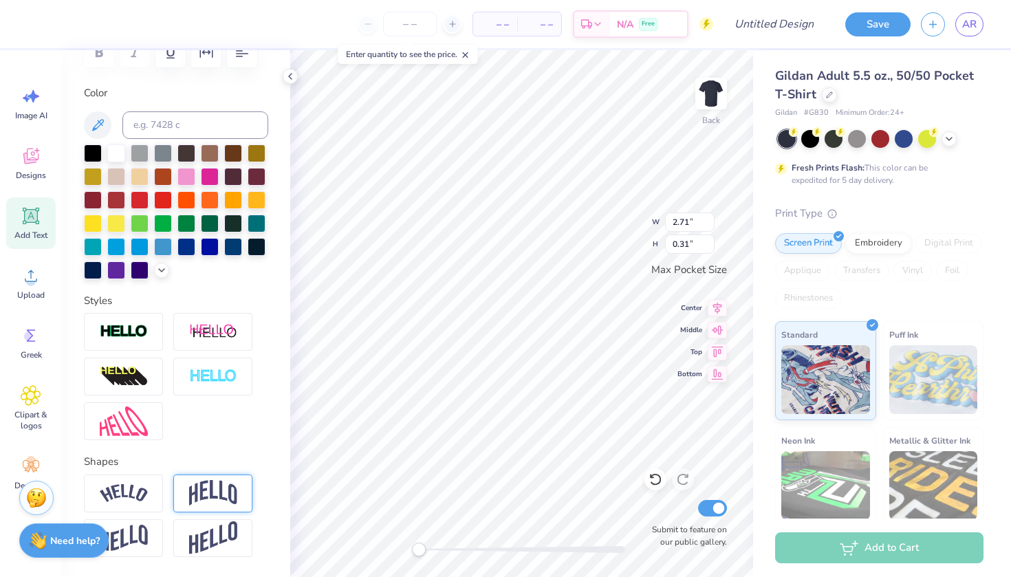
scroll to position [0, 0]
type textarea "D"
type textarea "est 1977"
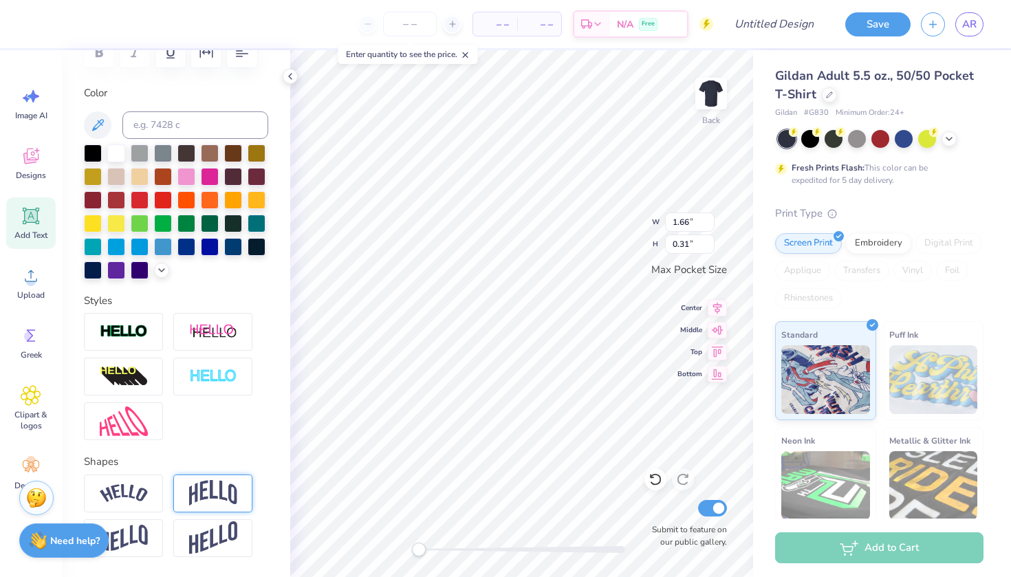
type textarea "est. 1977"
type input "1.44"
type input "1.67"
click at [710, 218] on input "1.45" at bounding box center [690, 222] width 50 height 19
click at [710, 219] on input "1.46" at bounding box center [690, 222] width 50 height 19
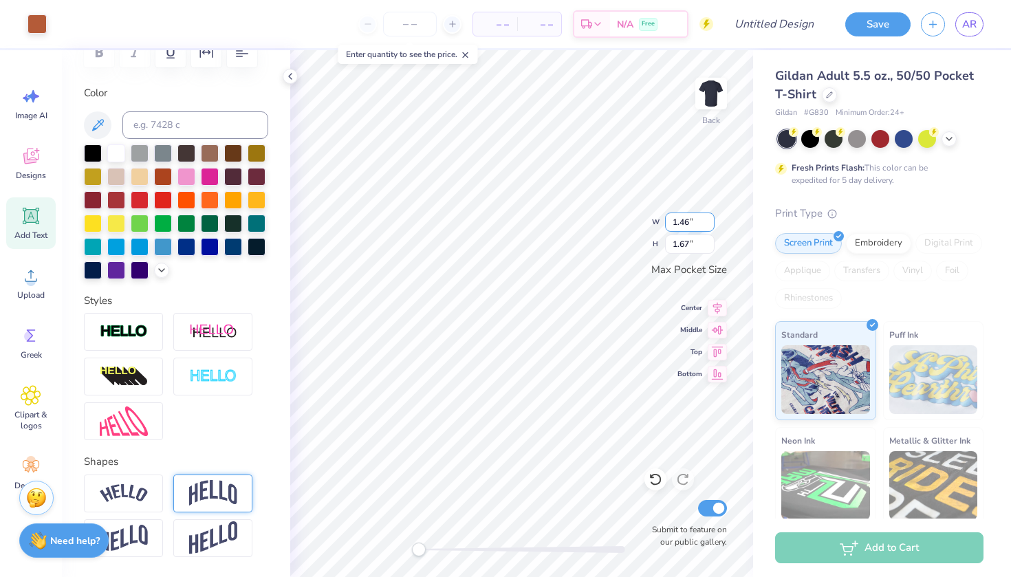
type input "1.47"
click at [710, 219] on input "1.47" at bounding box center [690, 222] width 50 height 19
click at [719, 356] on icon at bounding box center [717, 350] width 19 height 17
click at [719, 349] on icon at bounding box center [717, 350] width 19 height 17
type input "2.71"
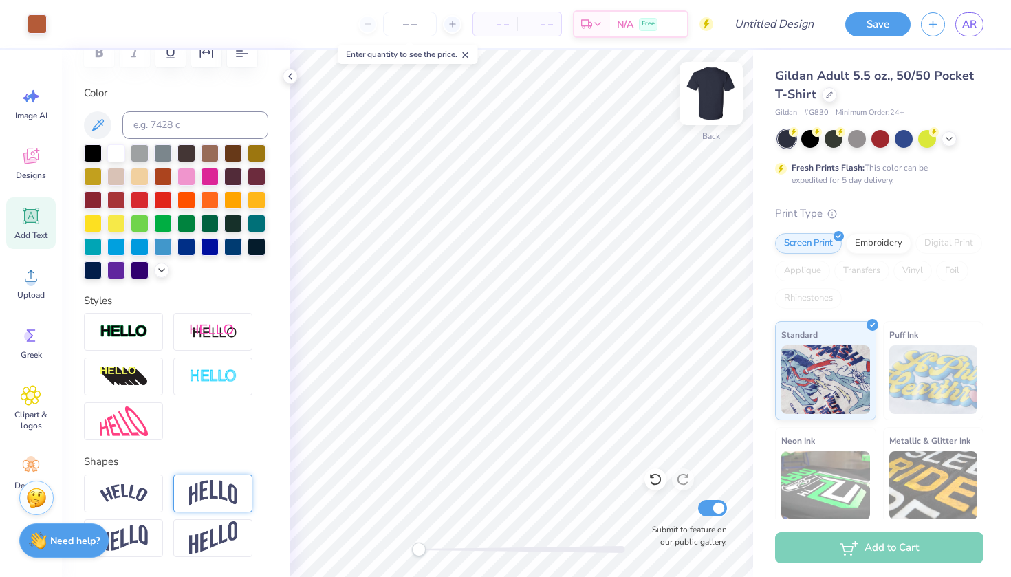
click at [714, 98] on img at bounding box center [711, 93] width 55 height 55
click at [26, 228] on div "Add Text" at bounding box center [31, 223] width 50 height 52
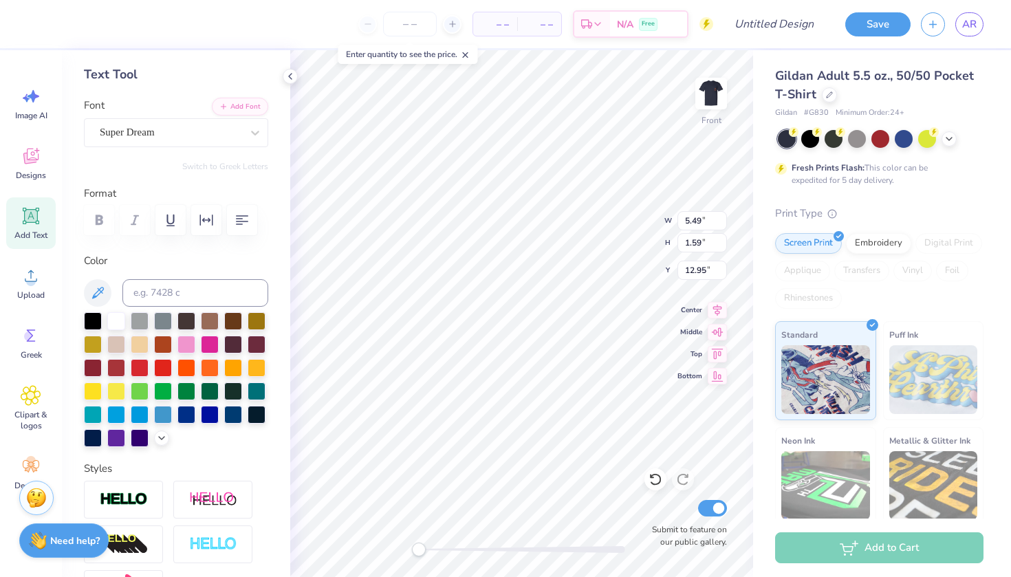
scroll to position [52, 0]
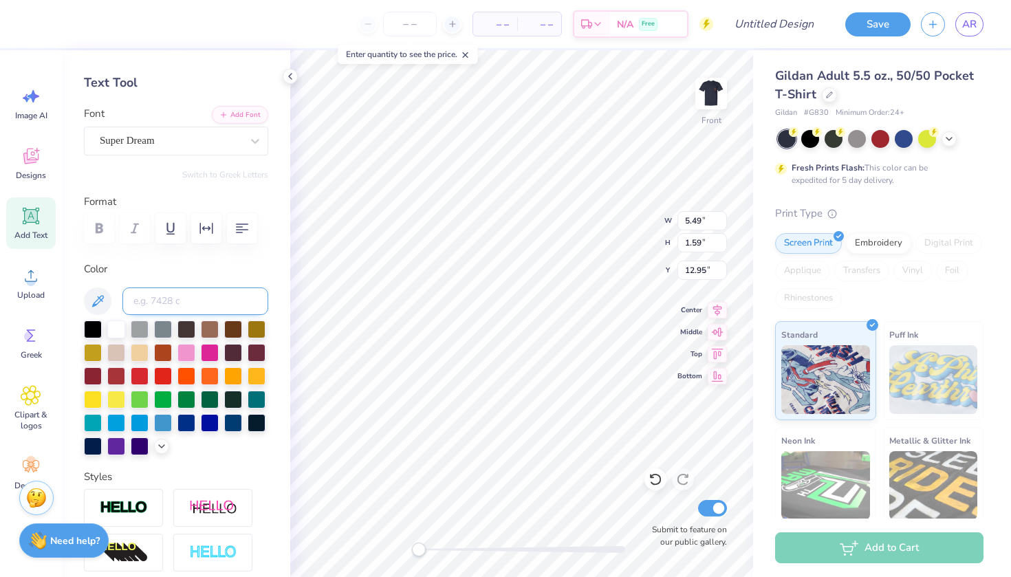
click at [170, 299] on input at bounding box center [195, 301] width 146 height 28
type input "7585"
click at [177, 138] on div "Super Dream" at bounding box center [170, 140] width 144 height 21
click at [131, 258] on span "Freshman" at bounding box center [121, 255] width 38 height 14
type input "fresh"
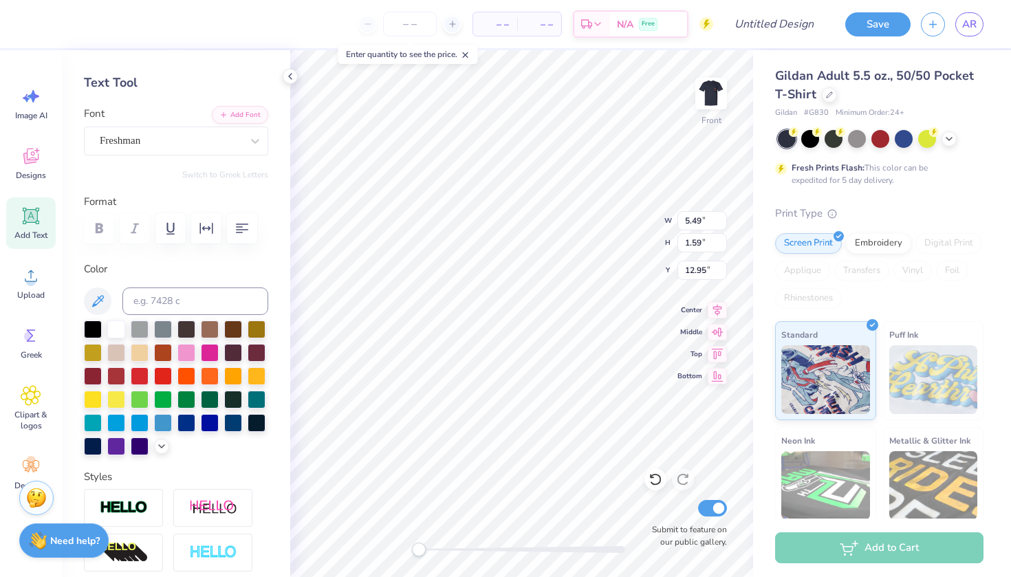
scroll to position [0, 0]
type textarea "T"
type textarea "TEXAS DANCE"
click at [707, 107] on img at bounding box center [711, 93] width 55 height 55
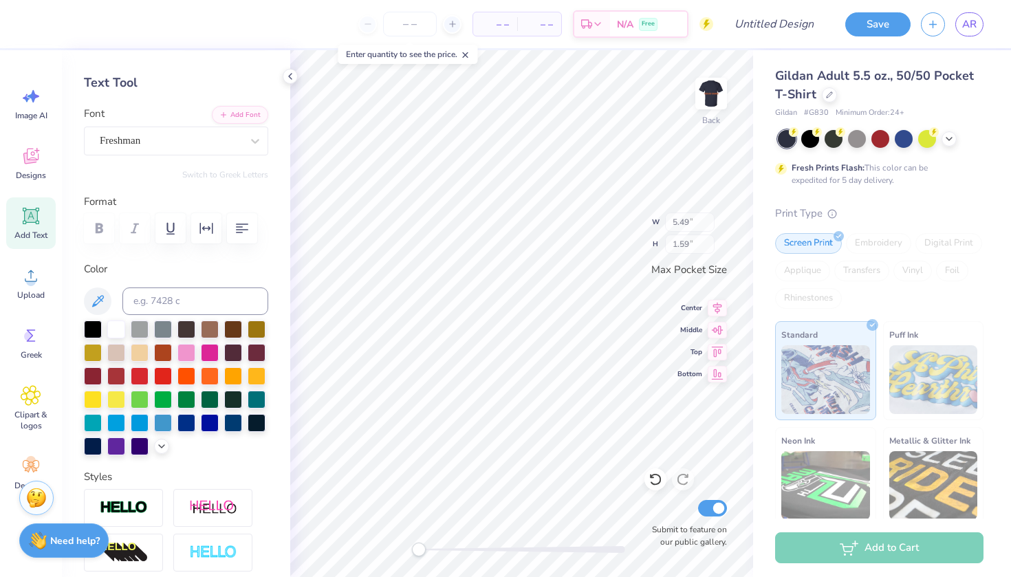
type input "3.44"
type input "0.36"
click at [708, 112] on img at bounding box center [711, 93] width 55 height 55
type input "15.62"
type input "1.64"
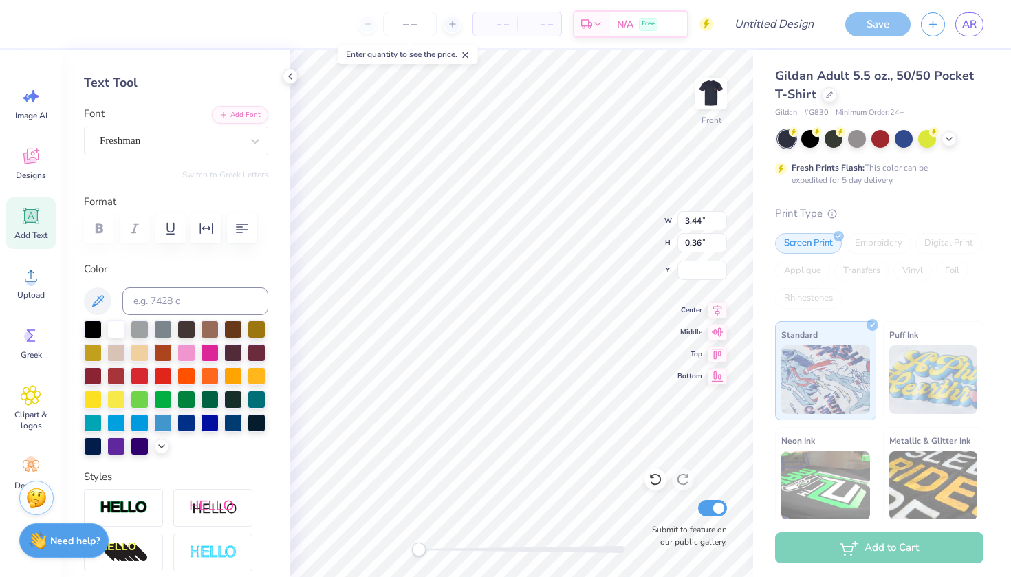
type input "12.93"
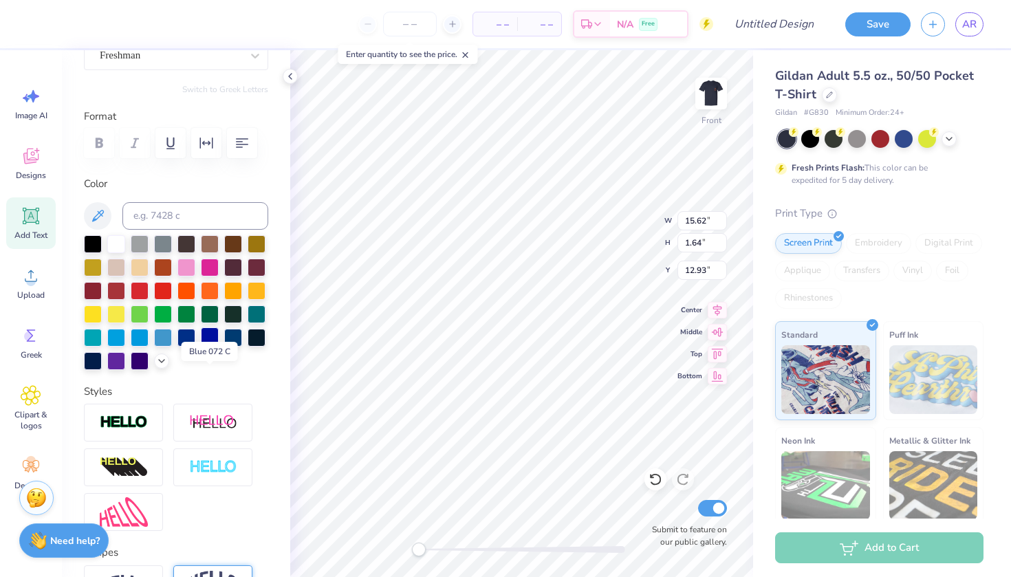
scroll to position [160, 0]
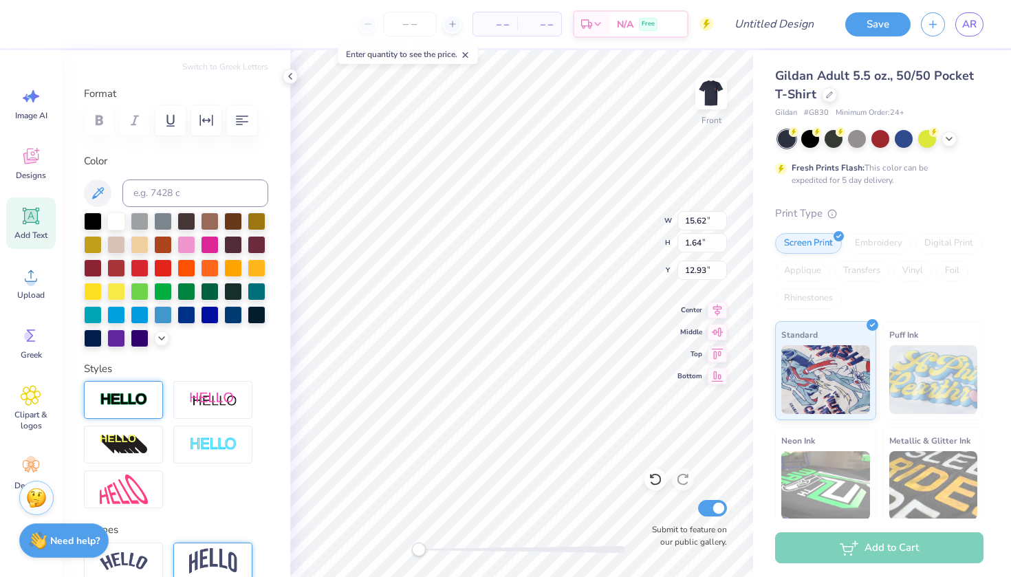
click at [129, 404] on img at bounding box center [124, 400] width 48 height 16
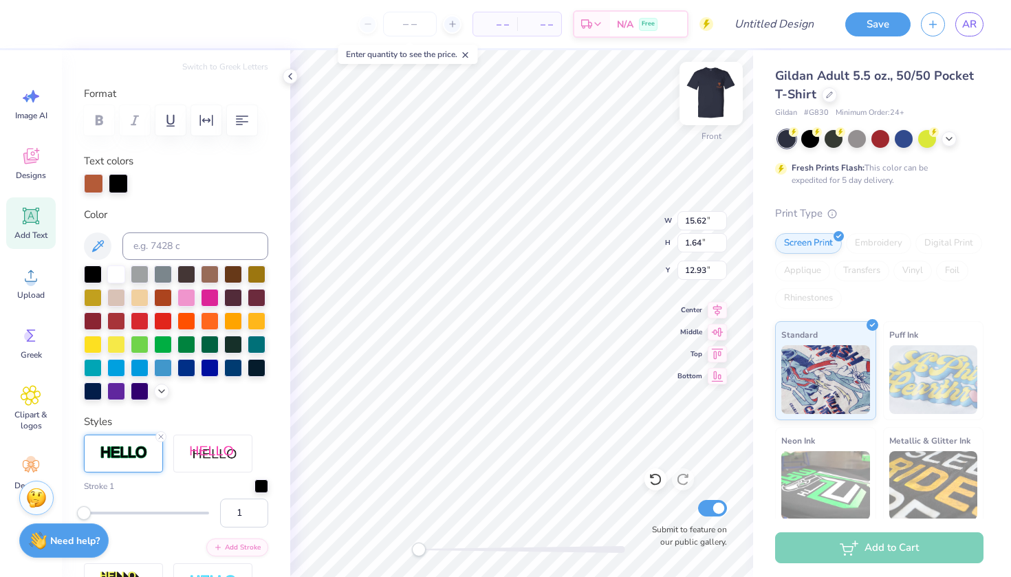
click at [715, 95] on img at bounding box center [711, 93] width 55 height 55
type input "3.44"
type input "0.37"
click at [715, 91] on img at bounding box center [711, 93] width 55 height 55
type input "13.55"
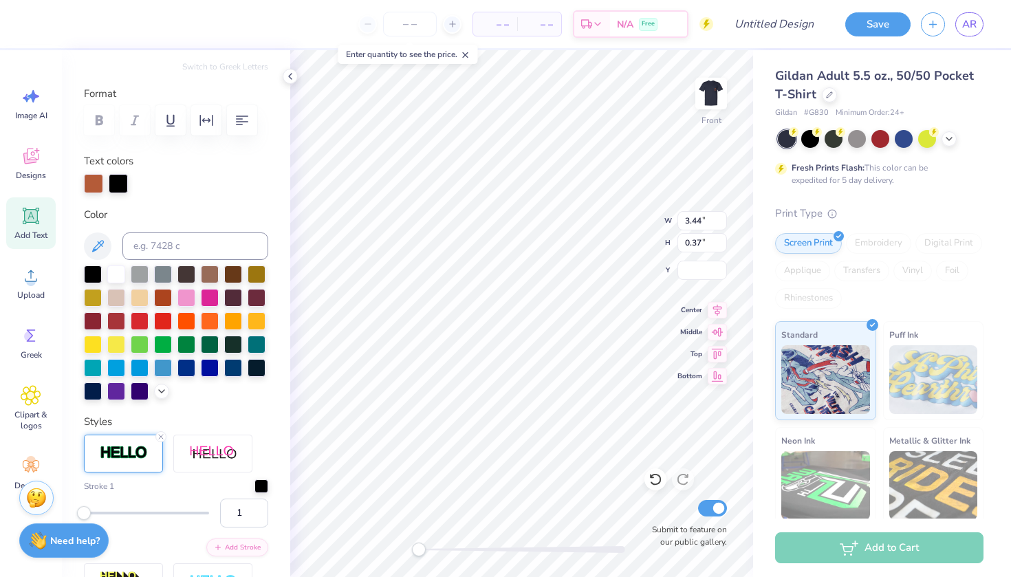
type input "1.44"
type input "5.90"
click at [120, 184] on div at bounding box center [118, 182] width 19 height 19
click at [109, 279] on div at bounding box center [116, 273] width 18 height 18
type input "5"
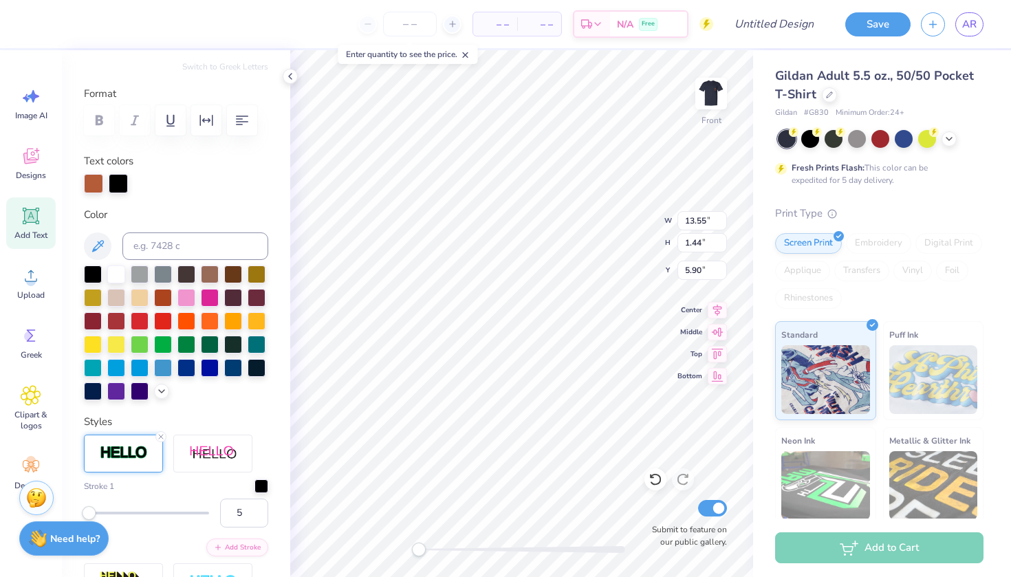
drag, startPoint x: 85, startPoint y: 514, endPoint x: 89, endPoint y: 525, distance: 11.4
click at [89, 525] on div "– – Per Item – – Total Est. Delivery N/A Free Design Title Save AR Image AI Des…" at bounding box center [505, 288] width 1011 height 577
click at [119, 178] on div at bounding box center [118, 182] width 19 height 19
click at [115, 275] on div at bounding box center [116, 273] width 18 height 18
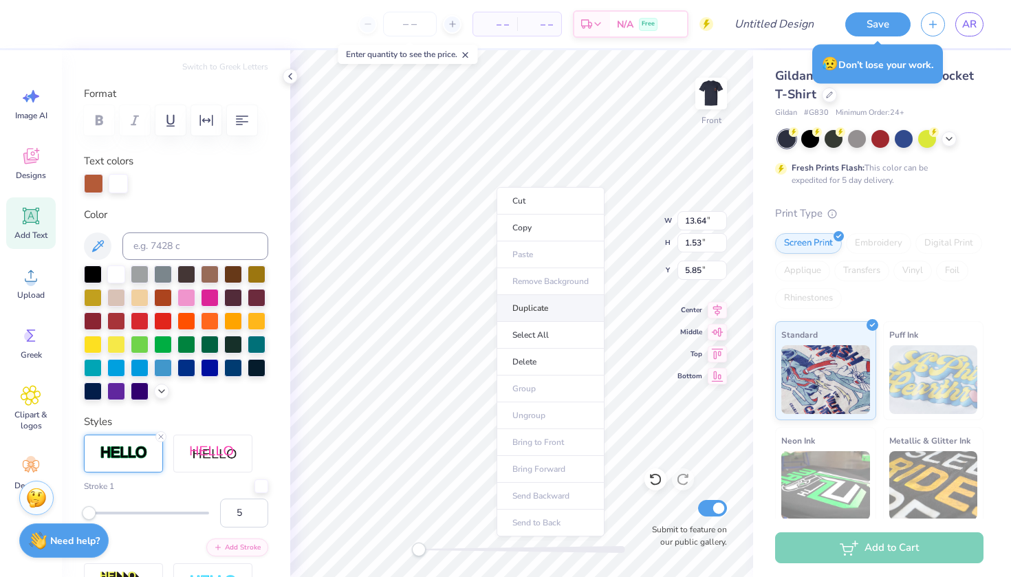
click at [538, 308] on li "Duplicate" at bounding box center [551, 308] width 108 height 27
type input "7.01"
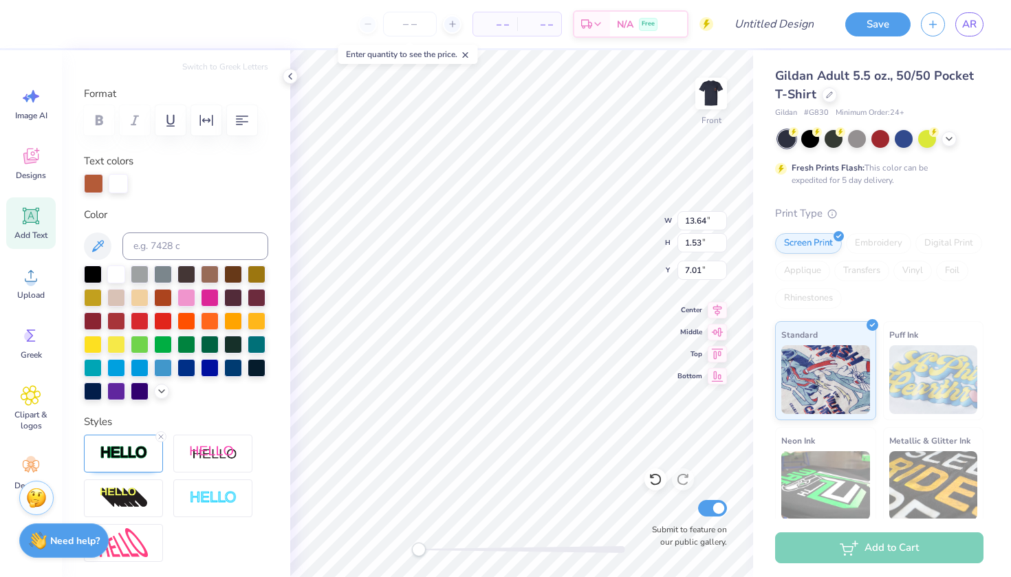
scroll to position [0, 3]
type textarea "FALL SHOW"
click at [756, 132] on div "Gildan Adult 5.5 oz., 50/50 Pocket T-Shirt Gildan # G830 Minimum Order: 24 + Fr…" at bounding box center [882, 341] width 258 height 582
